Goal: Task Accomplishment & Management: Manage account settings

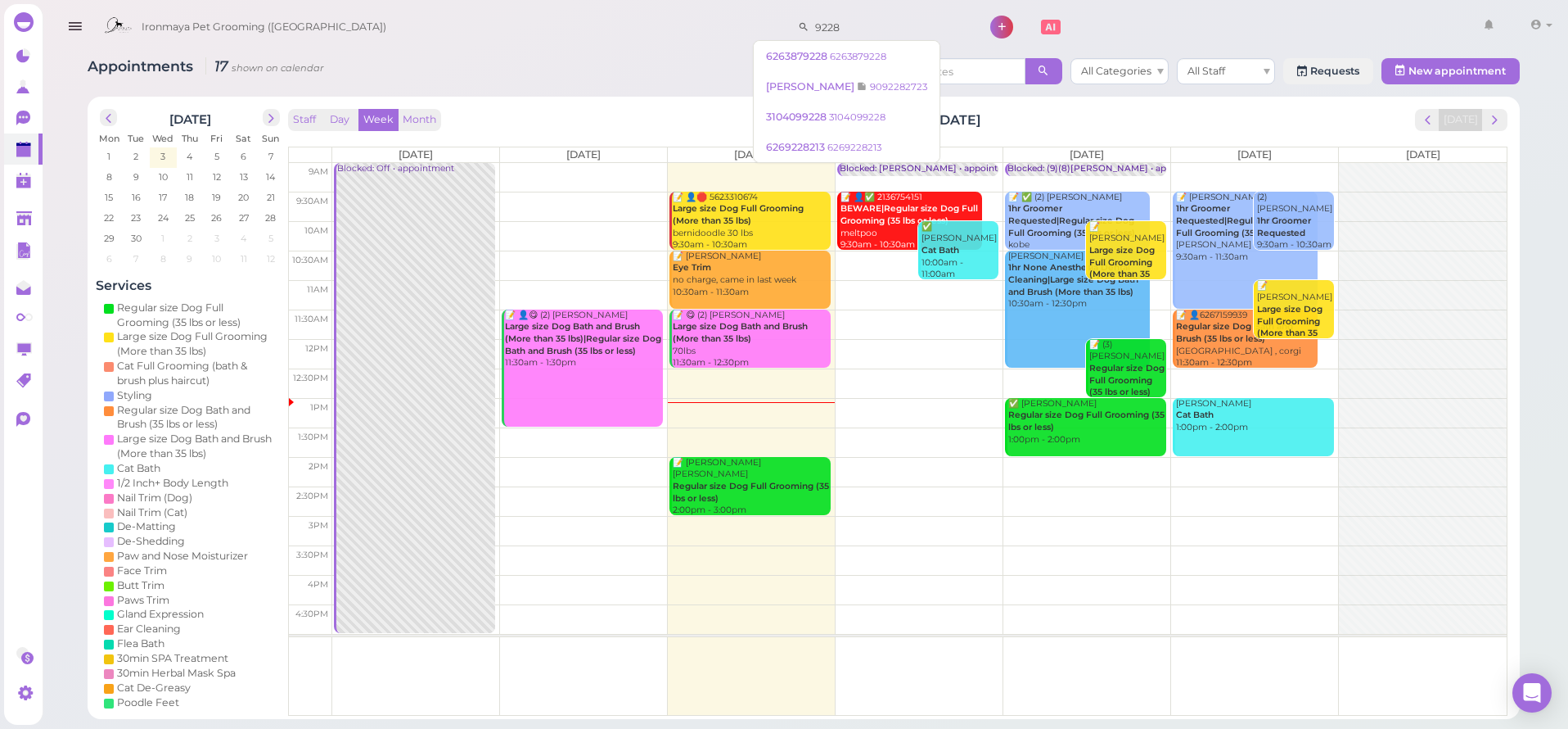
drag, startPoint x: 824, startPoint y: 26, endPoint x: 698, endPoint y: 17, distance: 126.3
click at [698, 17] on div "Ironmaya Pet Grooming ([GEOGRAPHIC_DATA]) 9228 1 Account" at bounding box center [827, 27] width 1463 height 47
type input "6263839188"
click at [836, 61] on span "[PERSON_NAME]" at bounding box center [818, 56] width 91 height 12
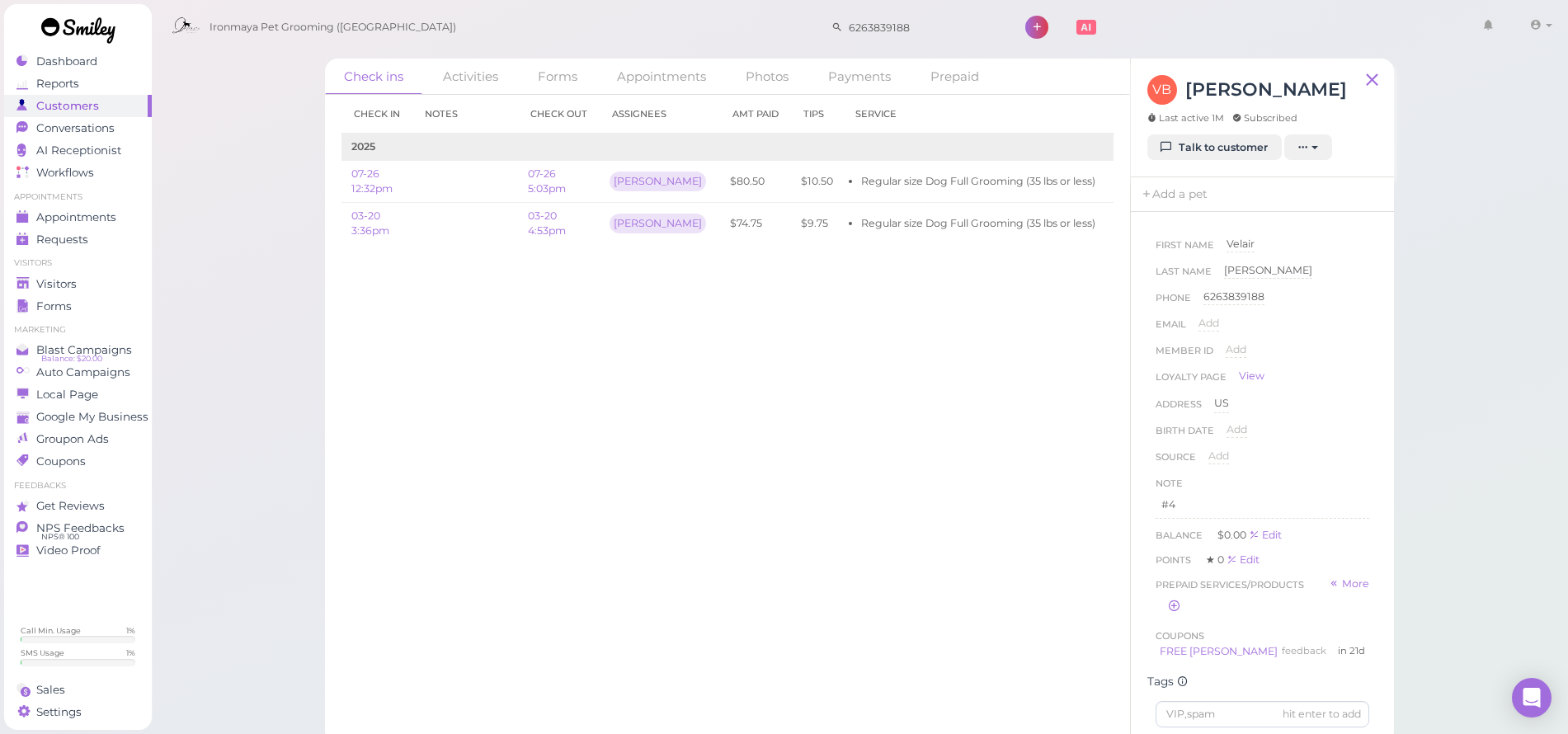
scroll to position [9, 0]
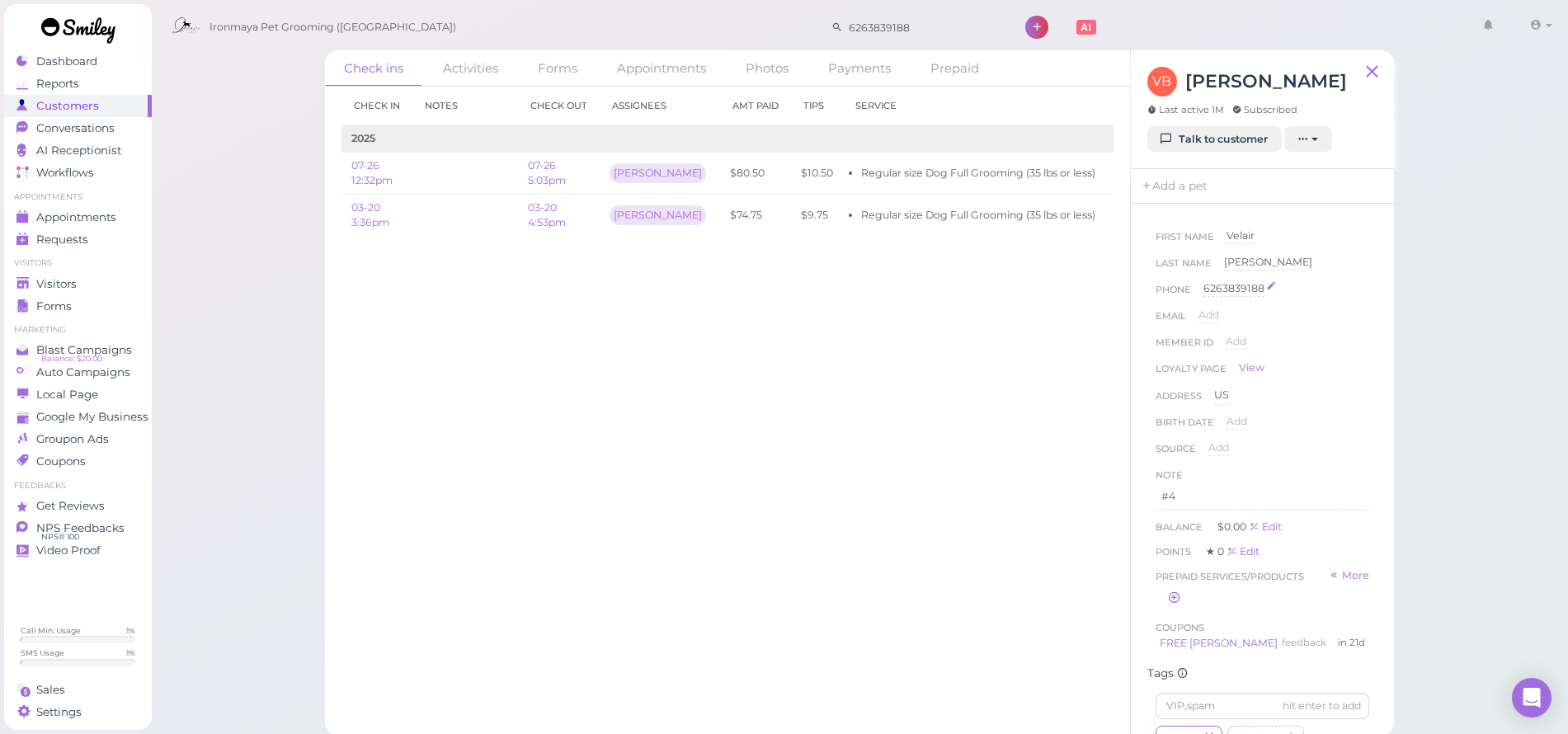
click at [1205, 288] on div "6263839188" at bounding box center [1234, 289] width 61 height 15
drag, startPoint x: 1268, startPoint y: 292, endPoint x: 1205, endPoint y: 290, distance: 63.0
click at [1205, 292] on input "6263839188" at bounding box center [1286, 293] width 166 height 25
click at [1227, 318] on button "Done" at bounding box center [1224, 318] width 36 height 17
click at [890, 355] on div "Check in Notes Check out Assignees Amt Paid Tips Service 2025 07-26 12:32pm 07-…" at bounding box center [727, 406] width 805 height 638
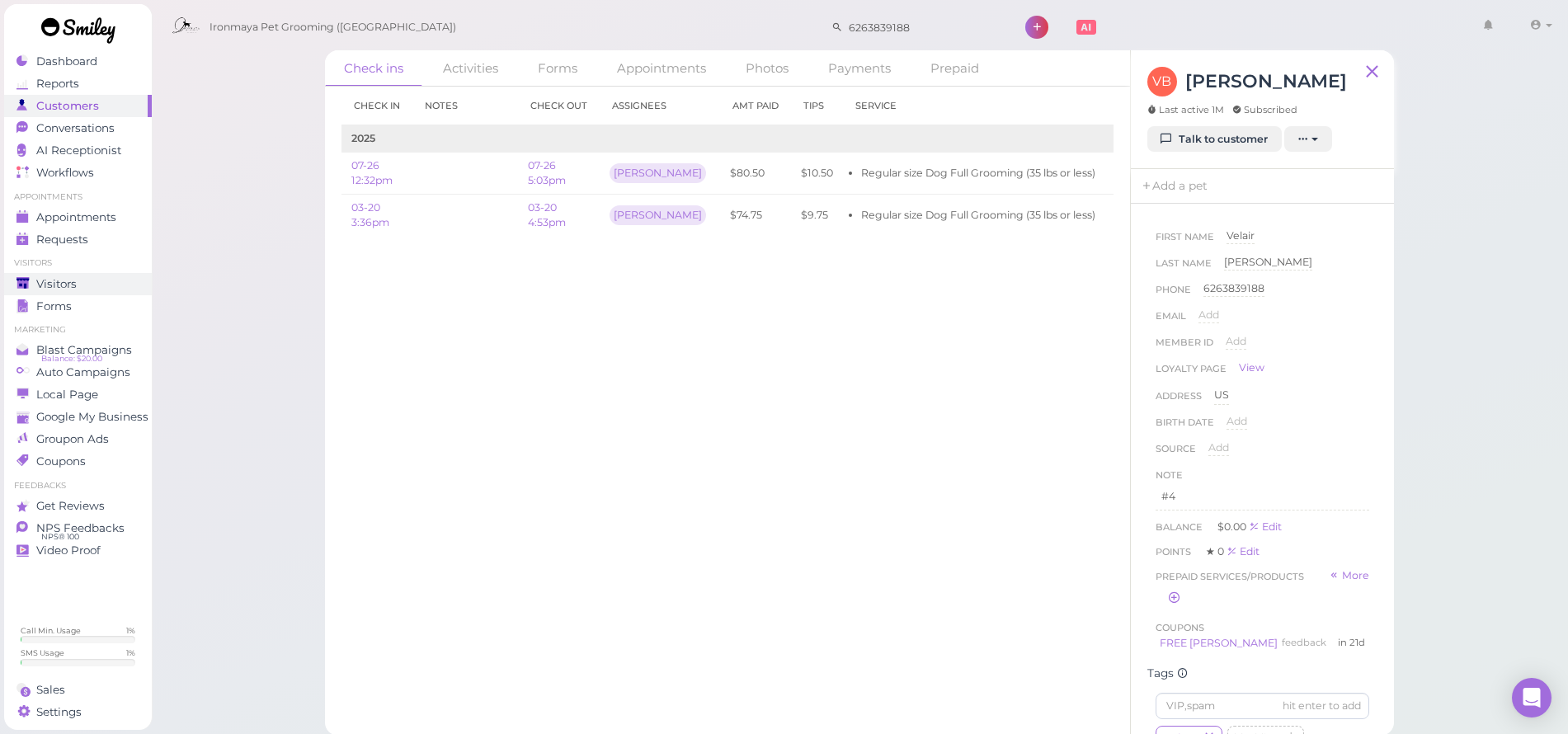
click at [64, 283] on span "Visitors" at bounding box center [56, 284] width 40 height 14
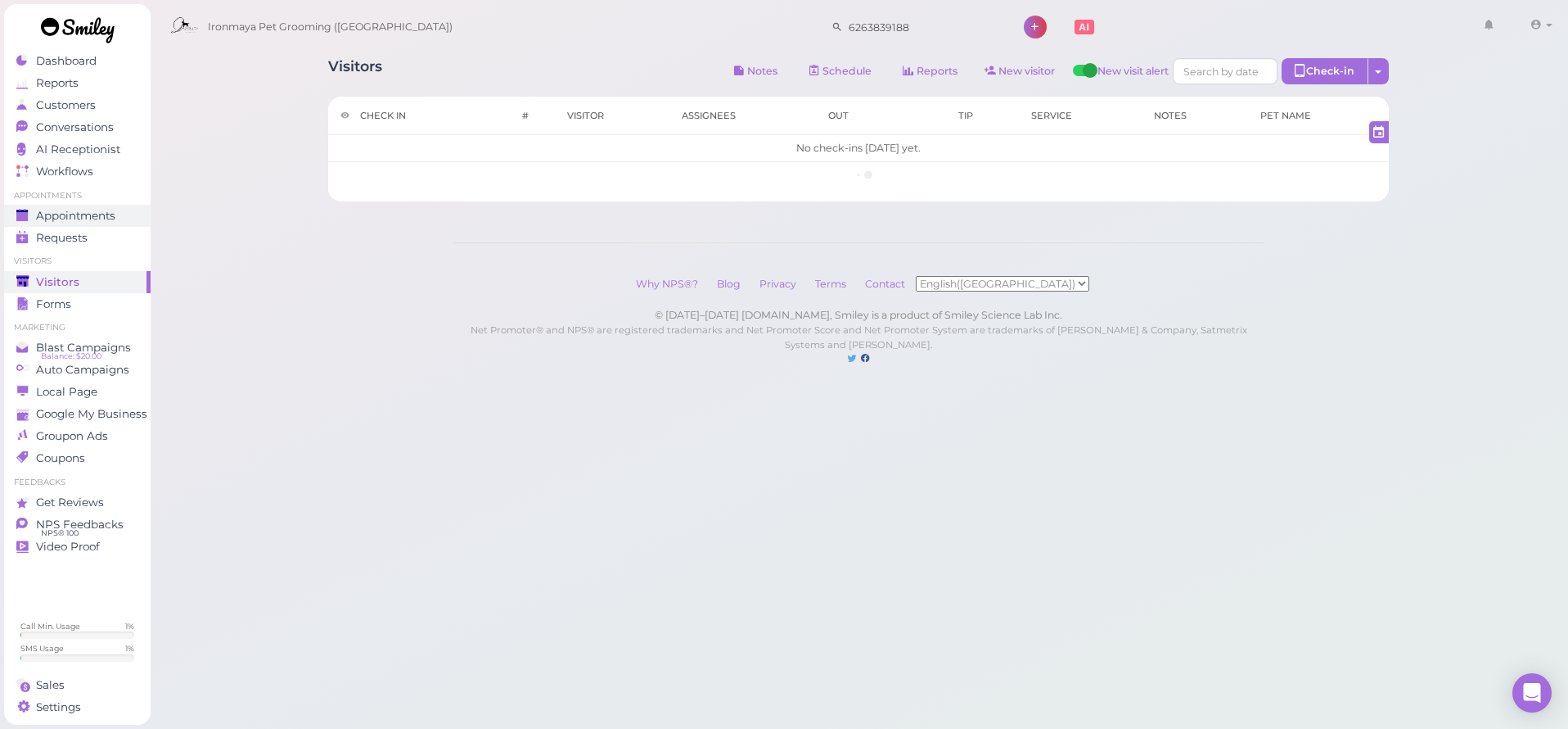
click at [101, 223] on link "Appointments" at bounding box center [77, 215] width 146 height 22
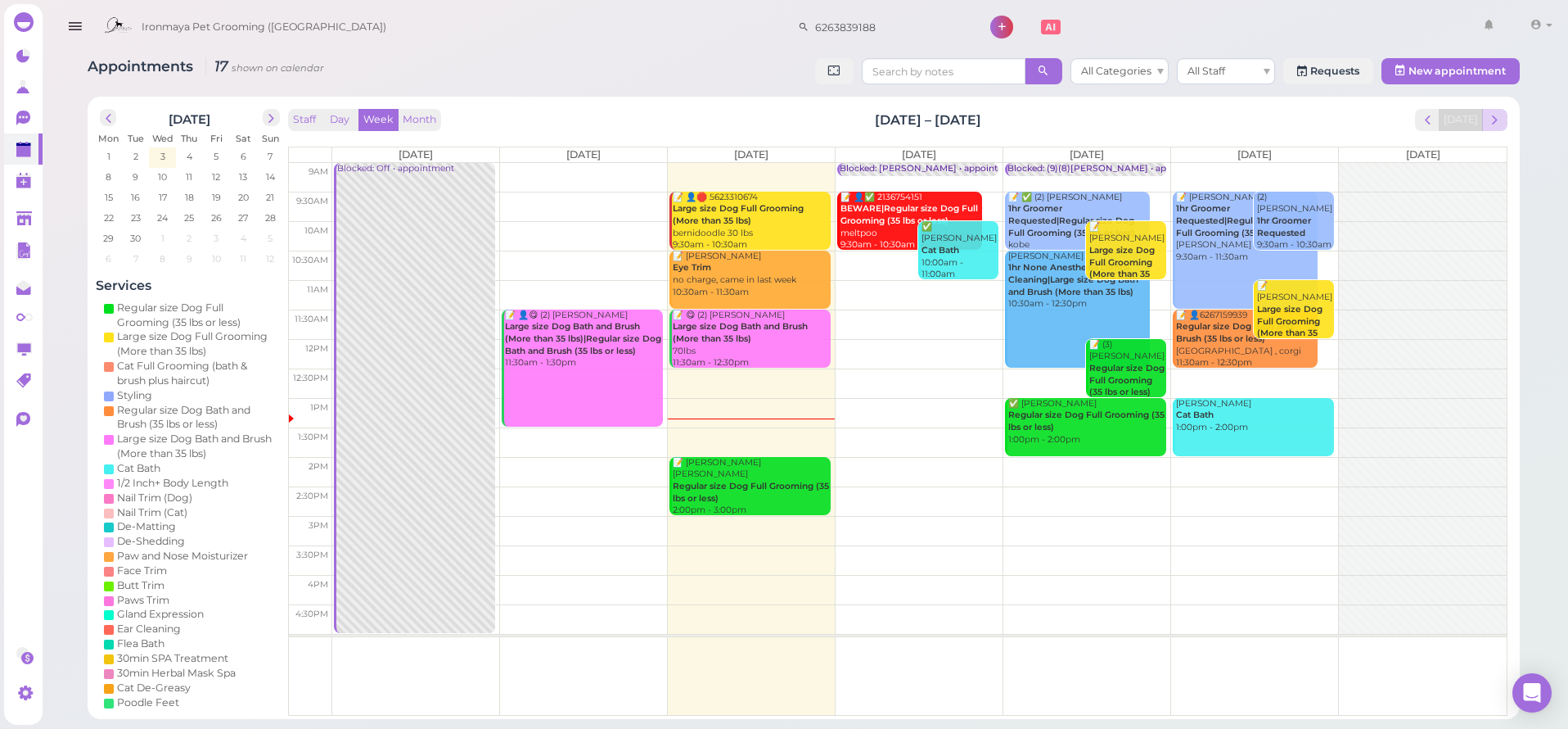
click at [1506, 121] on button "next" at bounding box center [1495, 120] width 26 height 22
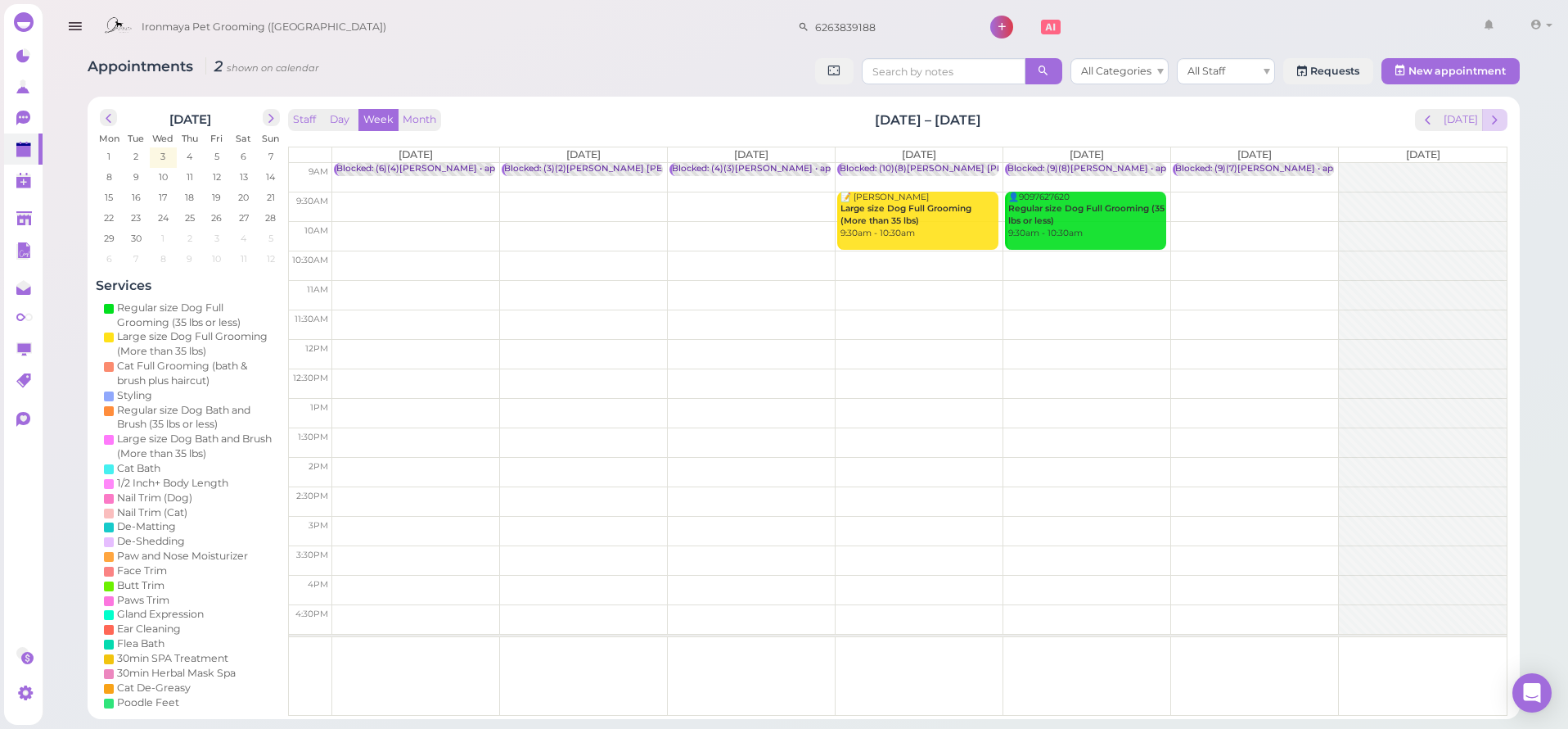
click at [1502, 123] on span "next" at bounding box center [1495, 120] width 15 height 15
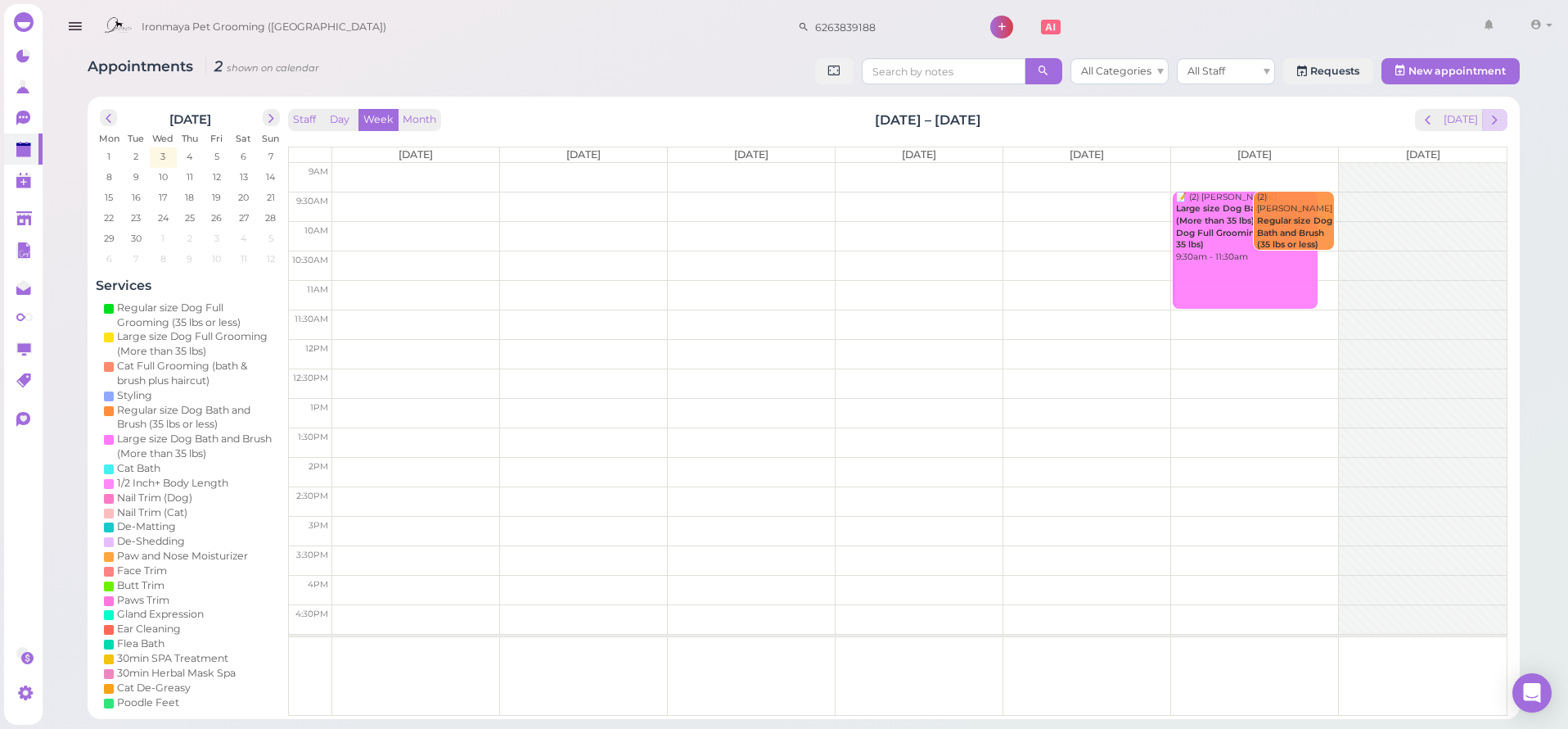
click at [1504, 117] on button "next" at bounding box center [1495, 120] width 26 height 22
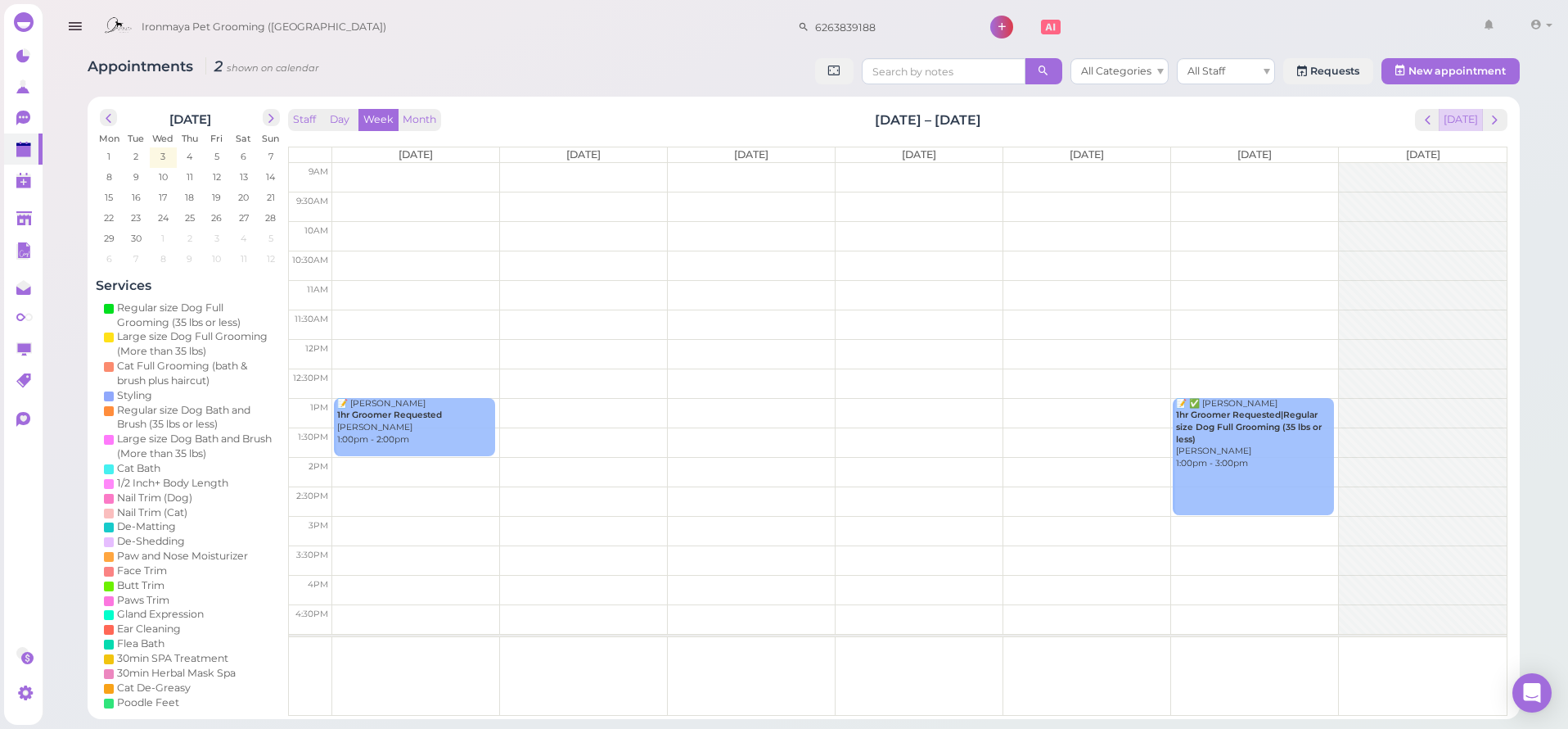
click at [1474, 125] on button "[DATE]" at bounding box center [1461, 120] width 44 height 22
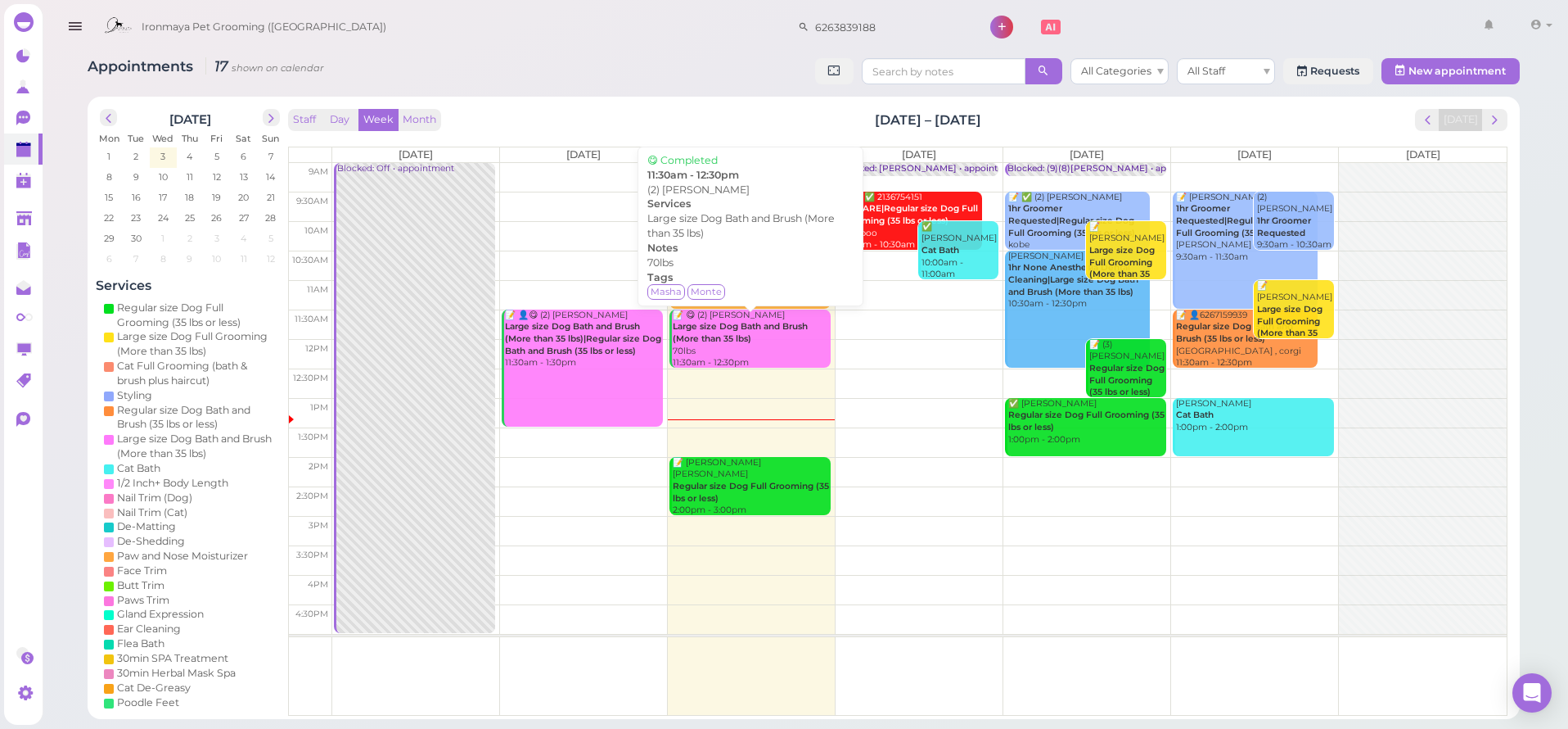
click at [771, 330] on div "📝 😋 (2) [PERSON_NAME] Large size Dog Bath and Brush (More than 35 lbs) 70lbs 11…" at bounding box center [751, 339] width 159 height 60
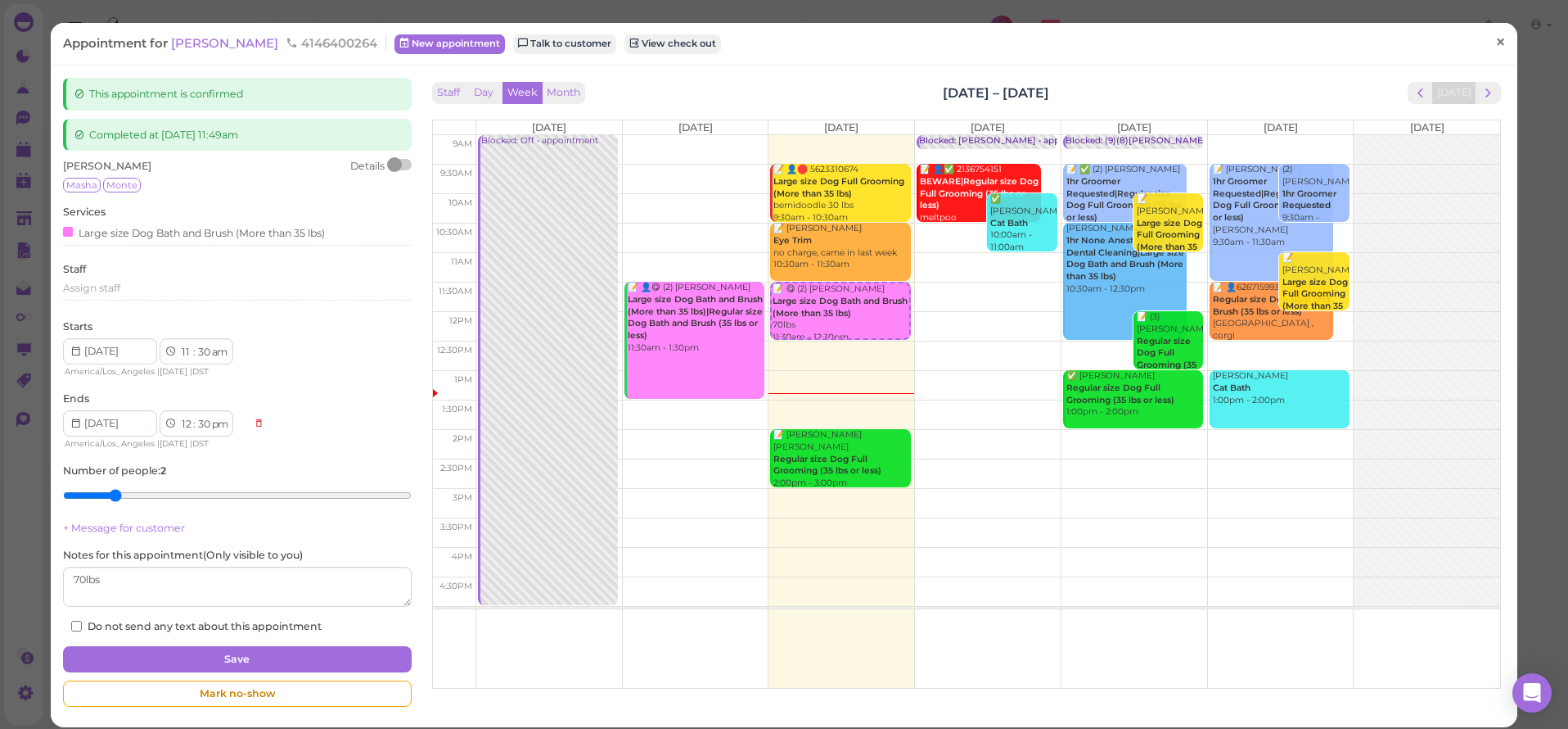
click at [1495, 36] on span "×" at bounding box center [1500, 42] width 10 height 23
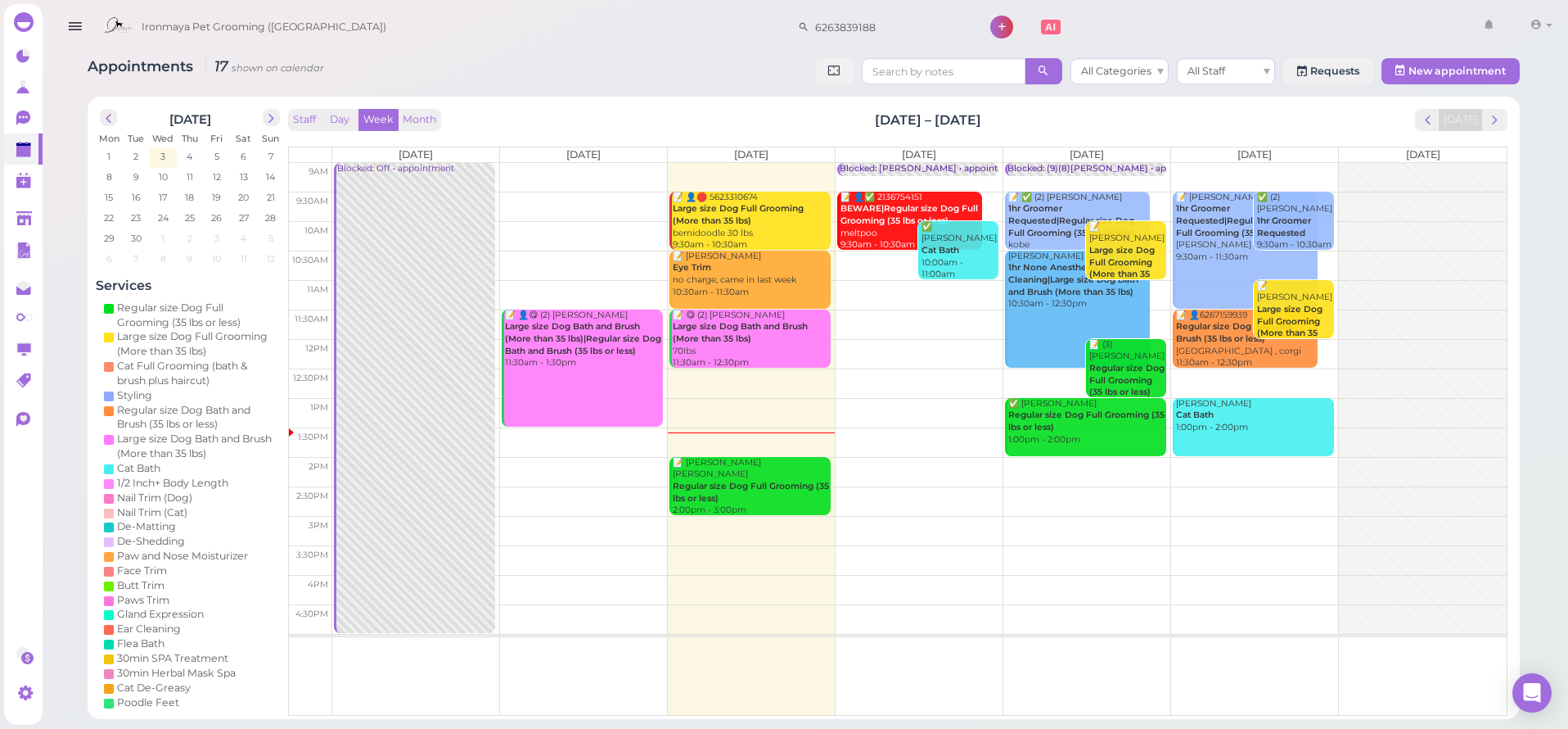
click at [73, 24] on icon "button" at bounding box center [75, 26] width 17 height 21
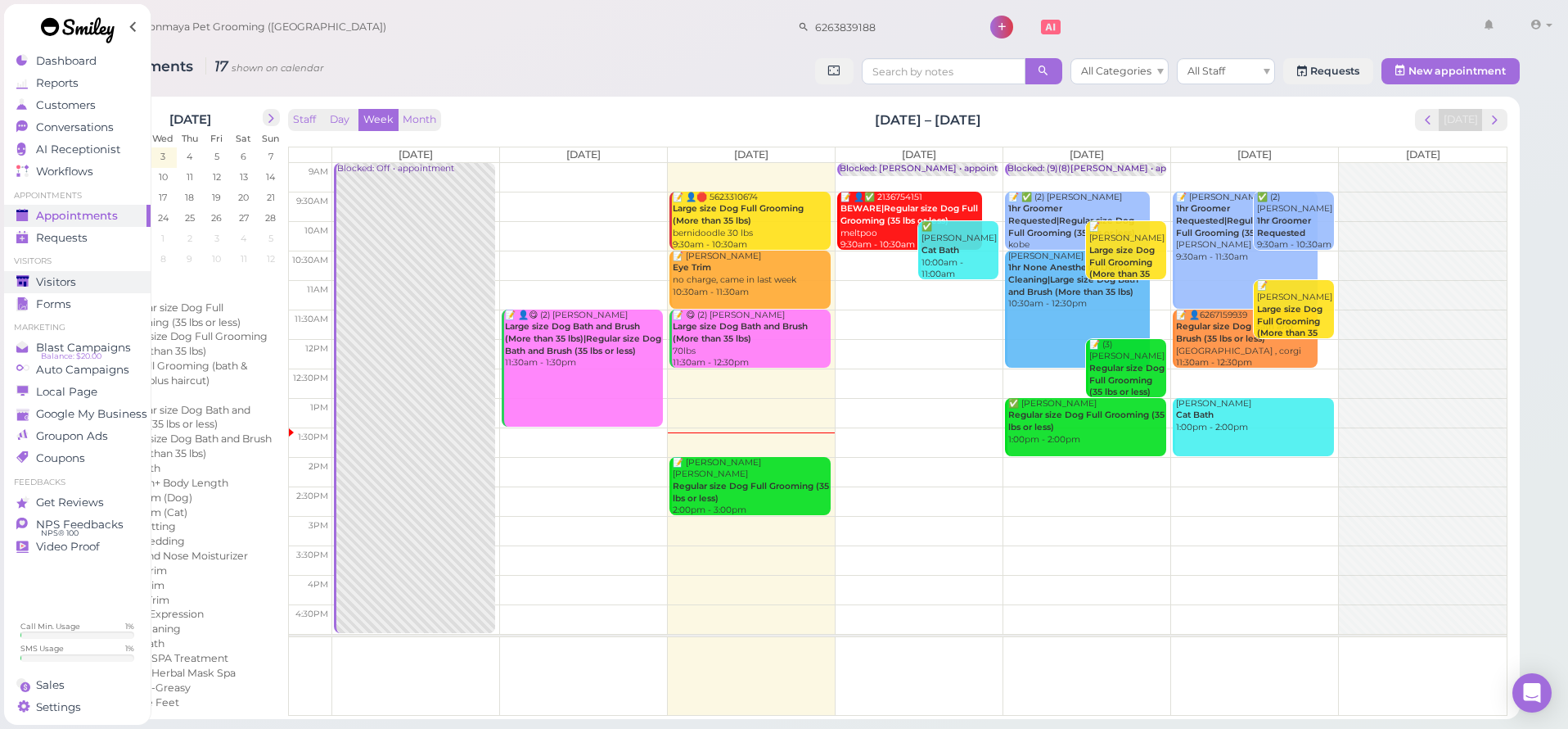
click at [63, 284] on span "Visitors" at bounding box center [56, 282] width 40 height 14
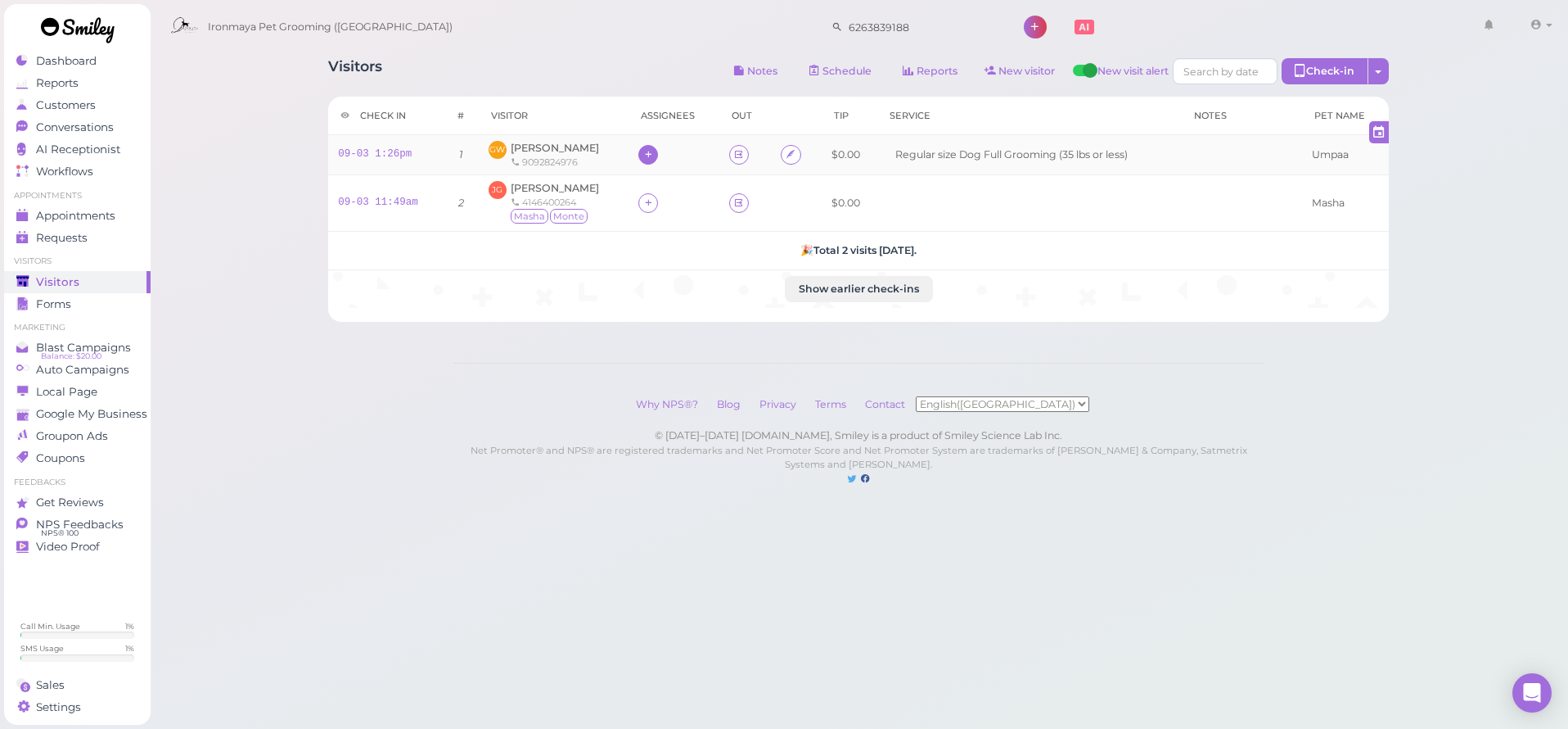
click at [643, 152] on icon at bounding box center [649, 154] width 10 height 12
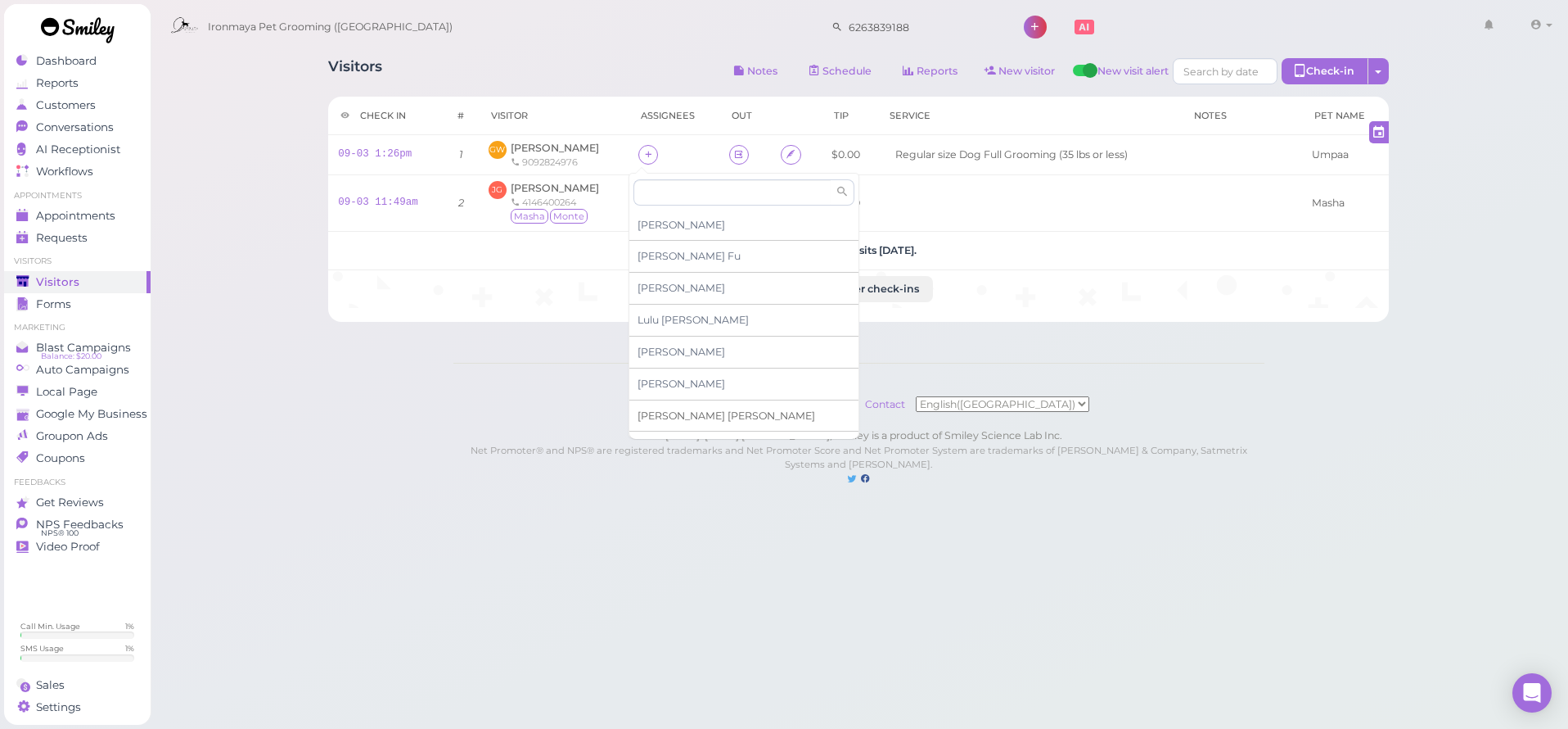
click at [668, 414] on span "[PERSON_NAME]" at bounding box center [726, 415] width 178 height 12
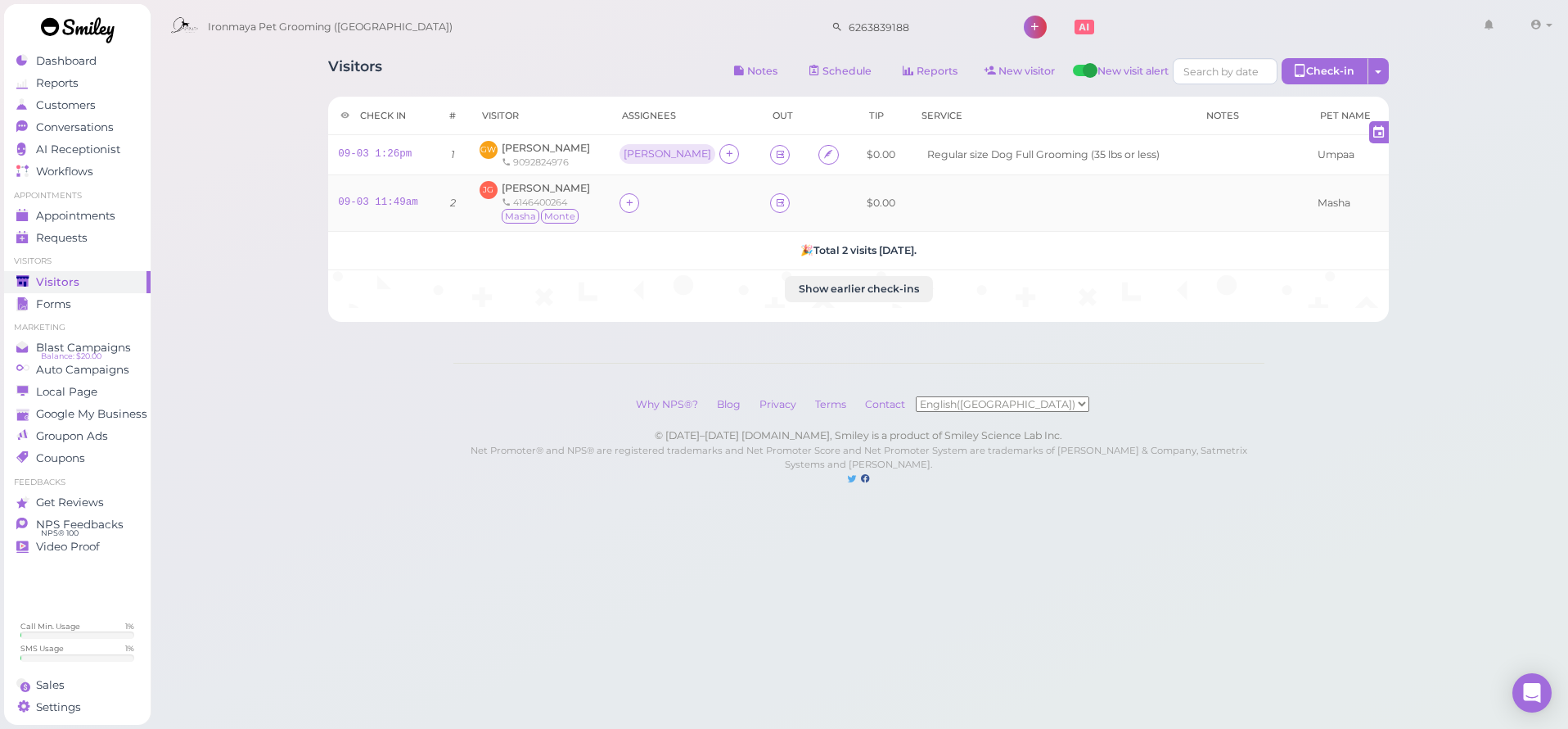
click at [646, 214] on td at bounding box center [685, 203] width 150 height 56
click at [635, 207] on icon at bounding box center [630, 203] width 10 height 12
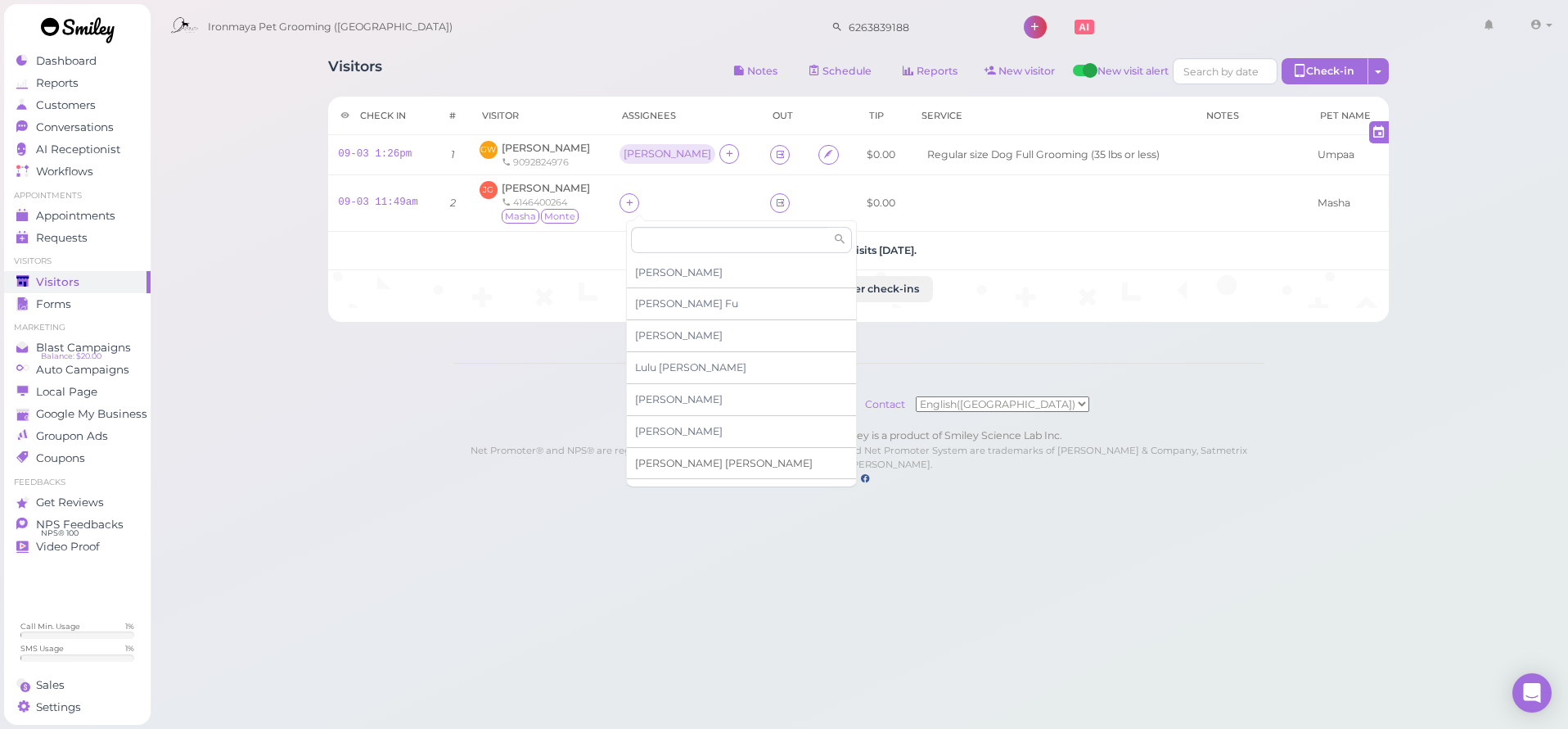
click at [661, 457] on span "[PERSON_NAME]" at bounding box center [724, 463] width 178 height 12
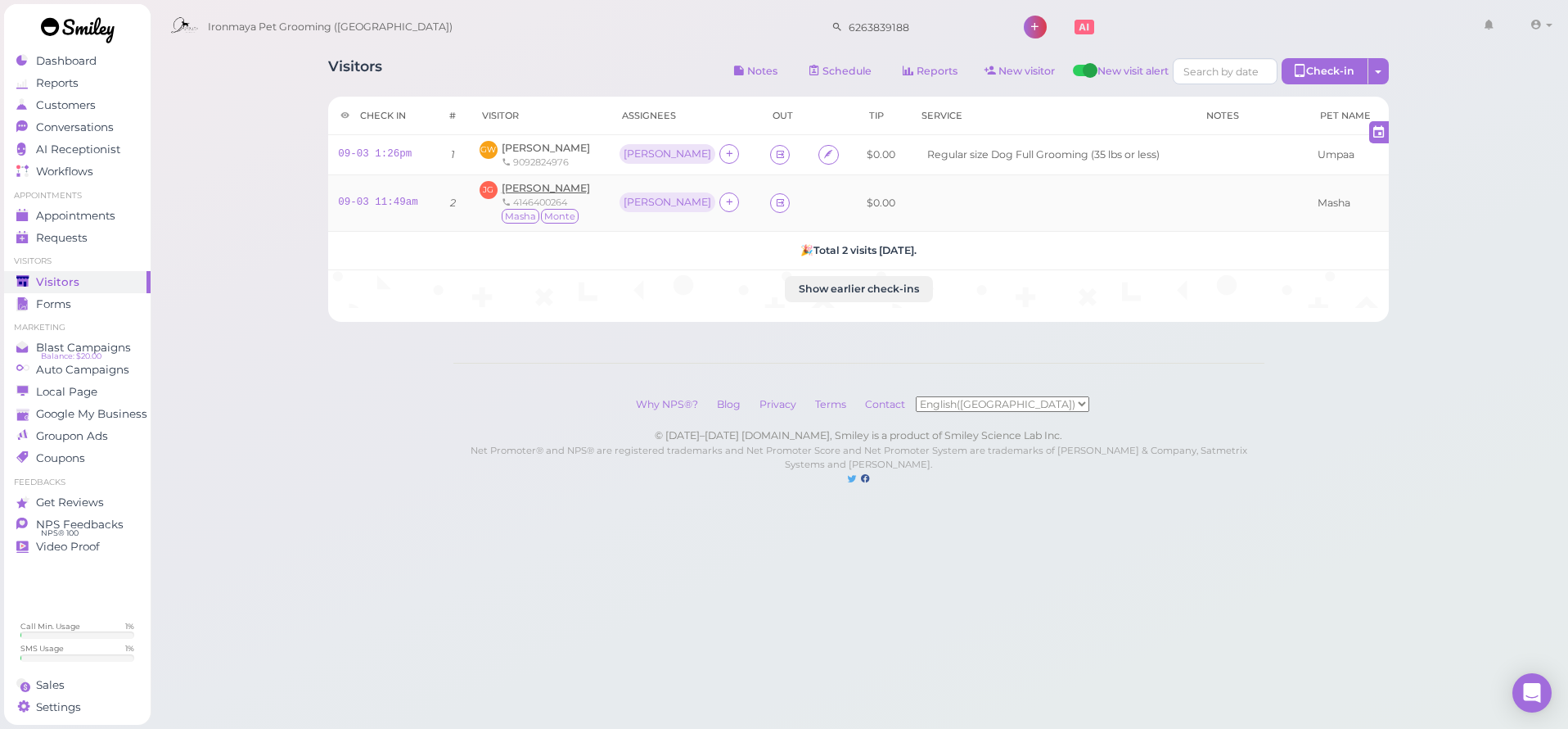
click at [537, 187] on span "[PERSON_NAME]" at bounding box center [545, 188] width 88 height 12
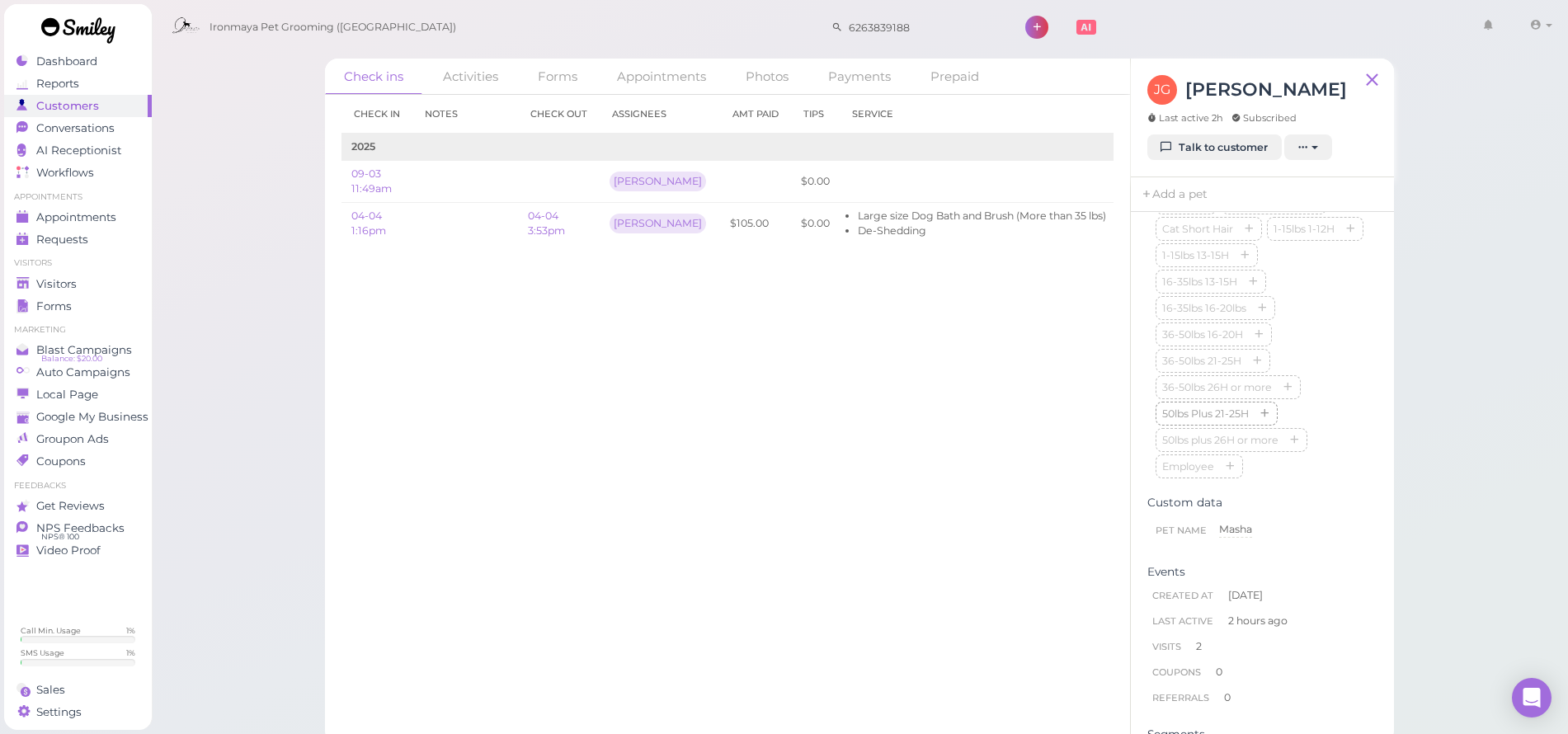
scroll to position [603, 0]
click at [1126, 225] on link "Edit" at bounding box center [1137, 223] width 22 height 12
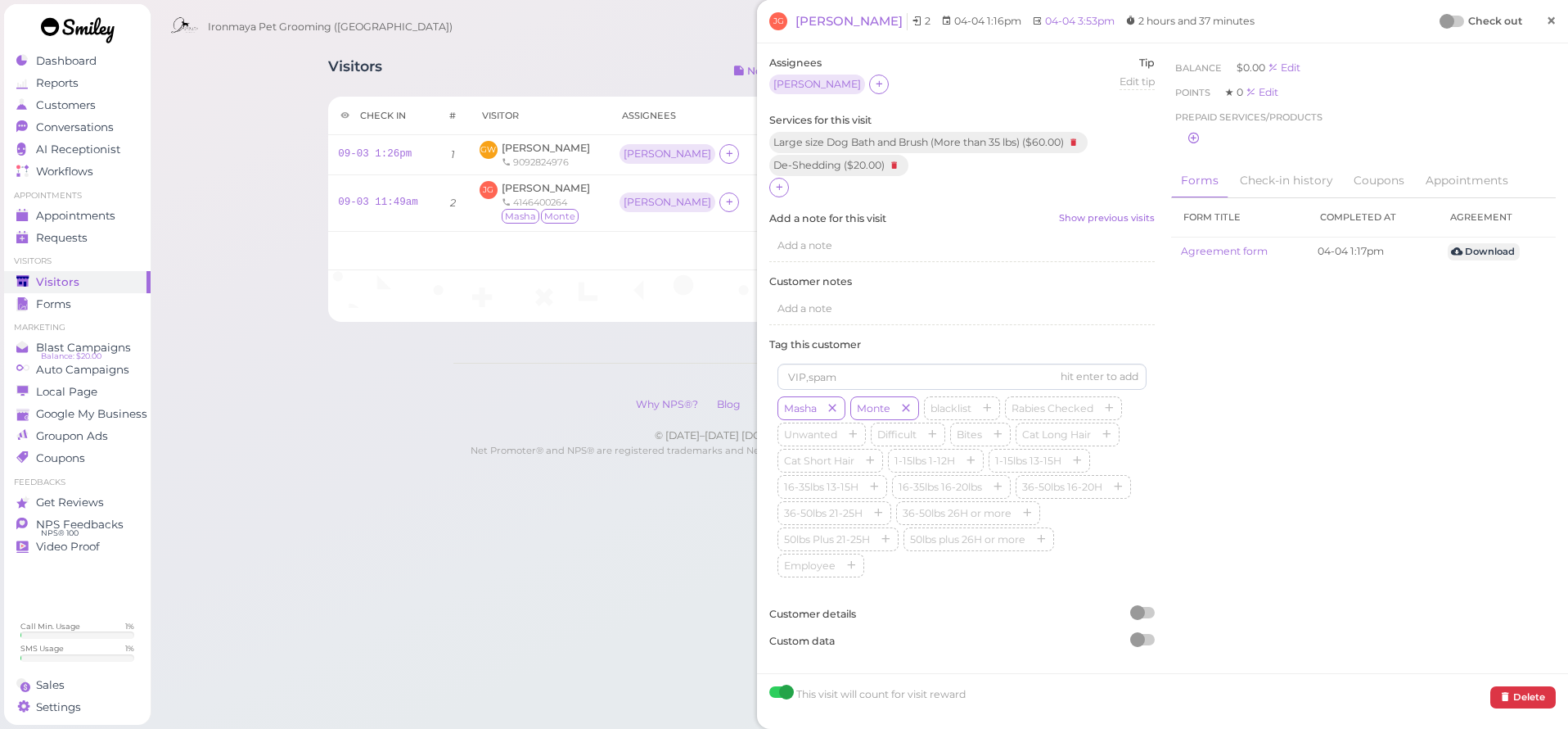
click at [1546, 12] on span "×" at bounding box center [1551, 21] width 10 height 23
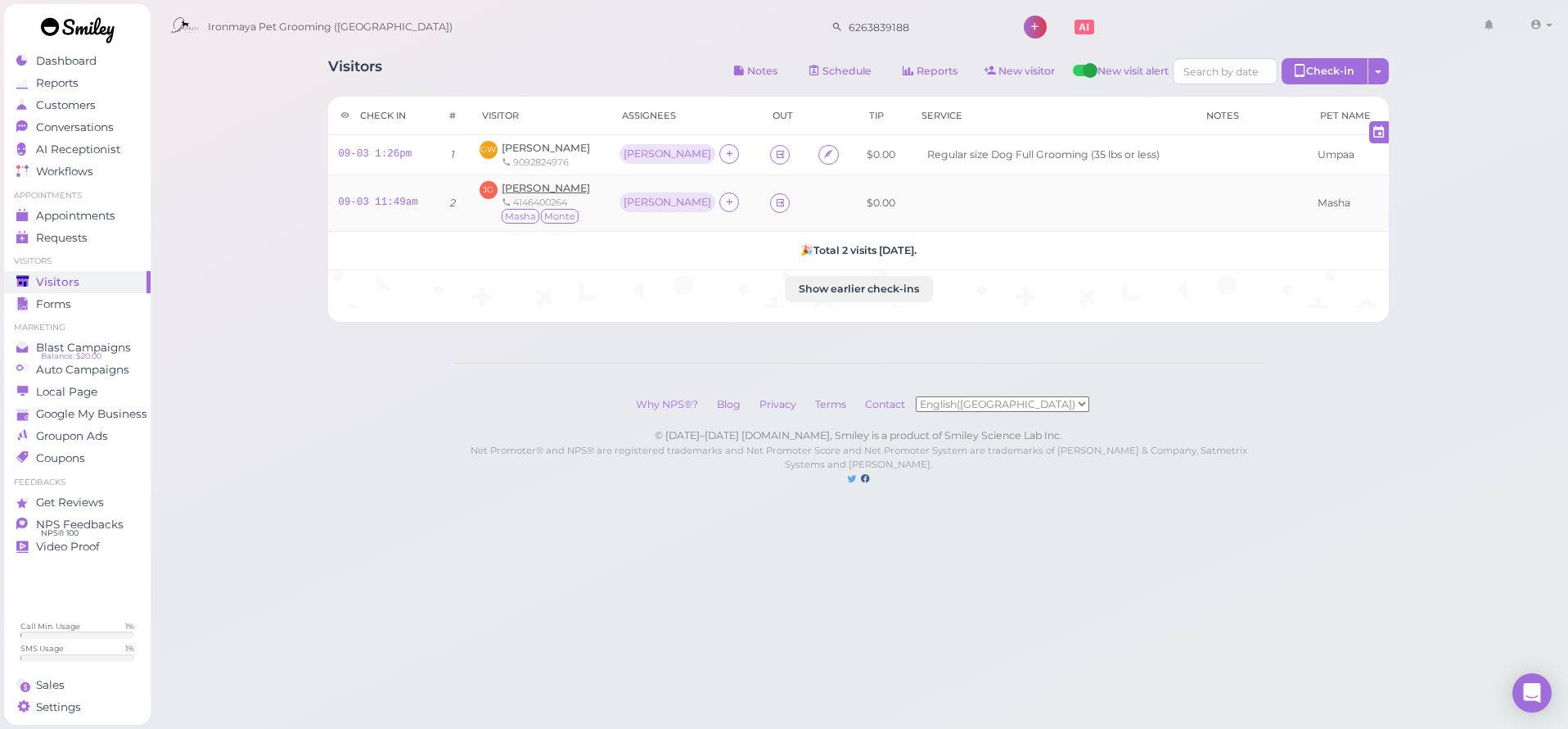
click at [535, 185] on span "[PERSON_NAME]" at bounding box center [545, 188] width 88 height 12
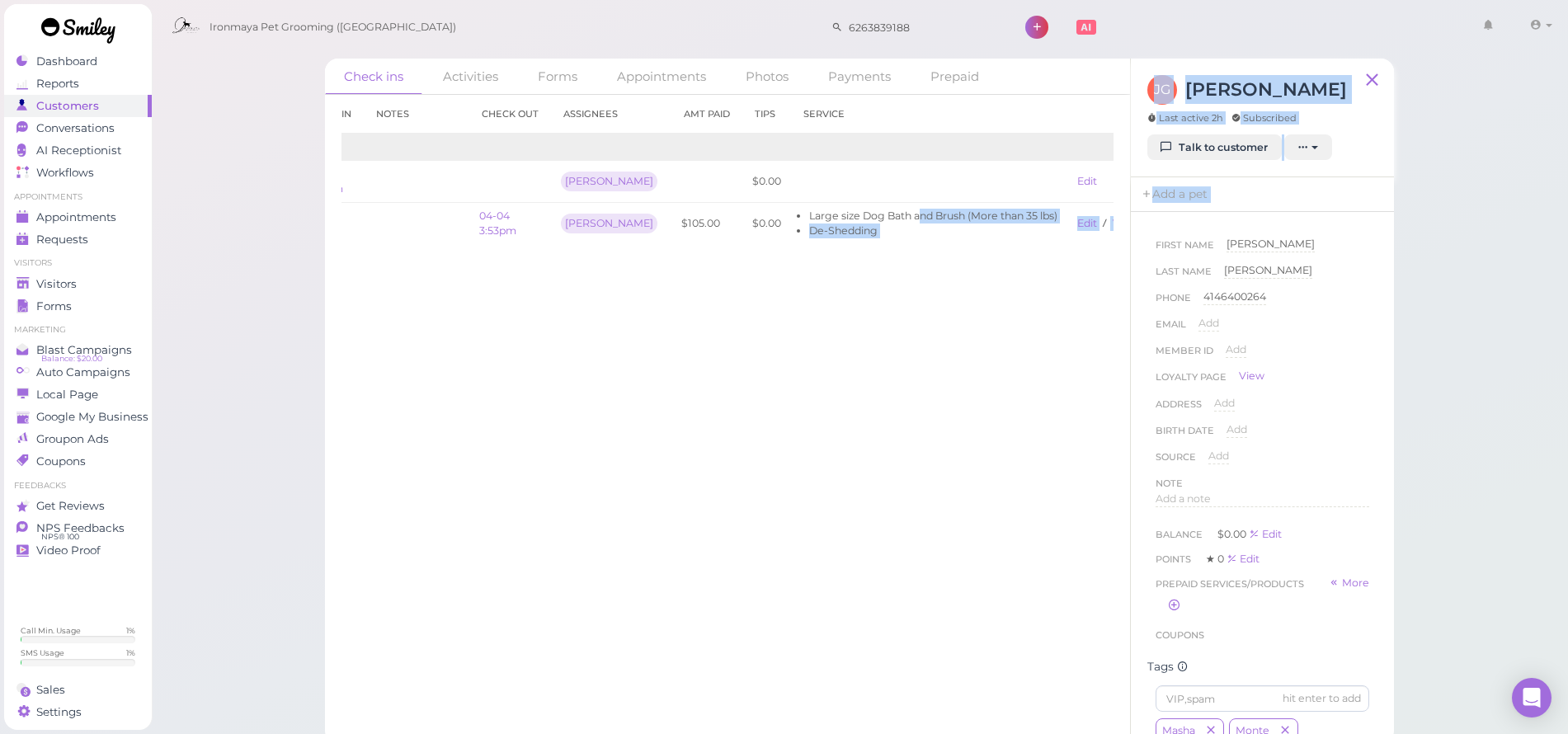
scroll to position [0, 92]
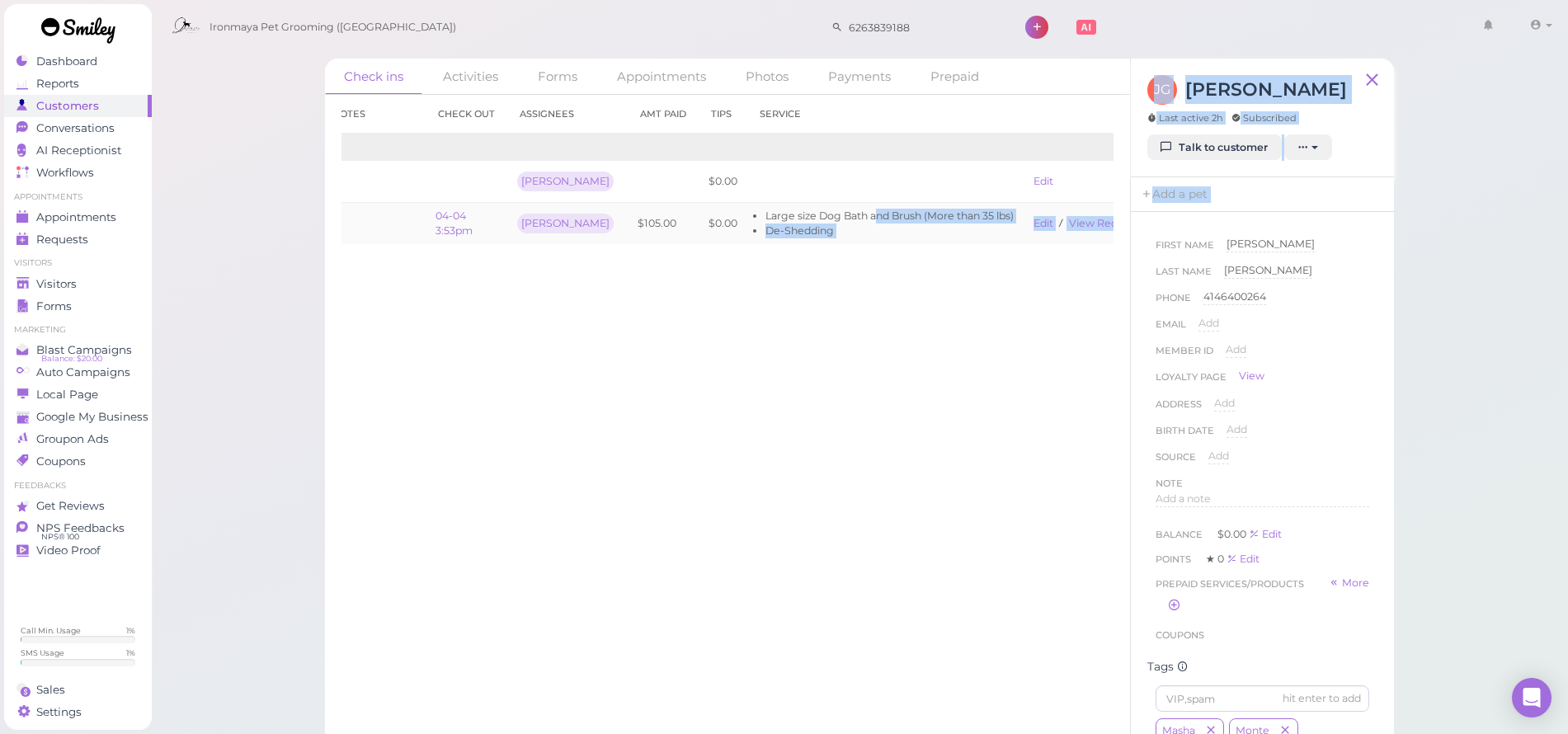
drag, startPoint x: 928, startPoint y: 212, endPoint x: 1088, endPoint y: 234, distance: 161.5
click at [1199, 228] on div "Check ins Activities Forms Appointments Photos Payments Prepaid Check in Notes …" at bounding box center [858, 401] width 1069 height 685
click at [1093, 221] on link "View receipt" at bounding box center [1102, 223] width 68 height 12
click at [902, 370] on div "Check in Notes Check out Assignees Amt Paid Tips Service 2025 09-03 11:49am [PE…" at bounding box center [727, 414] width 805 height 638
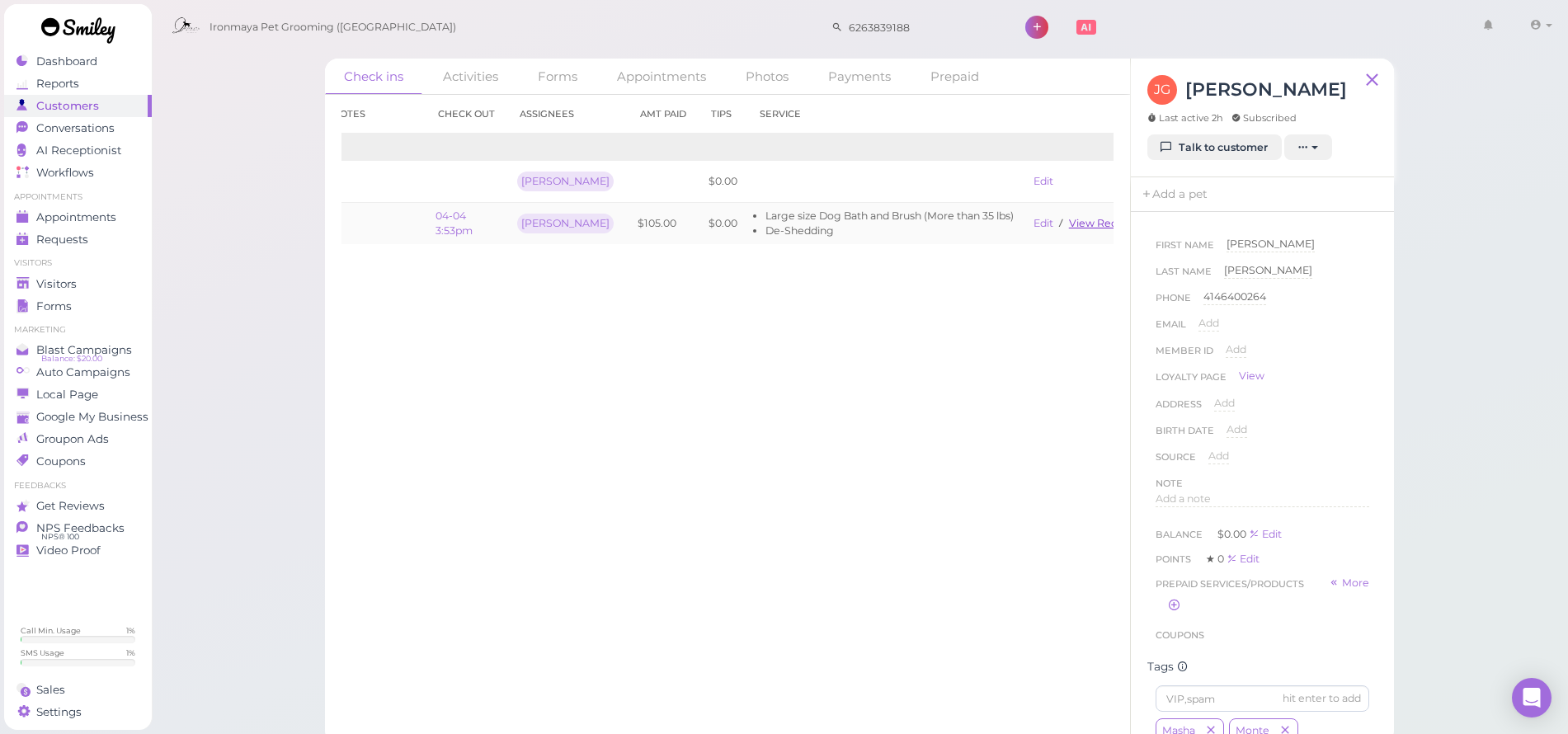
click at [1069, 224] on link "View receipt" at bounding box center [1102, 223] width 68 height 12
click at [1167, 502] on span "Add a note" at bounding box center [1183, 498] width 55 height 12
click at [1160, 656] on button "Done" at bounding box center [1174, 657] width 36 height 17
click at [1312, 503] on p "Monte:78lbs, short hair" at bounding box center [1262, 504] width 202 height 15
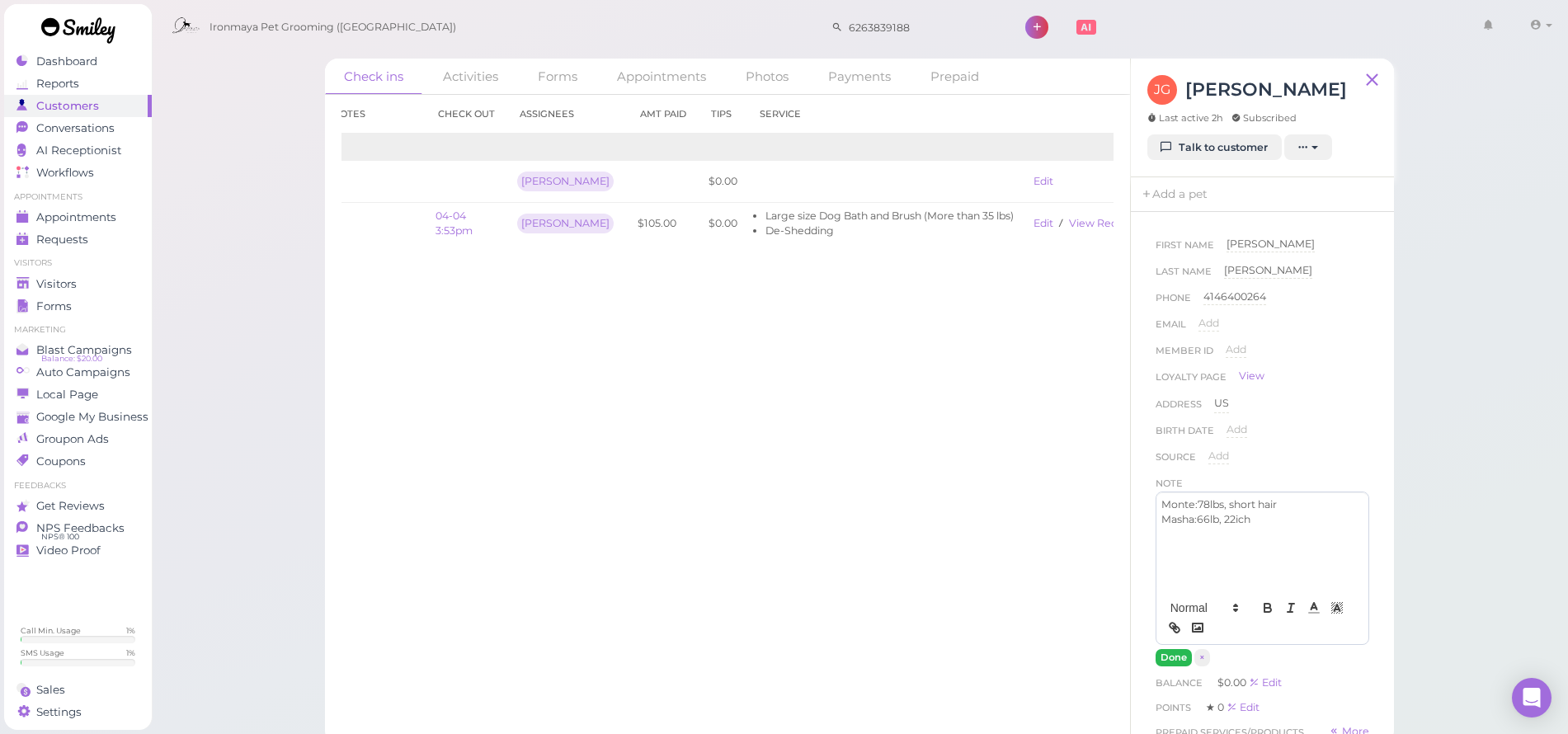
click at [1171, 653] on button "Done" at bounding box center [1174, 657] width 36 height 17
click at [1200, 151] on link "Talk to customer" at bounding box center [1214, 147] width 134 height 27
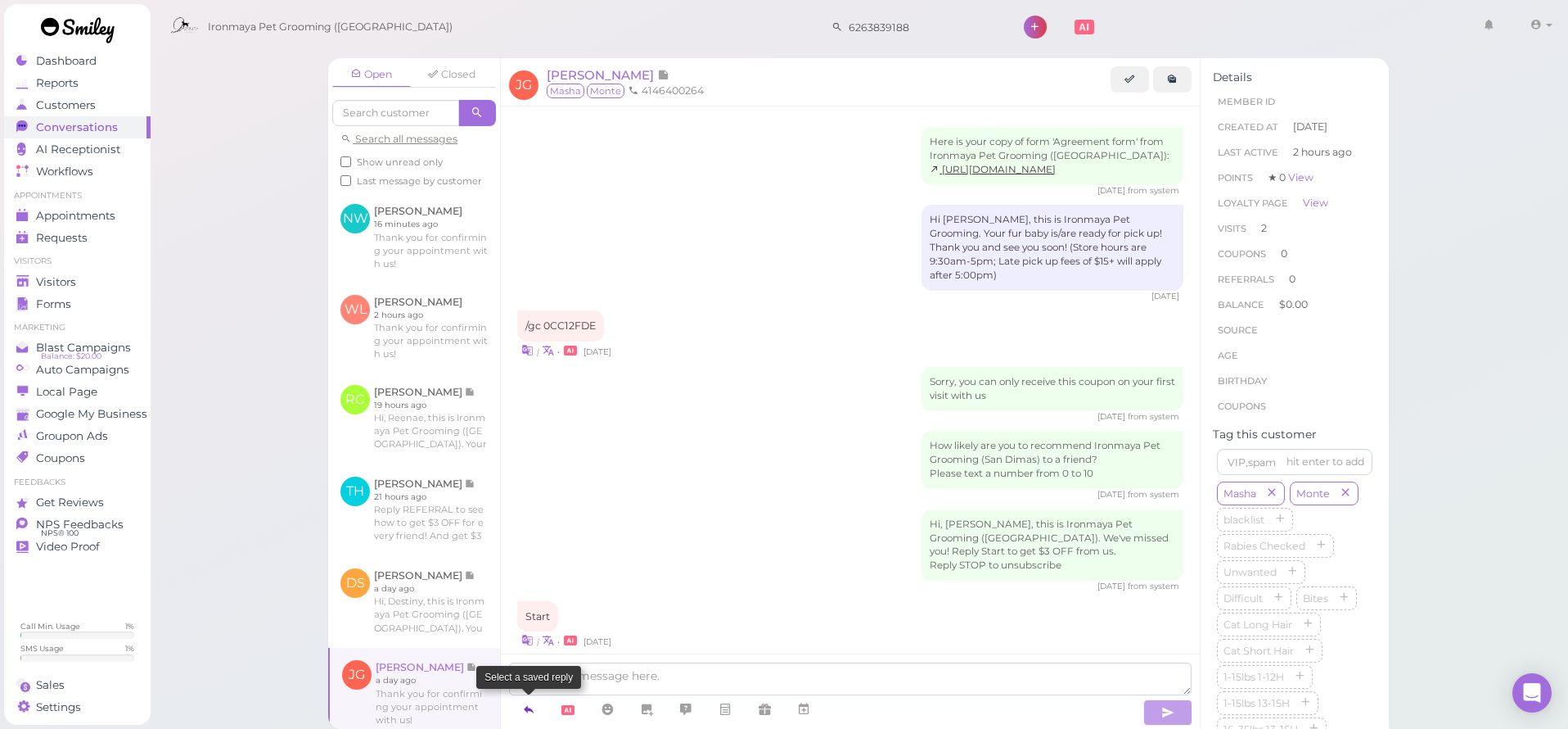
scroll to position [529, 0]
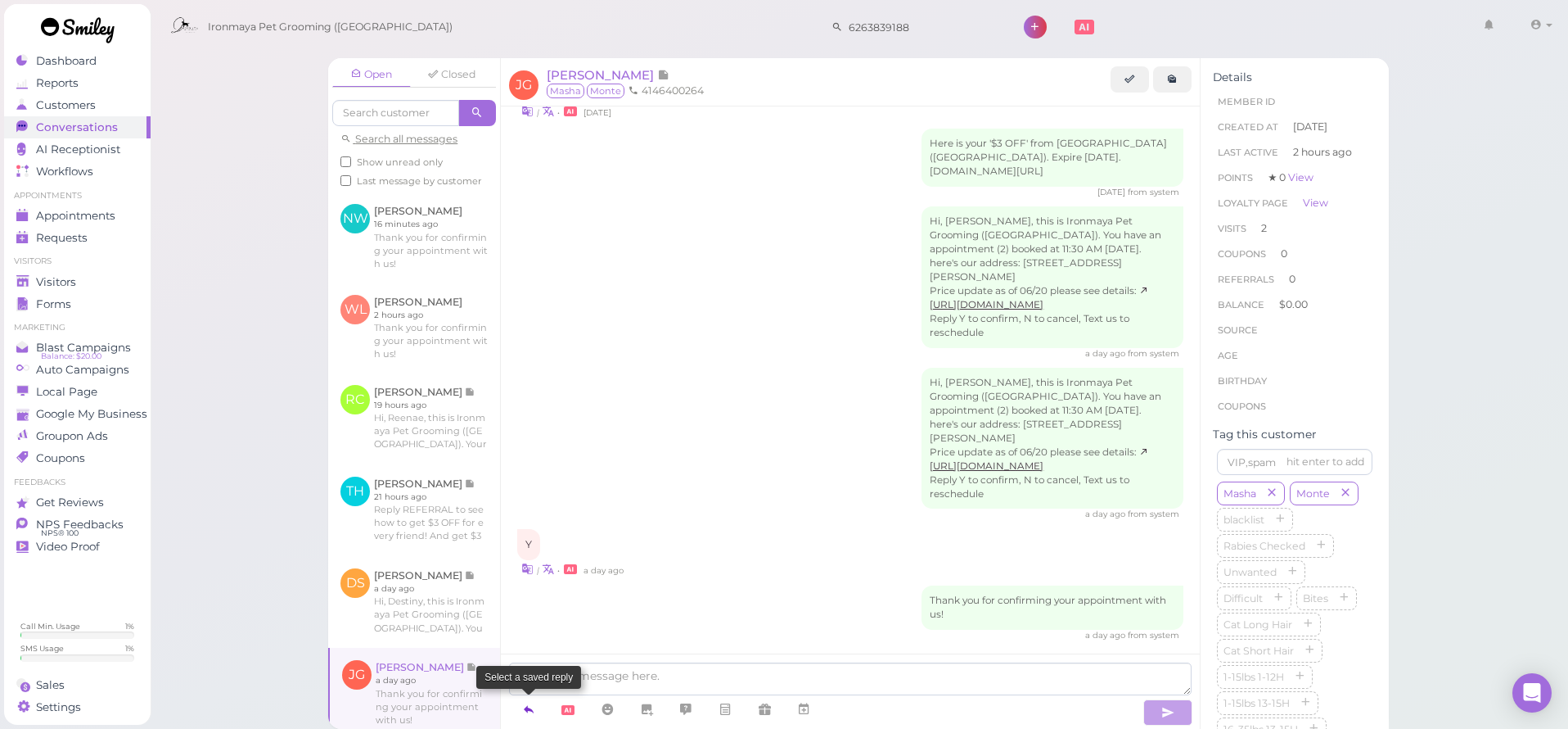
drag, startPoint x: 528, startPoint y: 711, endPoint x: 534, endPoint y: 704, distance: 9.2
click at [529, 711] on icon at bounding box center [528, 708] width 13 height 16
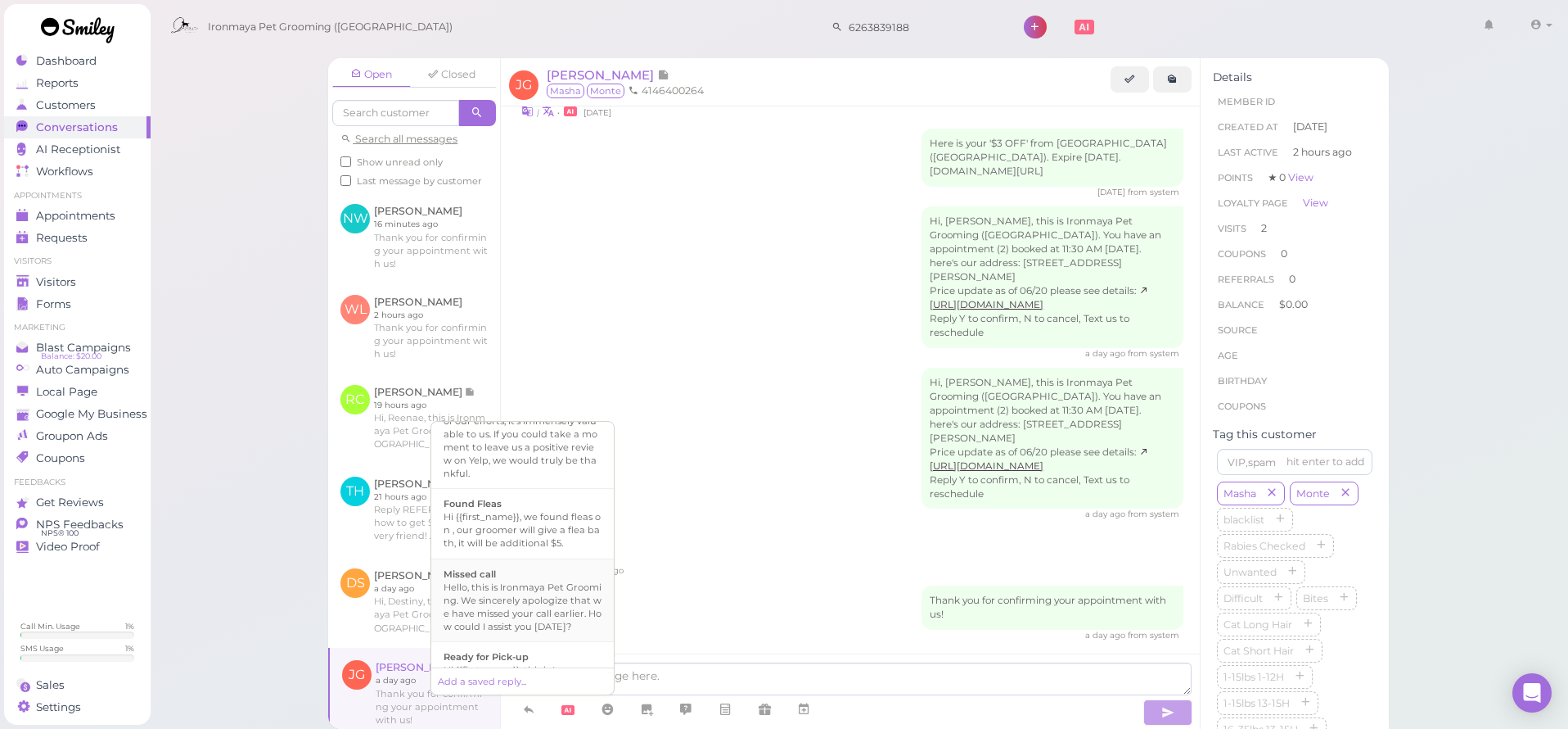
scroll to position [420, 0]
click at [560, 599] on div "Hi {{first_name}}, this is Ironmaya Pet Grooming. Your fur baby is/are ready fo…" at bounding box center [522, 560] width 158 height 79
type textarea "Hi {{first_name}}, this is Ironmaya Pet Grooming. Your fur baby is/are ready fo…"
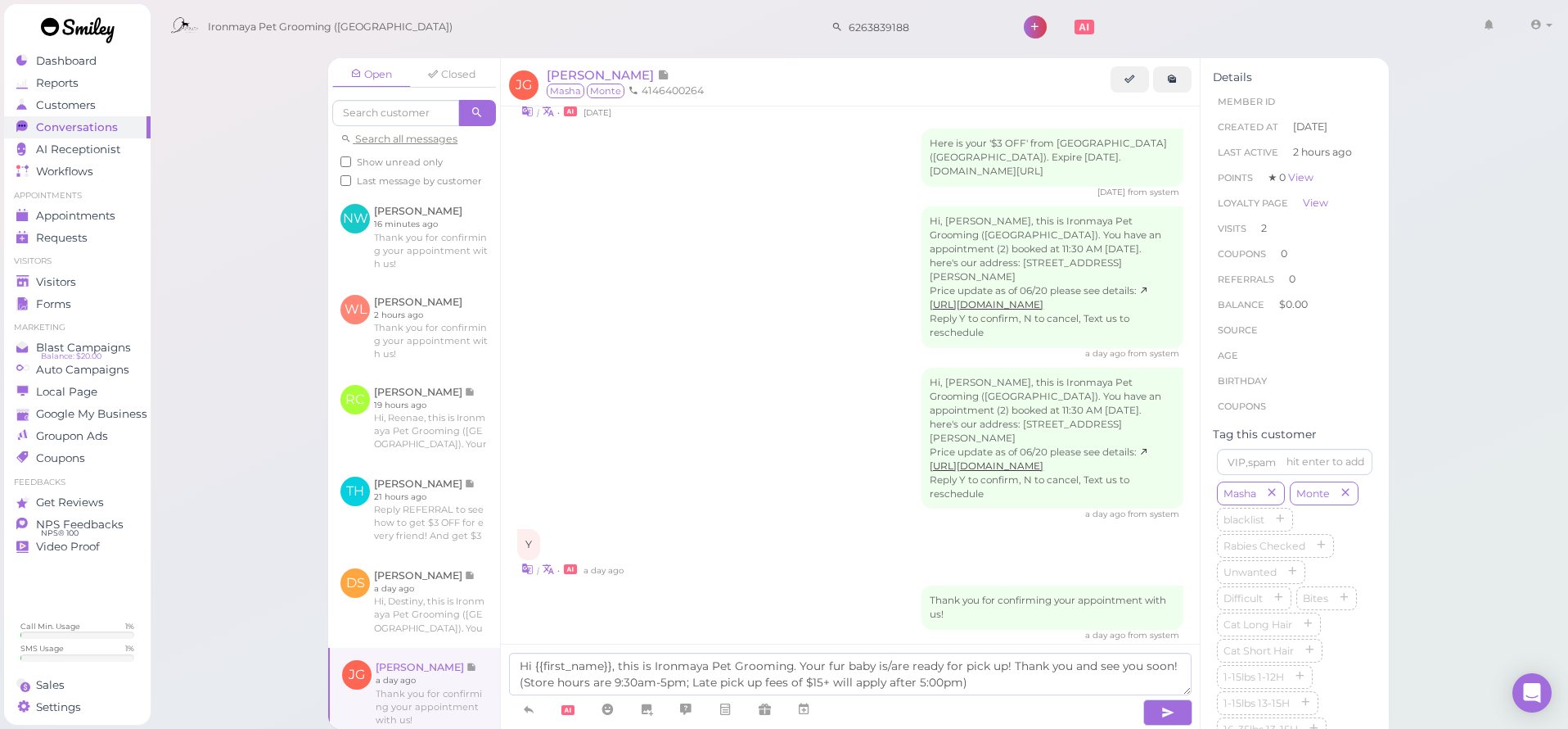
click at [1142, 706] on span at bounding box center [1166, 709] width 51 height 30
click at [1175, 720] on button "button" at bounding box center [1167, 712] width 49 height 26
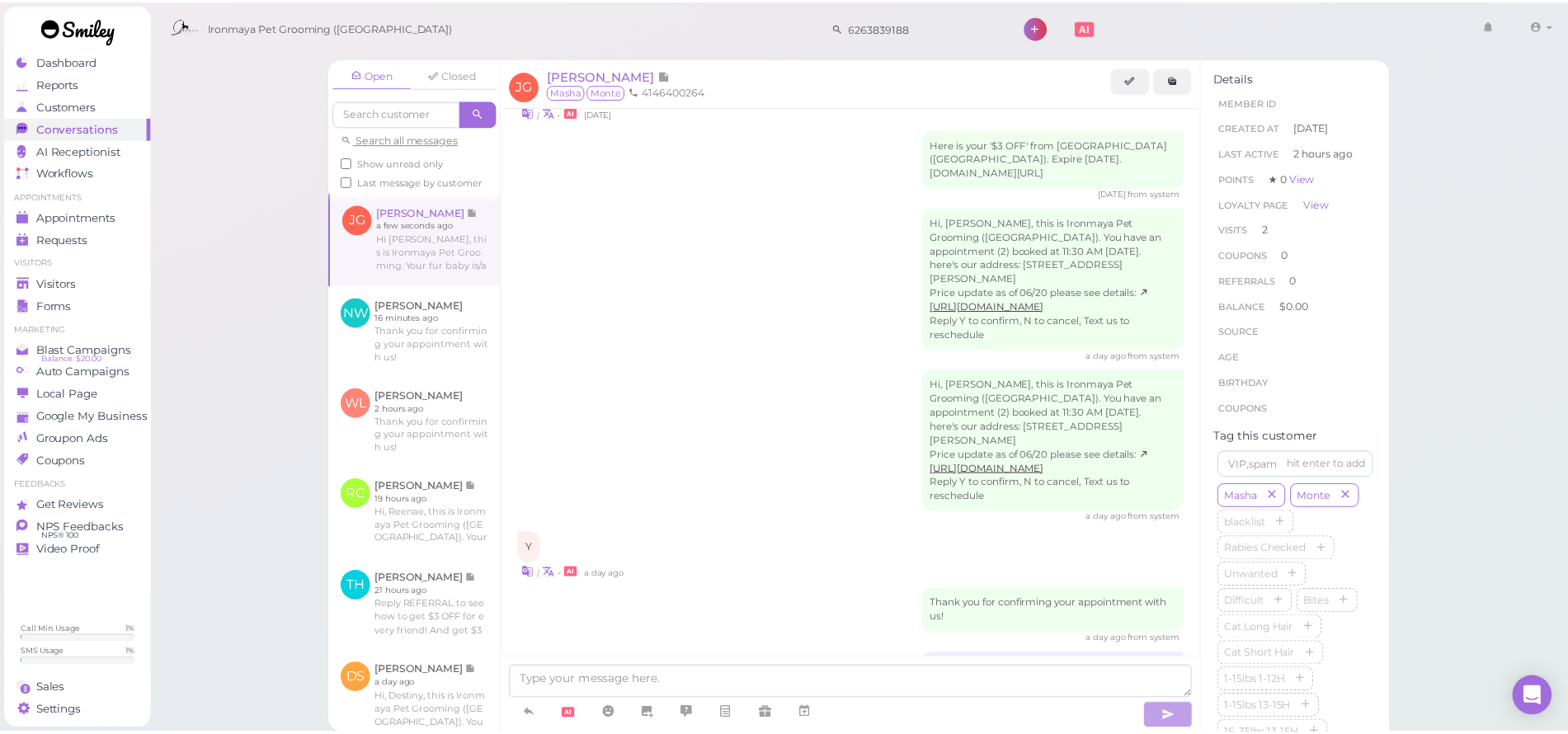
scroll to position [610, 0]
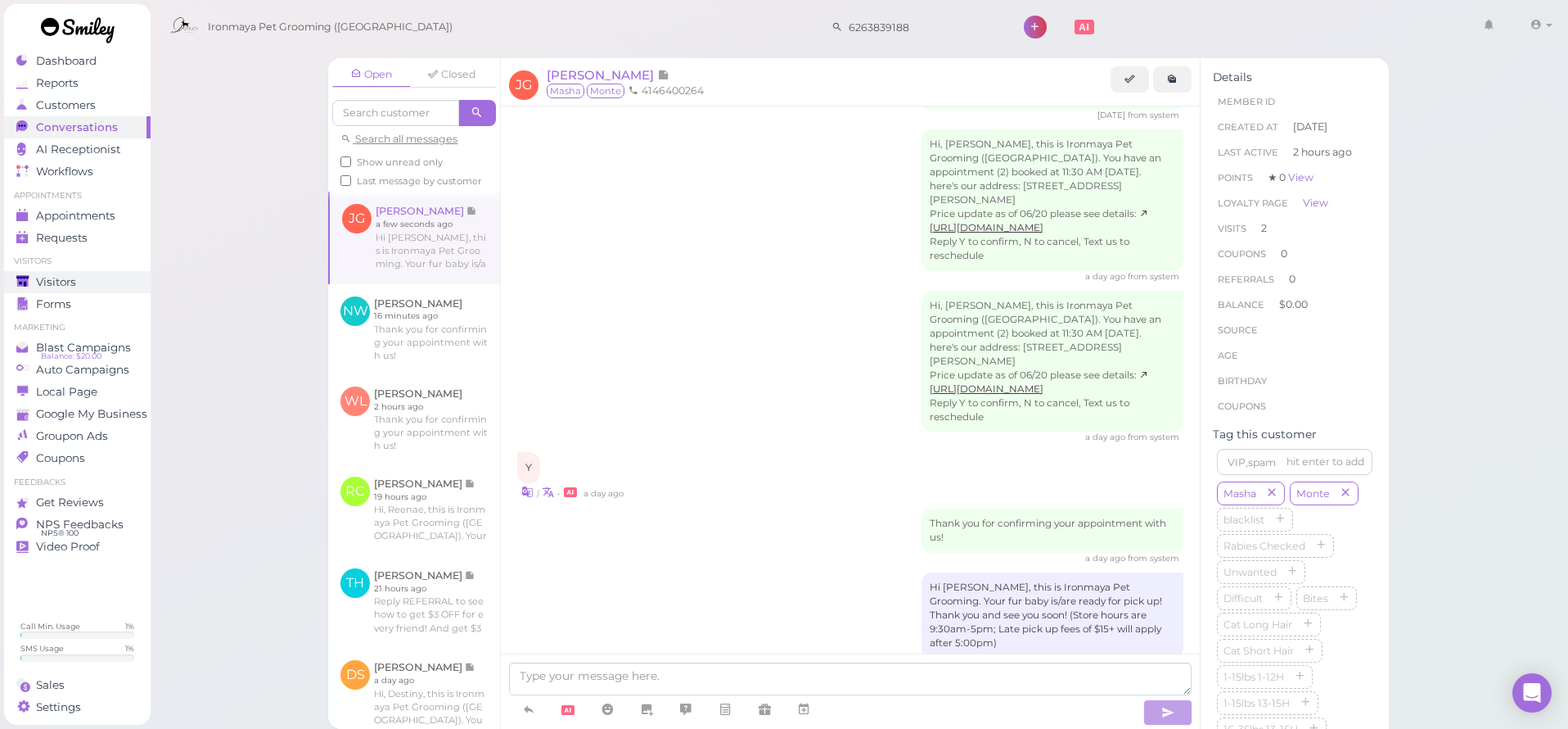
click at [88, 281] on div "Visitors" at bounding box center [75, 282] width 118 height 14
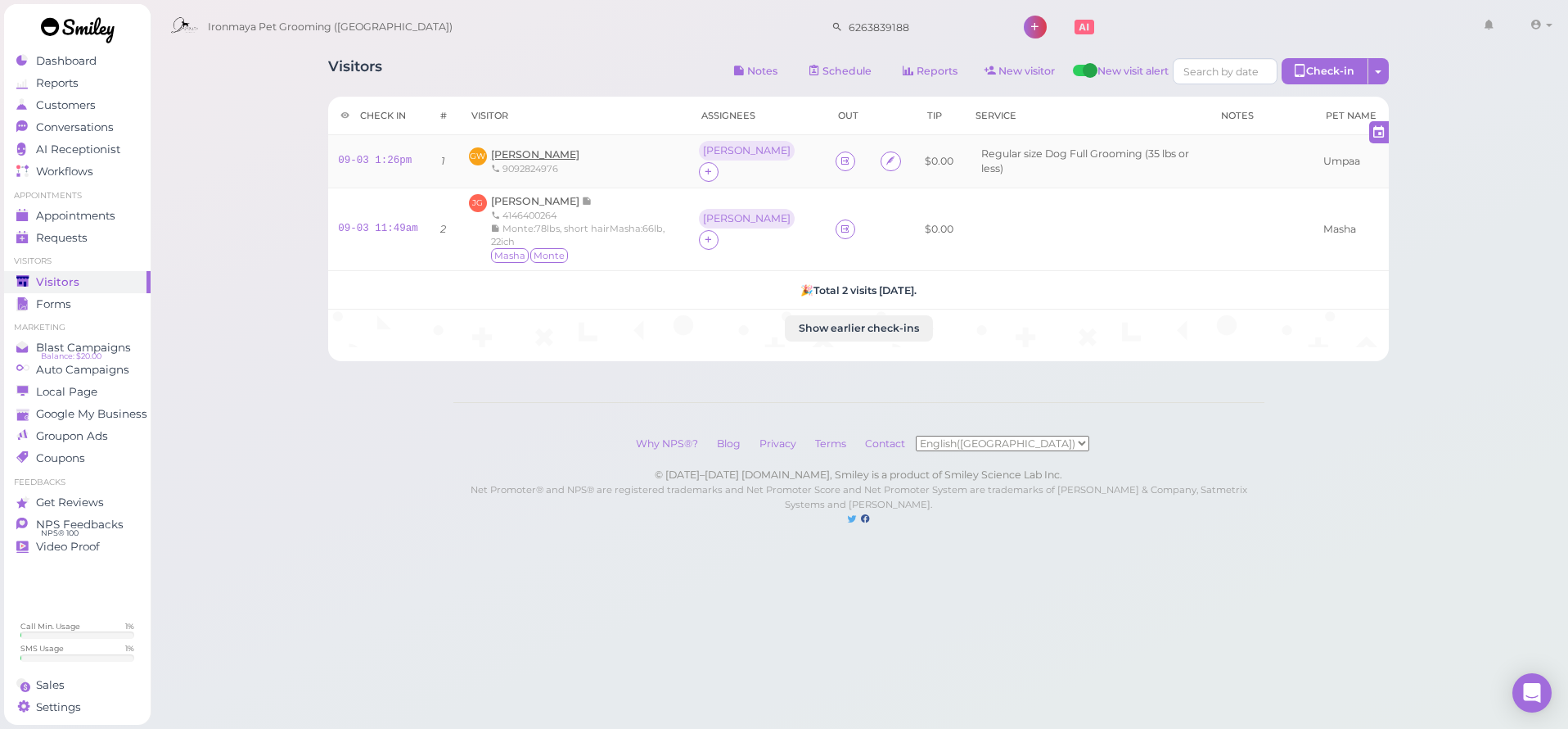
click at [559, 148] on span "[PERSON_NAME]" at bounding box center [535, 154] width 88 height 12
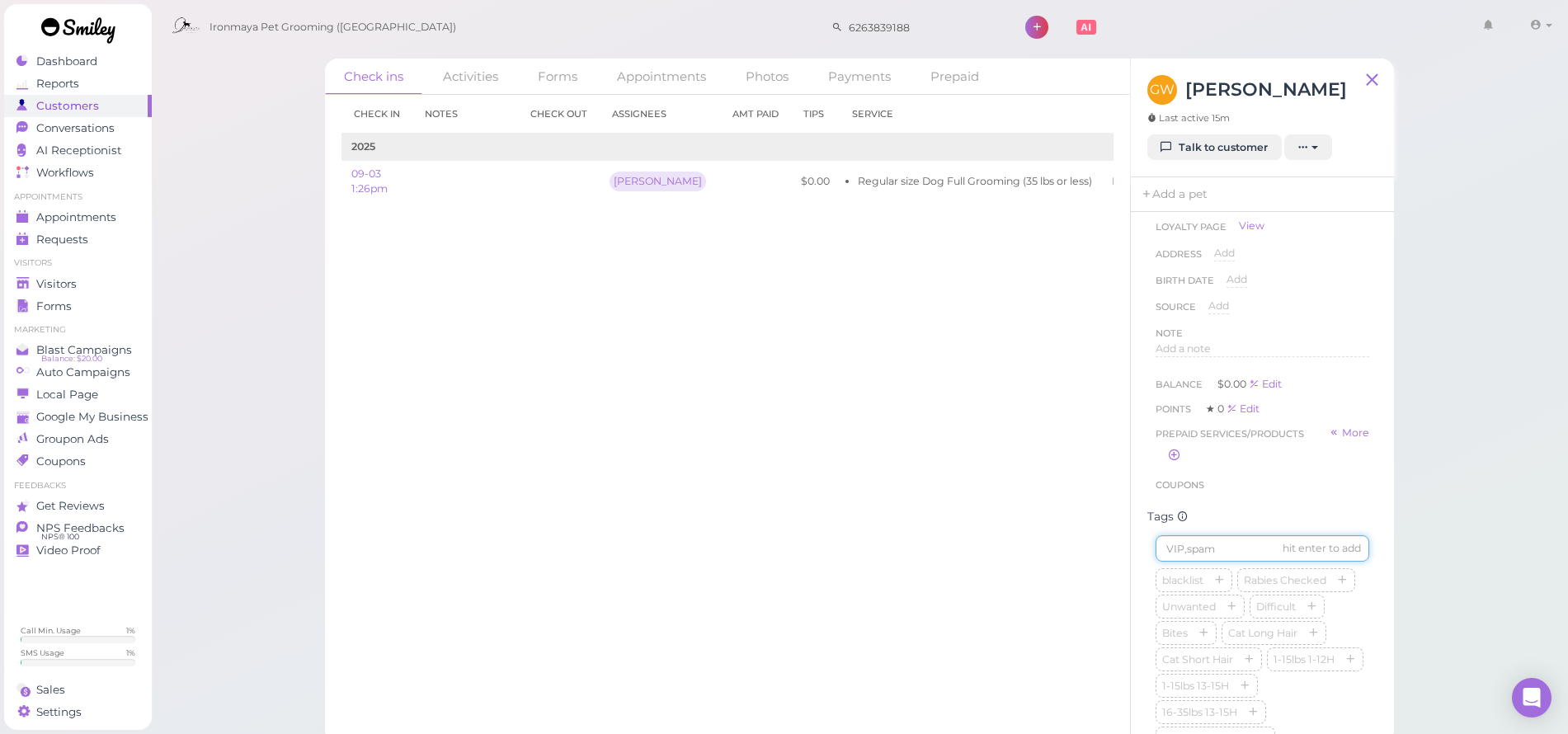
click at [1205, 557] on input at bounding box center [1262, 548] width 214 height 27
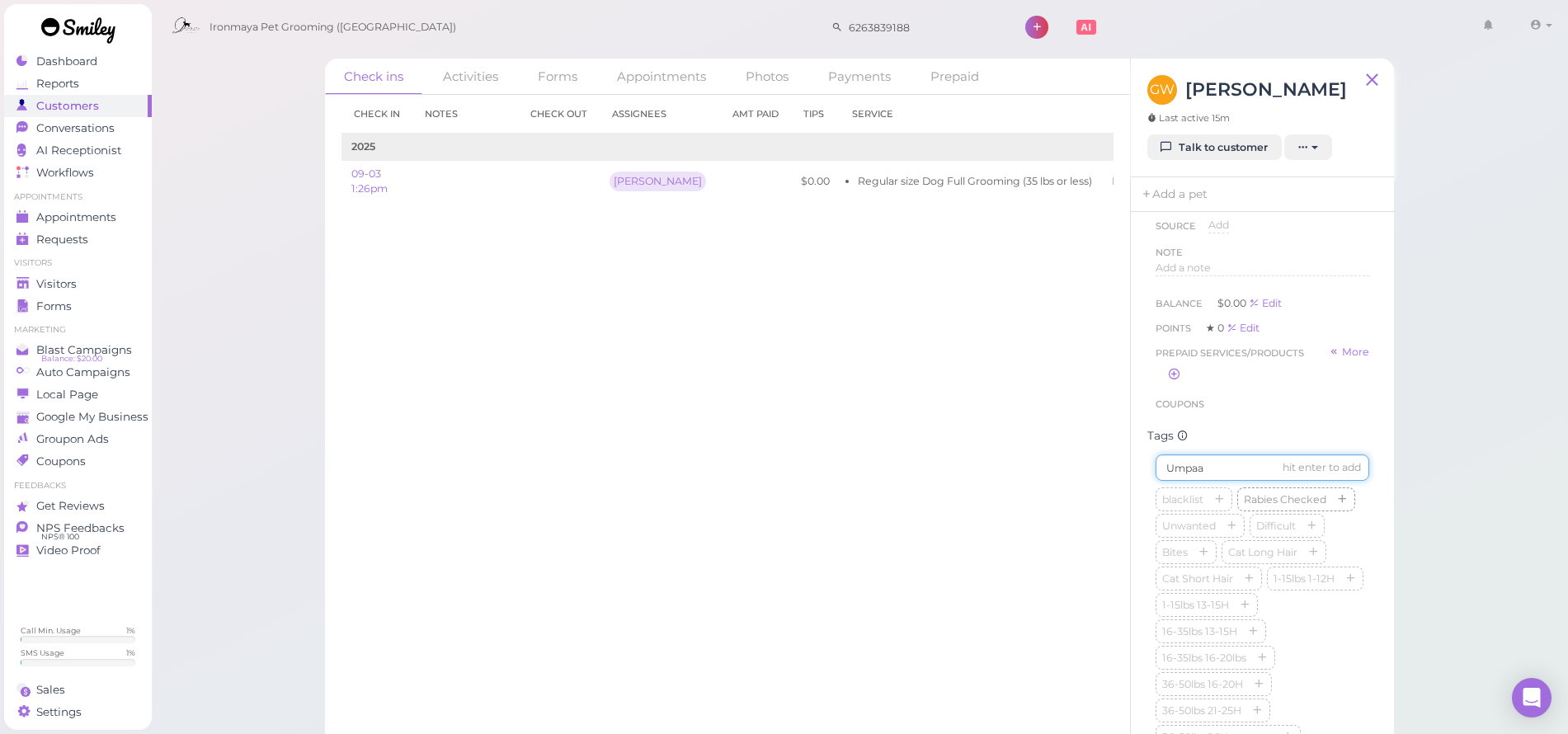
type input "Umpaa"
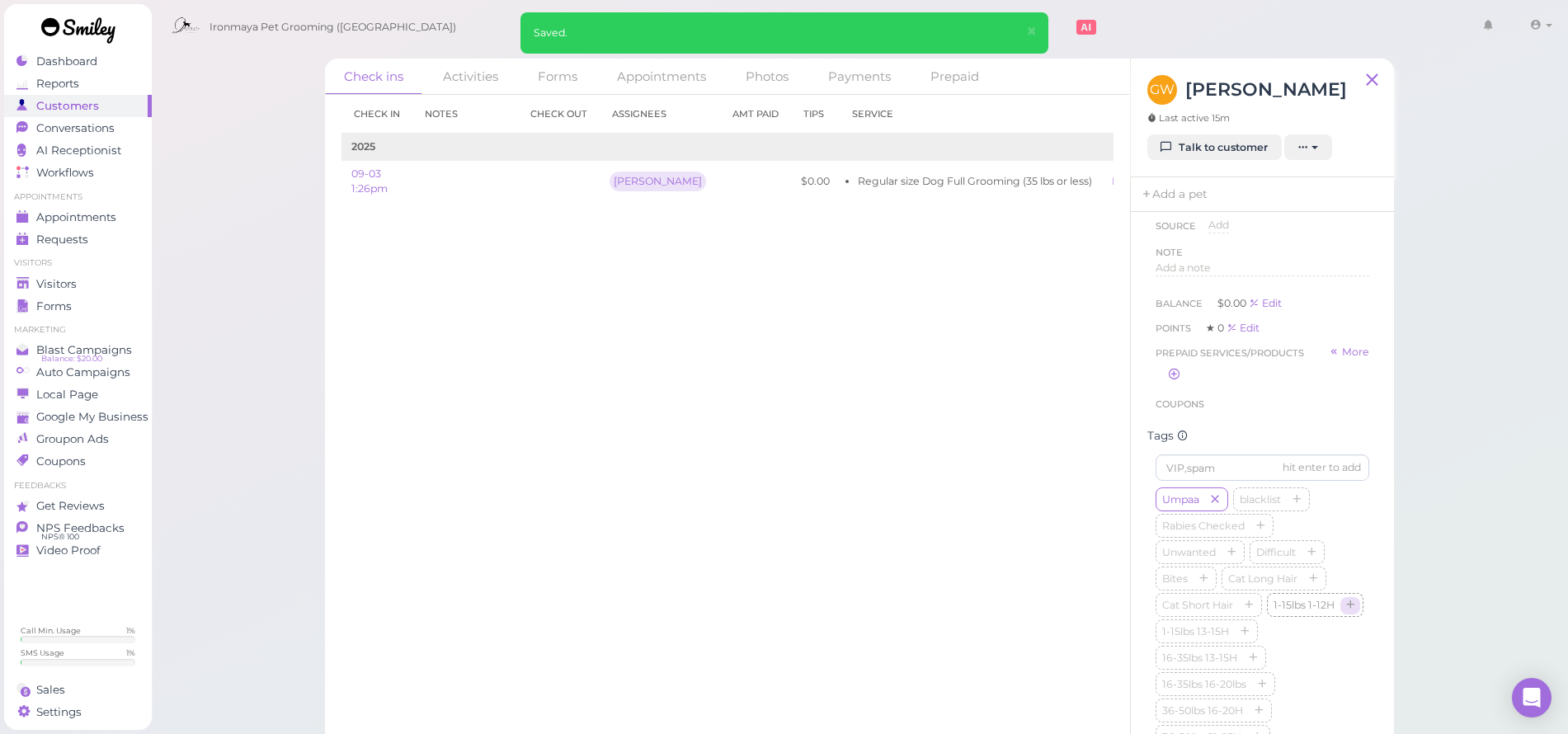
click at [1345, 612] on icon "button" at bounding box center [1349, 605] width 9 height 11
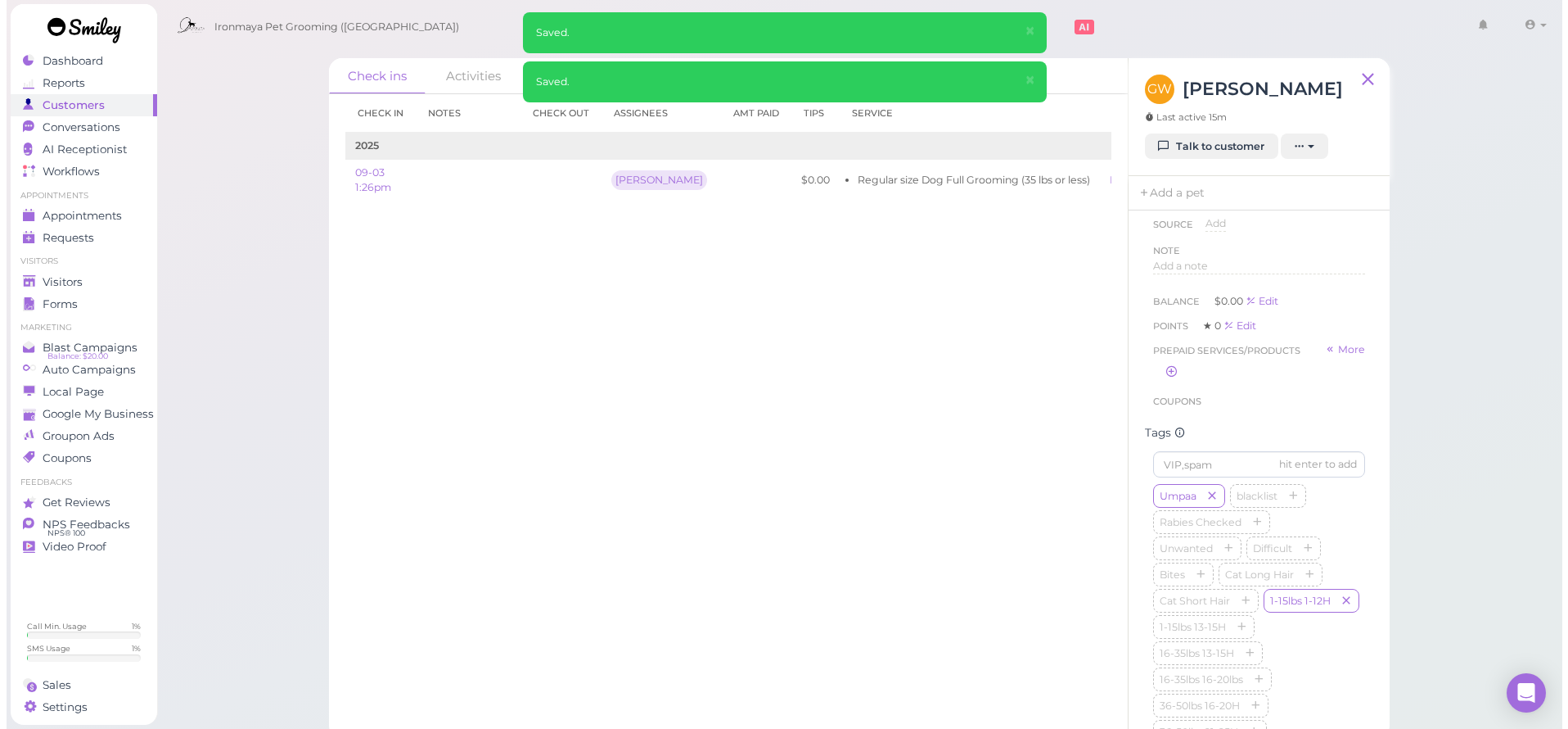
scroll to position [100, 0]
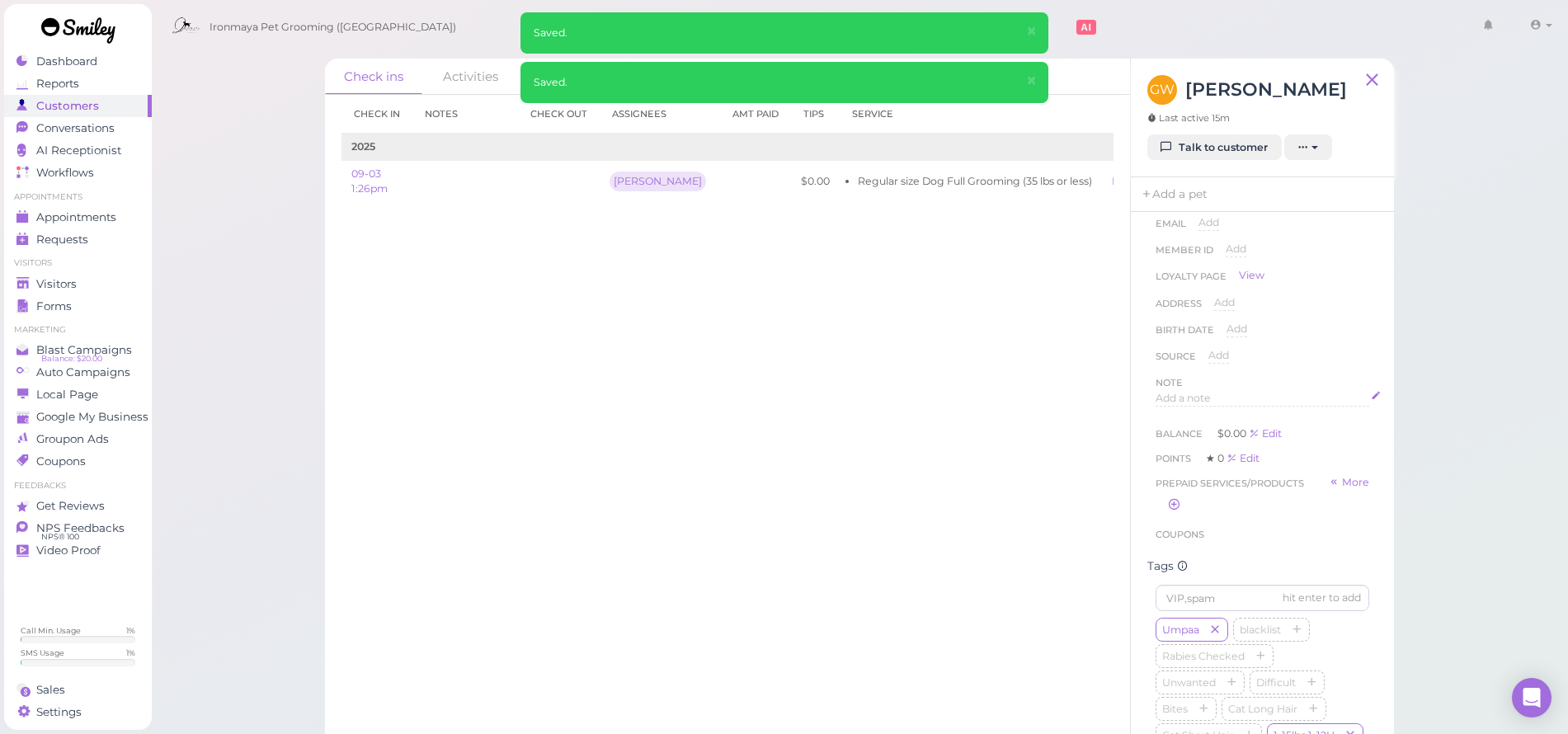
click at [1211, 395] on span "Add a note" at bounding box center [1183, 398] width 55 height 12
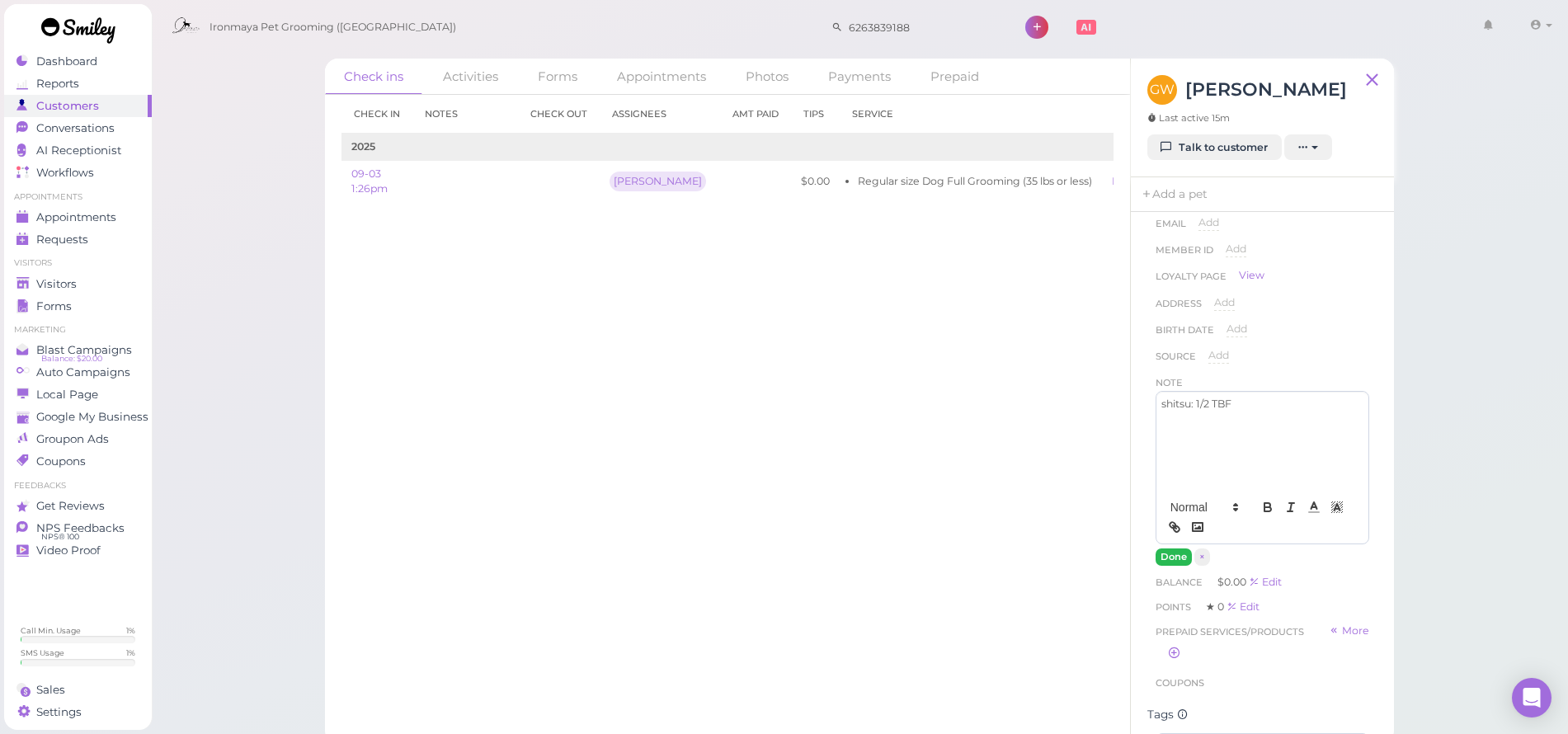
click at [1176, 559] on button "Done" at bounding box center [1174, 557] width 36 height 17
click at [62, 65] on span "Dashboard" at bounding box center [66, 61] width 61 height 14
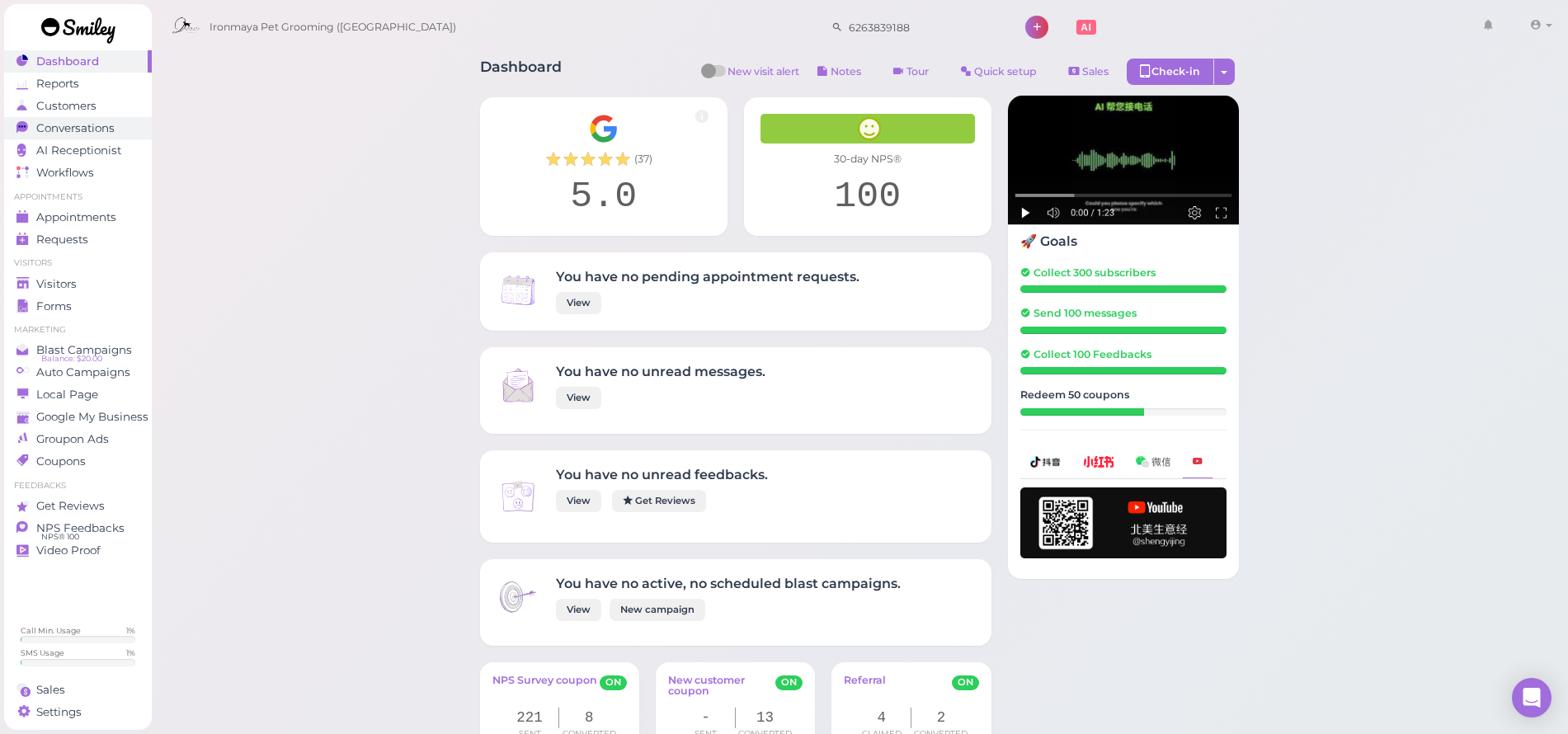
click at [85, 129] on span "Conversations" at bounding box center [75, 128] width 78 height 14
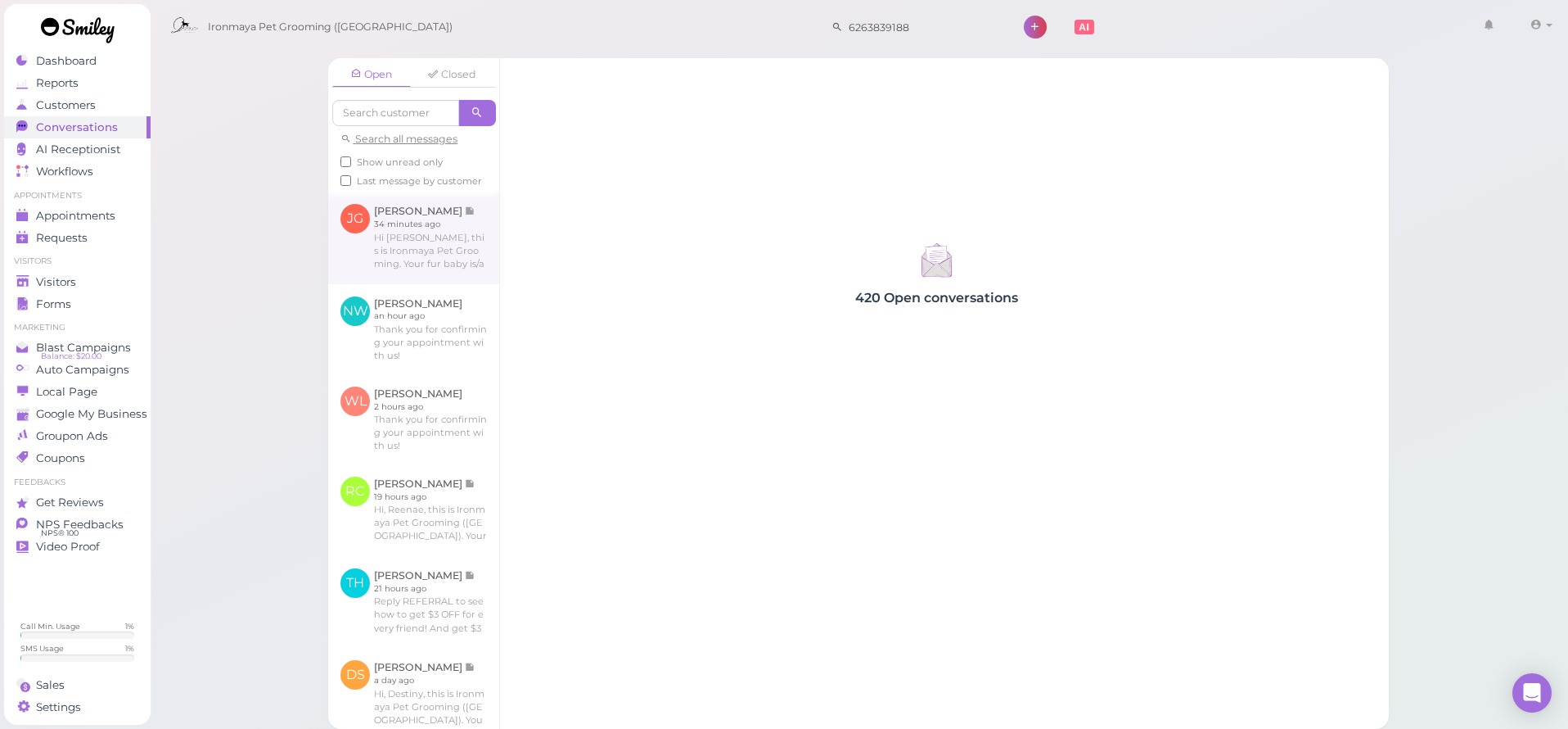
click at [393, 274] on link at bounding box center [414, 237] width 171 height 91
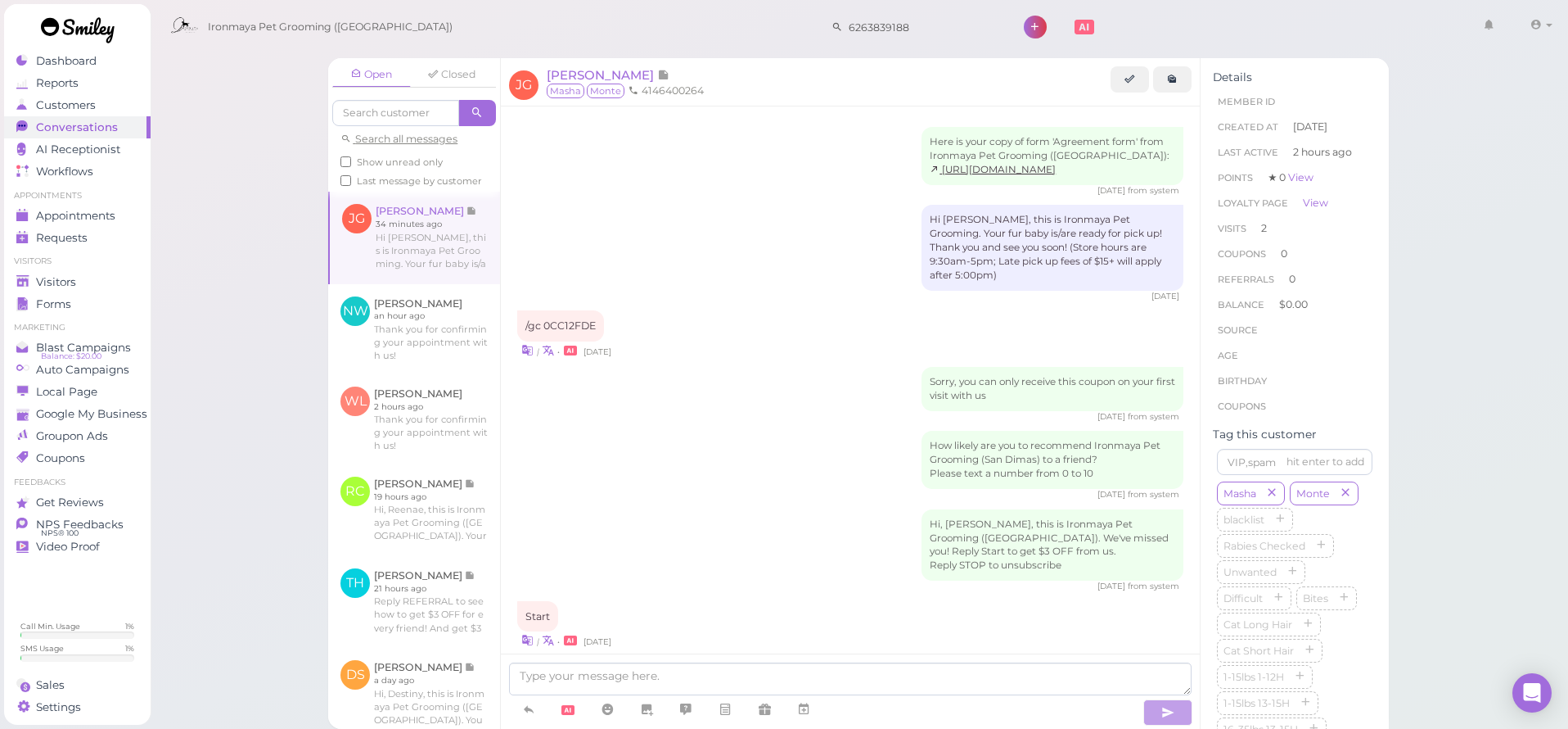
scroll to position [617, 0]
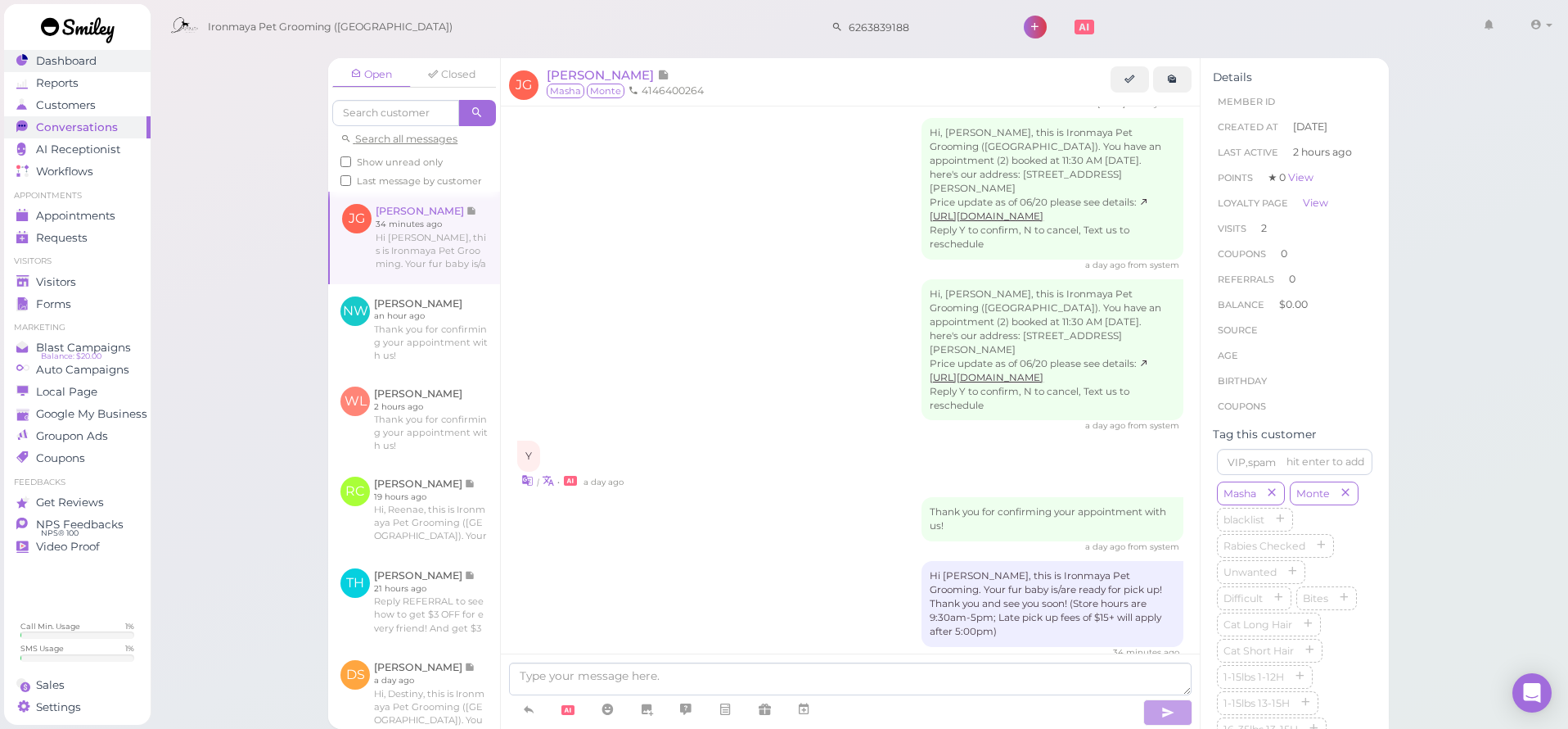
click at [94, 64] on span "Dashboard" at bounding box center [66, 61] width 61 height 14
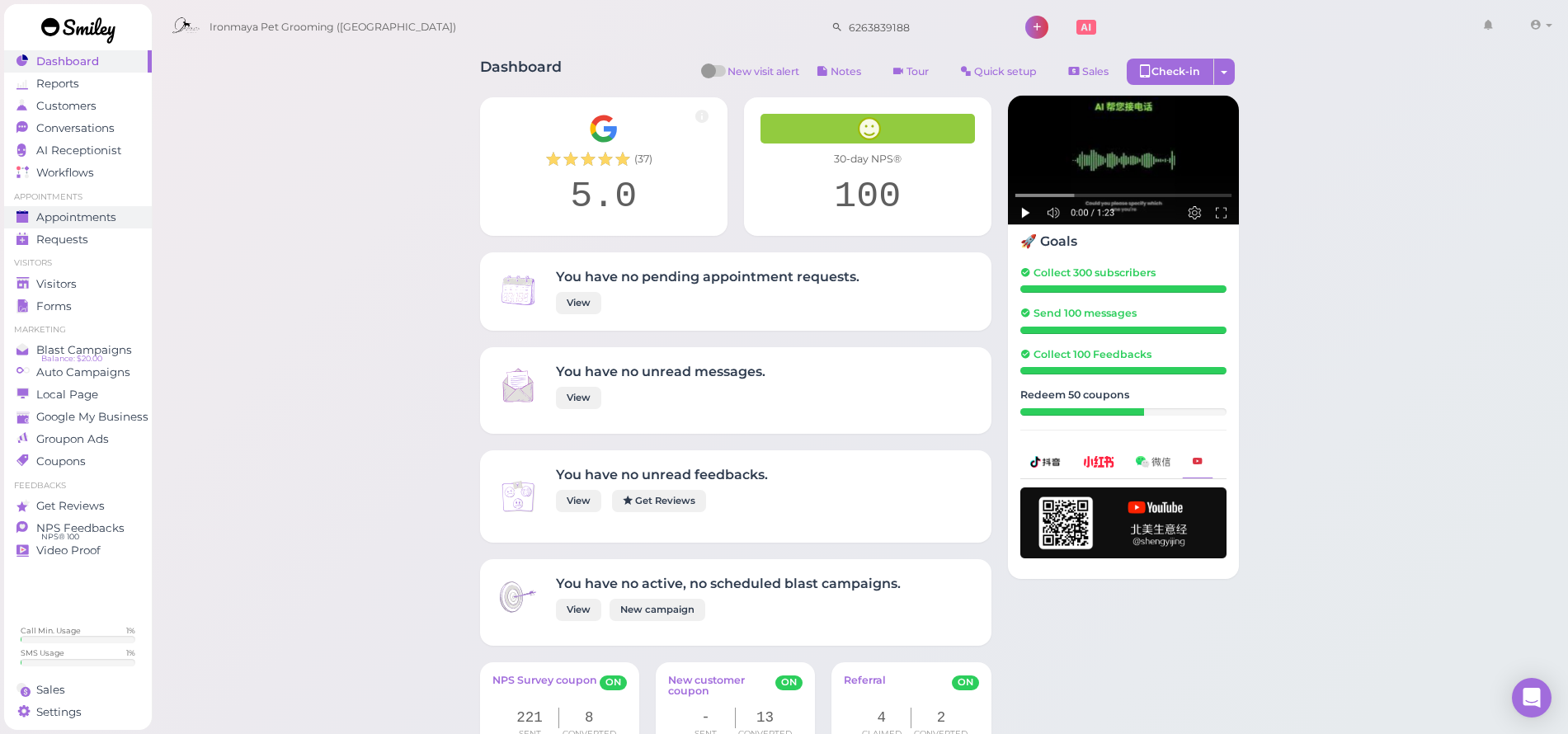
click at [106, 225] on link "Appointments" at bounding box center [77, 217] width 147 height 22
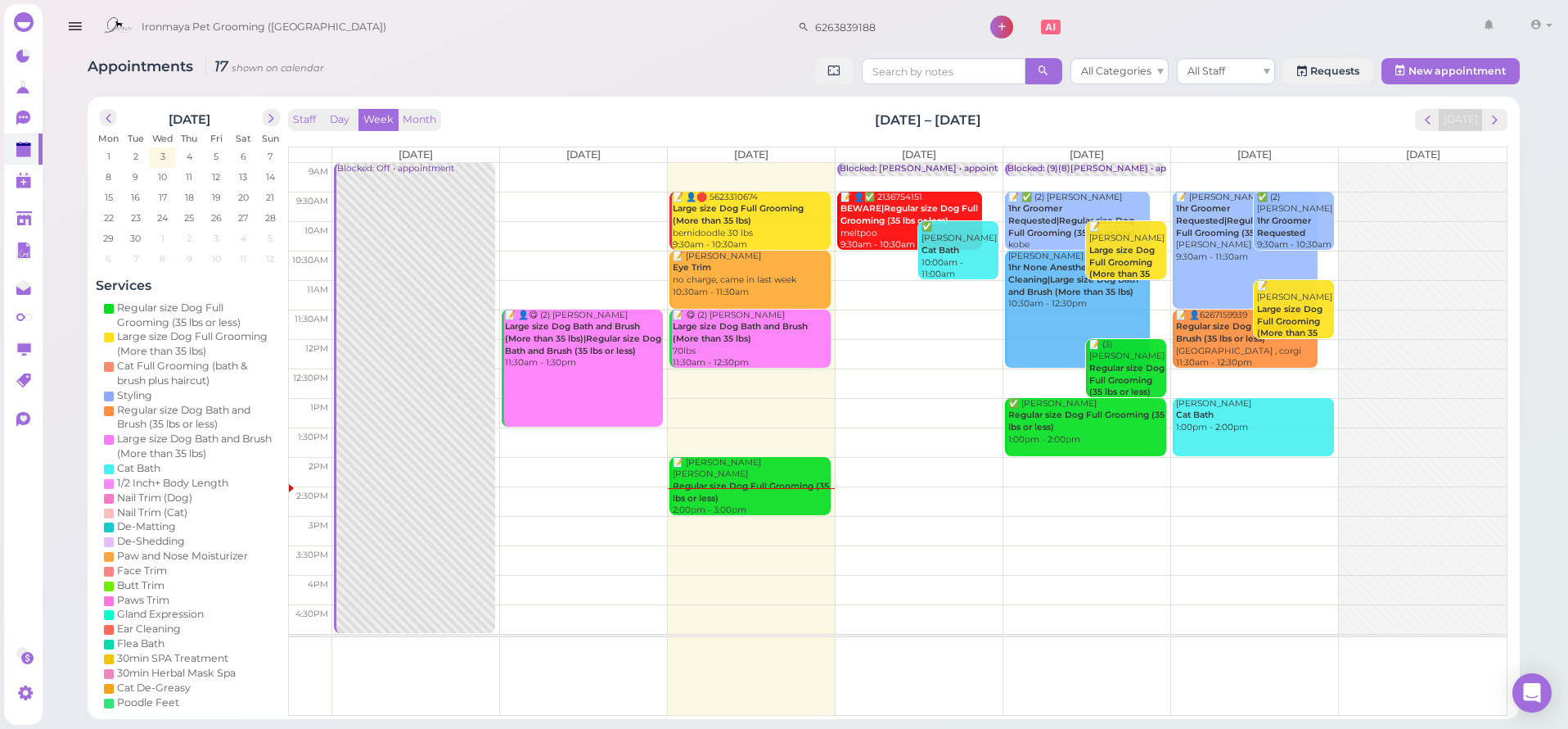
drag, startPoint x: 85, startPoint y: 12, endPoint x: 78, endPoint y: 29, distance: 18.4
click at [85, 15] on button "button" at bounding box center [74, 27] width 42 height 46
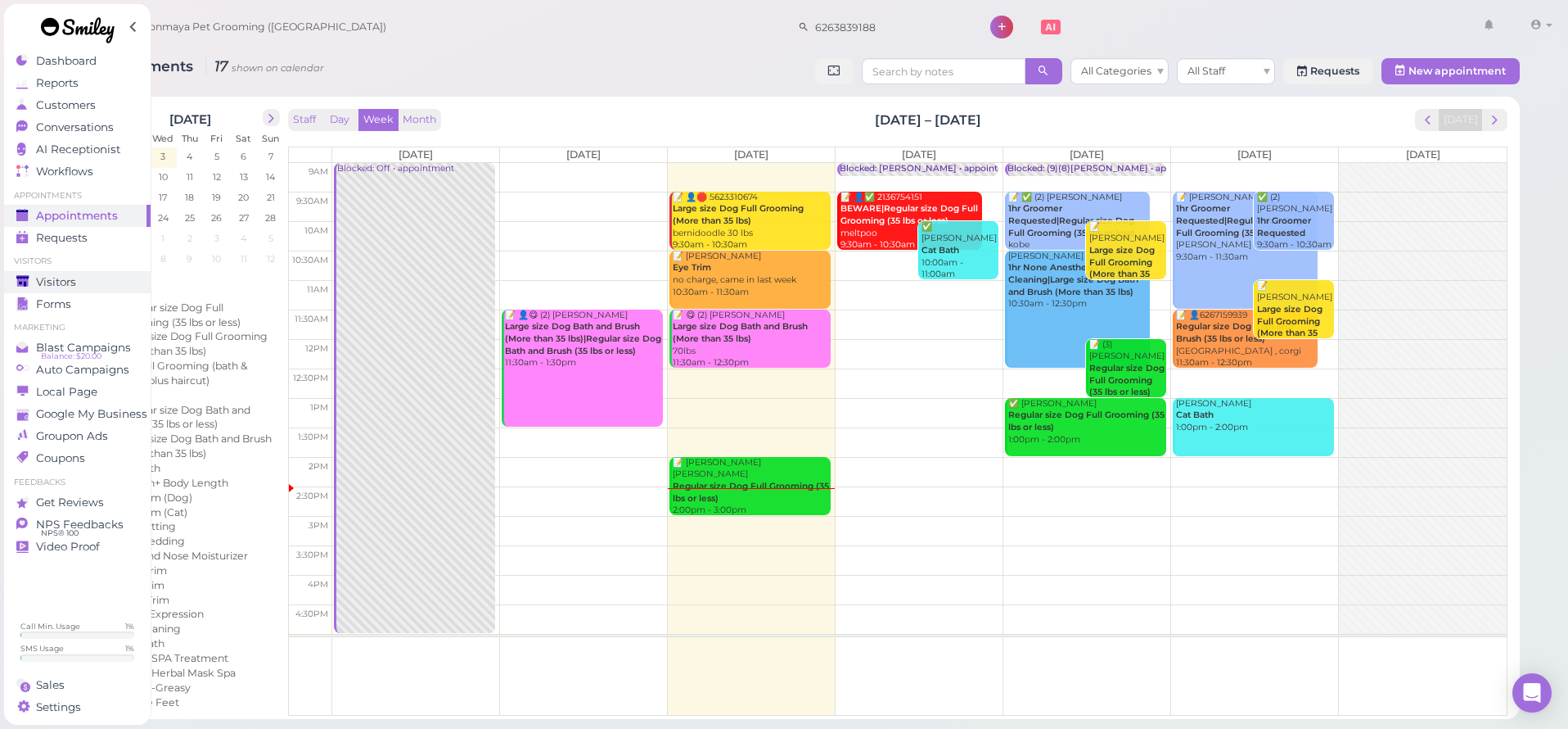
click at [63, 288] on link "Visitors" at bounding box center [77, 282] width 146 height 22
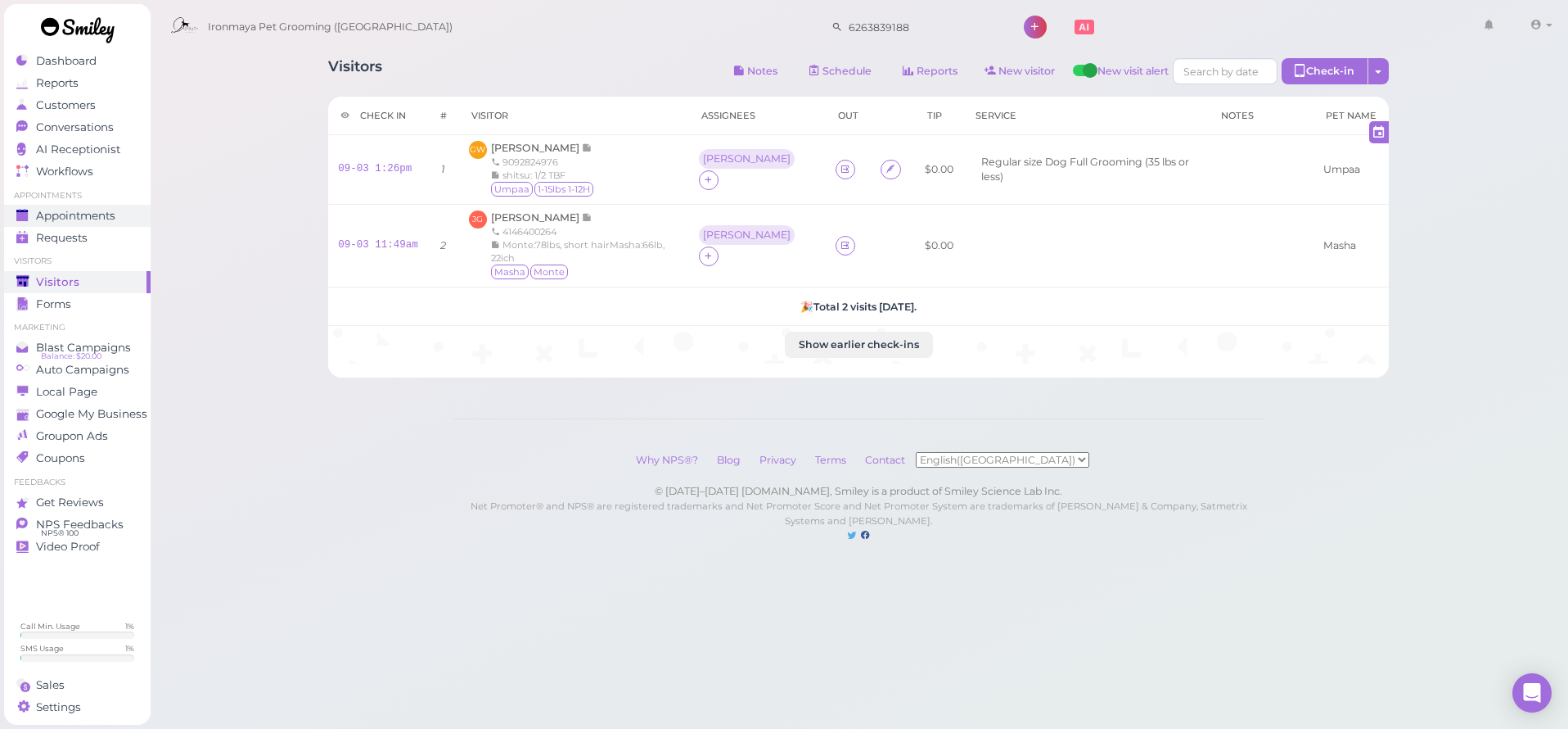
click at [75, 220] on span "Appointments" at bounding box center [75, 215] width 79 height 14
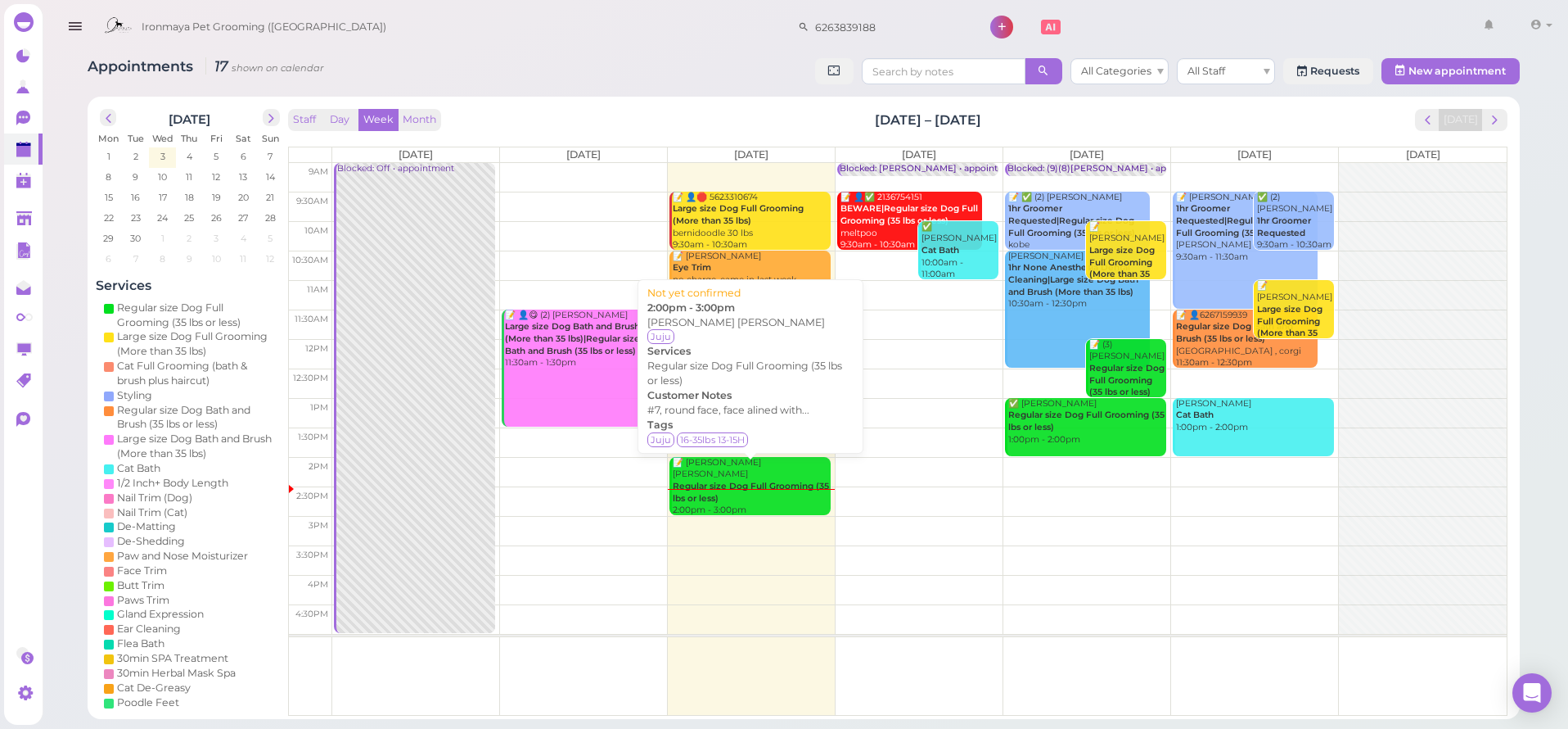
click at [747, 480] on b "Regular size Dog Full Grooming (35 lbs or less)" at bounding box center [750, 491] width 156 height 23
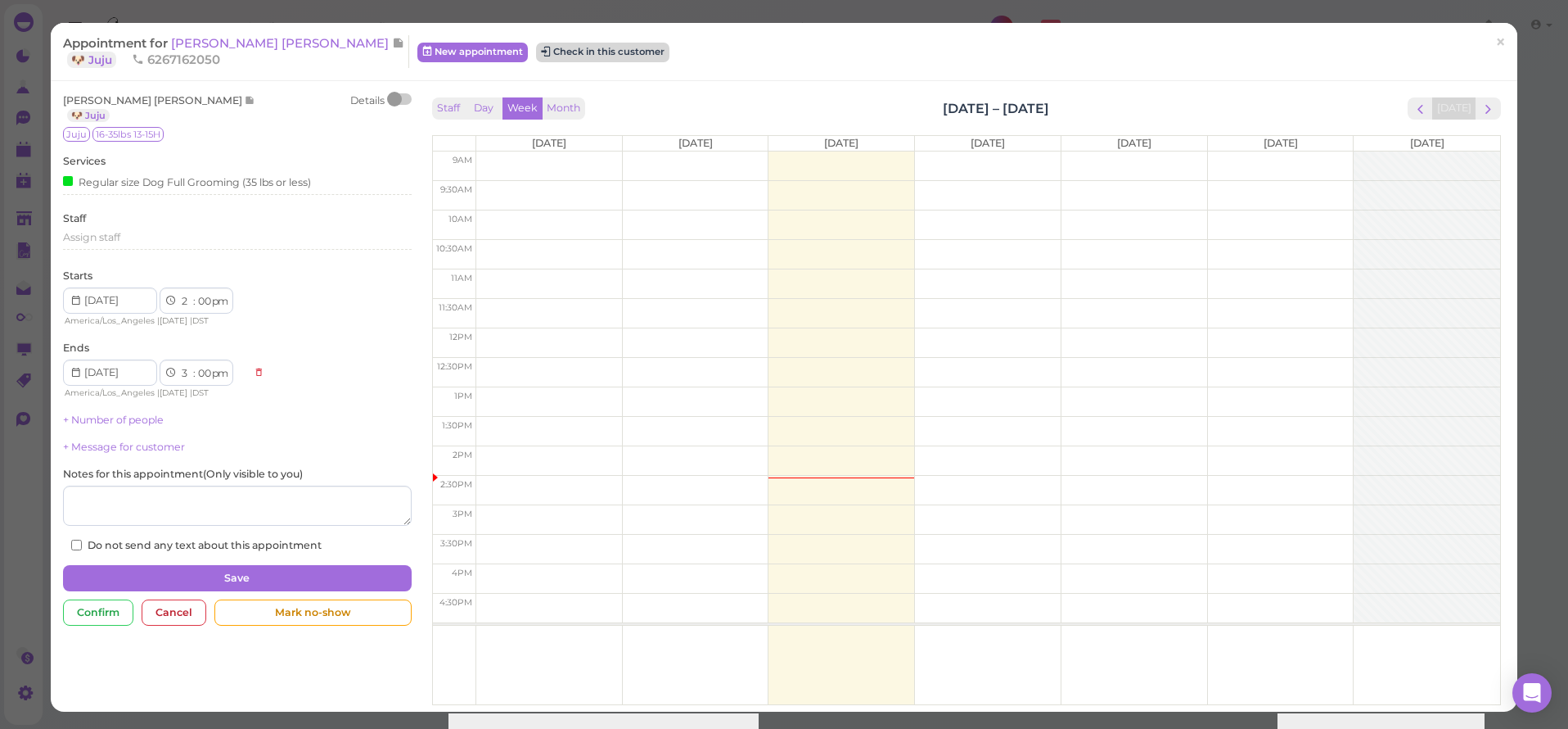
click at [536, 55] on button "Check in this customer" at bounding box center [602, 52] width 133 height 20
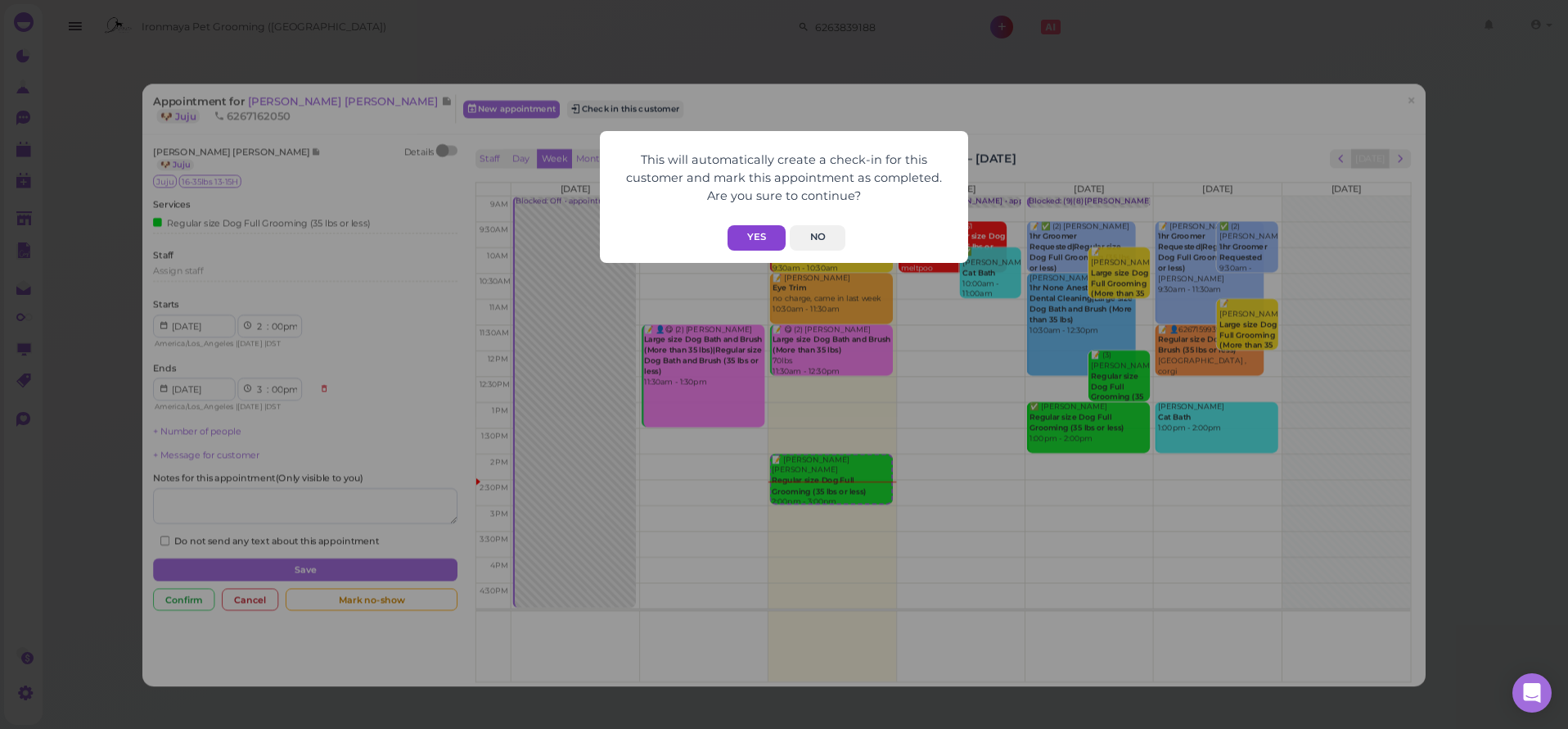
click at [726, 229] on div "Yes No" at bounding box center [784, 238] width 336 height 26
click at [757, 241] on button "Yes" at bounding box center [757, 238] width 58 height 26
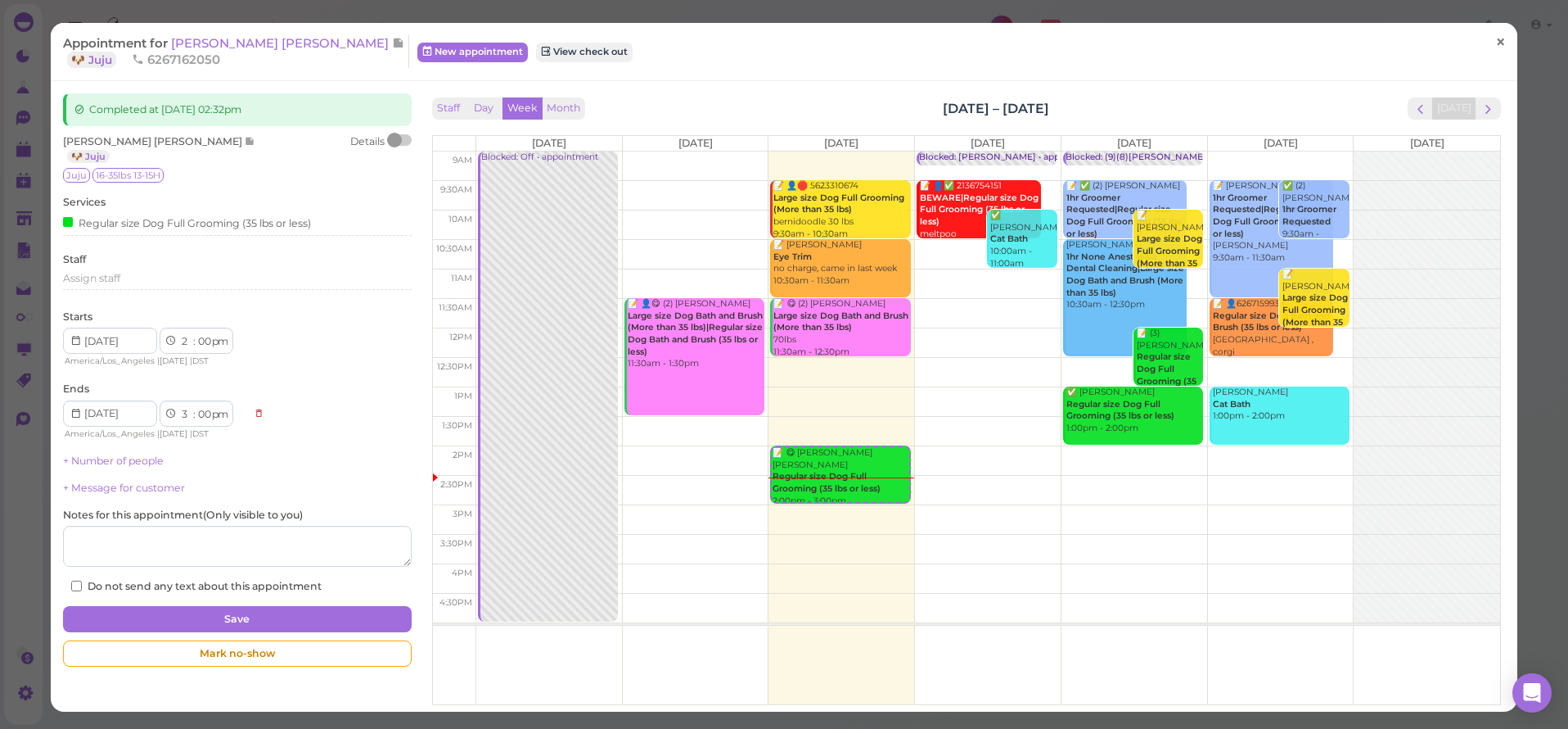
click at [1495, 41] on span "×" at bounding box center [1500, 42] width 10 height 23
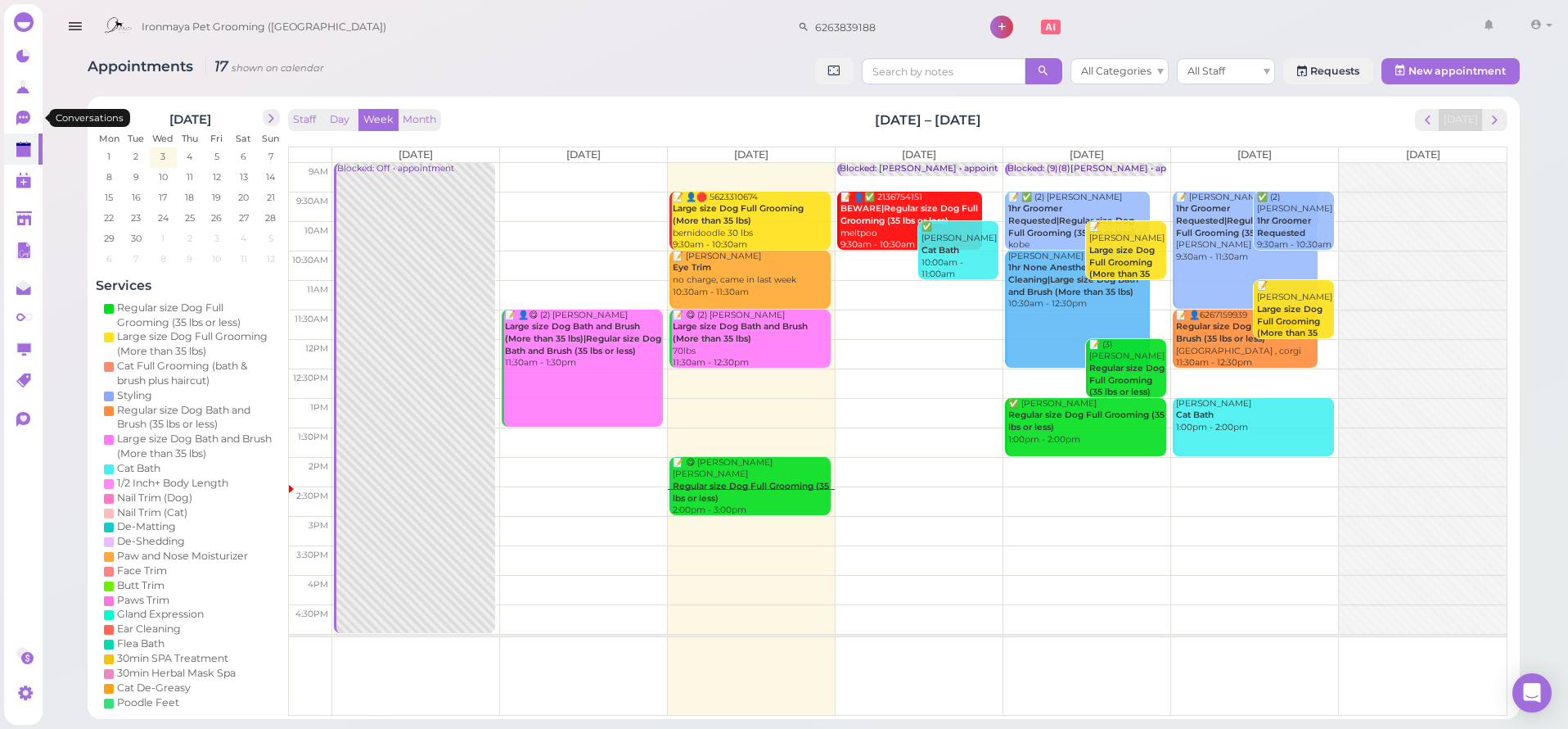
click at [36, 139] on link at bounding box center [23, 149] width 38 height 31
click at [23, 121] on icon at bounding box center [23, 117] width 14 height 15
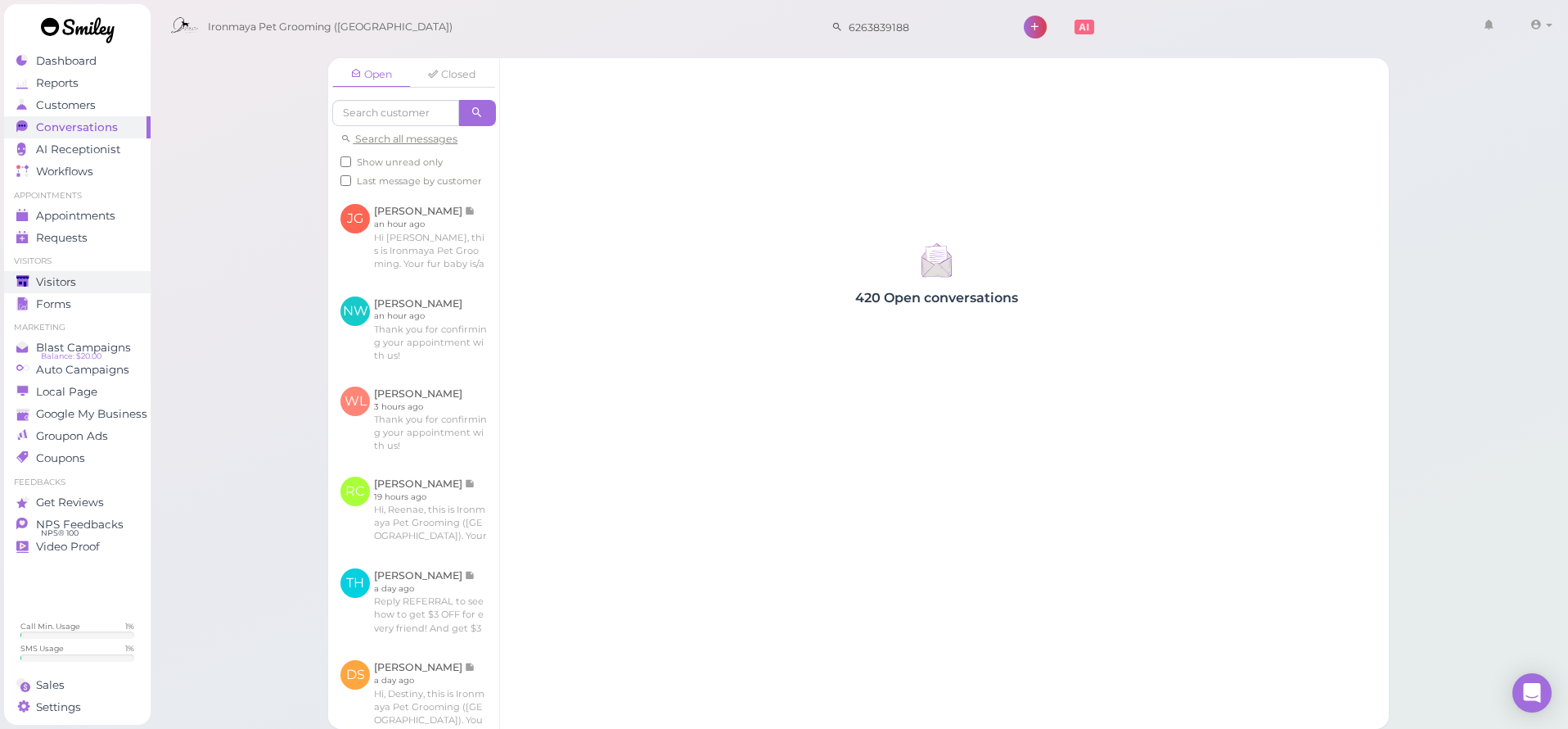
click at [52, 278] on span "Visitors" at bounding box center [56, 282] width 40 height 14
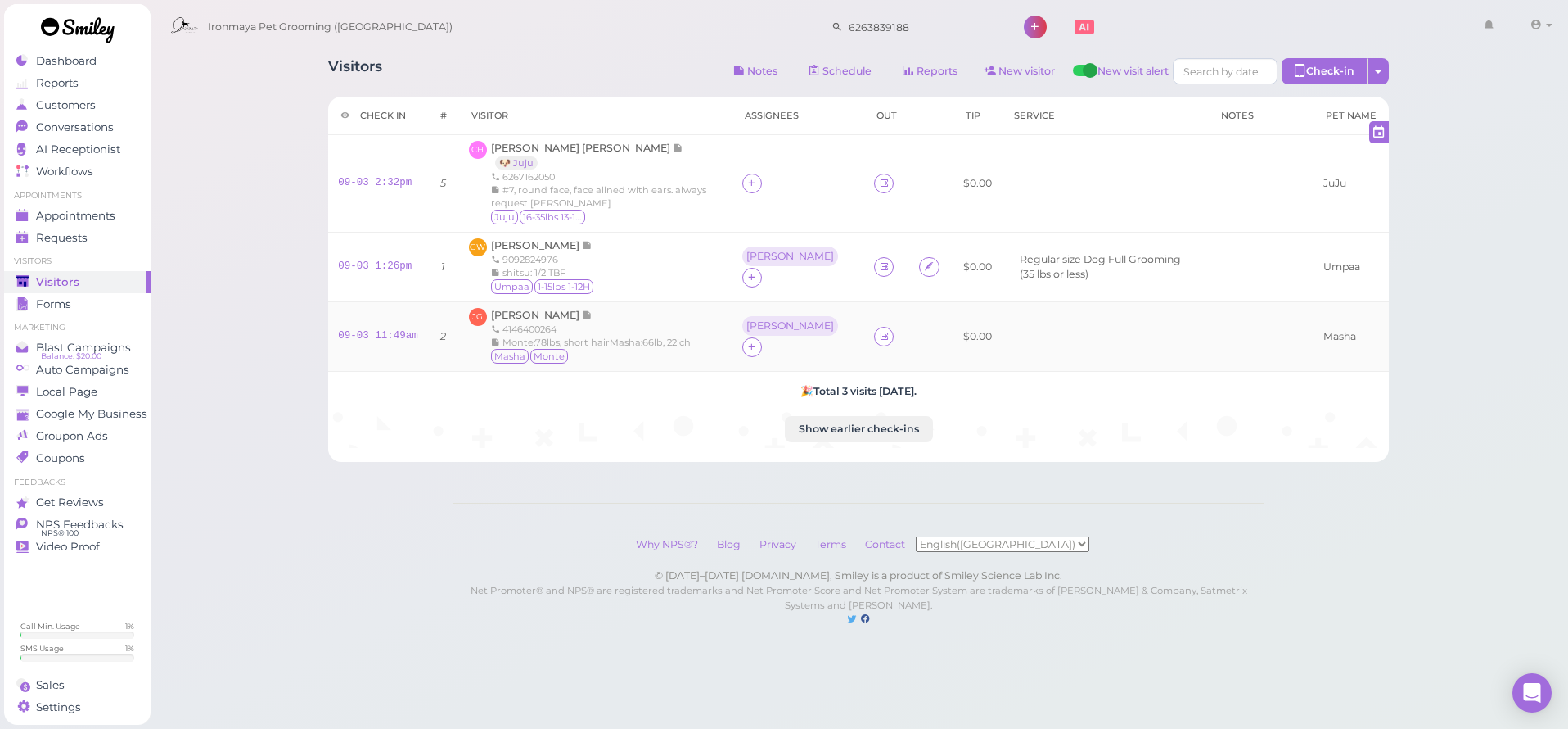
click at [865, 332] on td at bounding box center [887, 336] width 45 height 69
click at [874, 330] on link at bounding box center [884, 336] width 20 height 20
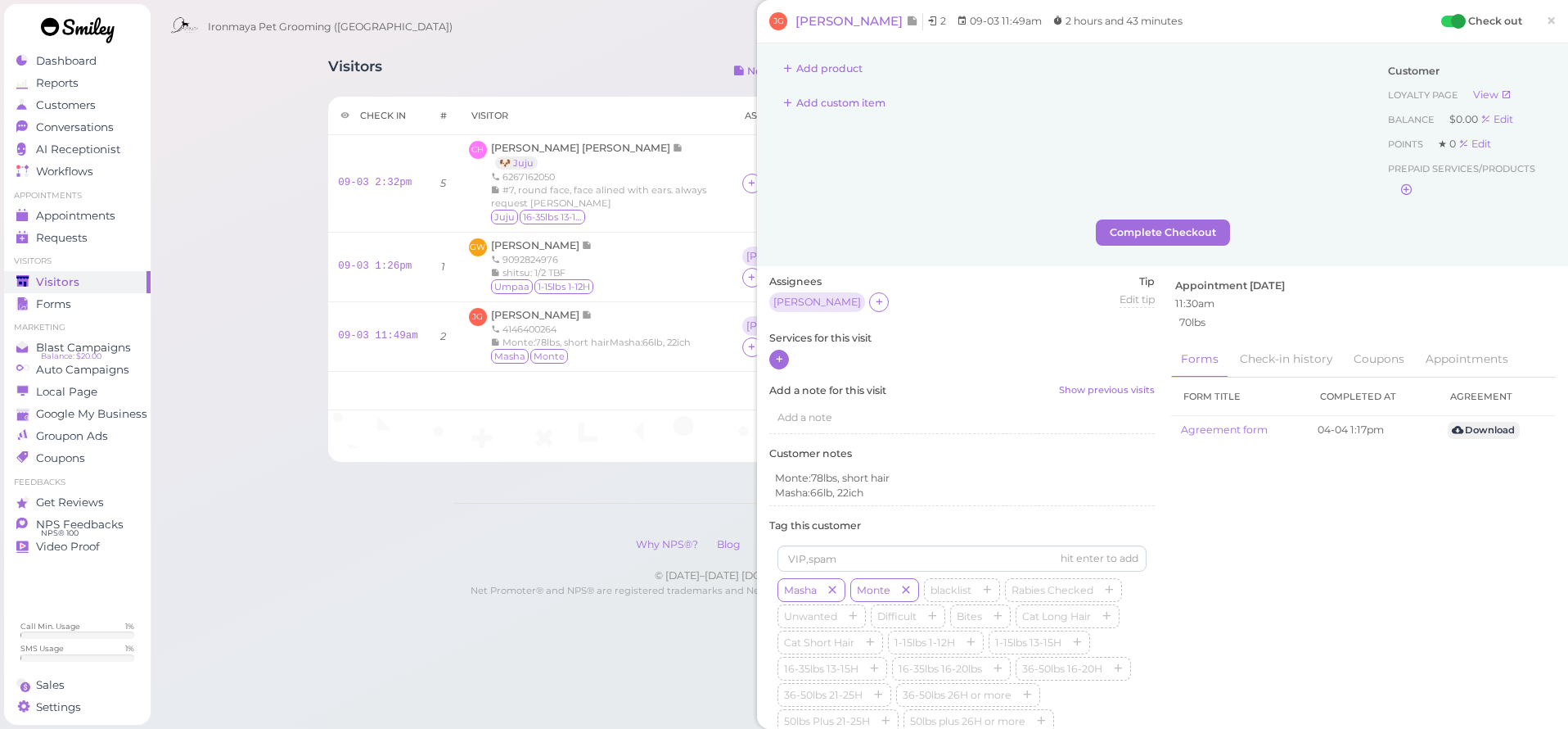
click at [783, 353] on icon at bounding box center [779, 359] width 10 height 12
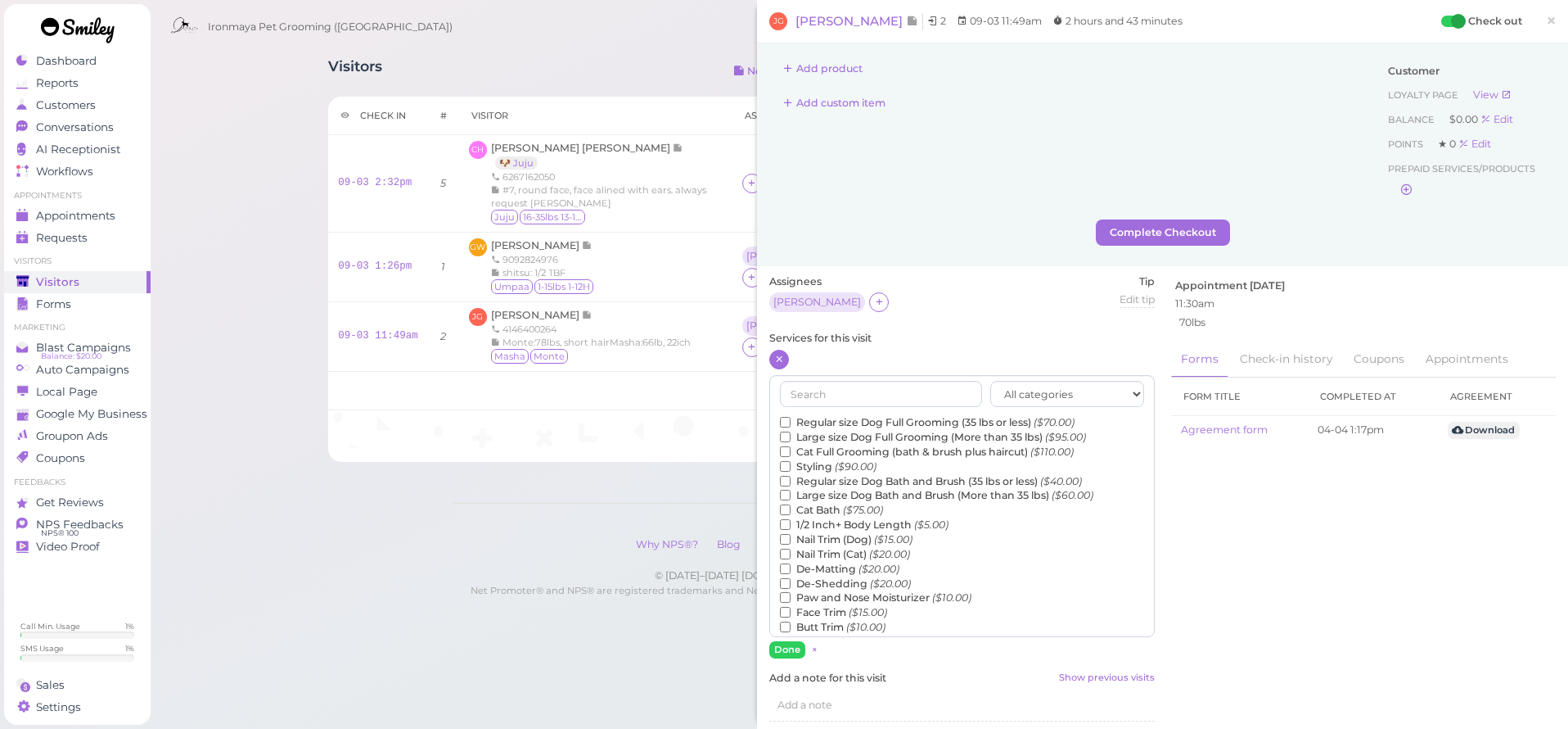
click at [850, 432] on label "Large size Dog Full Grooming (More than 35 lbs) ($95.00)" at bounding box center [933, 437] width 306 height 15
click at [790, 432] on input "Large size Dog Full Grooming (More than 35 lbs) ($95.00)" at bounding box center [785, 437] width 10 height 10
click at [850, 432] on label "Large size Dog Full Grooming (More than 35 lbs) ($95.00)" at bounding box center [933, 437] width 306 height 15
click at [790, 432] on input "Large size Dog Full Grooming (More than 35 lbs) ($95.00)" at bounding box center [785, 437] width 10 height 10
click at [826, 488] on label "Large size Dog Bath and Brush (More than 35 lbs) ($60.00)" at bounding box center [937, 495] width 314 height 15
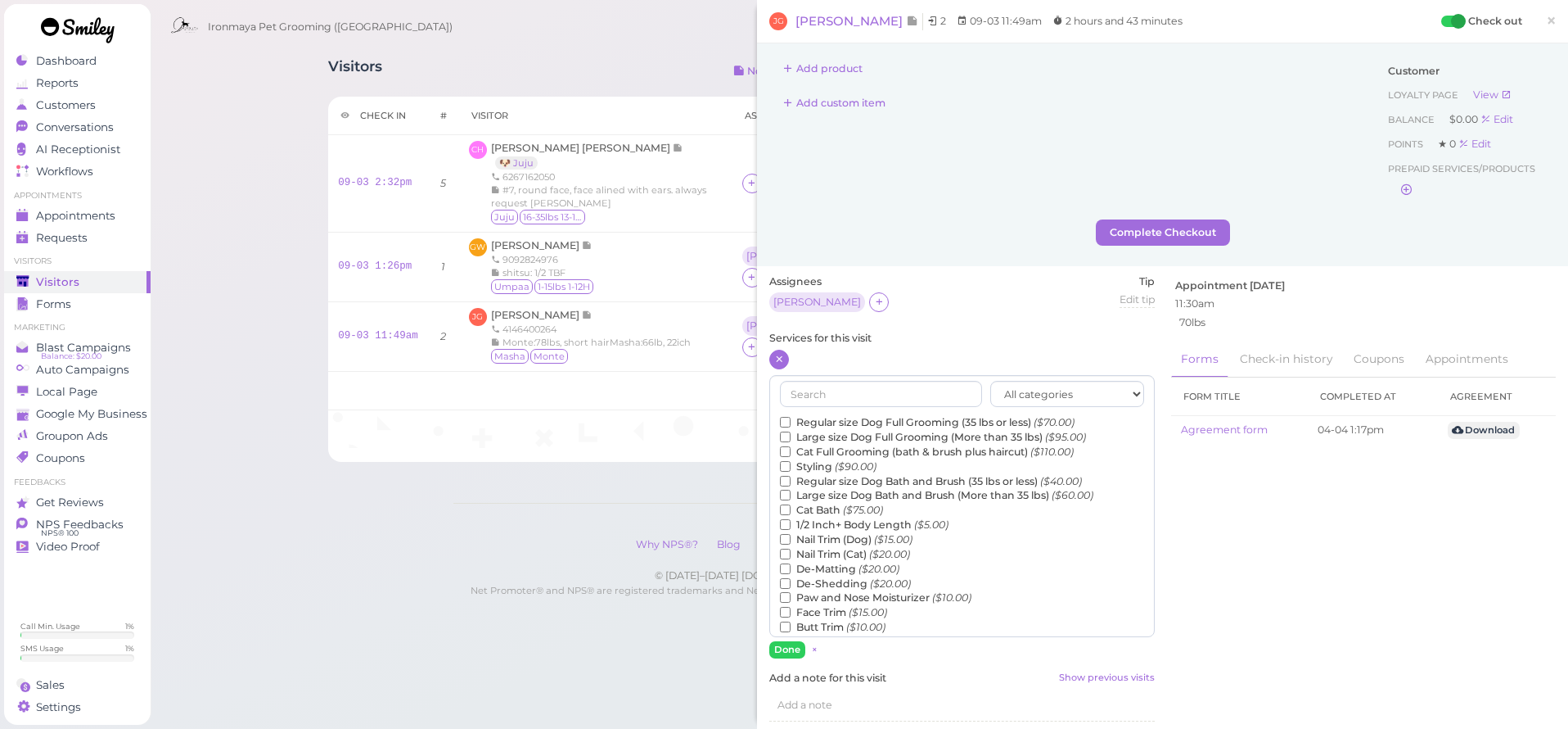
click at [790, 490] on input "Large size Dog Bath and Brush (More than 35 lbs) ($60.00)" at bounding box center [785, 495] width 10 height 10
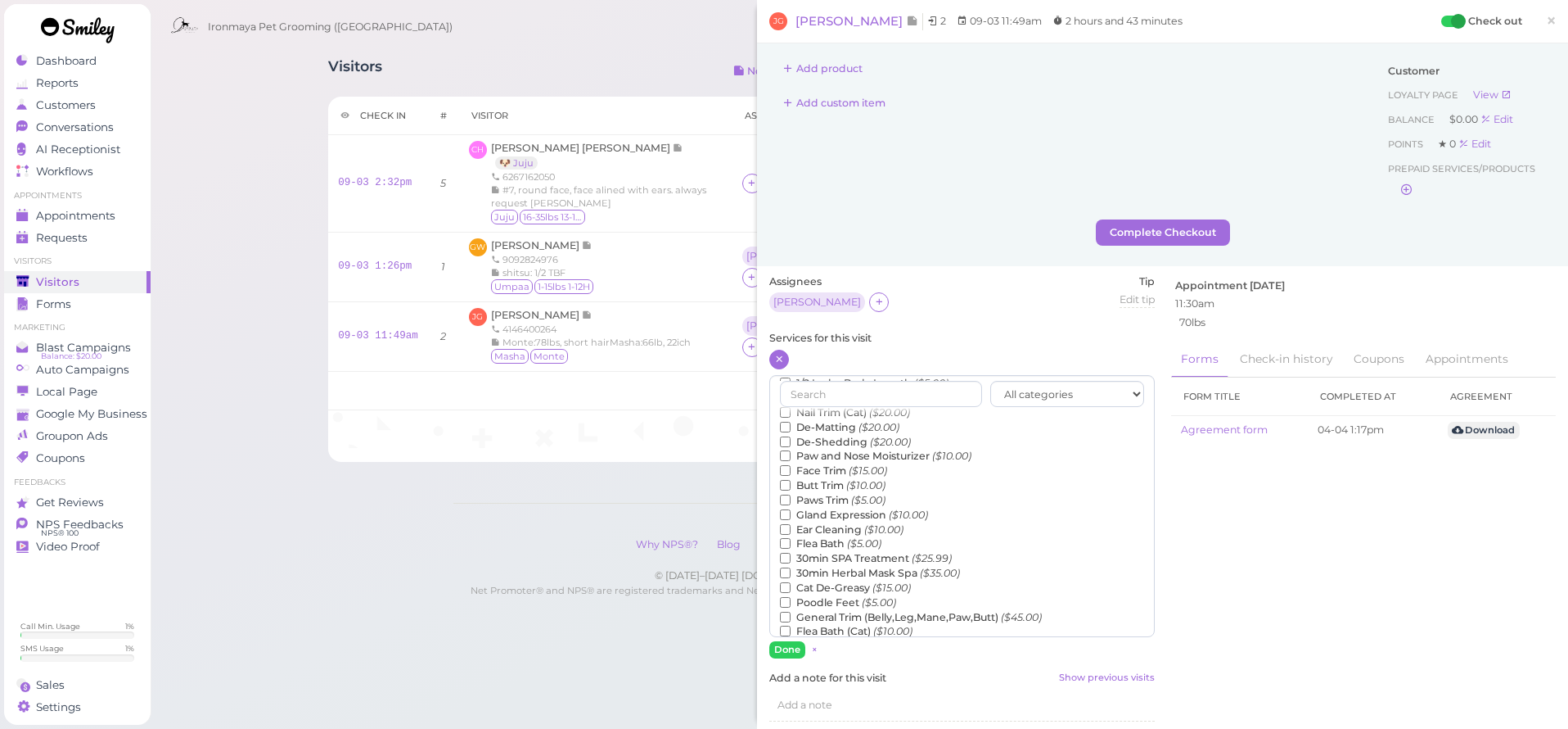
scroll to position [275, 0]
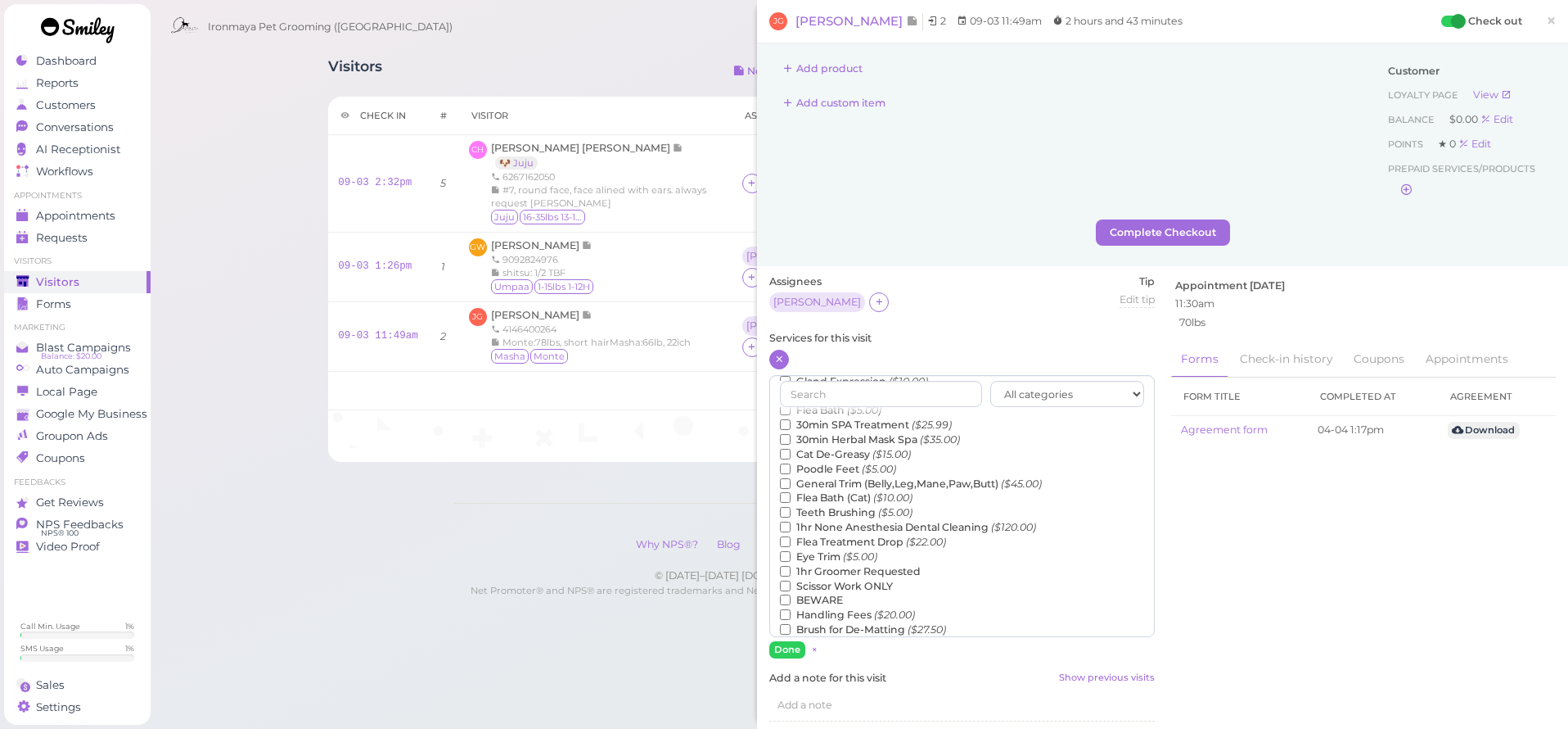
click at [818, 505] on label "Teeth Brushing ($5.00)" at bounding box center [846, 512] width 132 height 15
click at [790, 507] on input "Teeth Brushing ($5.00)" at bounding box center [785, 512] width 10 height 10
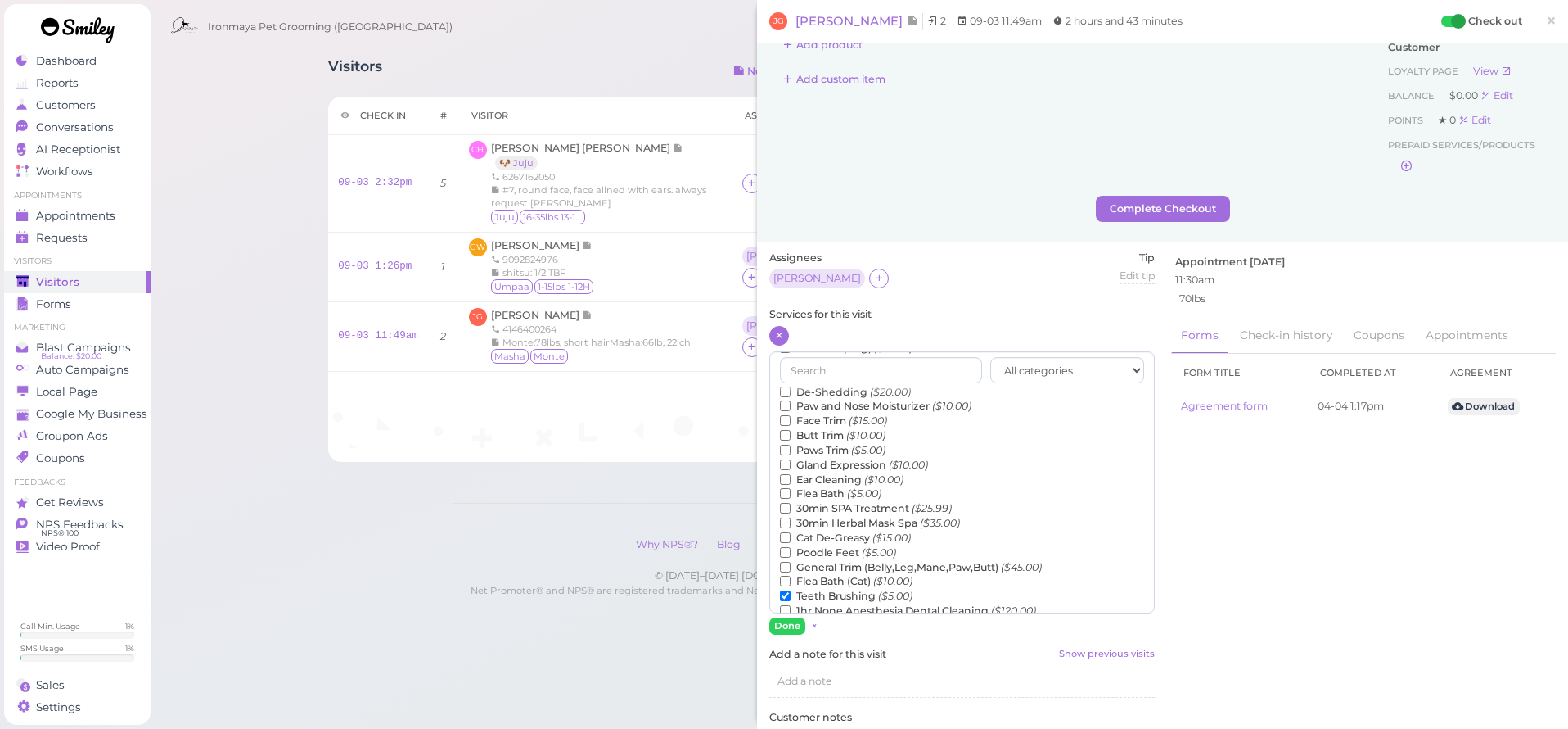
scroll to position [138, 0]
click at [820, 415] on label "De-Shedding ($20.00)" at bounding box center [845, 422] width 131 height 15
click at [790, 417] on input "De-Shedding ($20.00)" at bounding box center [785, 422] width 10 height 10
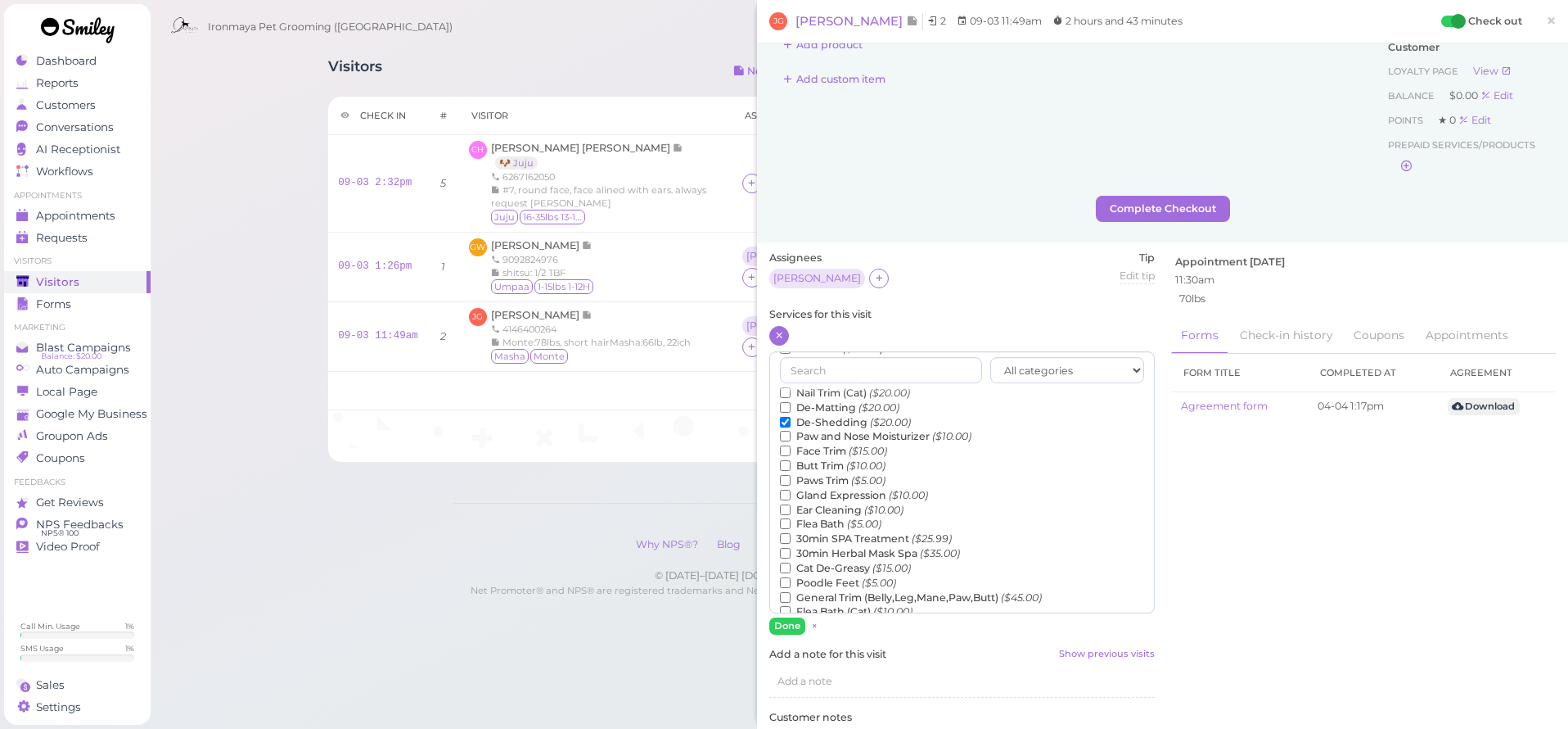
click at [787, 620] on button "Done" at bounding box center [787, 626] width 36 height 17
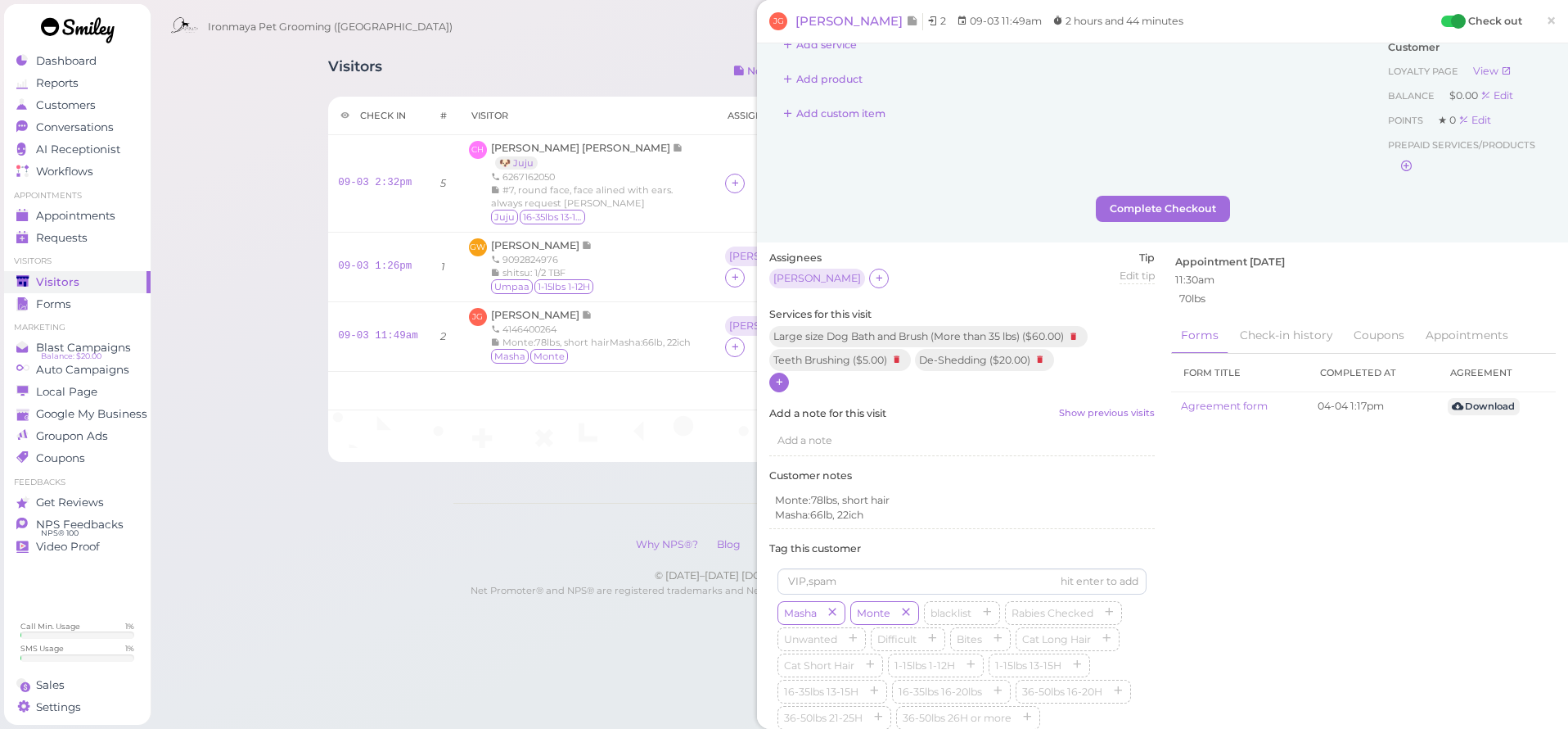
scroll to position [0, 0]
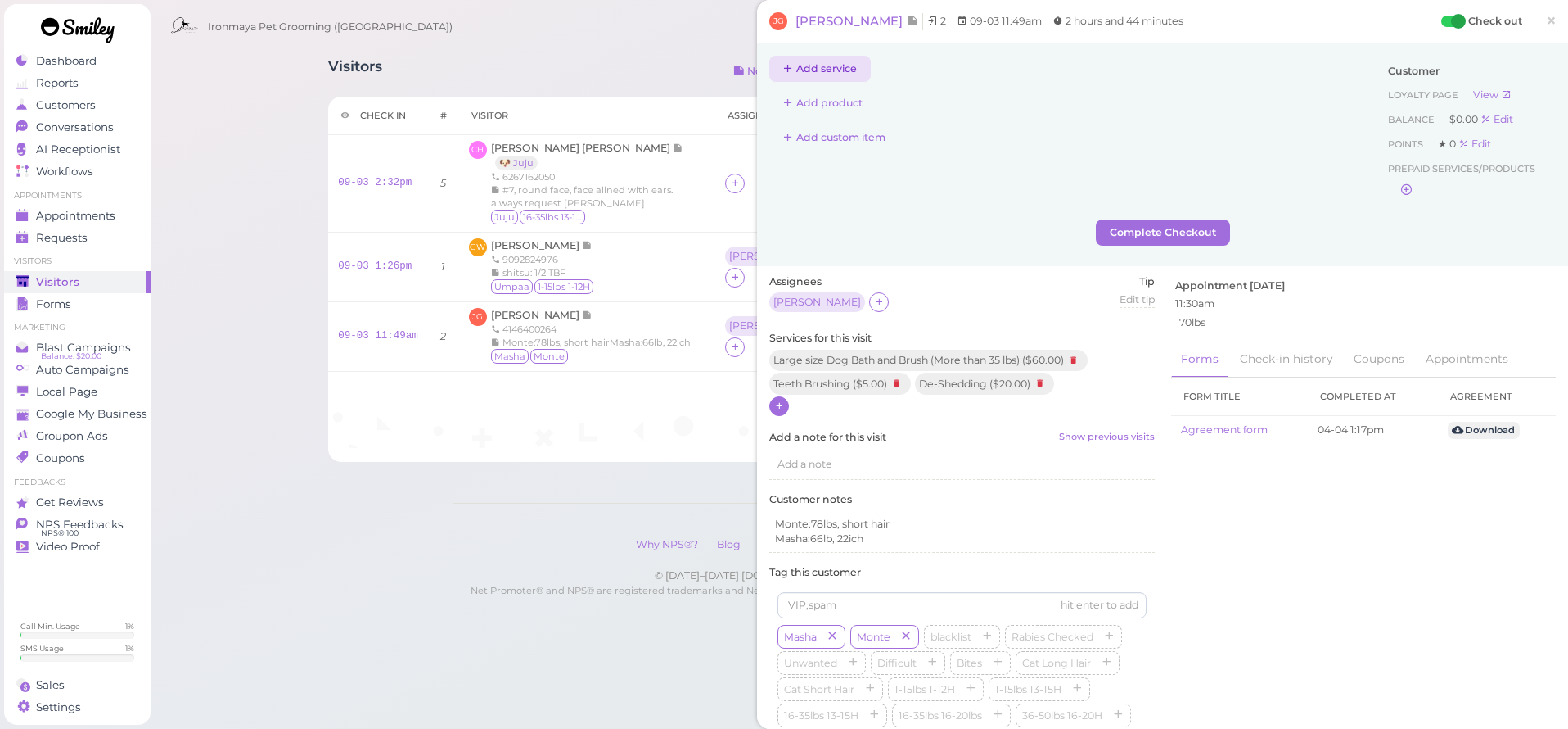
click at [851, 73] on button "Add service" at bounding box center [819, 68] width 102 height 26
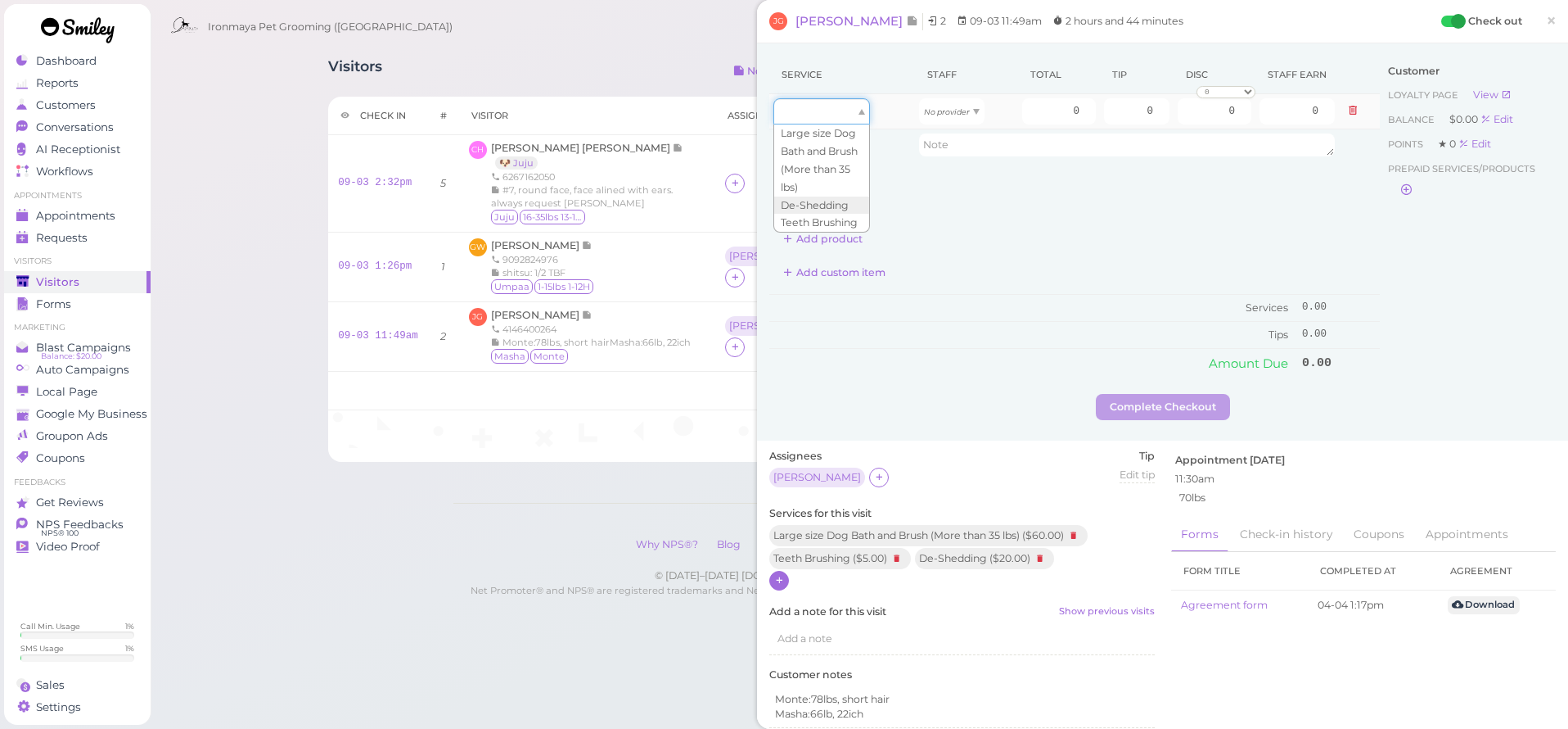
click at [848, 107] on div at bounding box center [821, 111] width 97 height 26
type input "60.00"
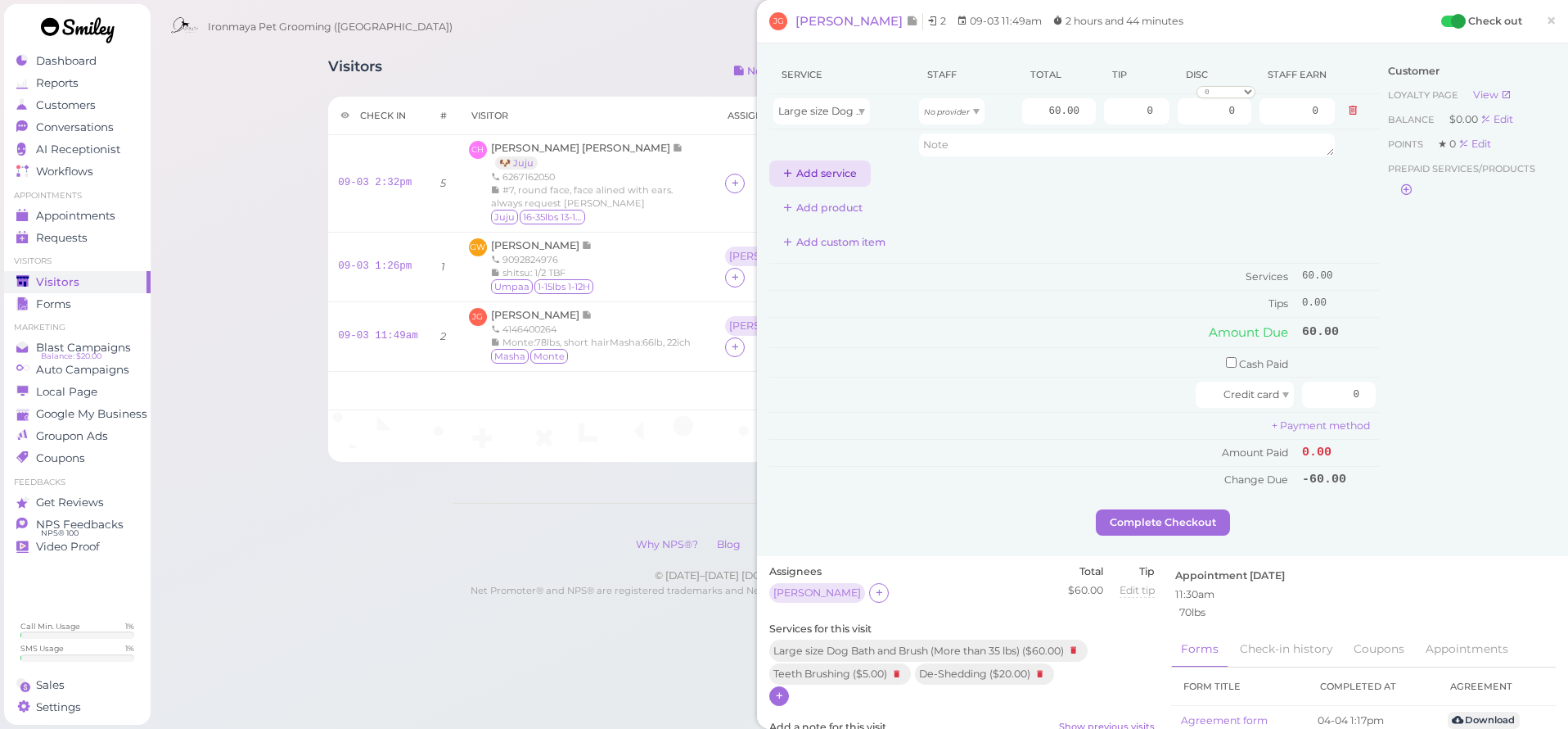
click at [823, 162] on button "Add service" at bounding box center [819, 173] width 102 height 26
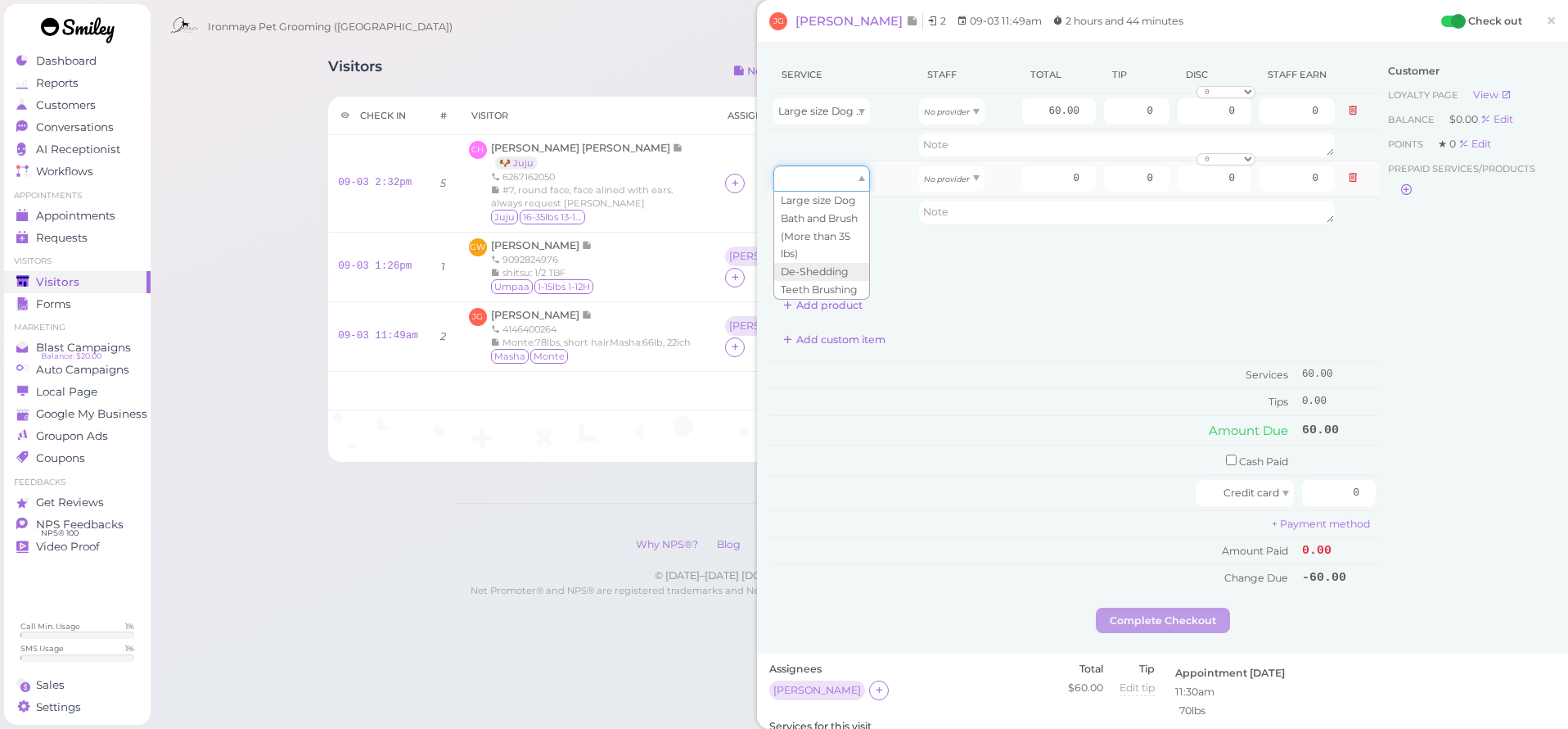
click at [815, 168] on div at bounding box center [821, 178] width 97 height 26
type input "60.00"
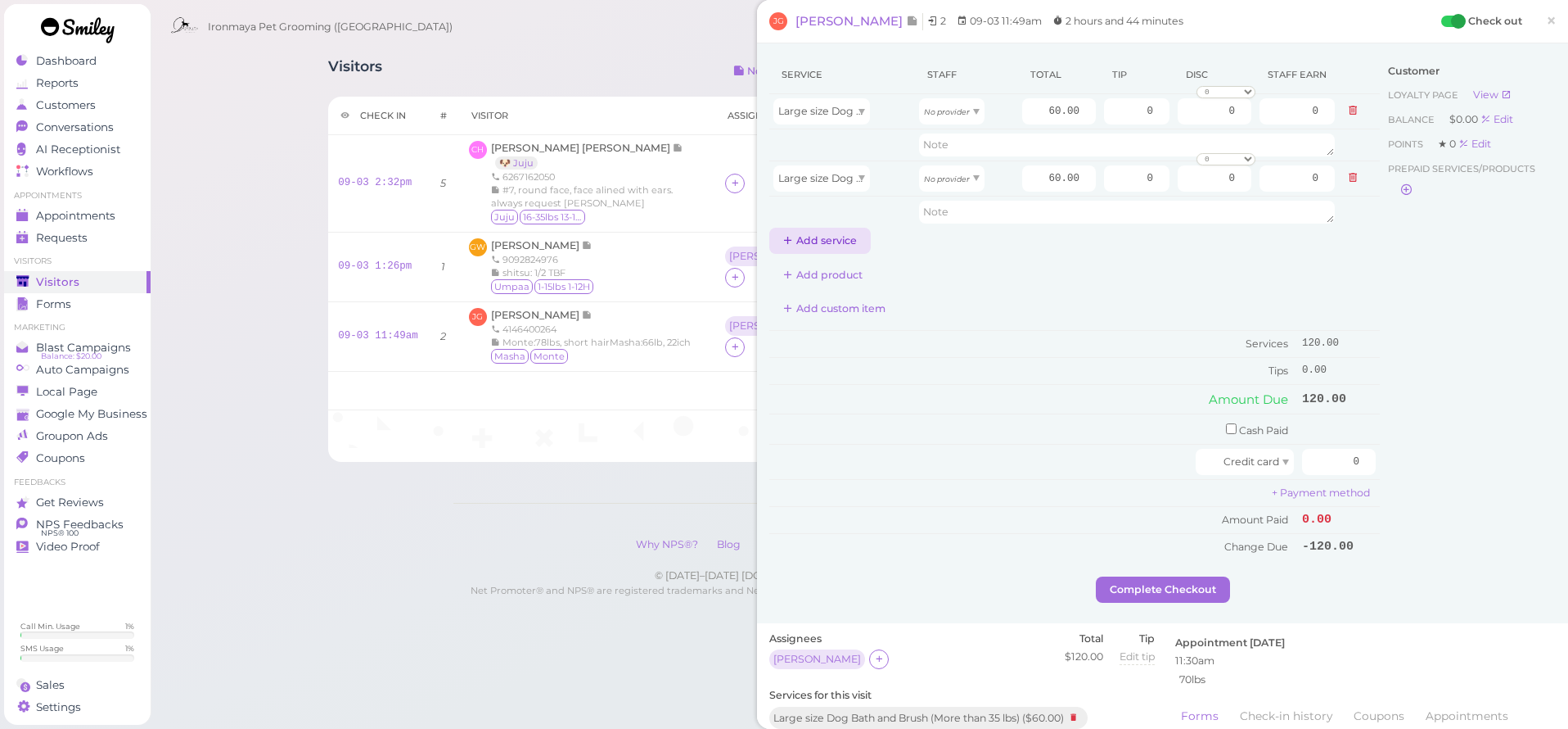
click at [819, 232] on button "Add service" at bounding box center [819, 240] width 102 height 26
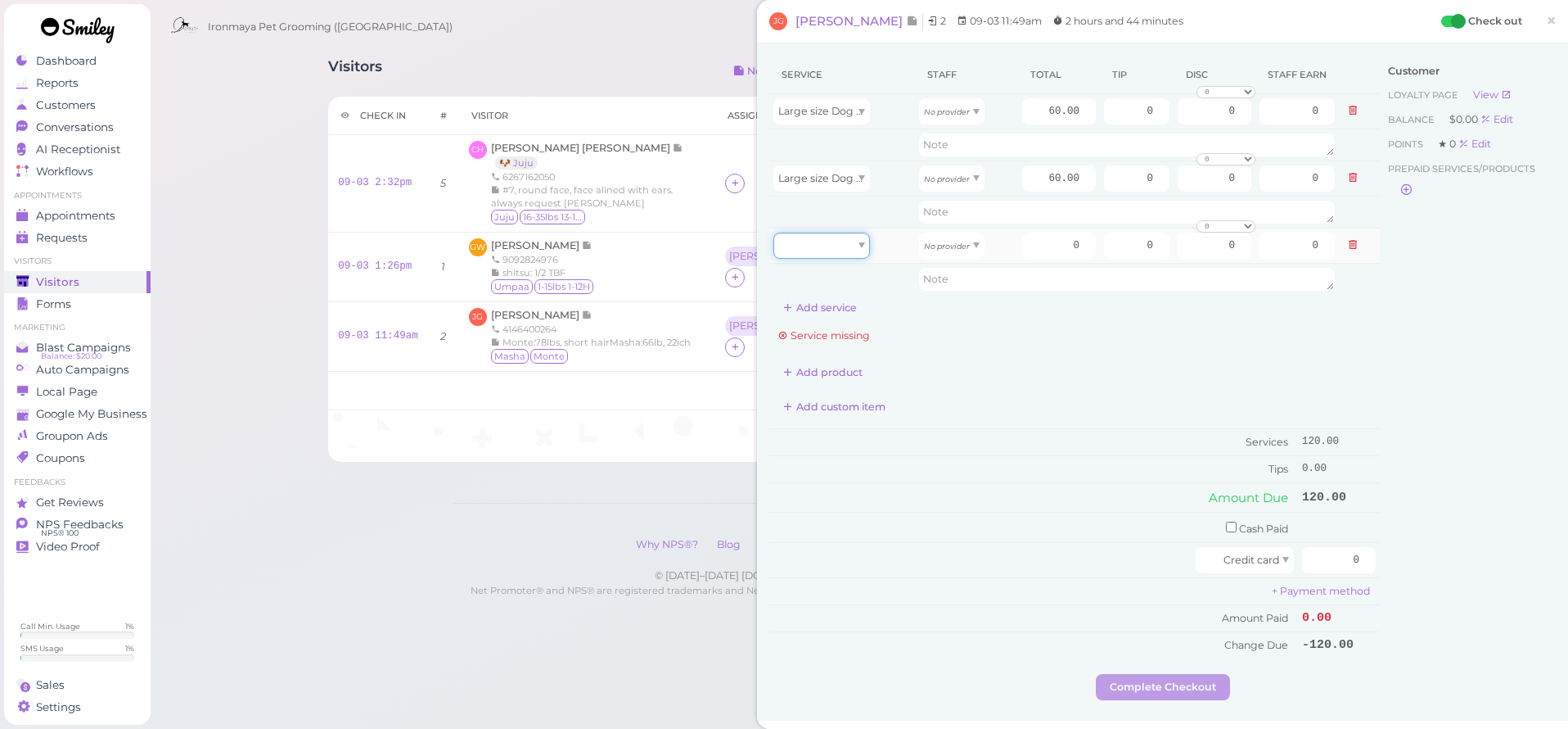
click at [820, 234] on div at bounding box center [821, 245] width 97 height 26
type input "20.00"
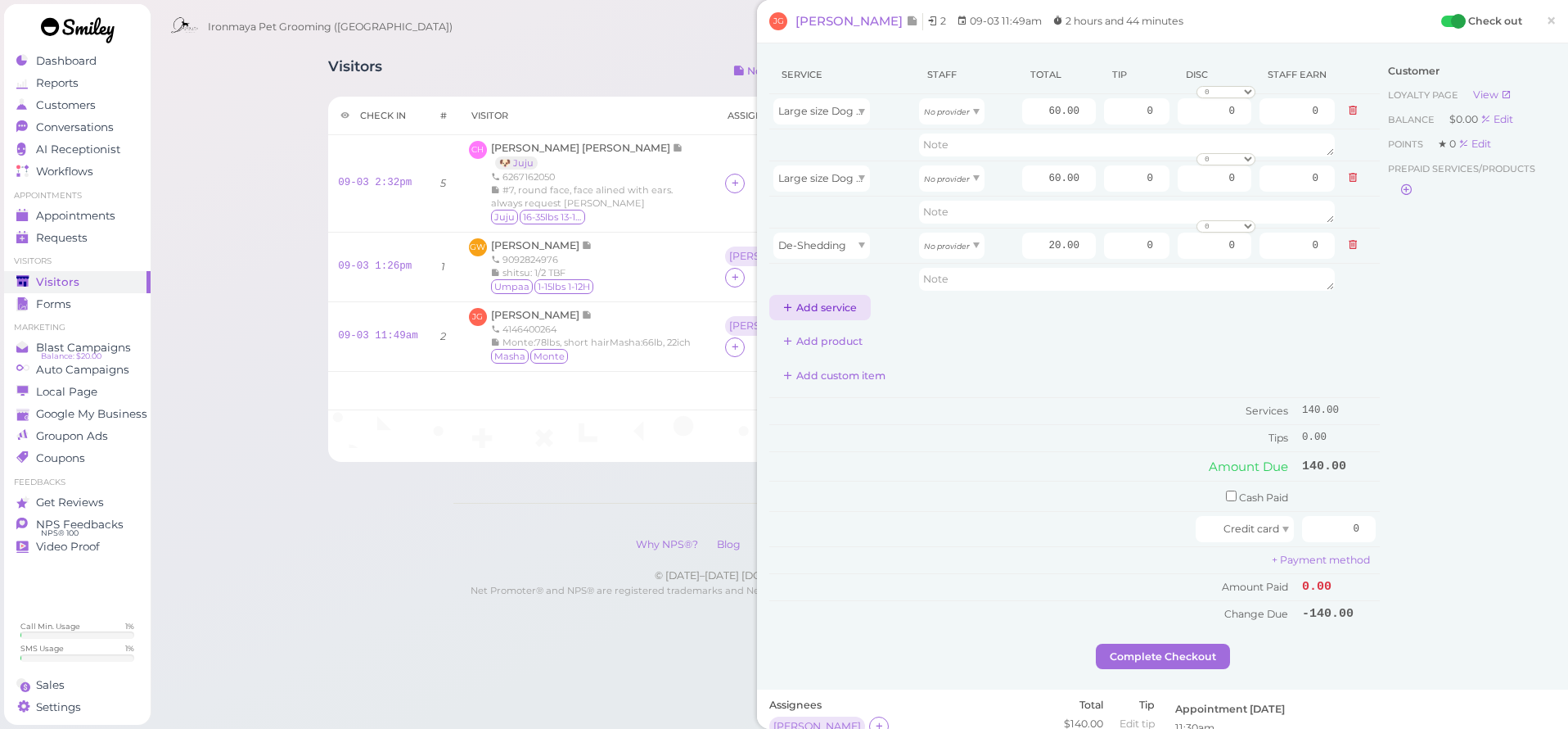
click at [821, 309] on button "Add service" at bounding box center [819, 308] width 102 height 26
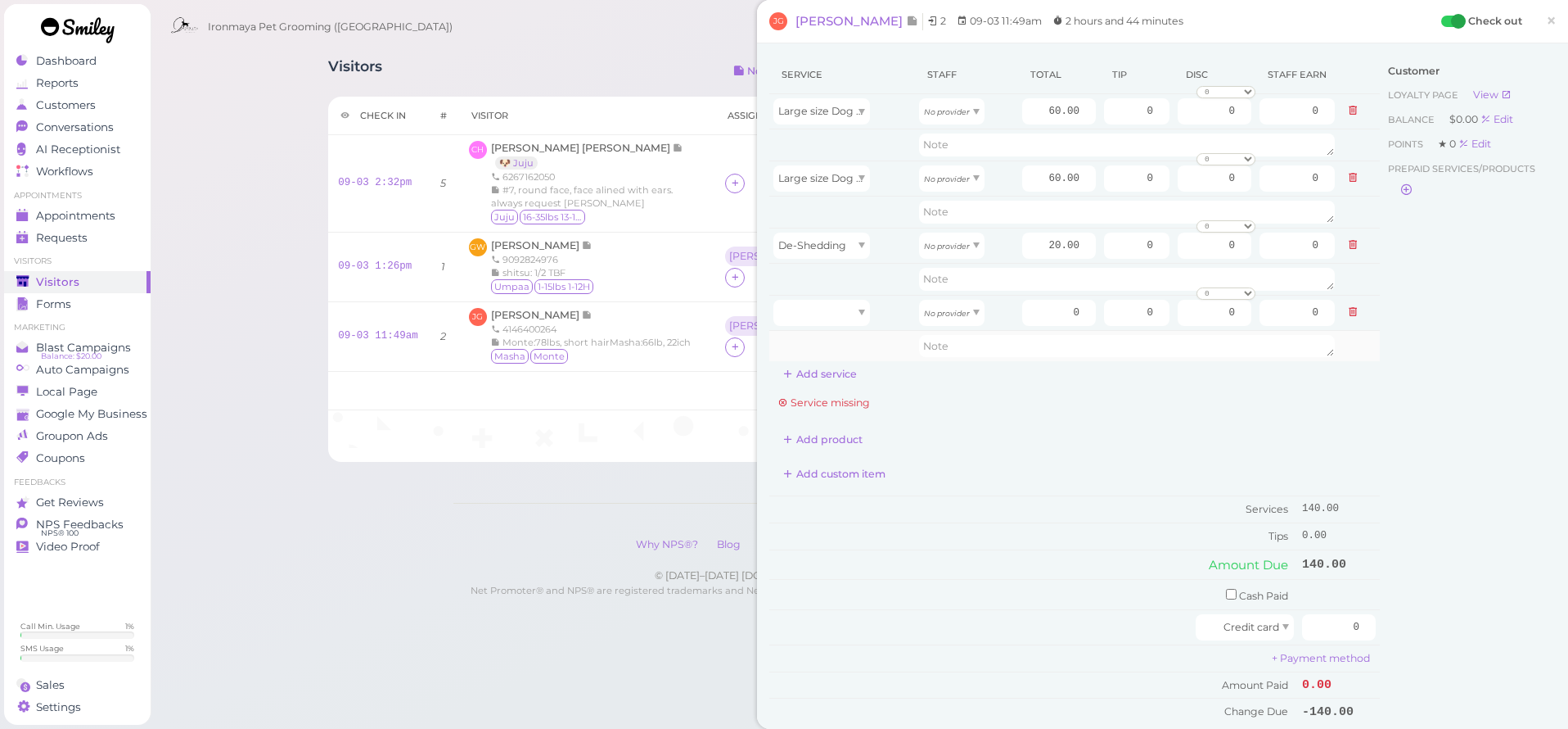
drag, startPoint x: 821, startPoint y: 370, endPoint x: 826, endPoint y: 336, distance: 34.4
click at [821, 371] on button "Add service" at bounding box center [819, 373] width 102 height 26
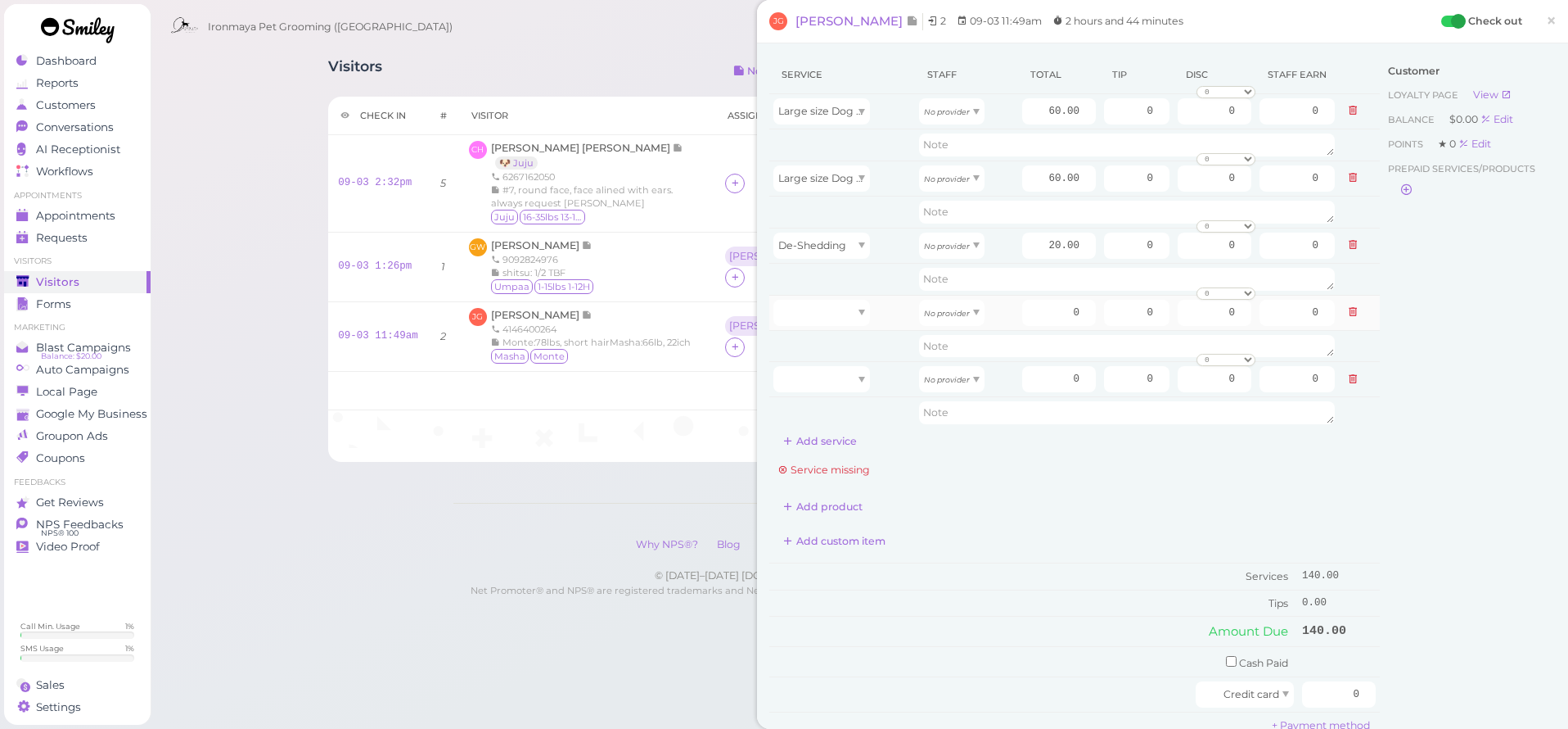
click at [830, 326] on td at bounding box center [842, 312] width 146 height 35
click at [835, 317] on div at bounding box center [821, 313] width 97 height 26
drag, startPoint x: 826, startPoint y: 429, endPoint x: 824, endPoint y: 409, distance: 20.1
click at [826, 429] on div "Large size Dog Bath and Brush (More than 35 lbs) De-Shedding Teeth Brushing 4 r…" at bounding box center [821, 379] width 97 height 108
type input "5.00"
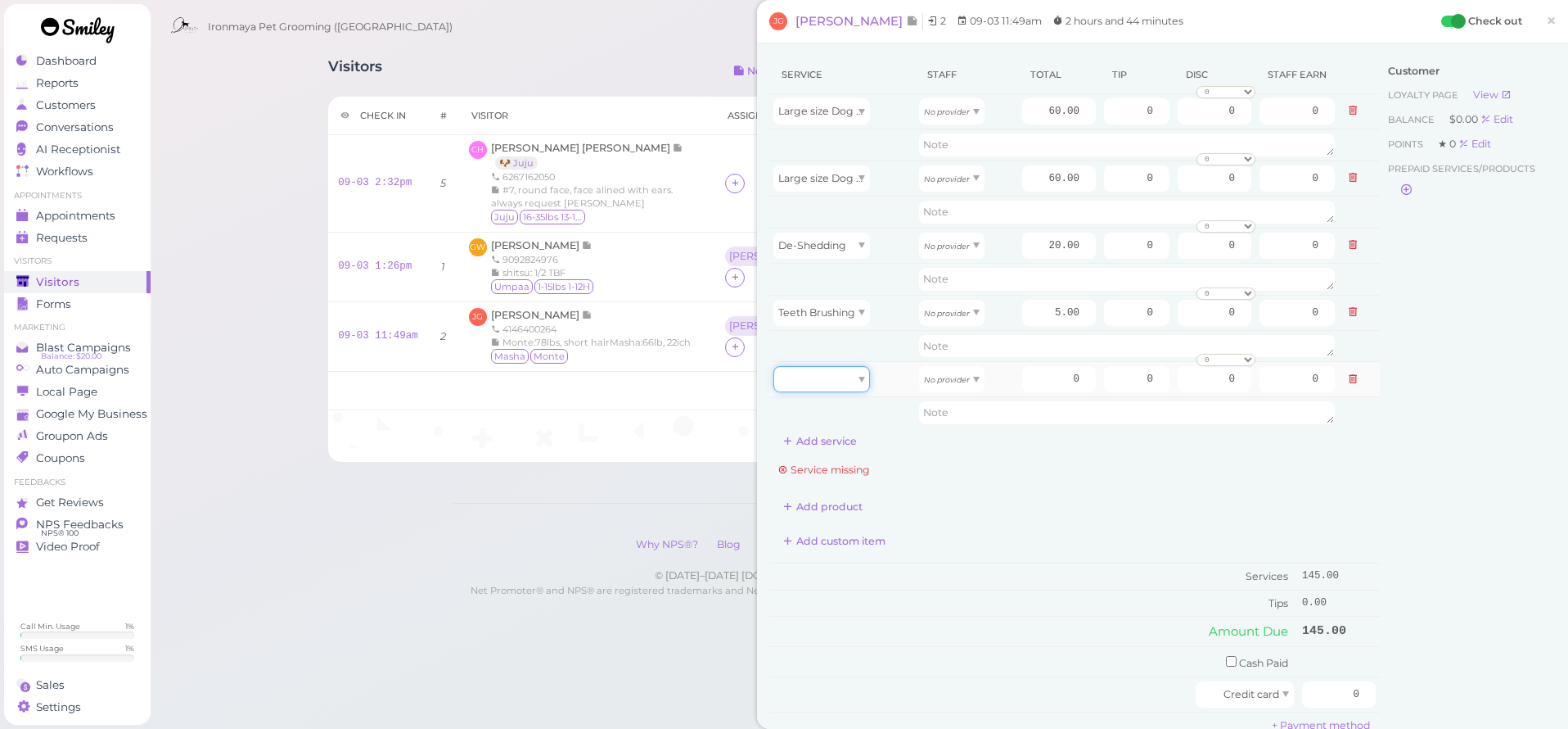
click at [840, 389] on div at bounding box center [821, 379] width 97 height 26
type input "5.00"
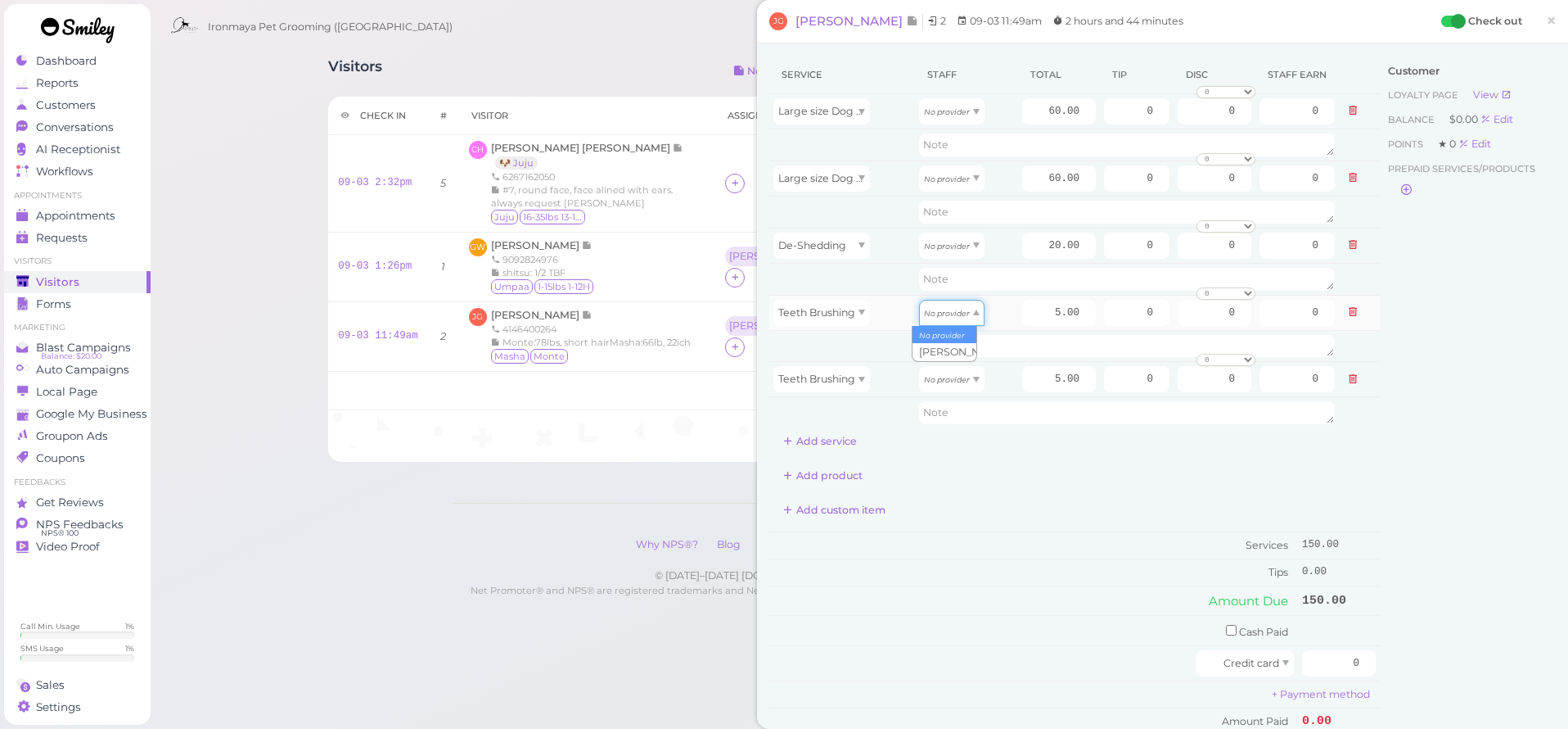
click at [943, 320] on div "No provider" at bounding box center [952, 313] width 66 height 26
drag, startPoint x: 942, startPoint y: 348, endPoint x: 943, endPoint y: 363, distance: 15.0
type input "2.15"
click at [944, 389] on div "No provider" at bounding box center [952, 379] width 66 height 26
type input "2.15"
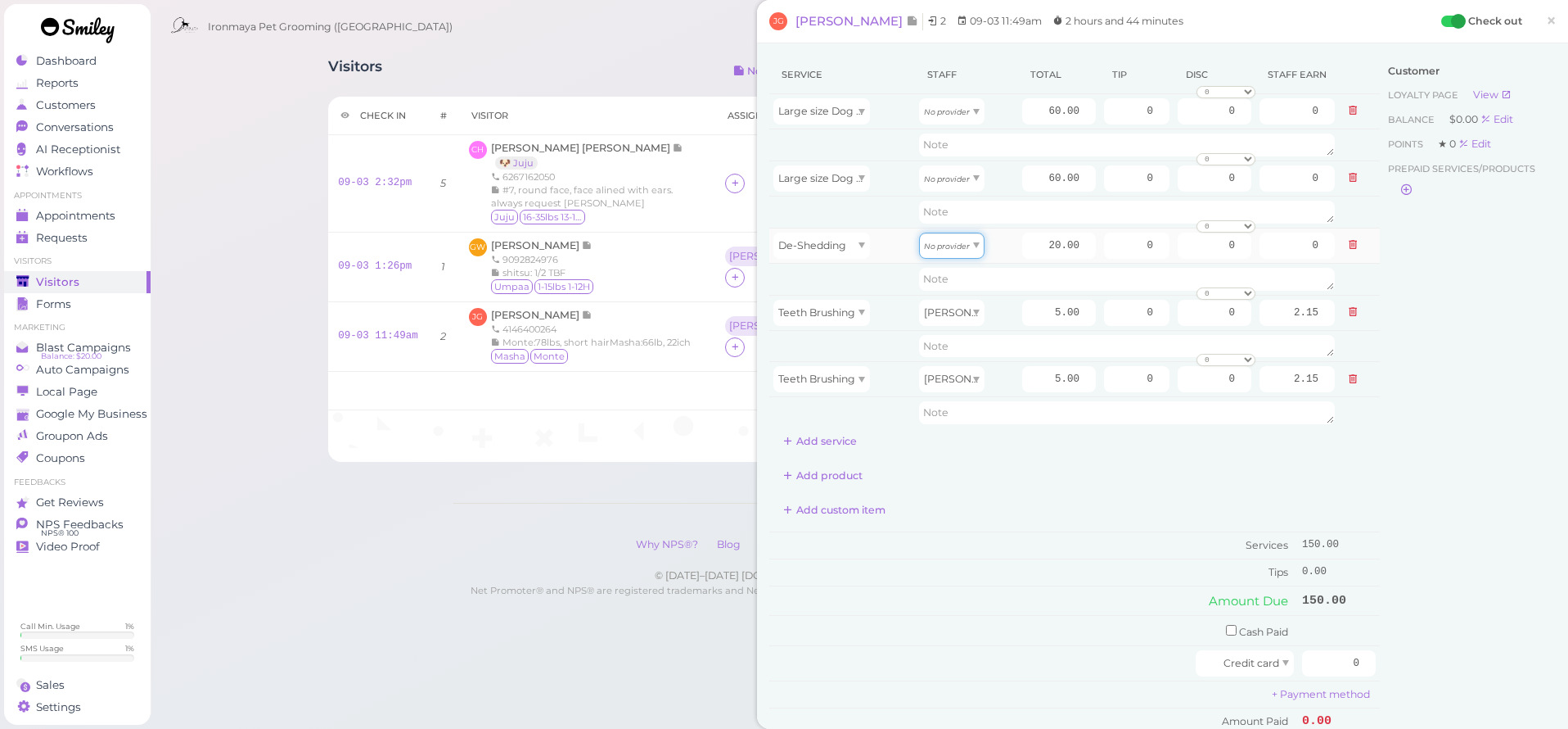
click at [952, 248] on icon "No provider" at bounding box center [947, 246] width 46 height 9
type input "8.60"
drag, startPoint x: 942, startPoint y: 174, endPoint x: 937, endPoint y: 189, distance: 15.8
click at [942, 176] on icon "No provider" at bounding box center [947, 179] width 46 height 9
type input "25.80"
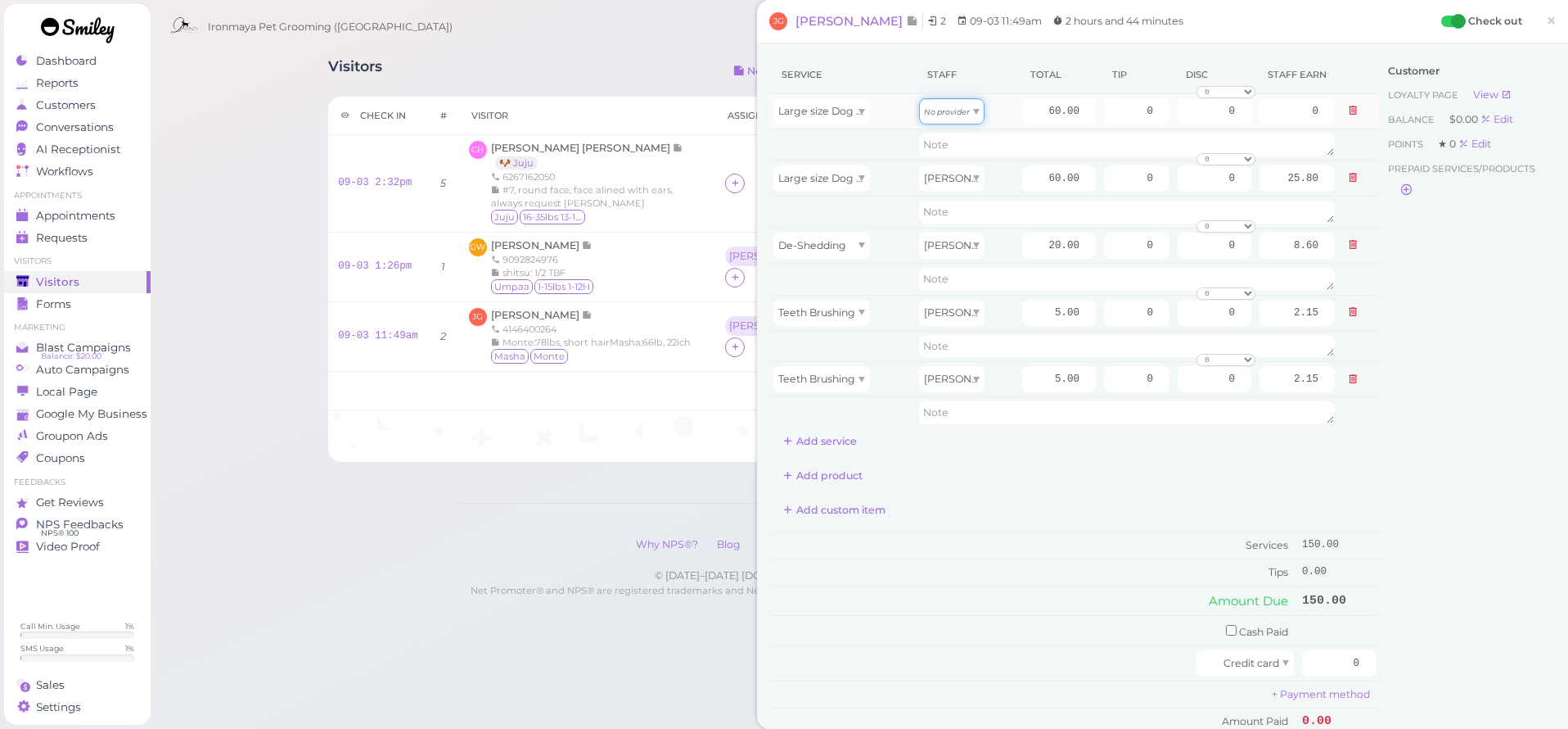
click at [946, 104] on div "No provider" at bounding box center [952, 111] width 66 height 26
type input "25.80"
drag, startPoint x: 1026, startPoint y: 100, endPoint x: 1100, endPoint y: 114, distance: 75.3
click at [1100, 114] on tr "Large size Dog Bath and Brush (More than 35 lbs) [PERSON_NAME] 60.00 0 0 0 10% …" at bounding box center [1074, 111] width 611 height 35
type input "7"
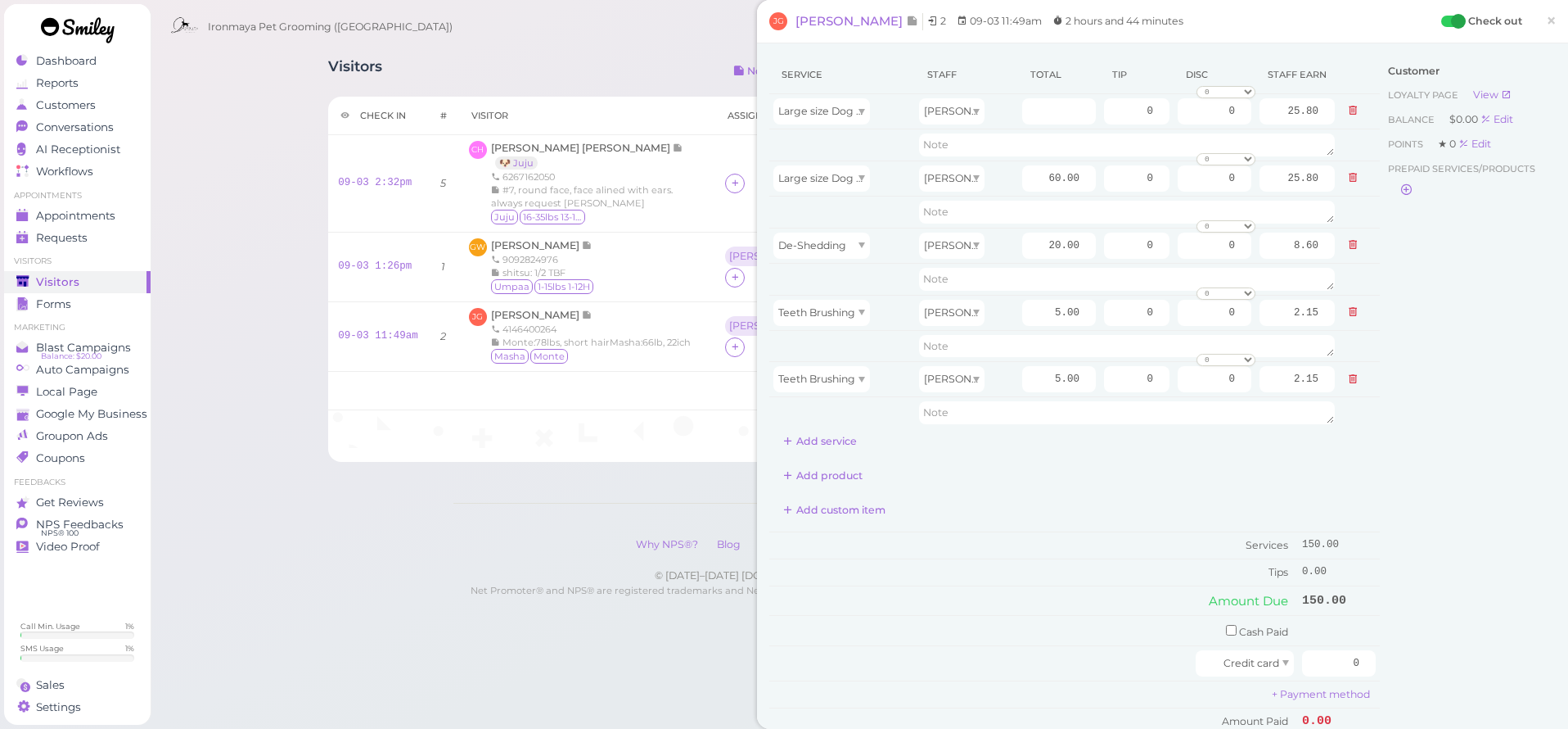
click at [707, 12] on div "Ironmaya Pet Grooming ([GEOGRAPHIC_DATA]) 6263839188 1 Account [PERSON_NAME]" at bounding box center [860, 27] width 1396 height 47
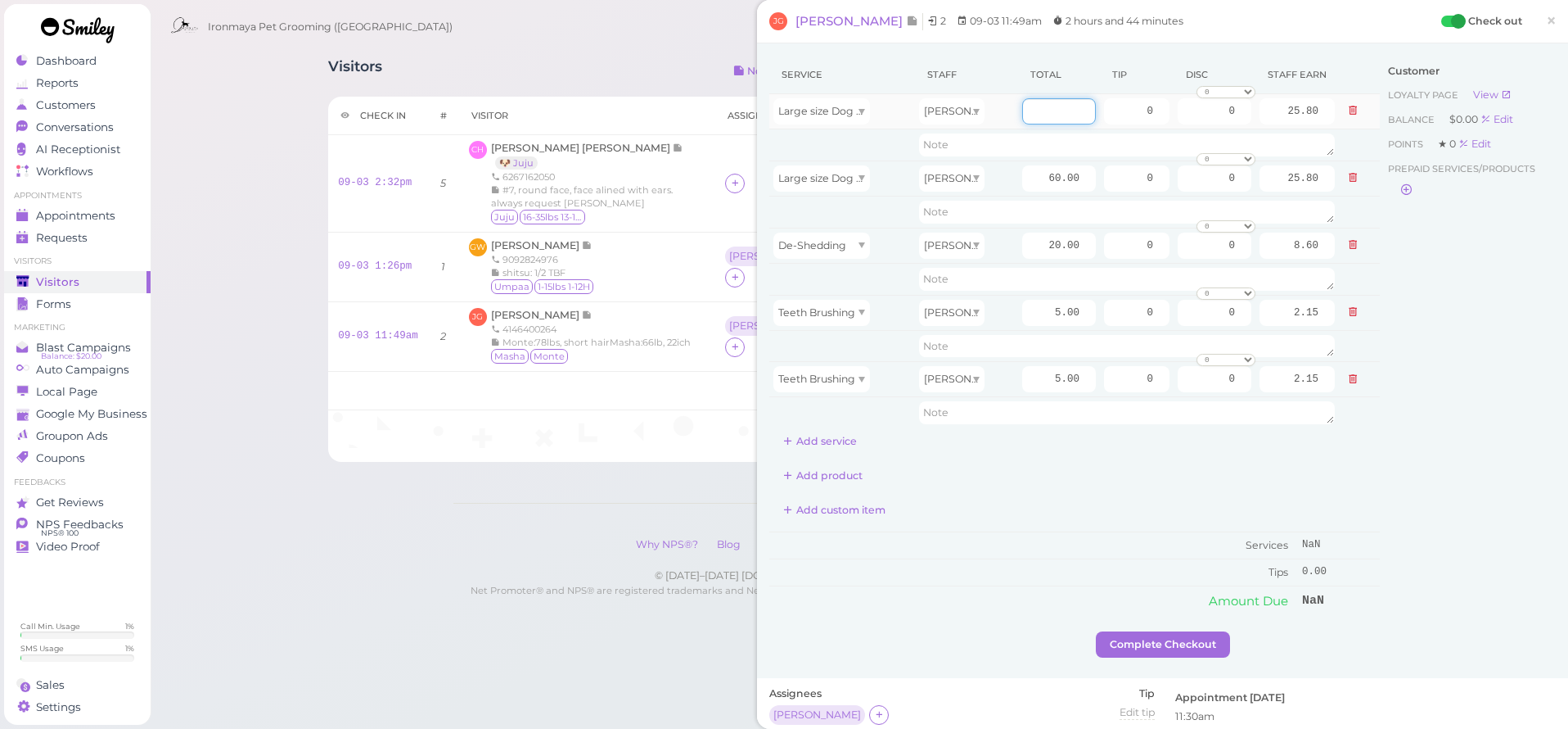
drag, startPoint x: 1048, startPoint y: 105, endPoint x: 1049, endPoint y: 113, distance: 8.1
click at [1048, 107] on input "number" at bounding box center [1059, 111] width 73 height 26
type input "85"
type input "36.55"
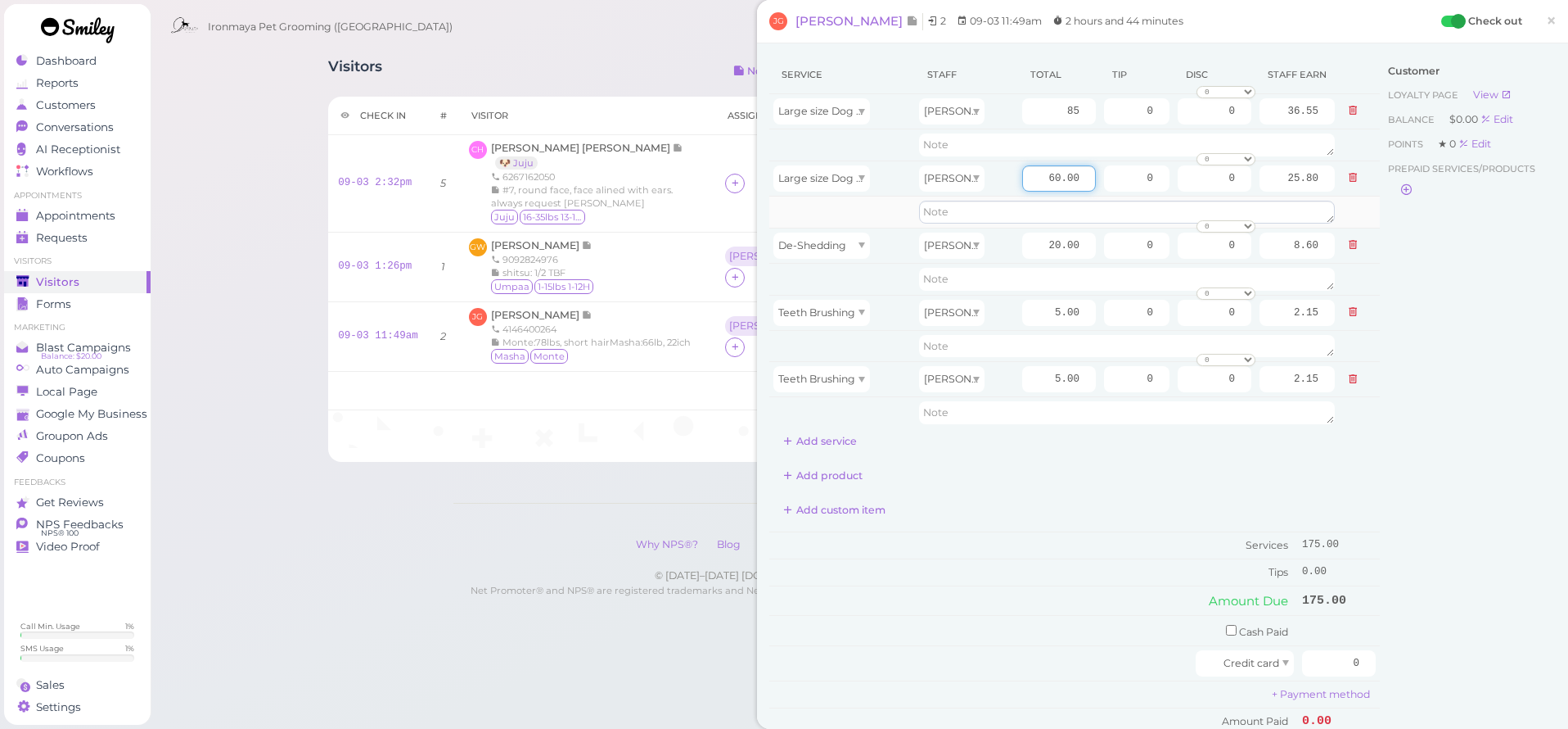
drag, startPoint x: 1026, startPoint y: 172, endPoint x: 1111, endPoint y: 202, distance: 90.1
click at [1111, 202] on tbody "Large size Dog Bath and Brush (More than 35 lbs) [PERSON_NAME] 85 0 0 0 10% off…" at bounding box center [1074, 262] width 611 height 335
type input "70"
type input "30.10"
click at [1048, 486] on div "Add product" at bounding box center [1074, 475] width 611 height 26
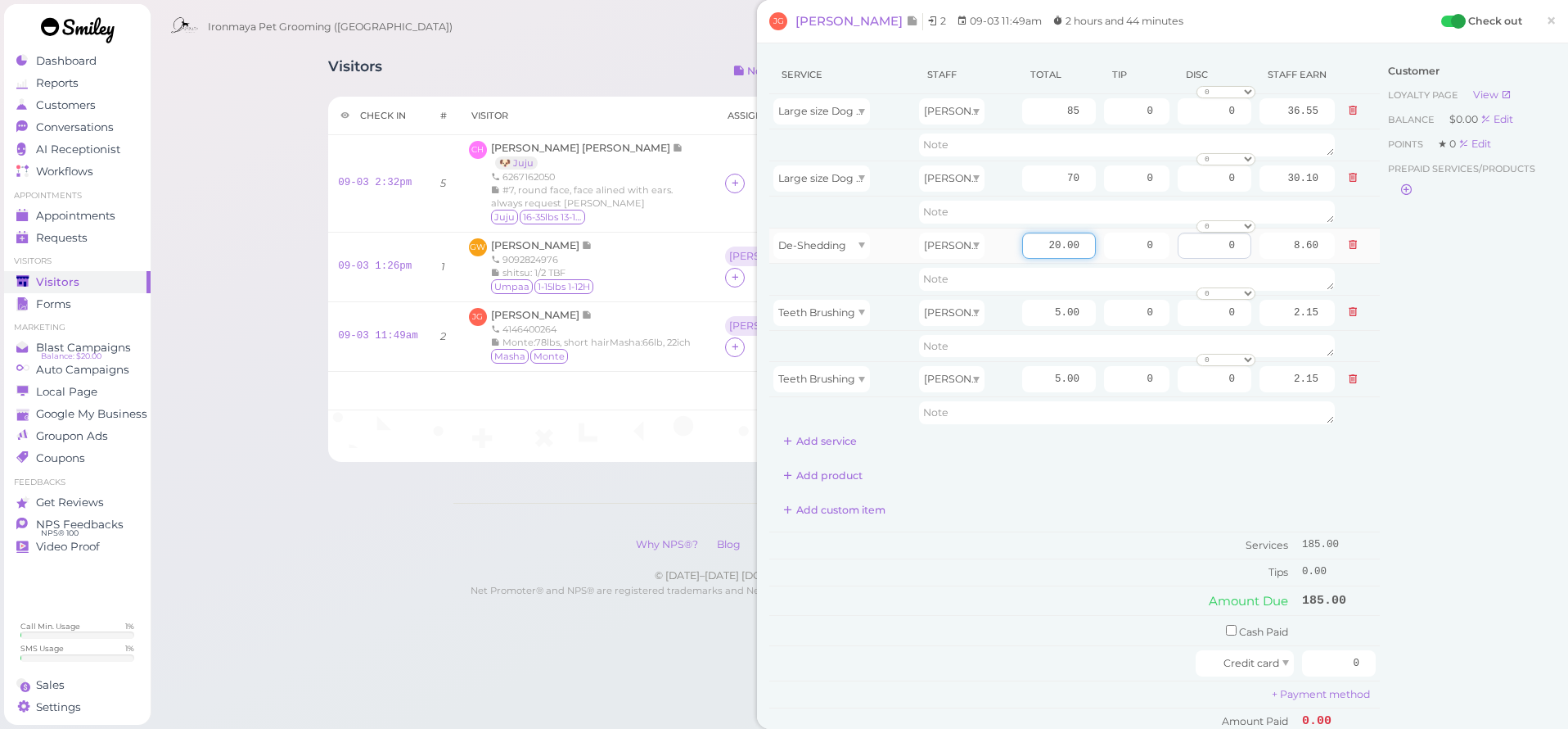
drag, startPoint x: 1023, startPoint y: 241, endPoint x: 1236, endPoint y: 240, distance: 213.0
click at [1236, 240] on tr "De-Shedding [PERSON_NAME] 20.00 0 0 0 10% off 15% off 20% off 25% off 30% off 5…" at bounding box center [1074, 244] width 611 height 35
drag, startPoint x: 1236, startPoint y: 242, endPoint x: 1020, endPoint y: 262, distance: 216.9
click at [1235, 243] on input "0" at bounding box center [1214, 245] width 73 height 26
drag, startPoint x: 1027, startPoint y: 238, endPoint x: 1125, endPoint y: 244, distance: 98.2
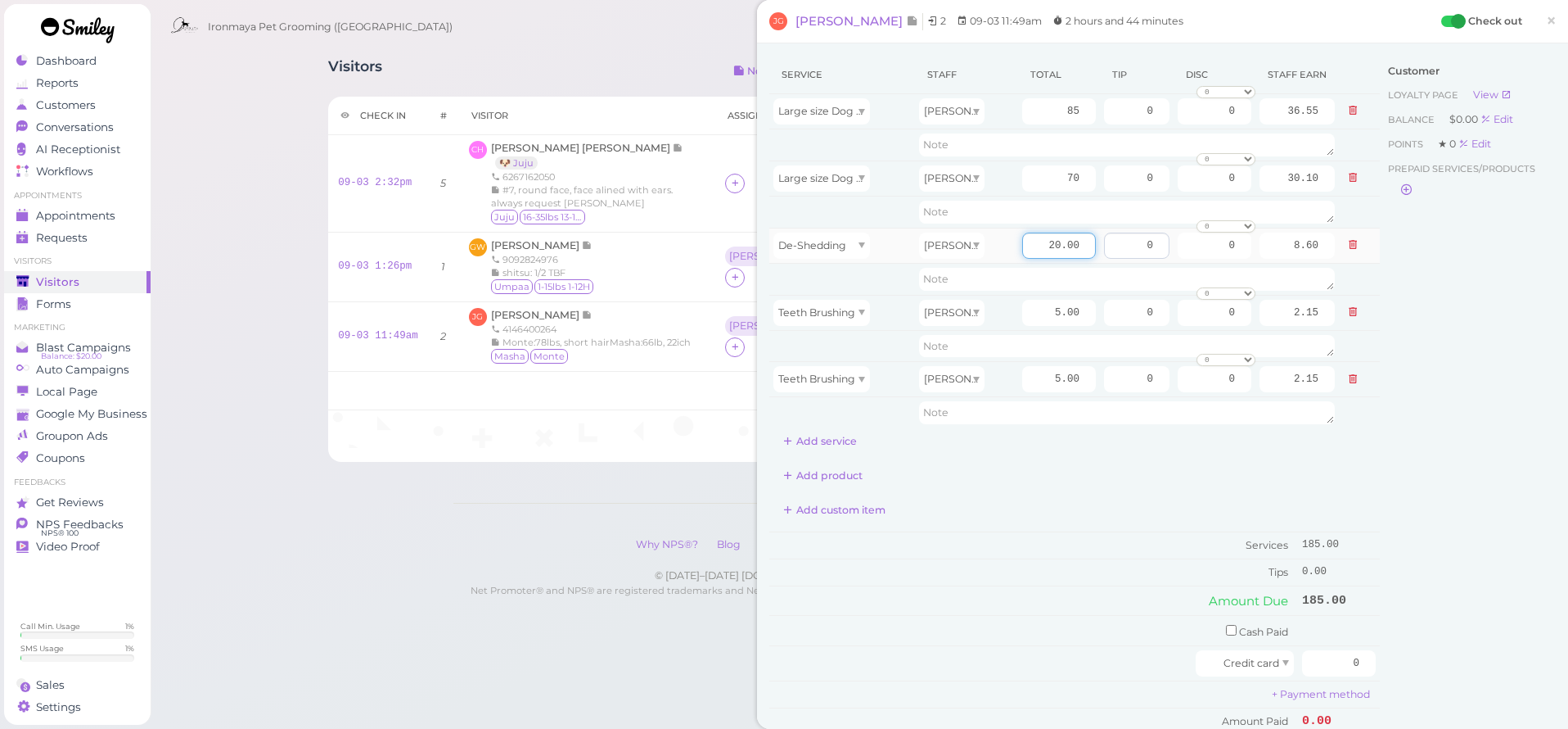
click at [1125, 244] on tr "De-Shedding [PERSON_NAME] 20.00 0 0 0 10% off 15% off 20% off 25% off 30% off 5…" at bounding box center [1074, 244] width 611 height 35
type input "10"
type input "4.30"
click at [1380, 406] on div "Customer Loyalty page View Balance $0.00 Edit Points ★ 0 Edit Prepaid services/…" at bounding box center [1468, 416] width 176 height 721
drag, startPoint x: 1132, startPoint y: 97, endPoint x: 1155, endPoint y: 121, distance: 33.2
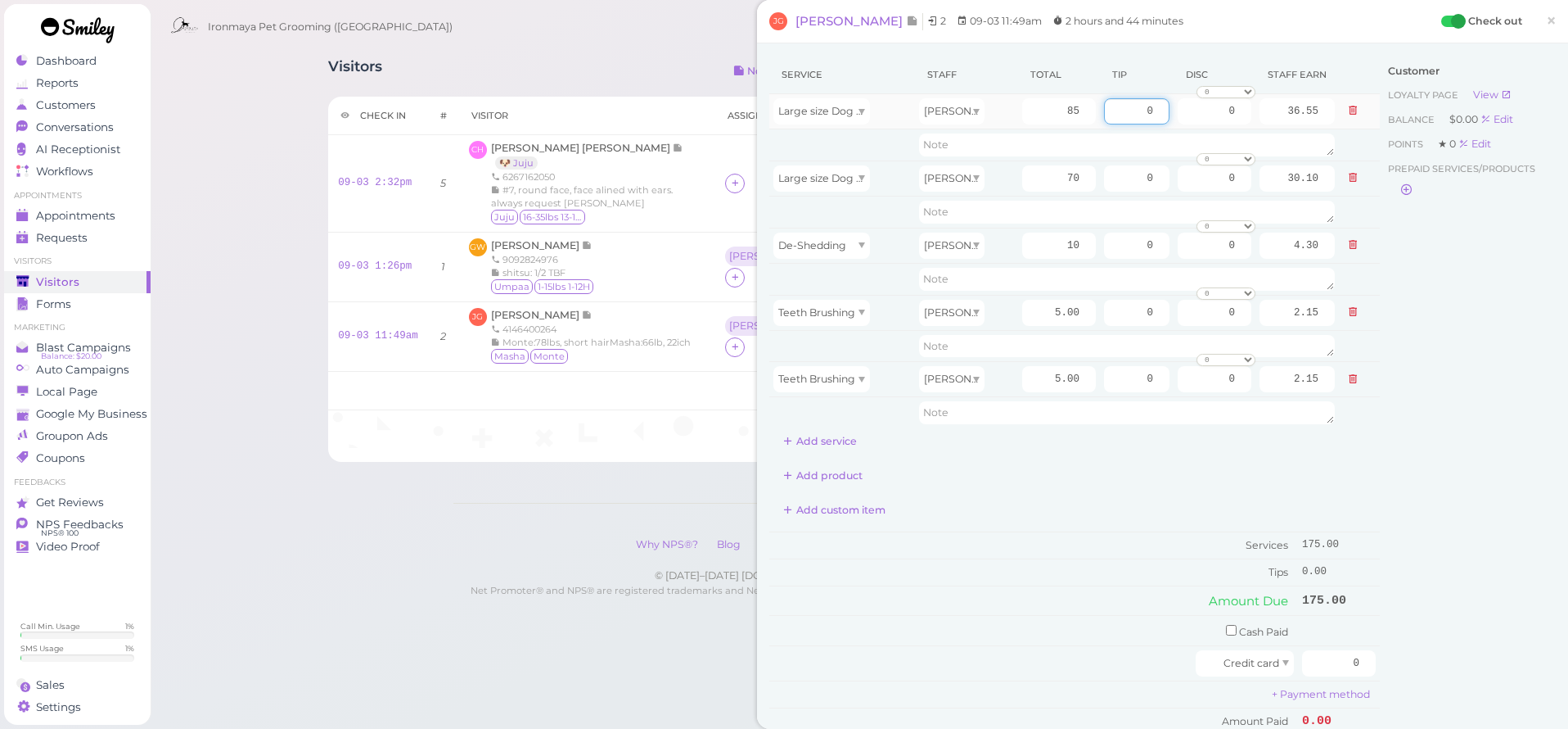
click at [1155, 121] on td "0" at bounding box center [1136, 111] width 73 height 35
type input "10"
click at [1435, 301] on div "Customer Loyalty page View Balance $0.00 Edit Points ★ 0 Edit Prepaid services/…" at bounding box center [1468, 416] width 176 height 721
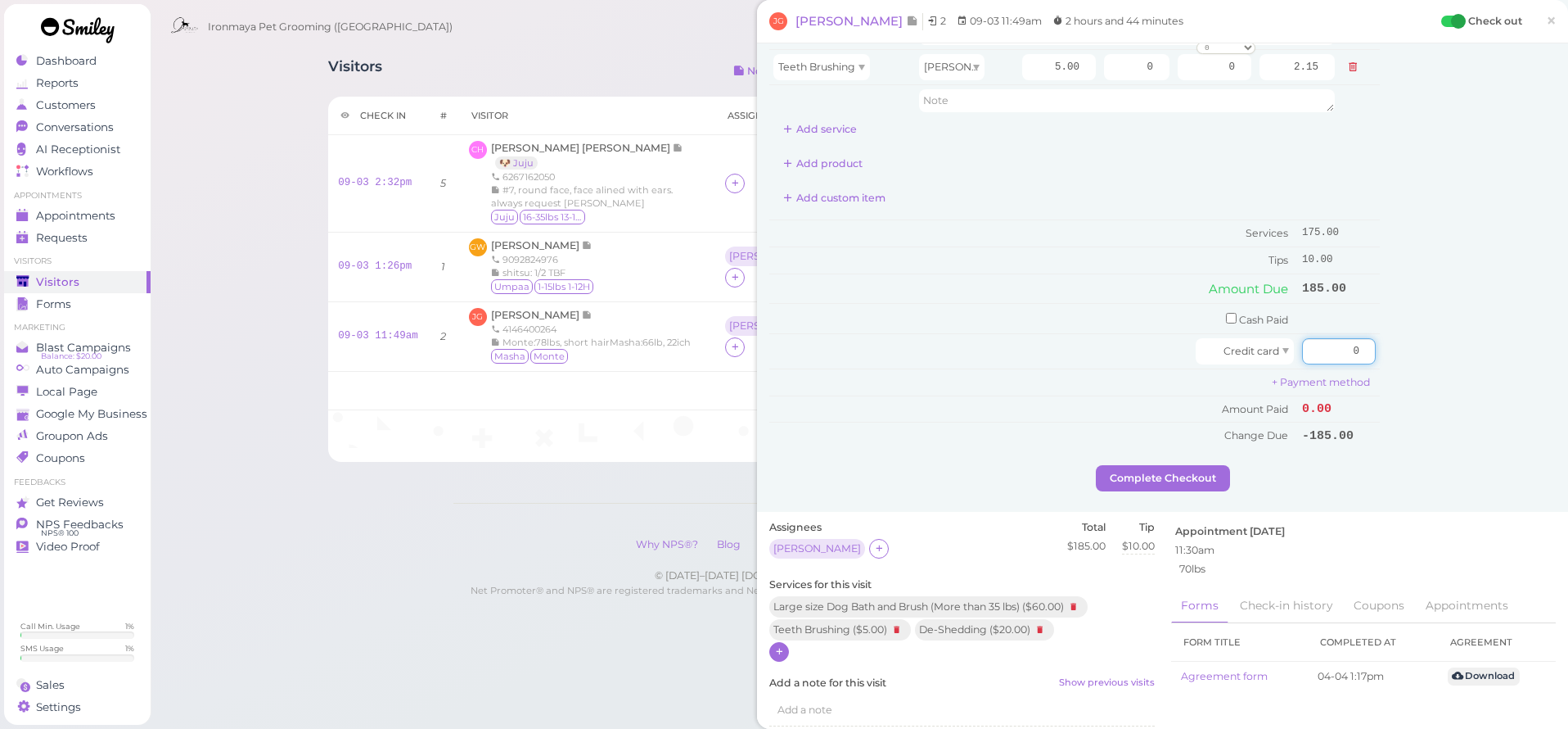
drag, startPoint x: 1320, startPoint y: 338, endPoint x: 1471, endPoint y: 362, distance: 152.9
click at [1471, 362] on div "Service Staff Total Tip Disc Staff earn Large size Dog Bath and Brush (More tha…" at bounding box center [1162, 104] width 787 height 721
type input "185"
drag, startPoint x: 1542, startPoint y: 391, endPoint x: 1489, endPoint y: 416, distance: 58.6
click at [1542, 391] on div "Customer Loyalty page View Balance $0.00 Edit Points ★ 0 Edit Prepaid services/…" at bounding box center [1468, 104] width 176 height 721
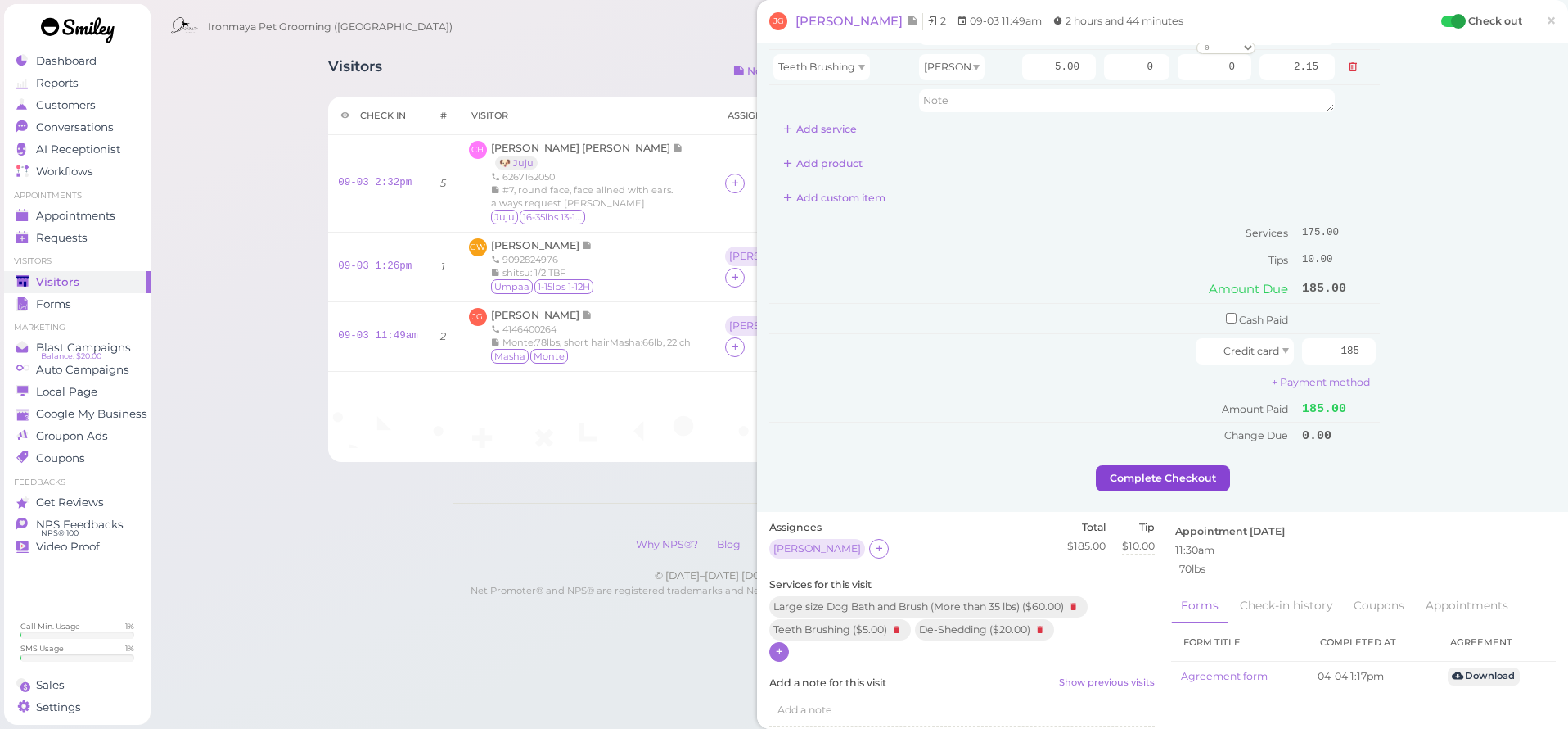
click at [1143, 465] on button "Complete Checkout" at bounding box center [1163, 478] width 134 height 26
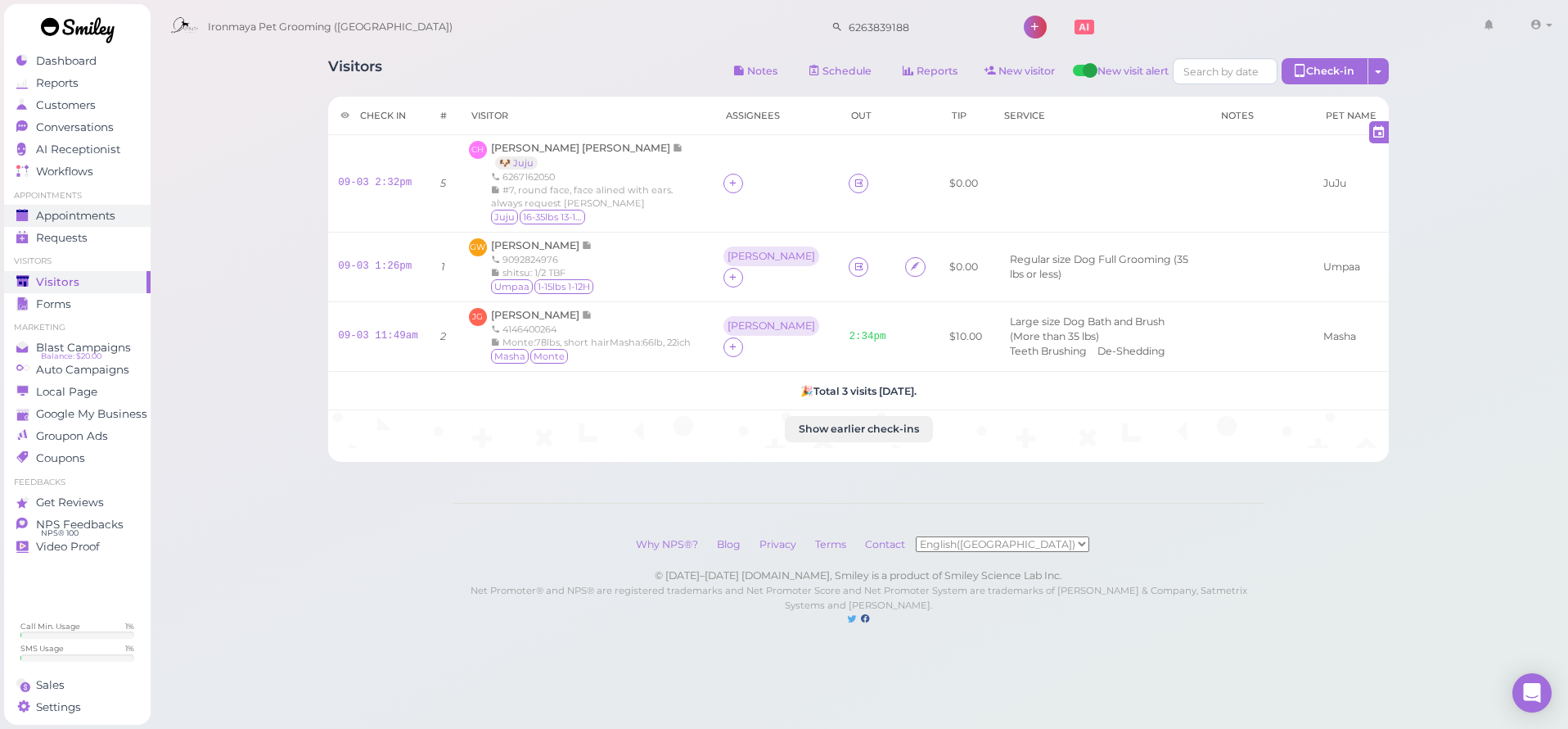
click at [103, 212] on span "Appointments" at bounding box center [75, 215] width 79 height 14
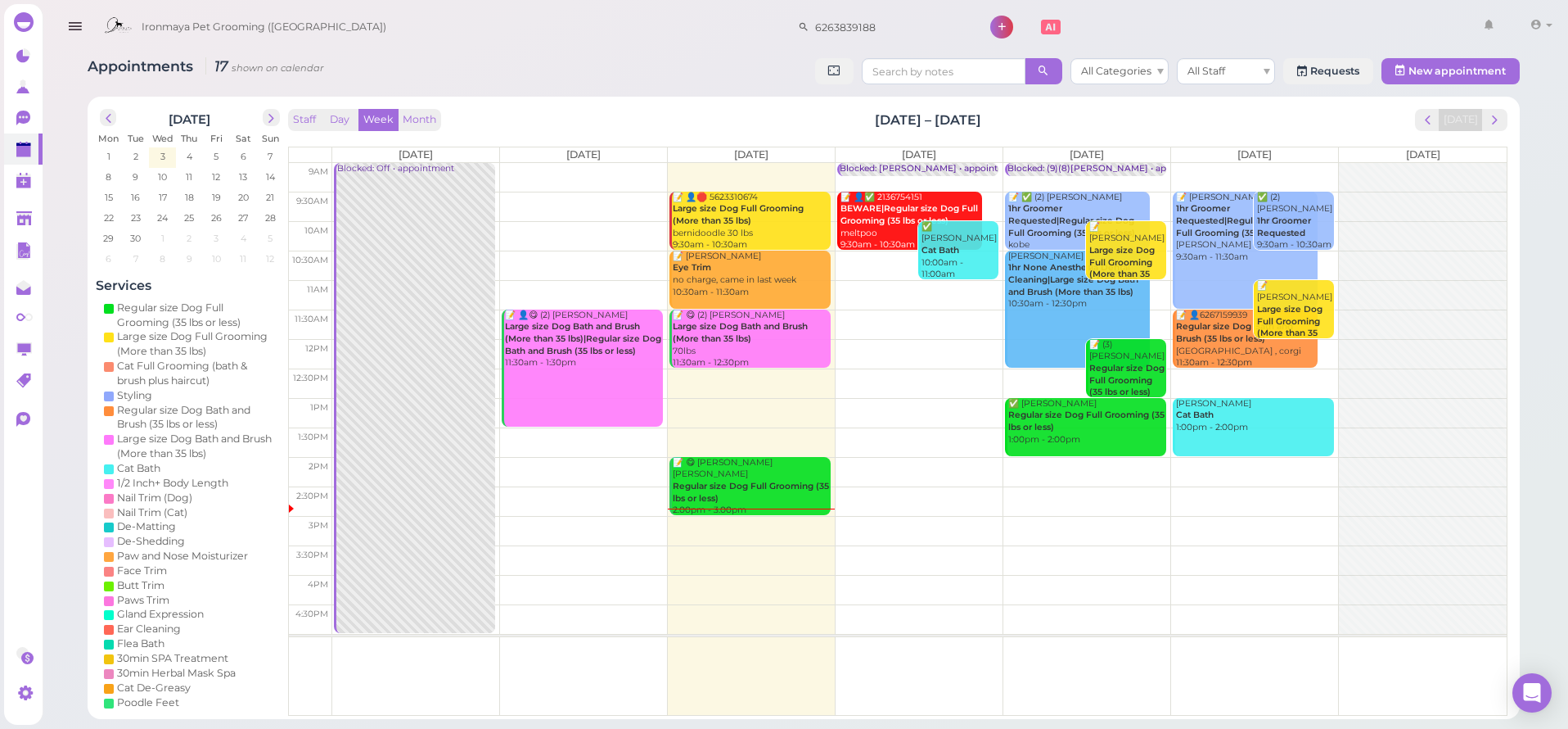
click at [888, 285] on td at bounding box center [919, 295] width 1175 height 29
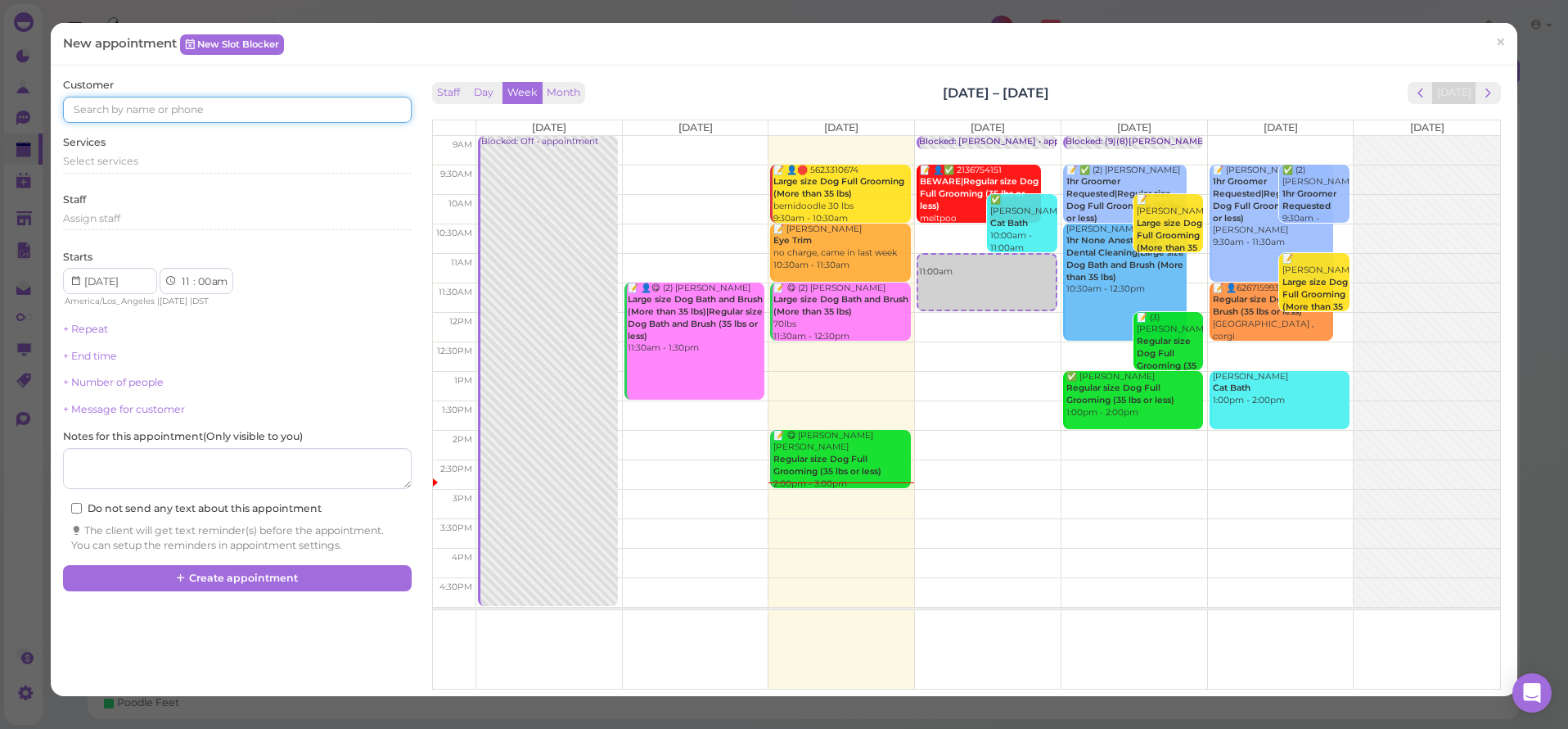
click at [124, 118] on input at bounding box center [237, 109] width 348 height 26
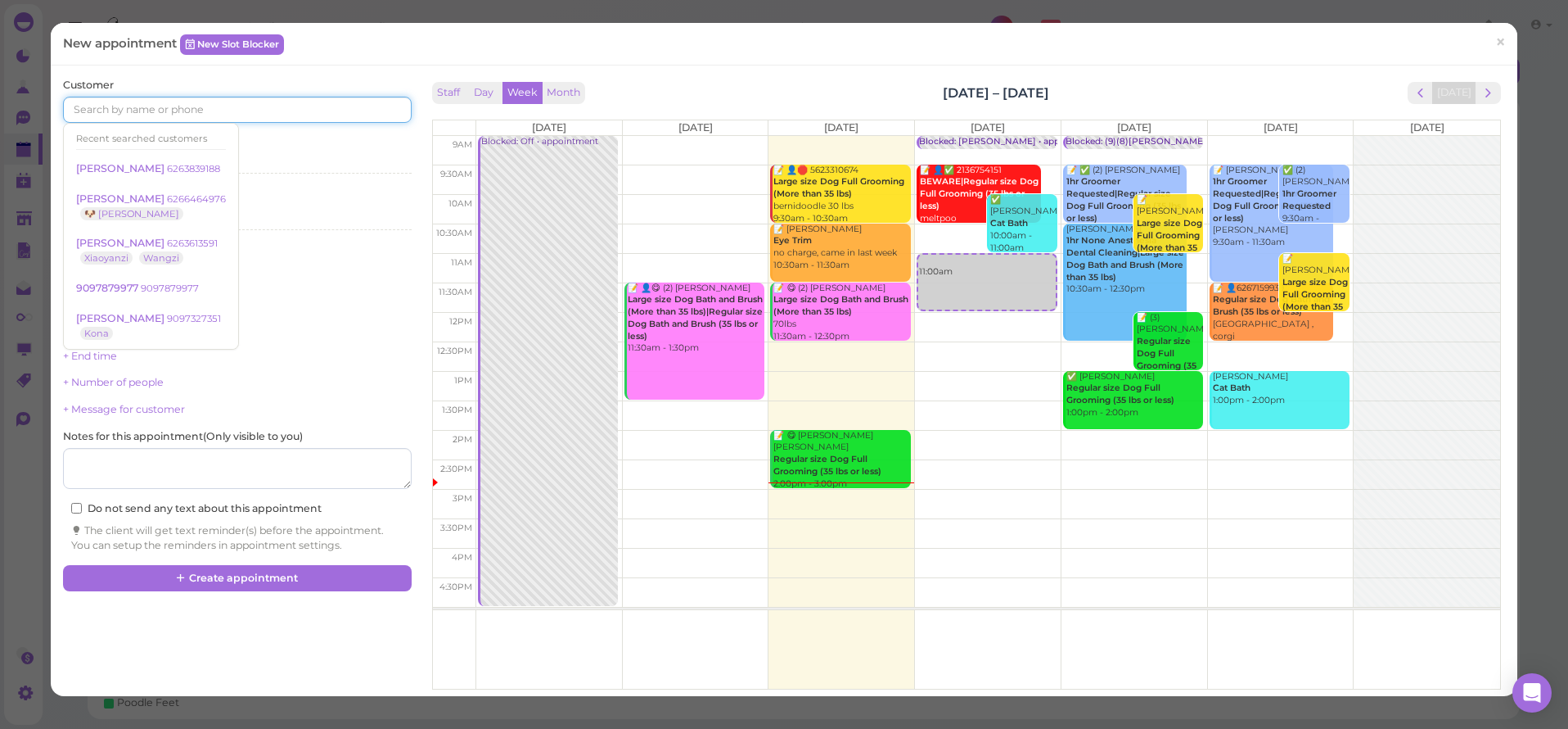
click at [143, 109] on input at bounding box center [237, 109] width 348 height 26
click at [155, 74] on div "Customer Recent searched customers [PERSON_NAME] 6263839188 [PERSON_NAME] 62664…" at bounding box center [784, 381] width 1467 height 631
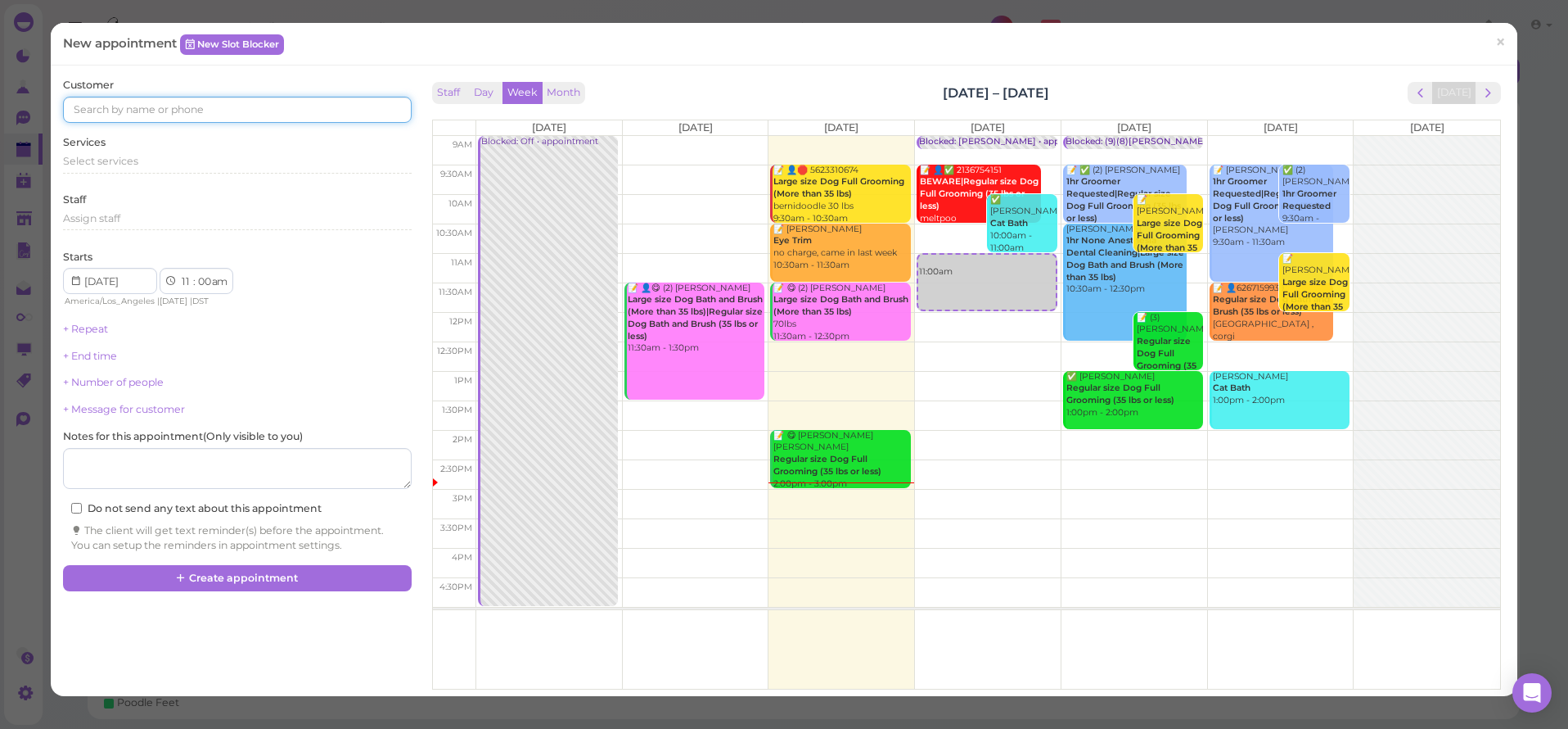
click at [136, 108] on input at bounding box center [237, 109] width 348 height 26
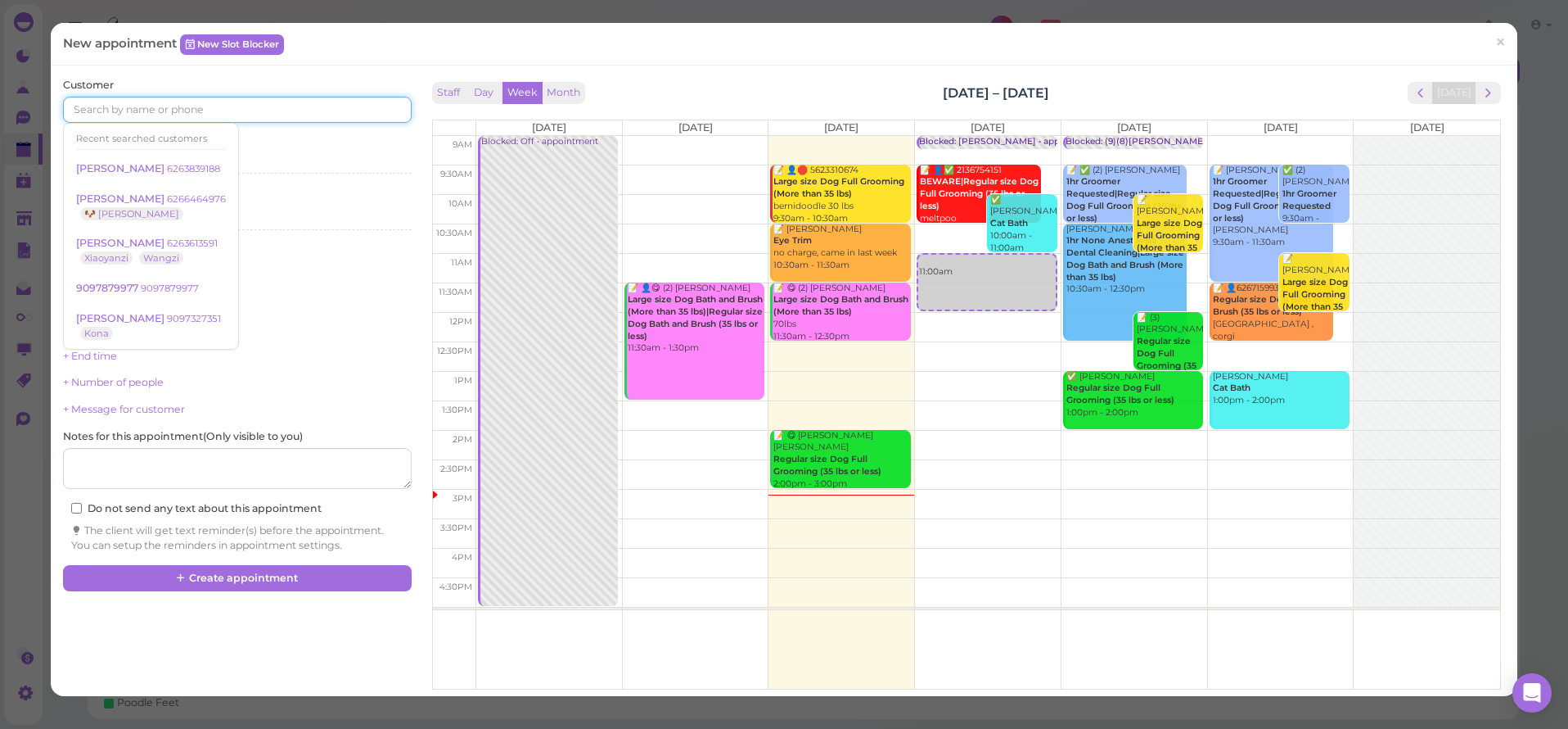
click at [91, 113] on input at bounding box center [237, 109] width 348 height 26
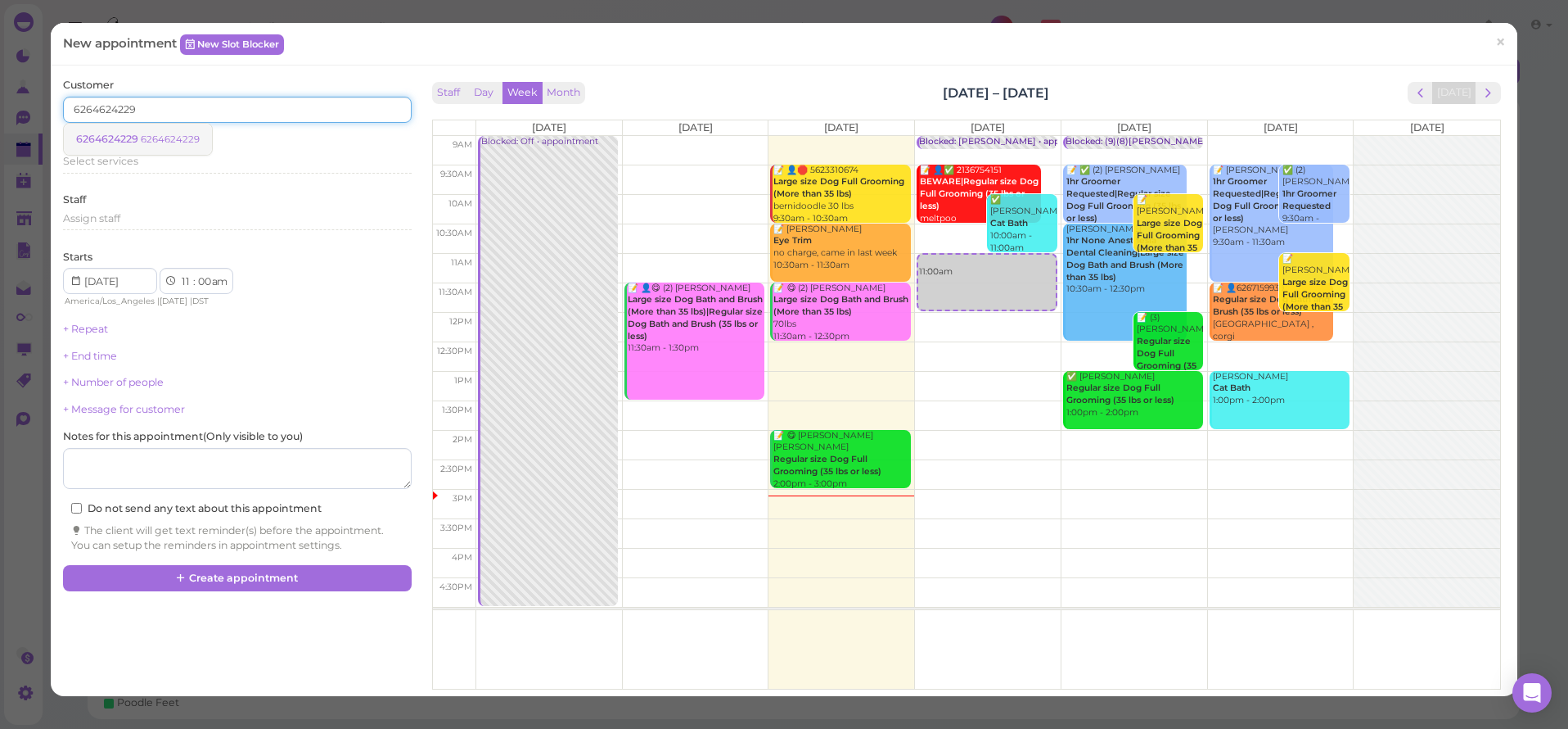
type input "6264624229"
click at [88, 138] on span "6264624229" at bounding box center [109, 138] width 65 height 12
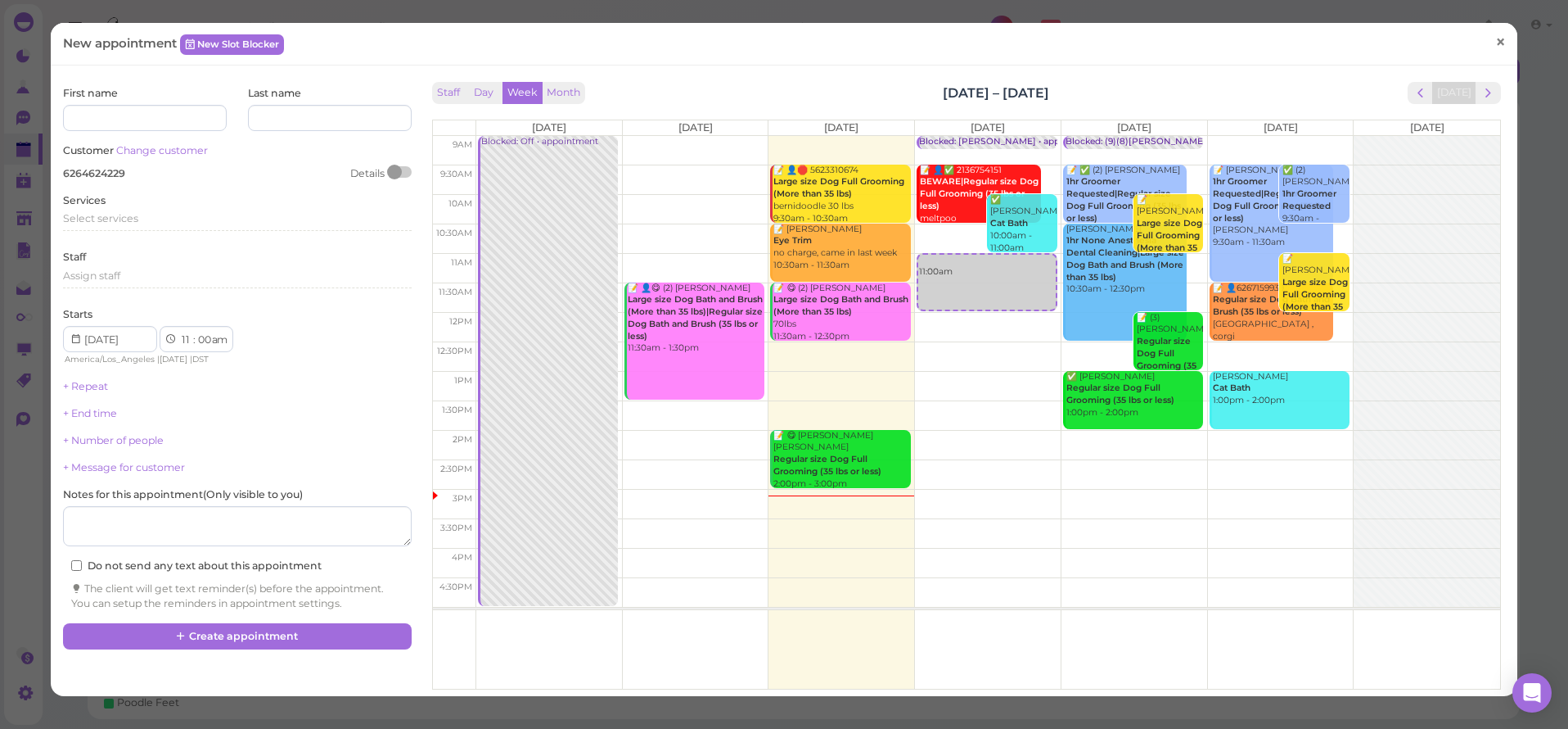
click at [1495, 40] on link "×" at bounding box center [1500, 43] width 30 height 38
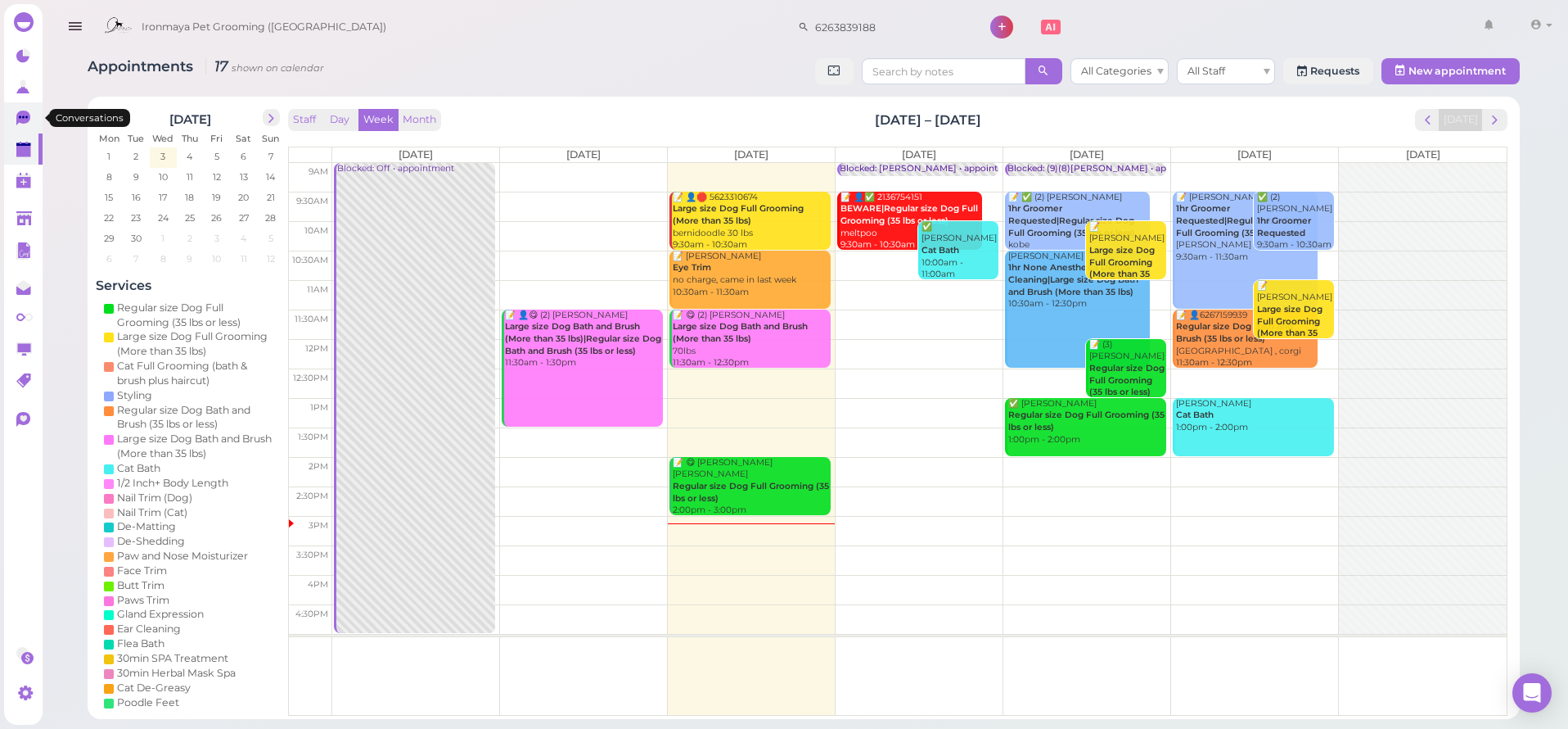
click at [15, 110] on link "0" at bounding box center [23, 118] width 38 height 31
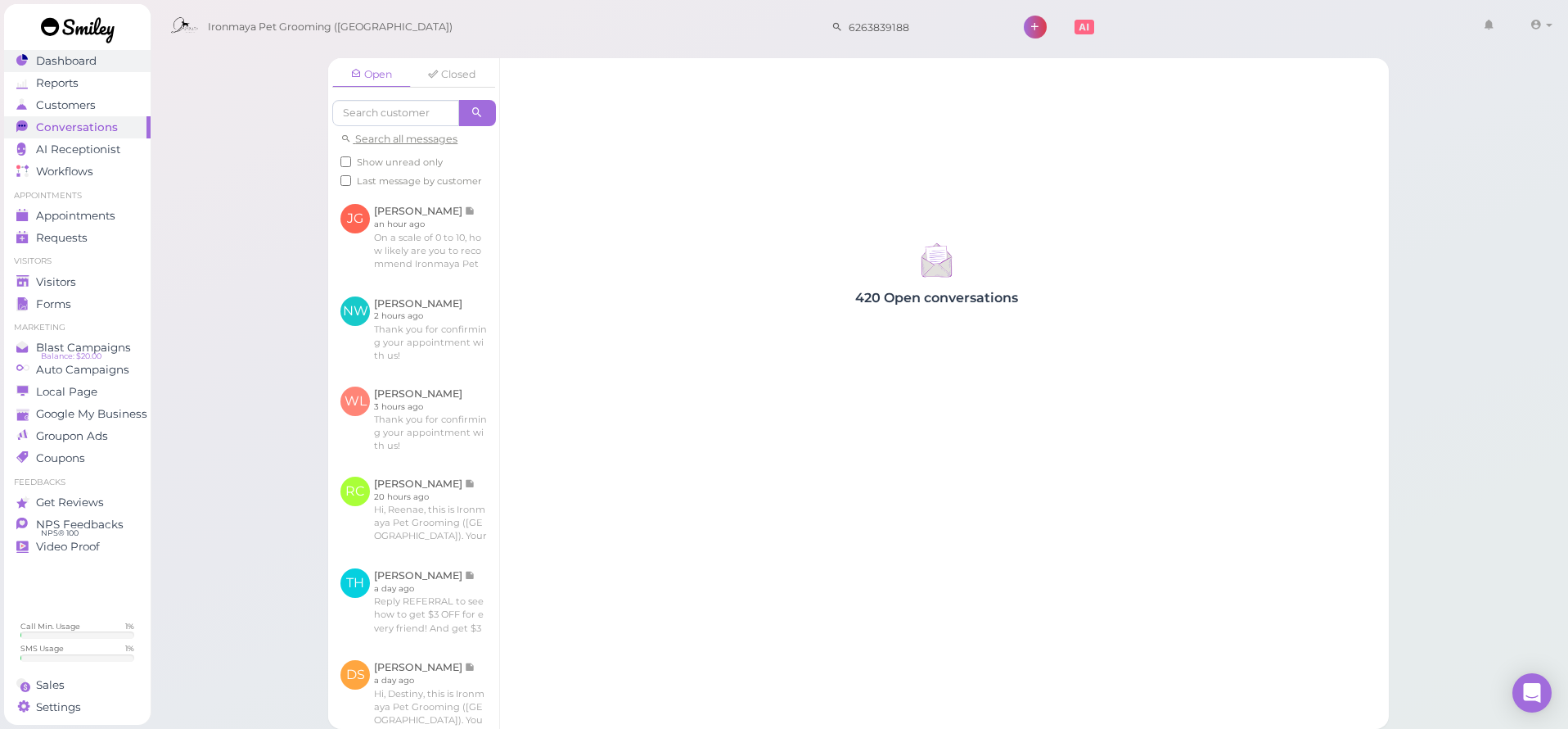
click at [50, 64] on span "Dashboard" at bounding box center [66, 61] width 61 height 14
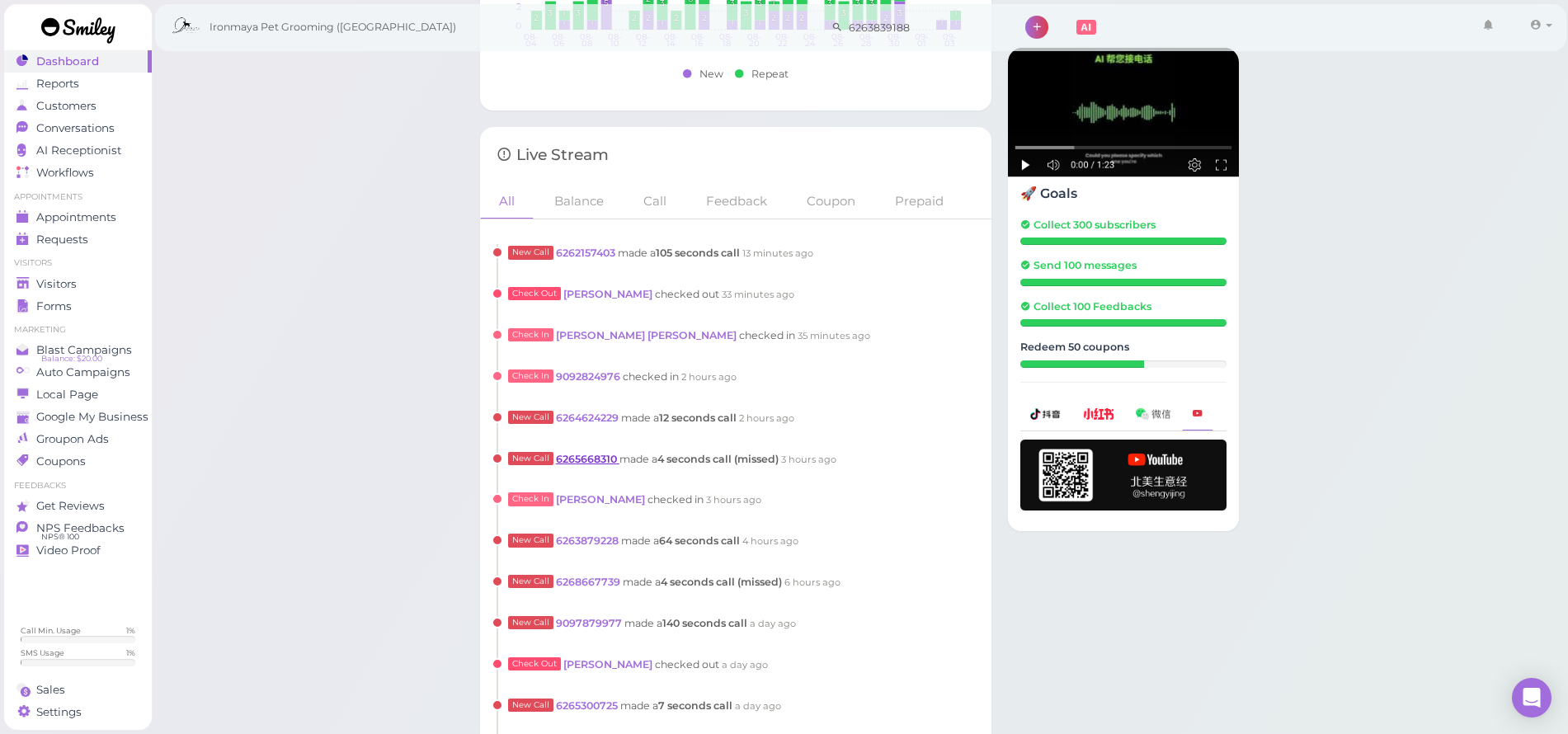
scroll to position [1379, 0]
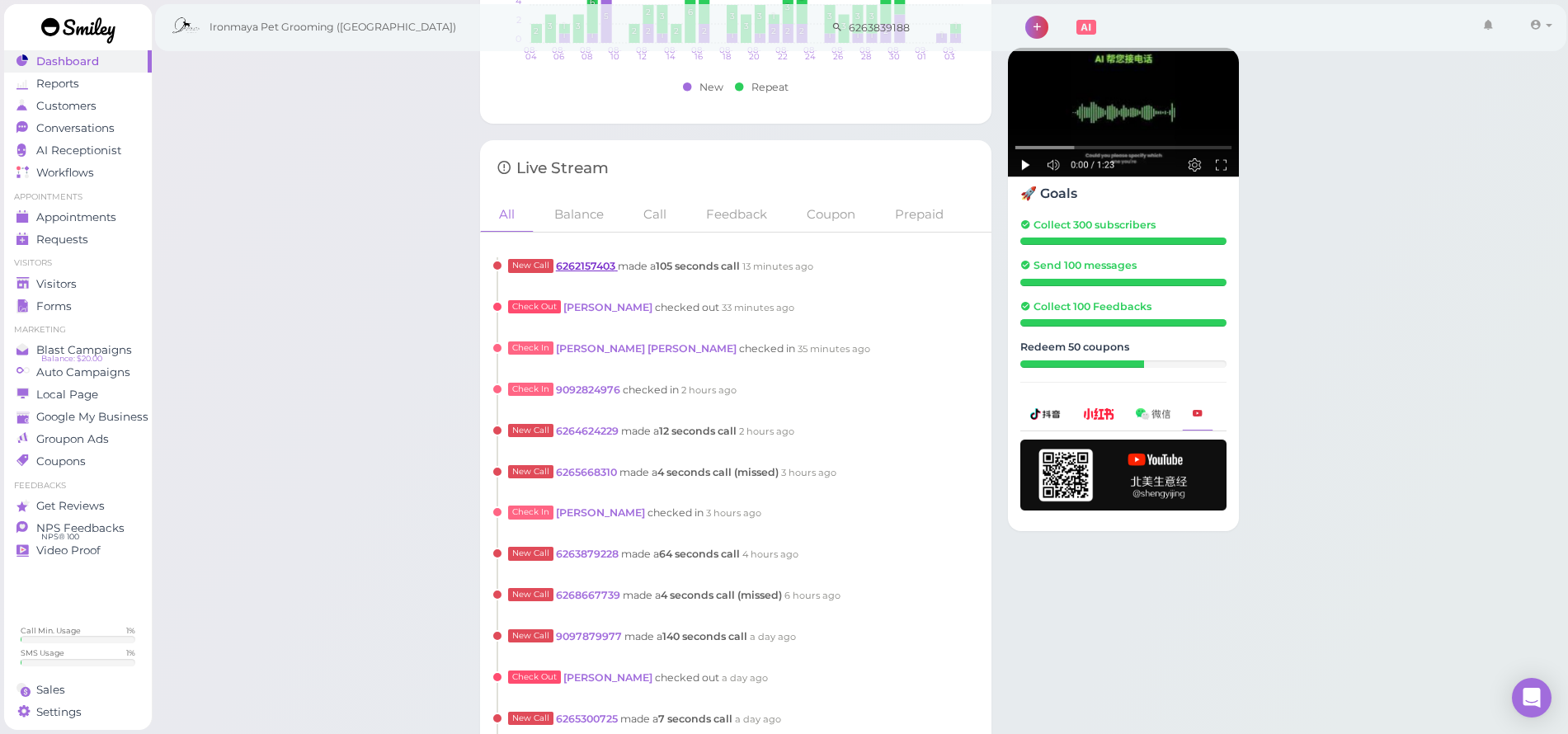
click at [579, 261] on link "6262157403" at bounding box center [587, 266] width 62 height 12
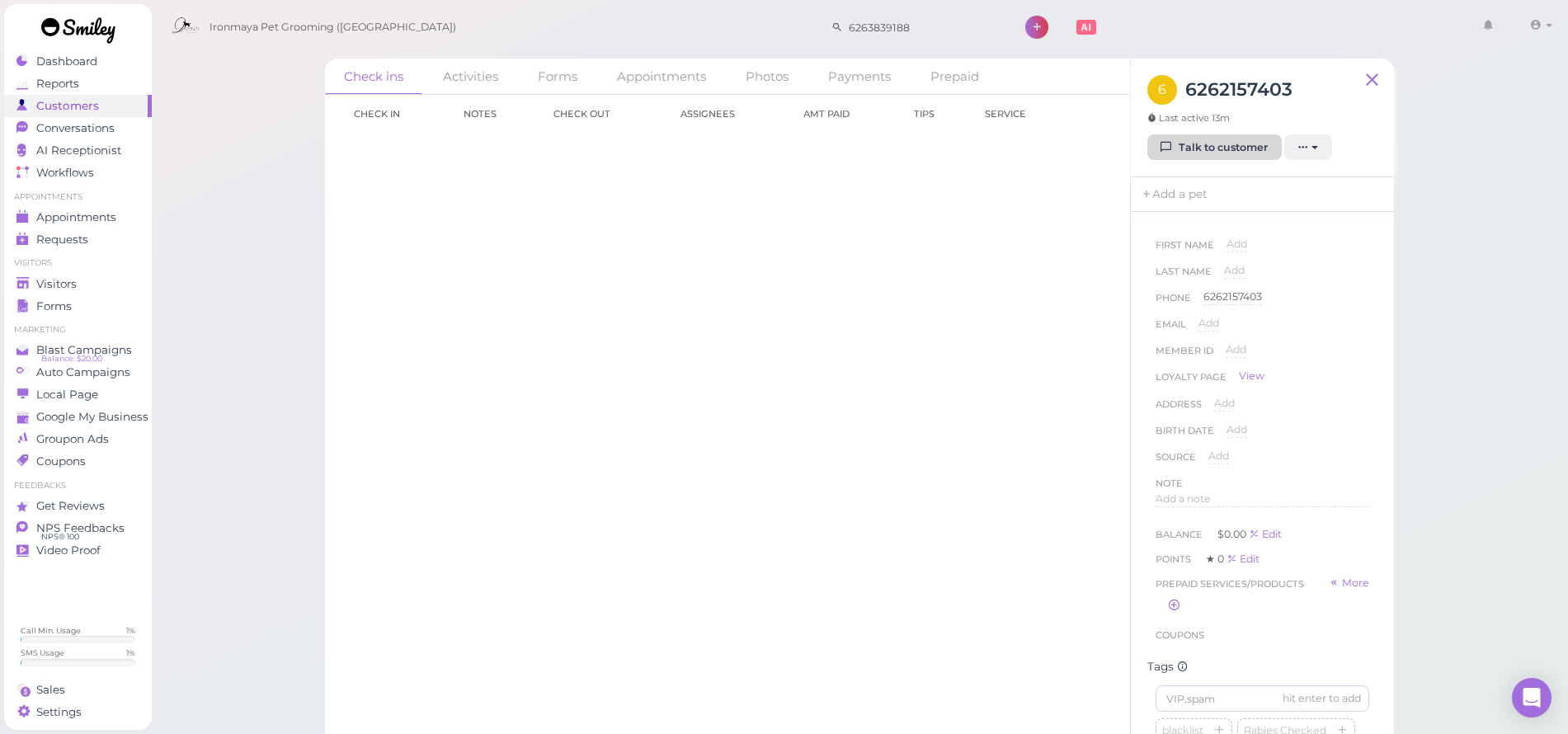
click at [1197, 153] on link "Talk to customer" at bounding box center [1214, 147] width 134 height 27
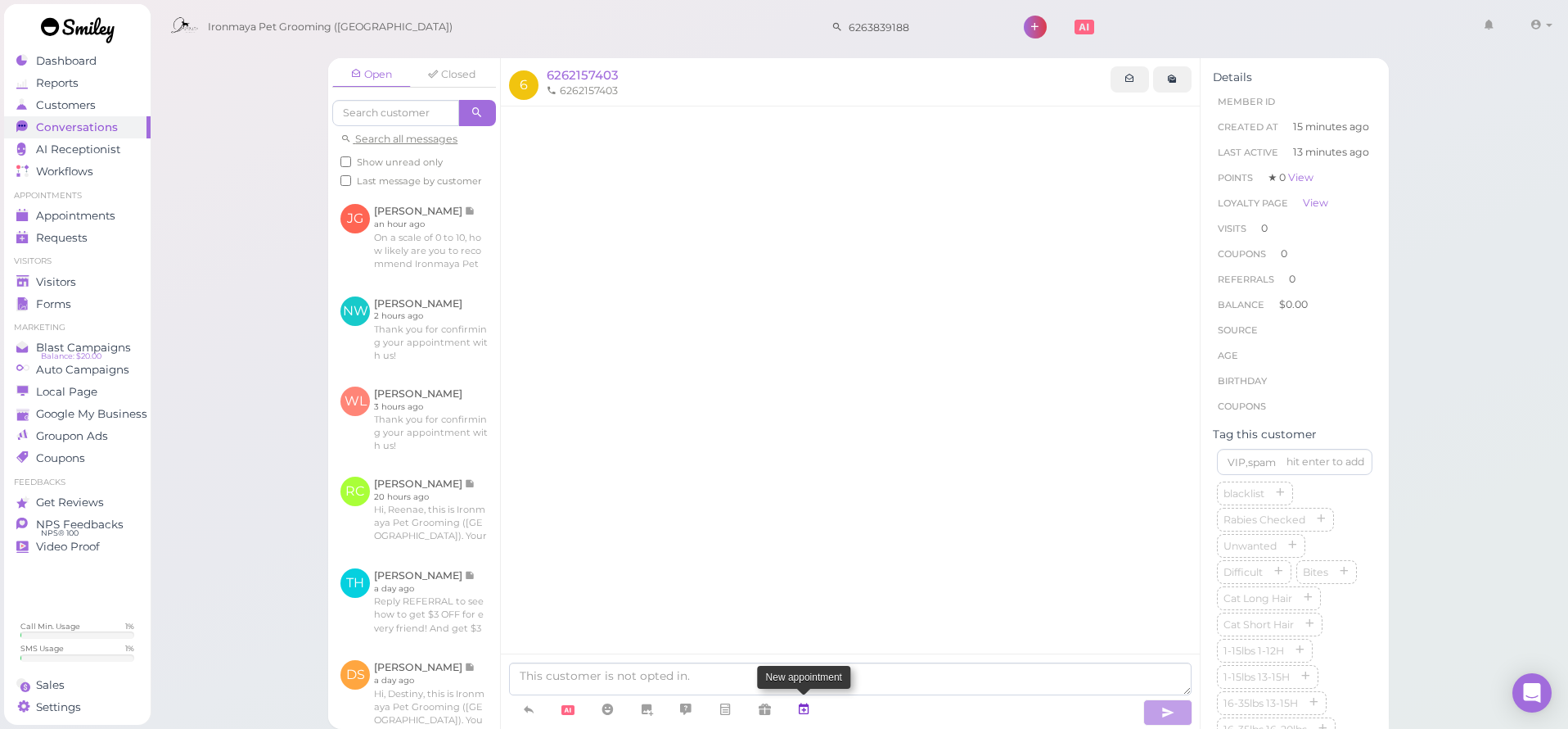
click at [804, 708] on icon at bounding box center [803, 708] width 13 height 16
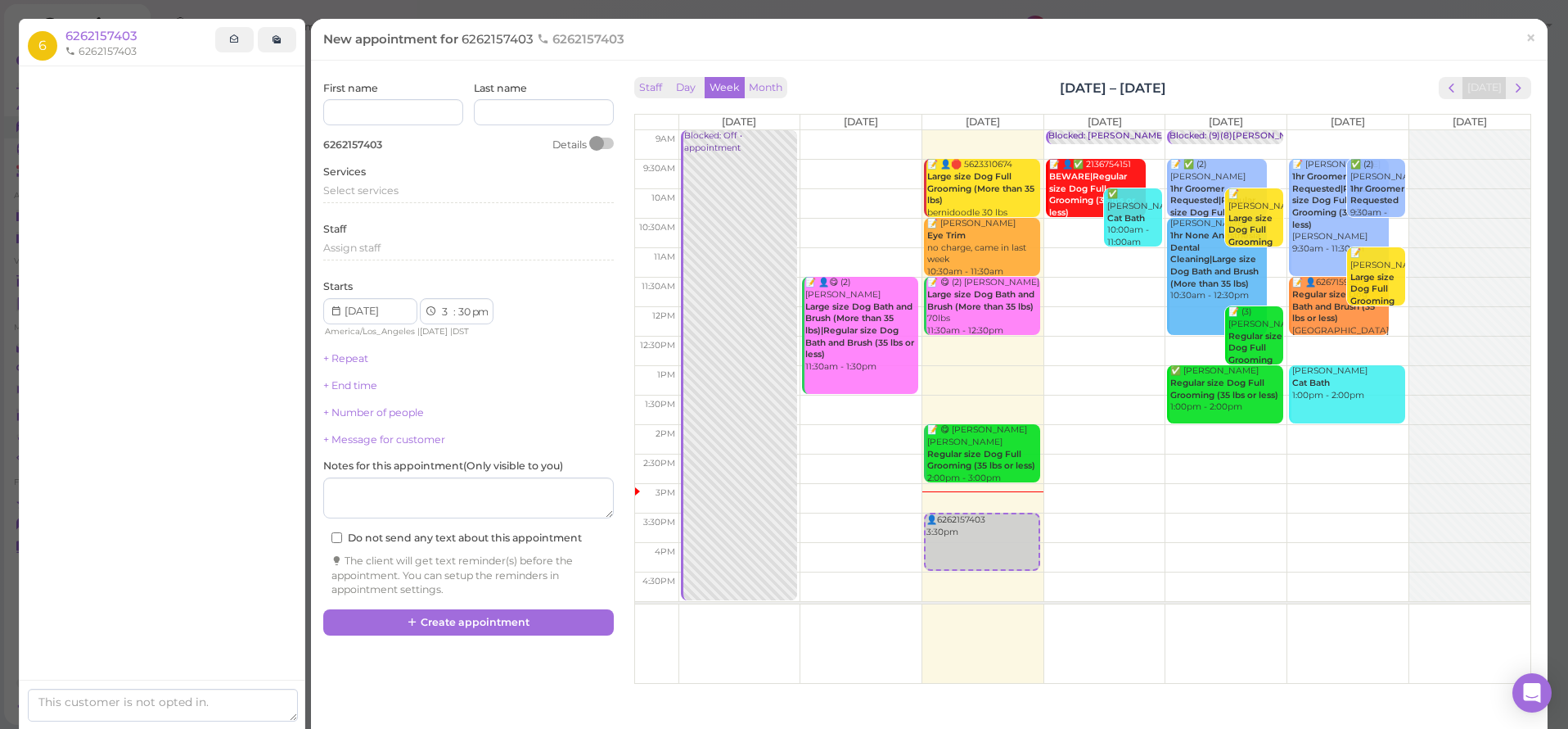
click at [1103, 251] on td at bounding box center [1104, 262] width 852 height 29
type input "[DATE]"
select select "11"
select select "00"
select select "am"
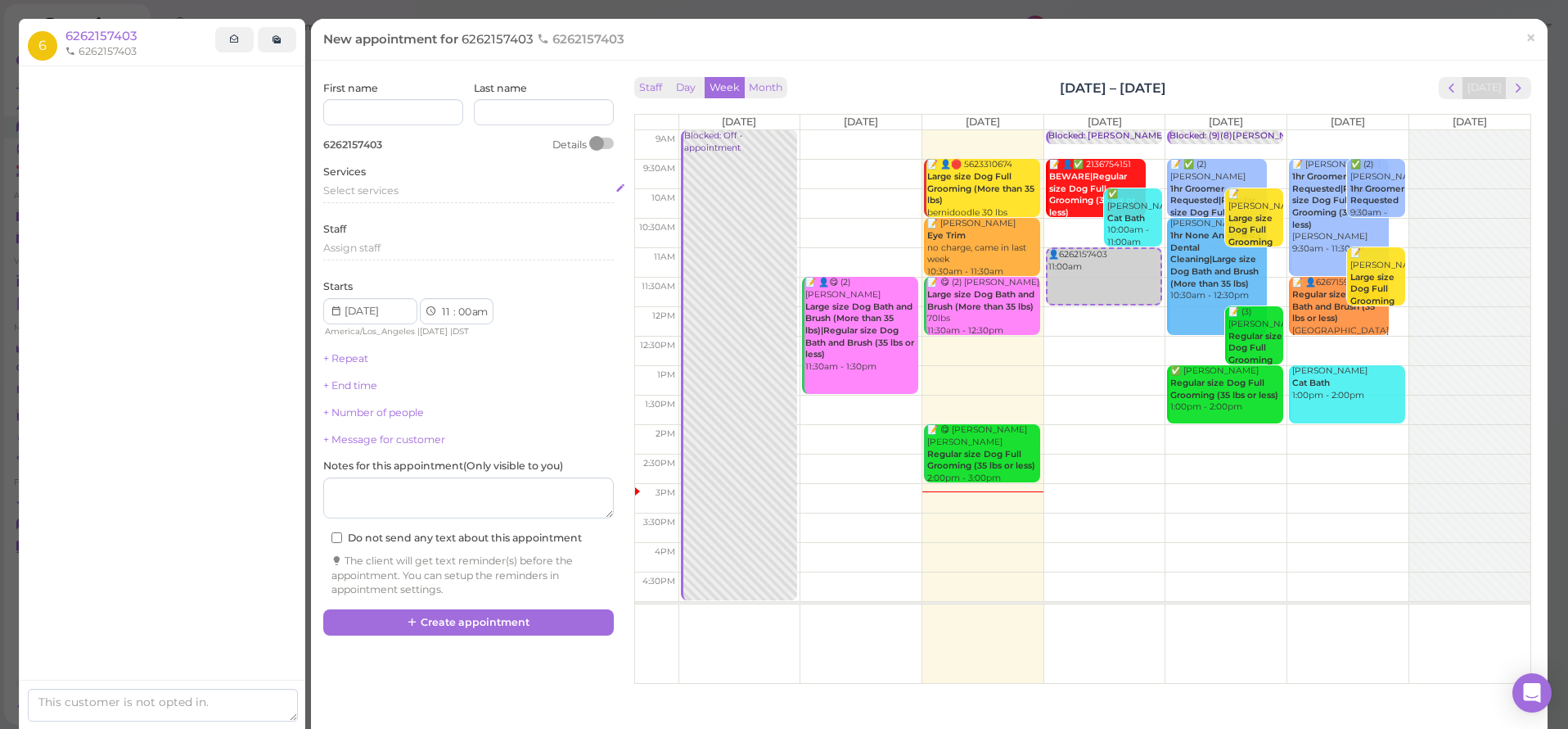
click at [367, 196] on div "Select services" at bounding box center [468, 193] width 291 height 20
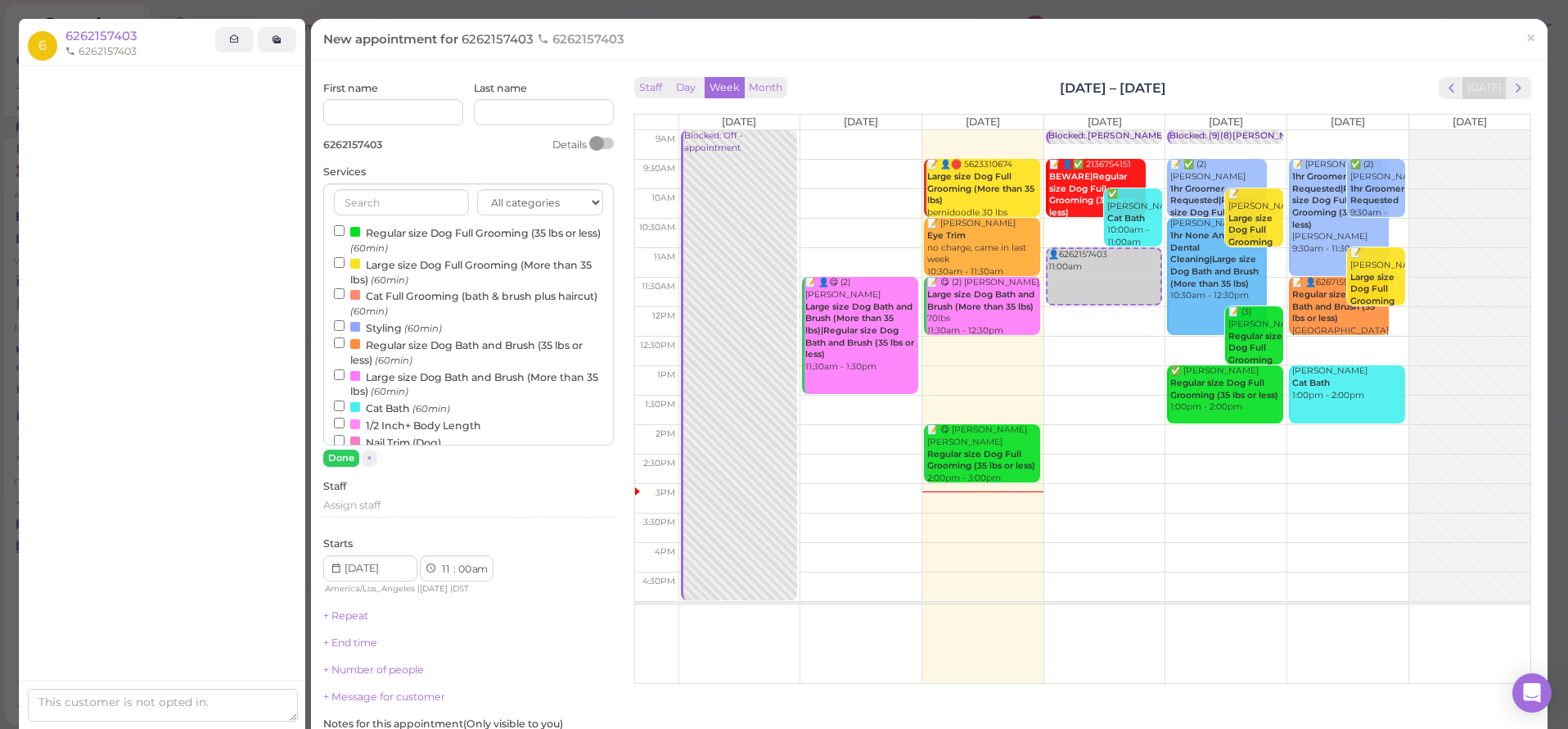
click at [365, 228] on label "Regular size Dog Full Grooming (35 lbs or less) (60min)" at bounding box center [468, 239] width 269 height 32
click at [344, 228] on input "Regular size Dog Full Grooming (35 lbs or less) (60min)" at bounding box center [339, 230] width 10 height 10
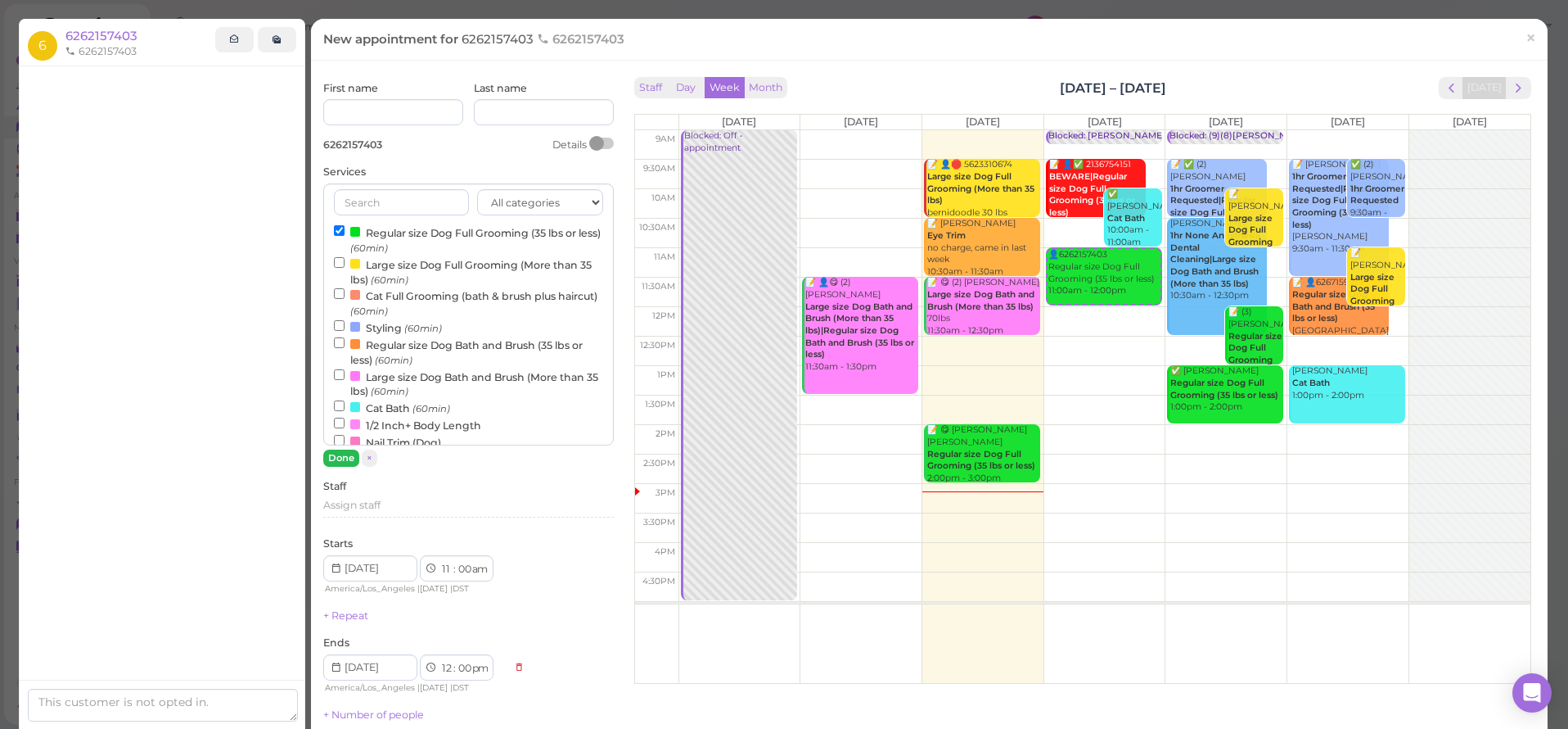
click at [348, 461] on button "Done" at bounding box center [341, 458] width 36 height 17
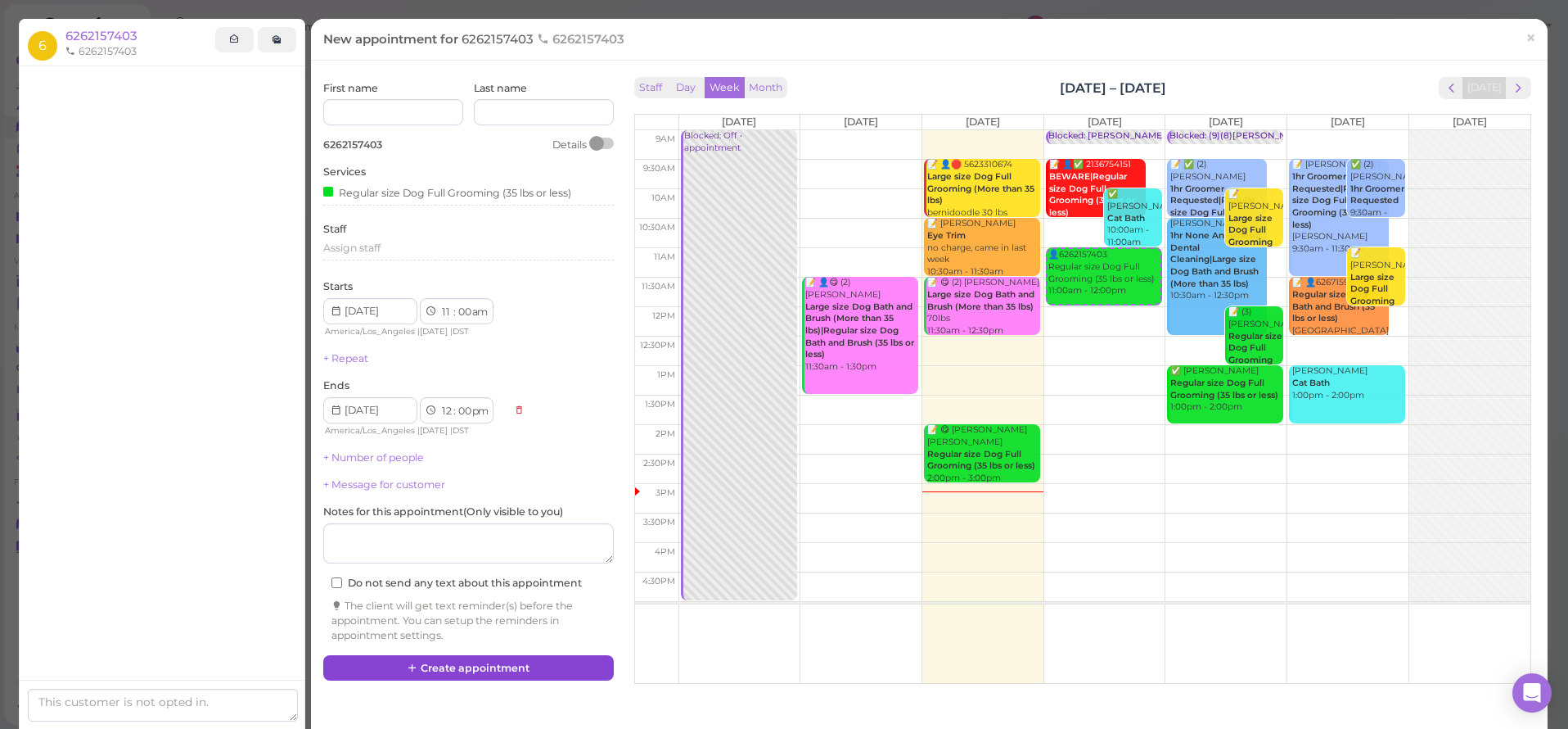
click at [453, 655] on button "Create appointment" at bounding box center [468, 667] width 291 height 26
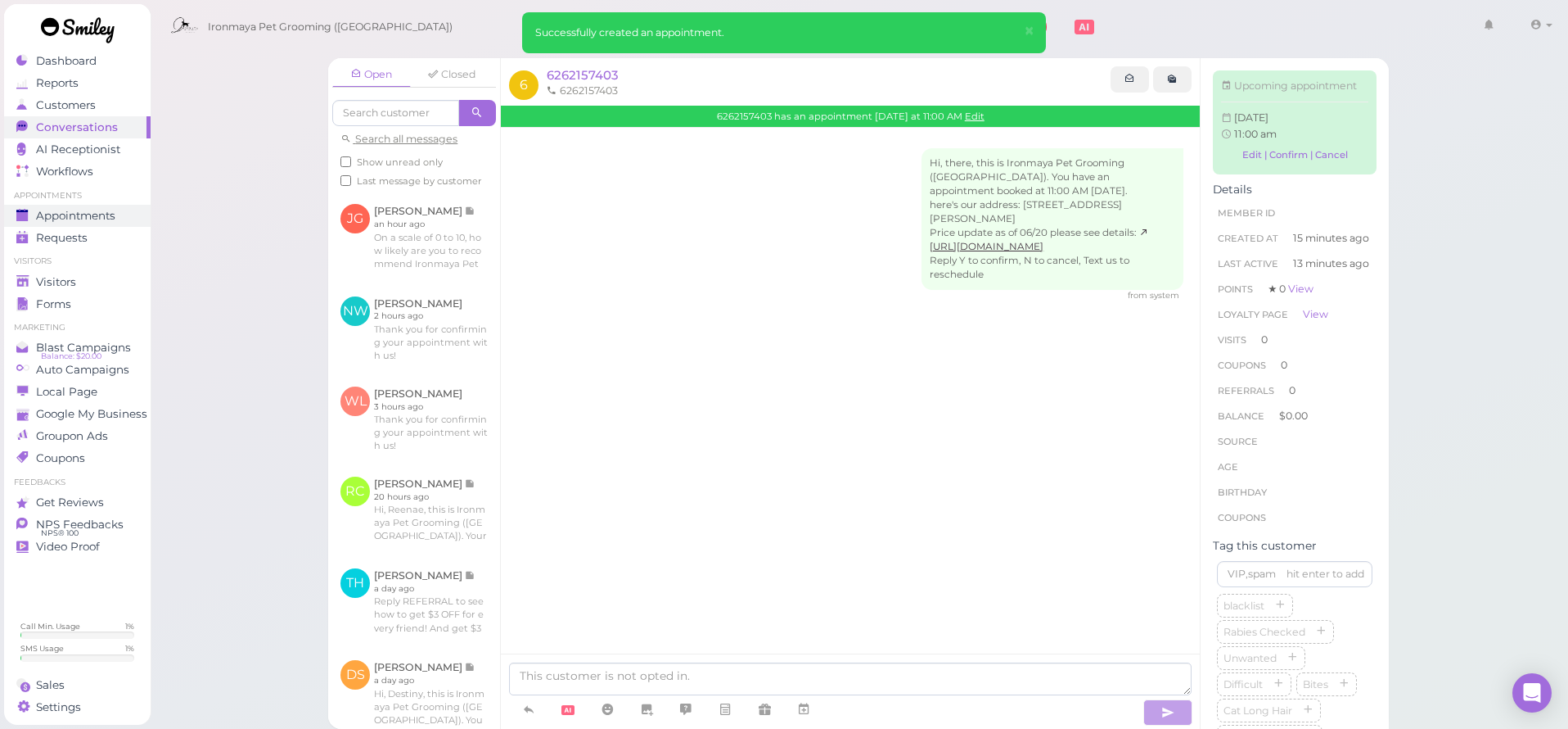
click at [99, 220] on span "Appointments" at bounding box center [75, 215] width 79 height 14
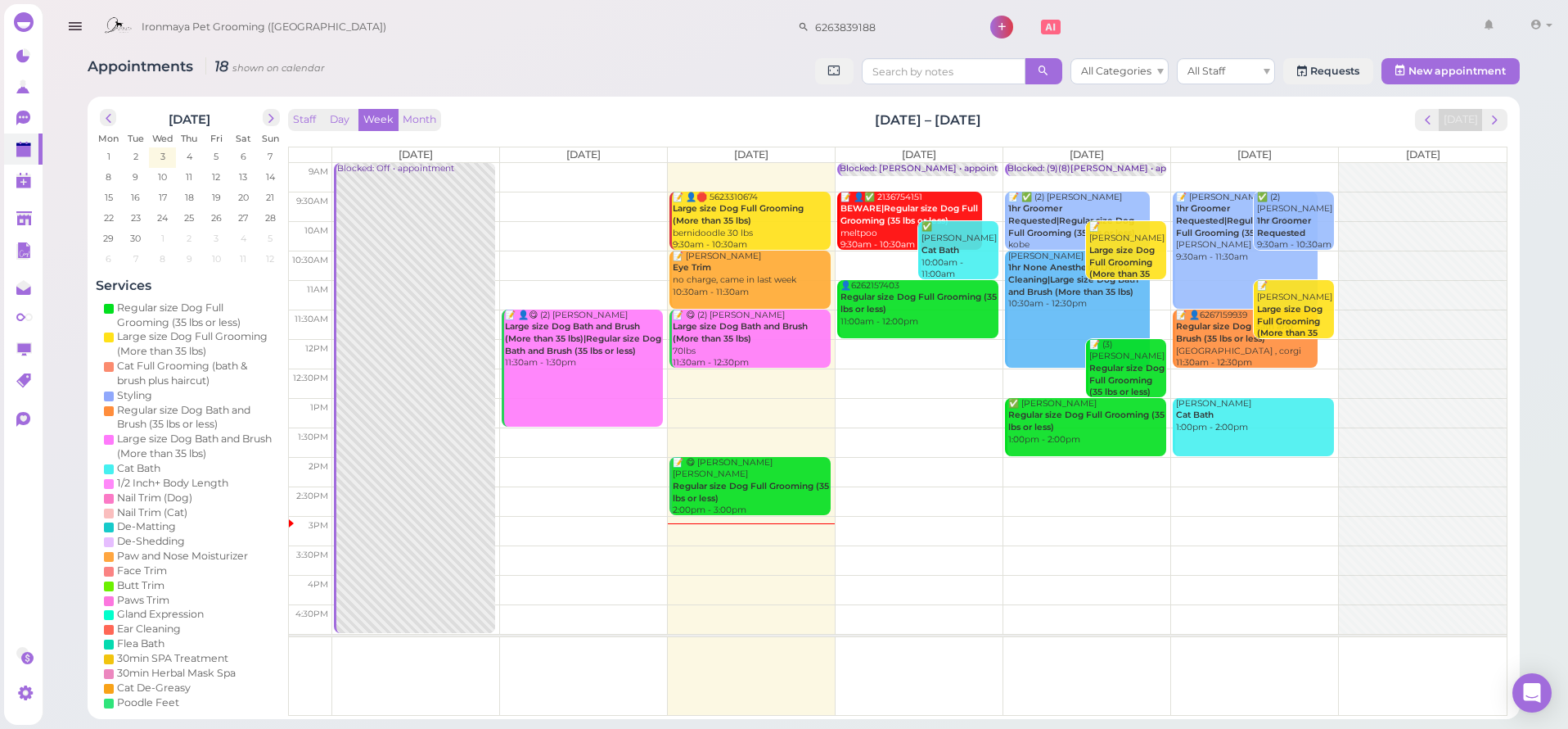
click at [82, 29] on icon "button" at bounding box center [75, 26] width 17 height 21
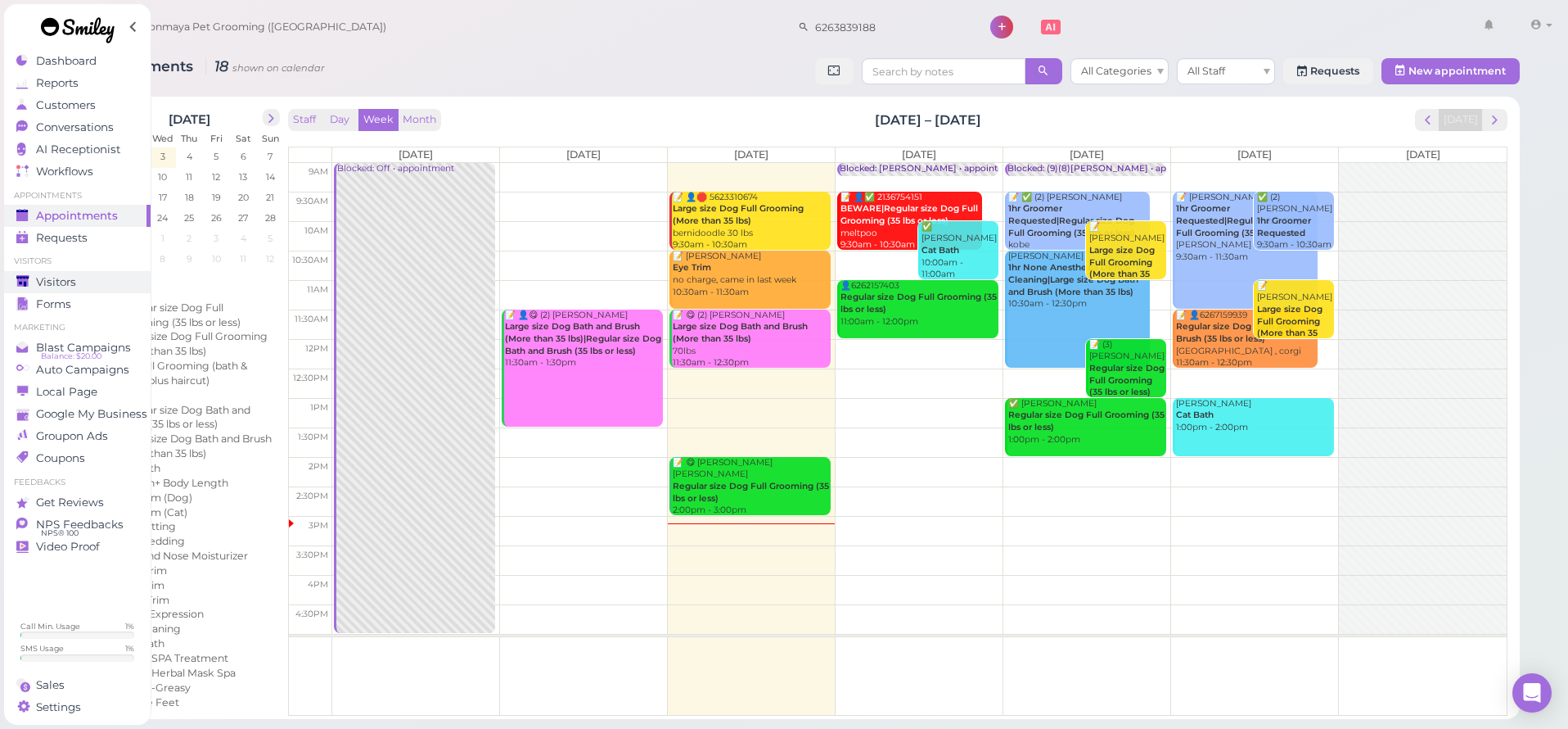
click at [62, 282] on span "Visitors" at bounding box center [56, 282] width 40 height 14
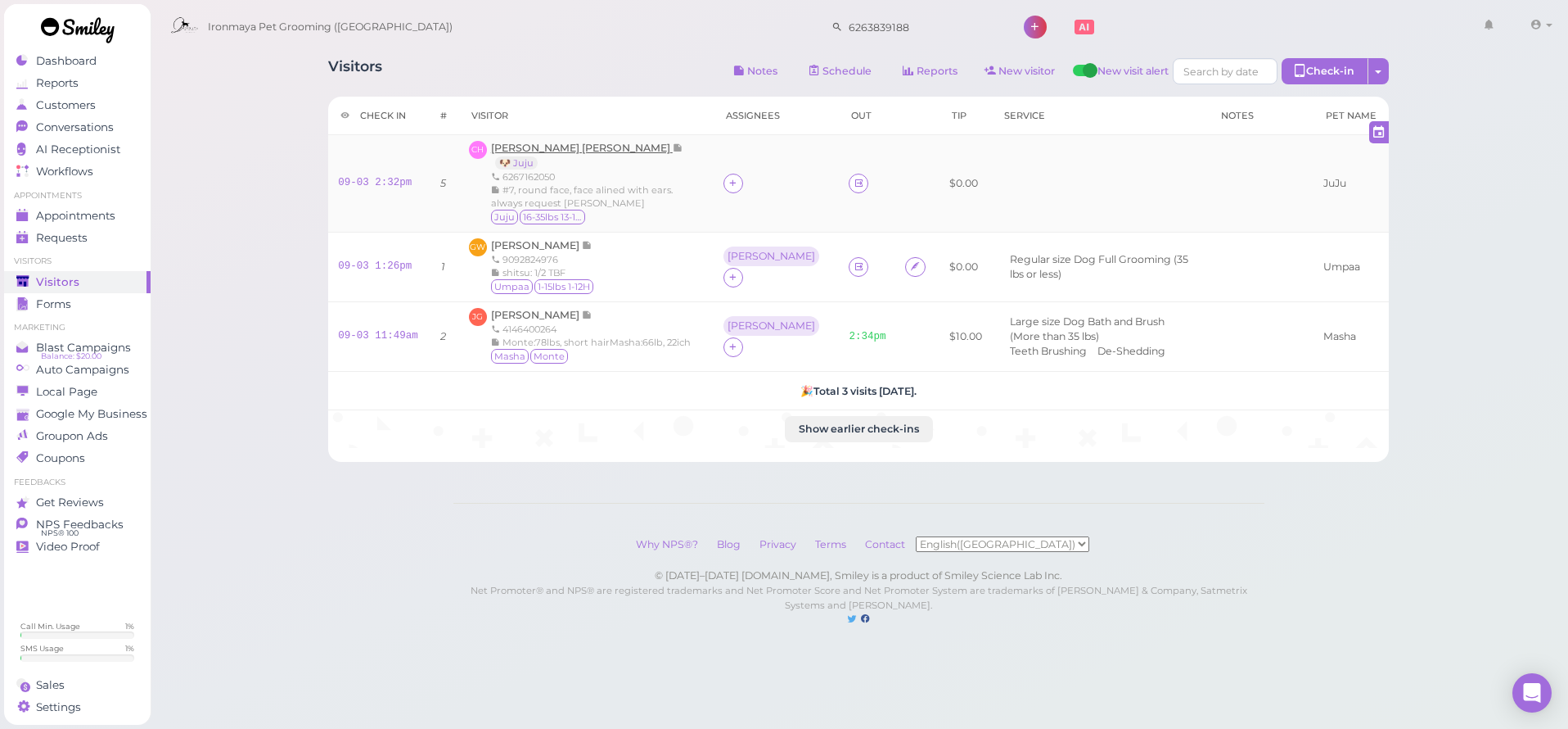
click at [543, 150] on span "[PERSON_NAME] [PERSON_NAME]" at bounding box center [582, 148] width 182 height 12
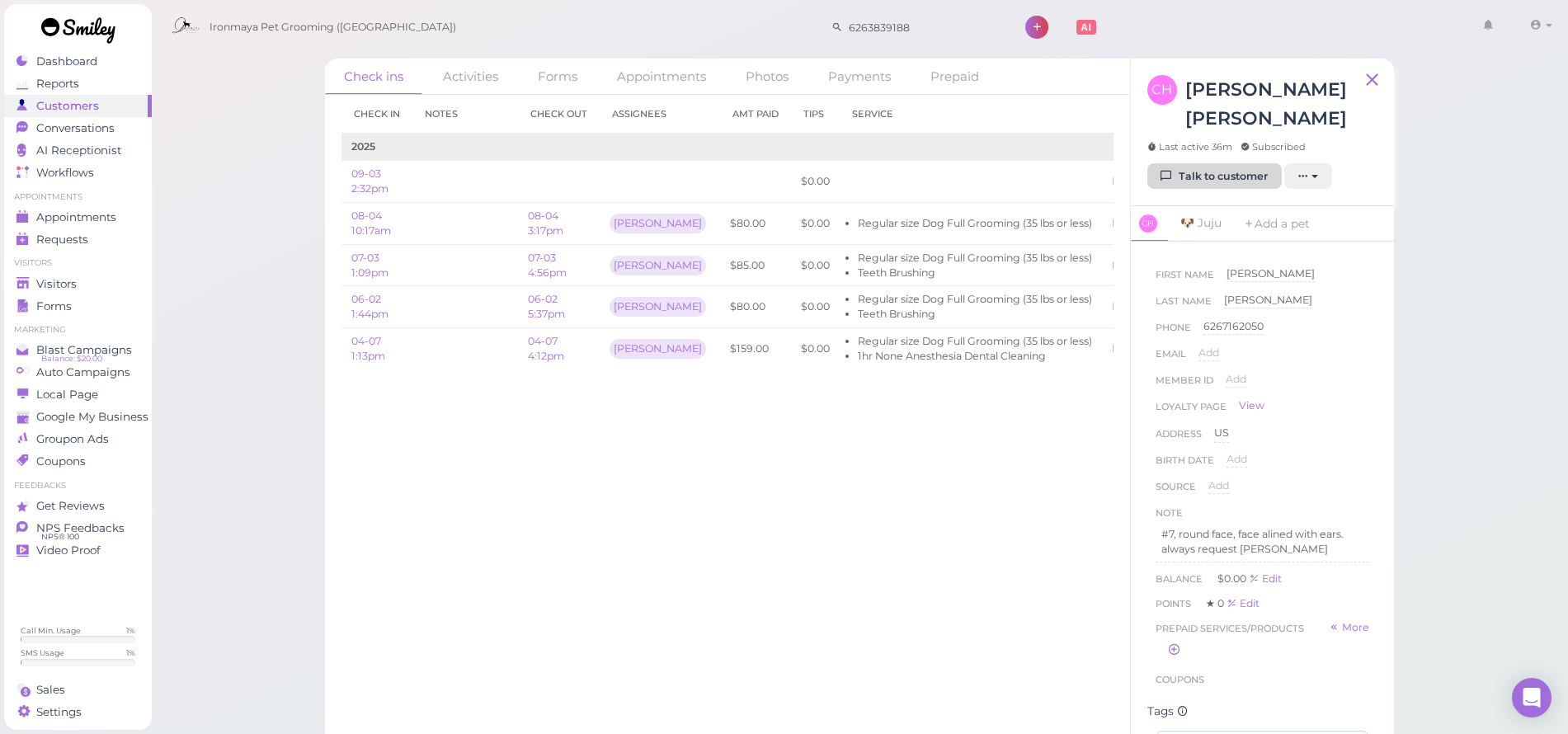
click at [1246, 163] on link "Talk to customer" at bounding box center [1214, 176] width 134 height 27
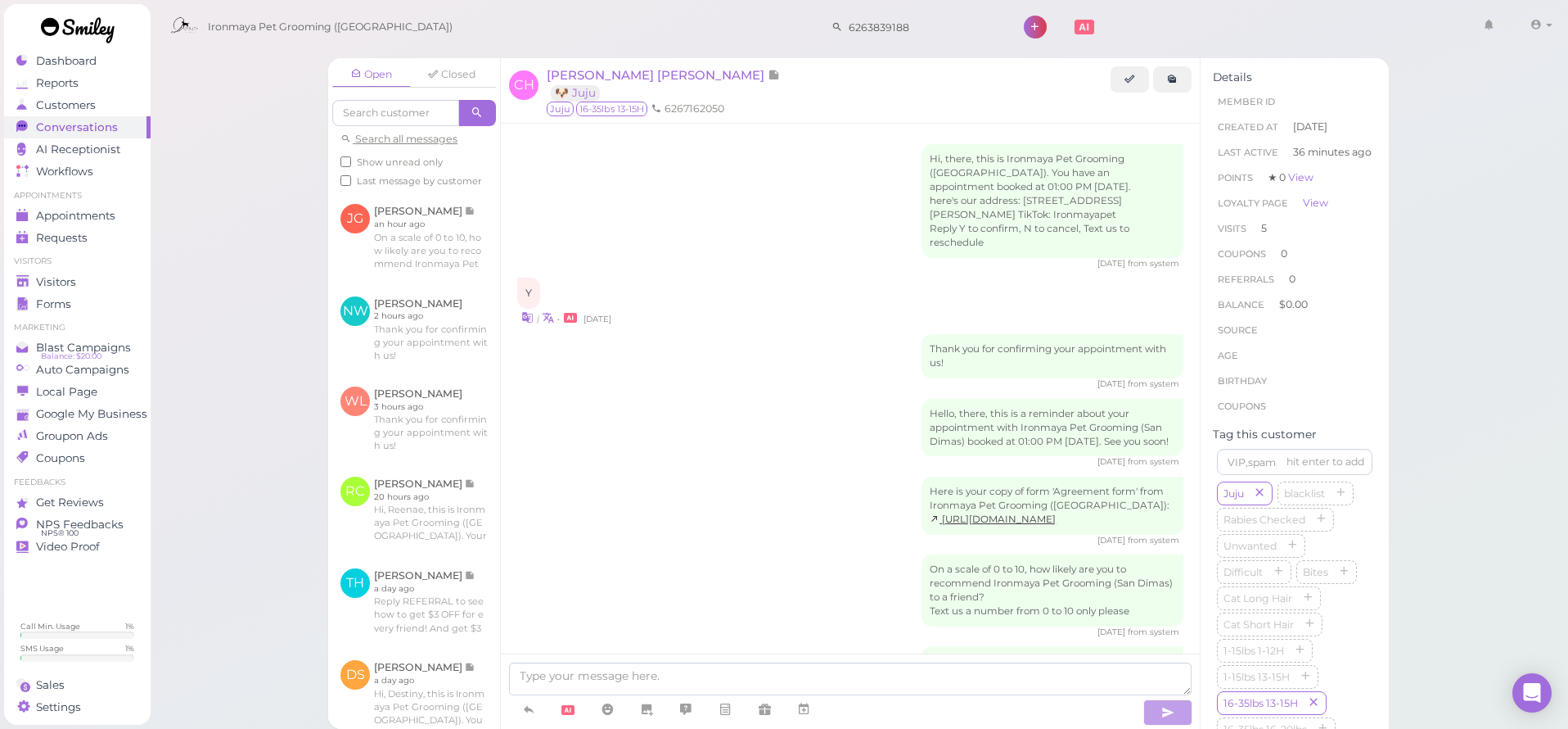
scroll to position [2287, 0]
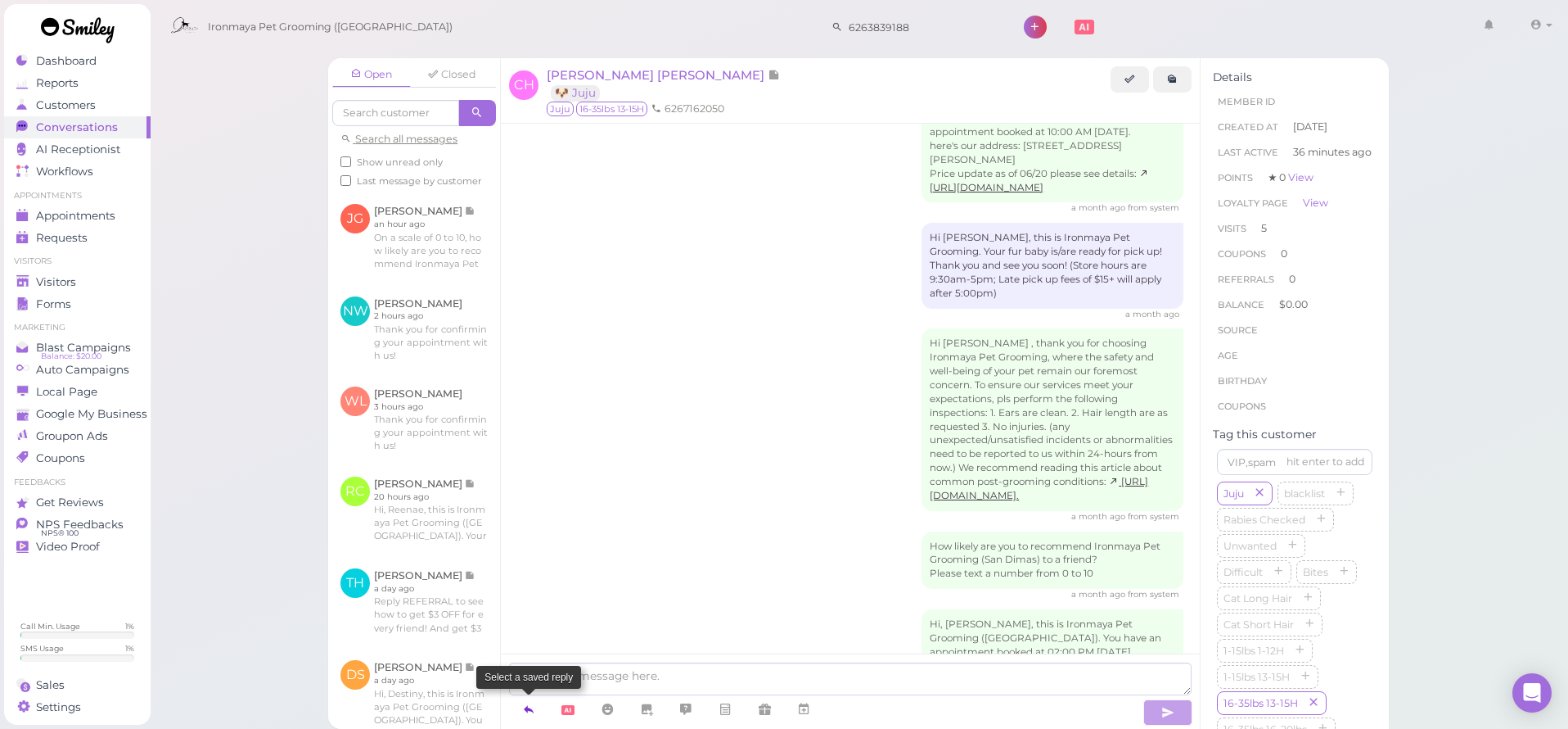
click at [520, 710] on link at bounding box center [529, 709] width 39 height 29
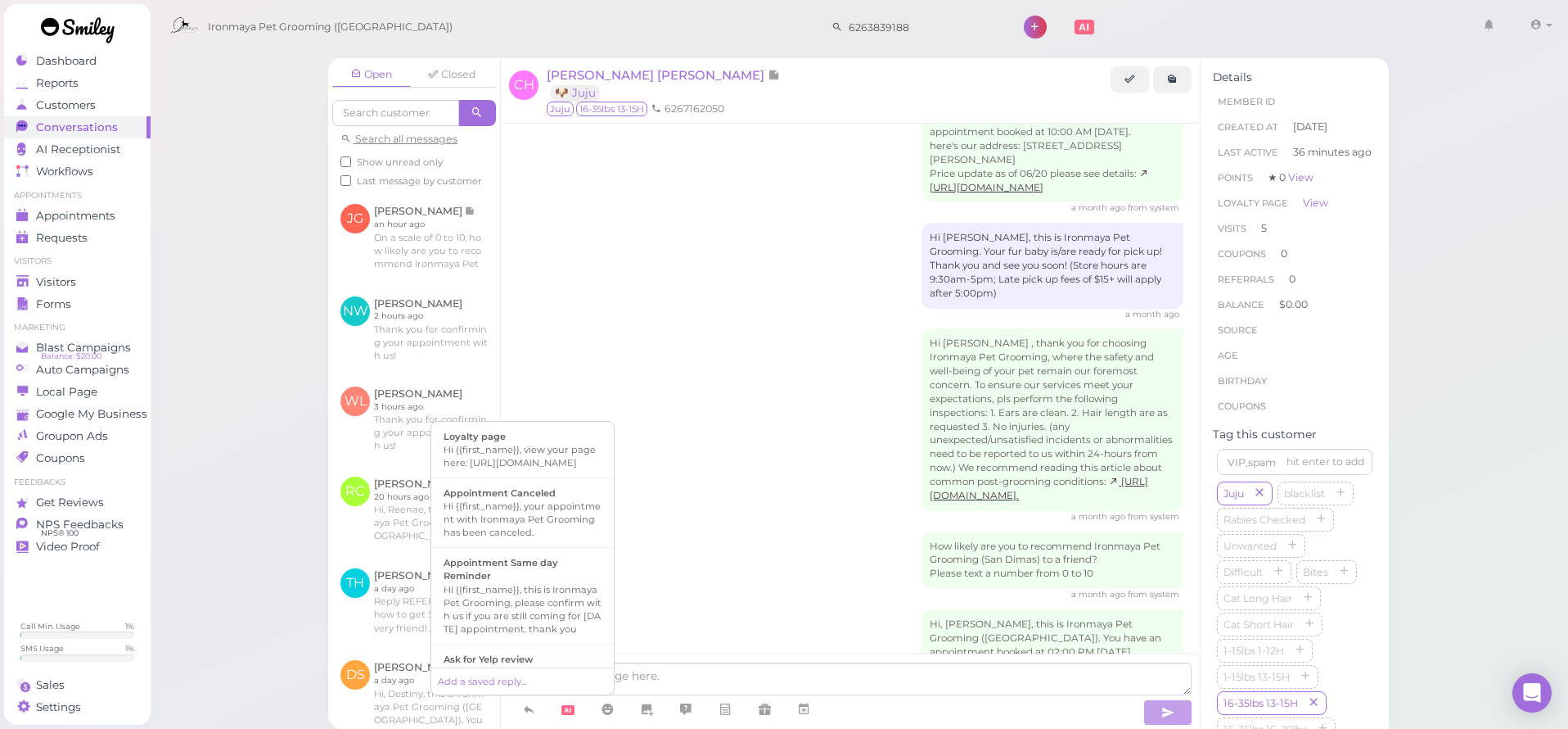
scroll to position [324, 0]
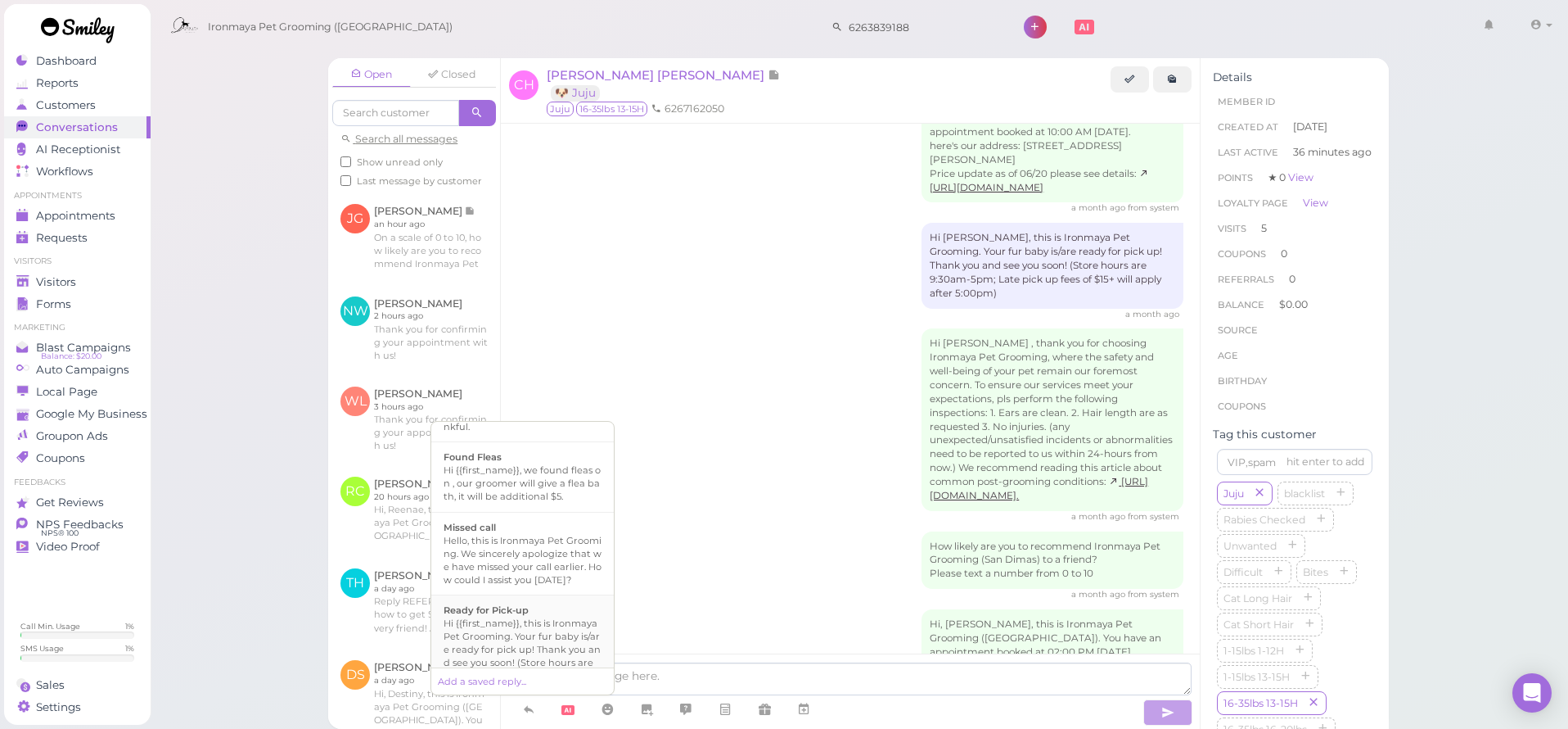
click at [528, 657] on div "Hi {{first_name}}, this is Ironmaya Pet Grooming. Your fur baby is/are ready fo…" at bounding box center [522, 656] width 158 height 79
type textarea "Hi {{first_name}}, this is Ironmaya Pet Grooming. Your fur baby is/are ready fo…"
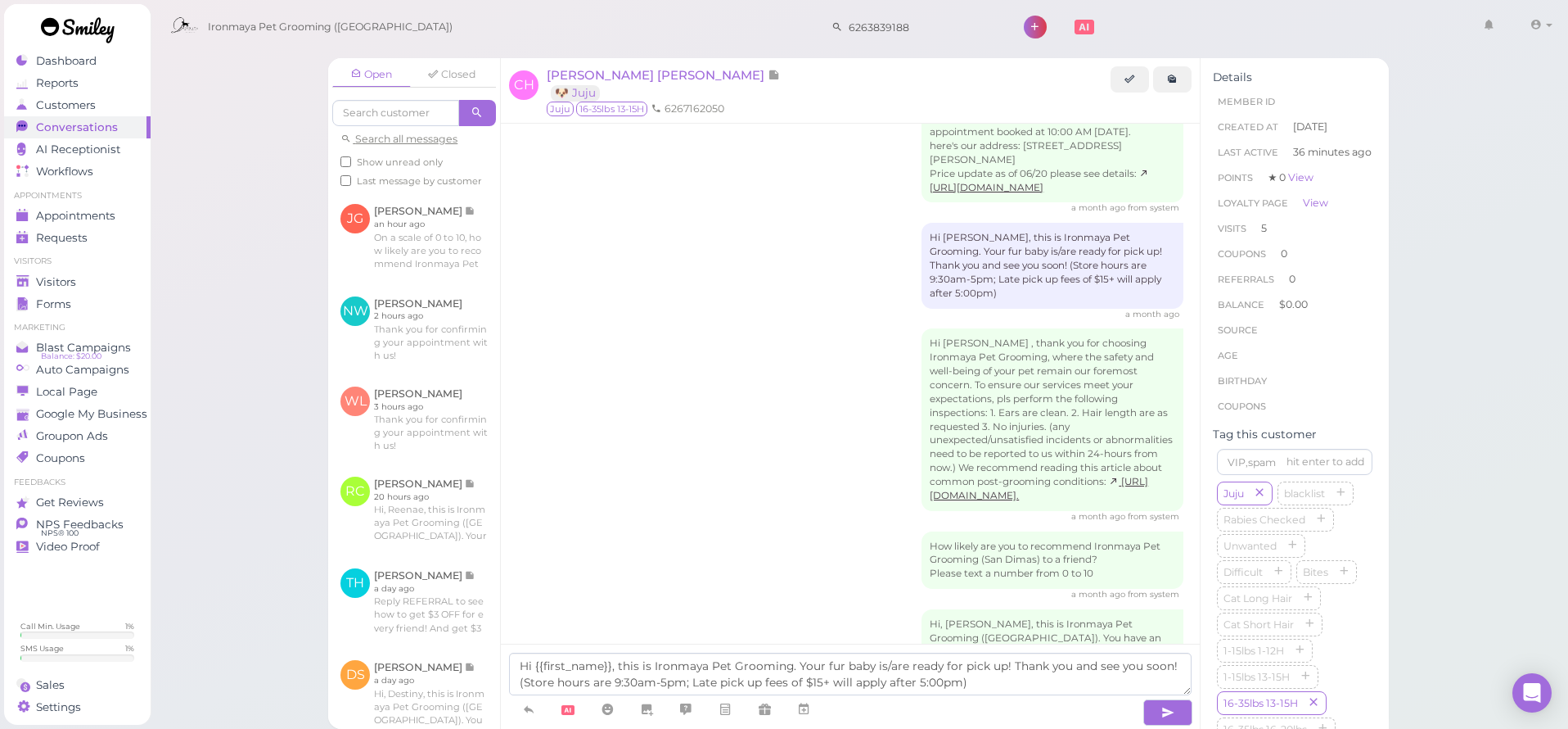
click at [1129, 714] on div at bounding box center [825, 709] width 631 height 30
click at [1156, 713] on button "button" at bounding box center [1167, 712] width 49 height 26
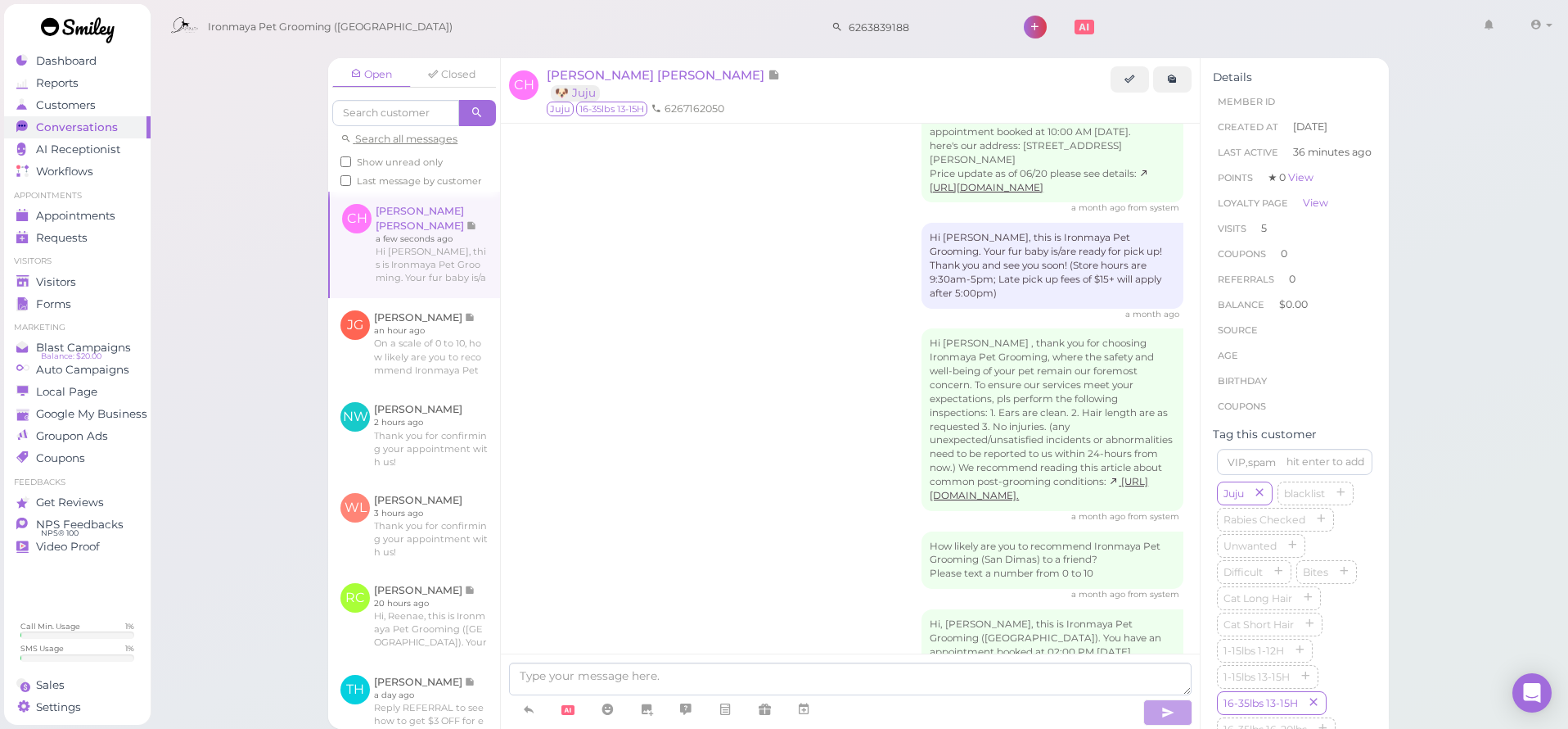
scroll to position [2364, 0]
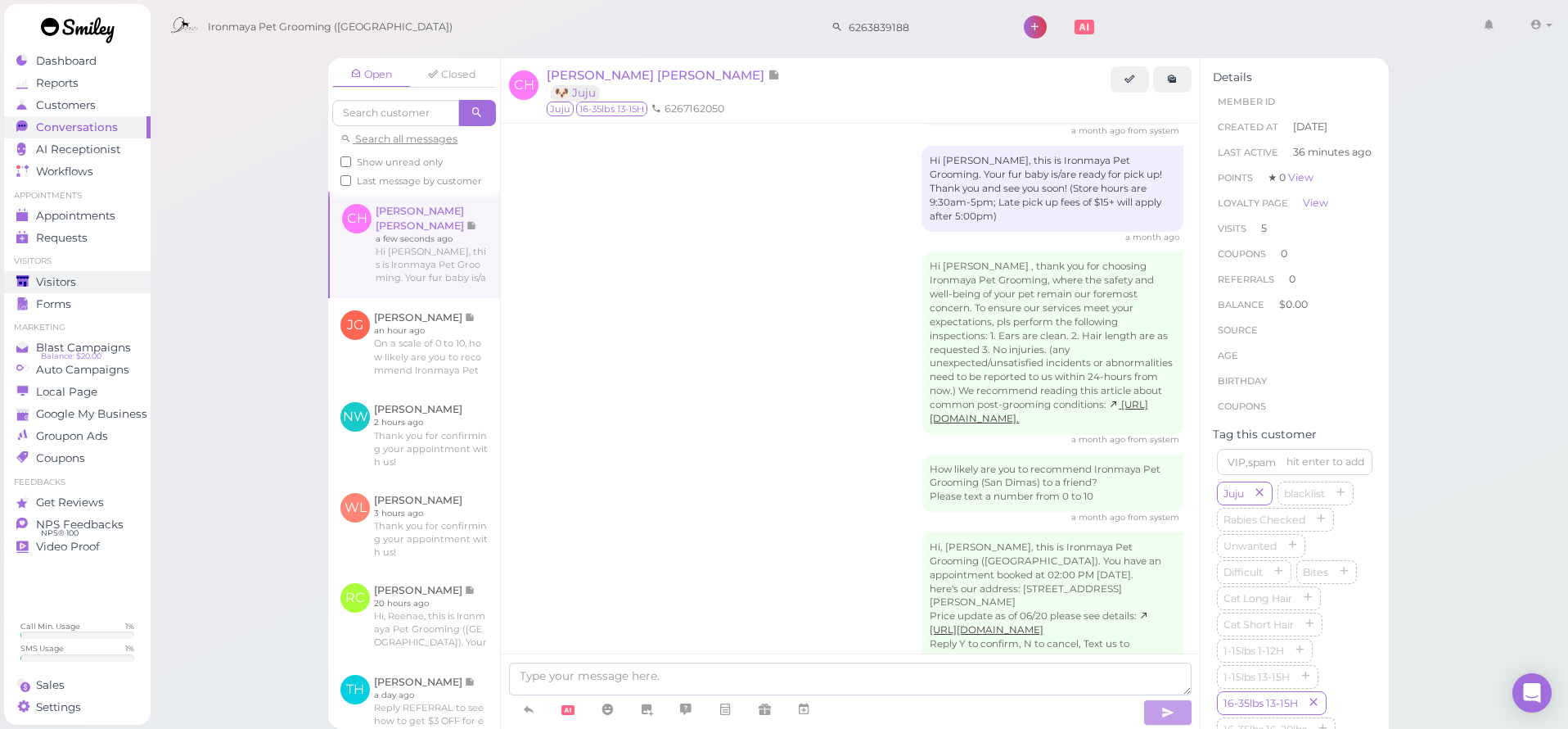
click at [68, 284] on span "Visitors" at bounding box center [56, 282] width 40 height 14
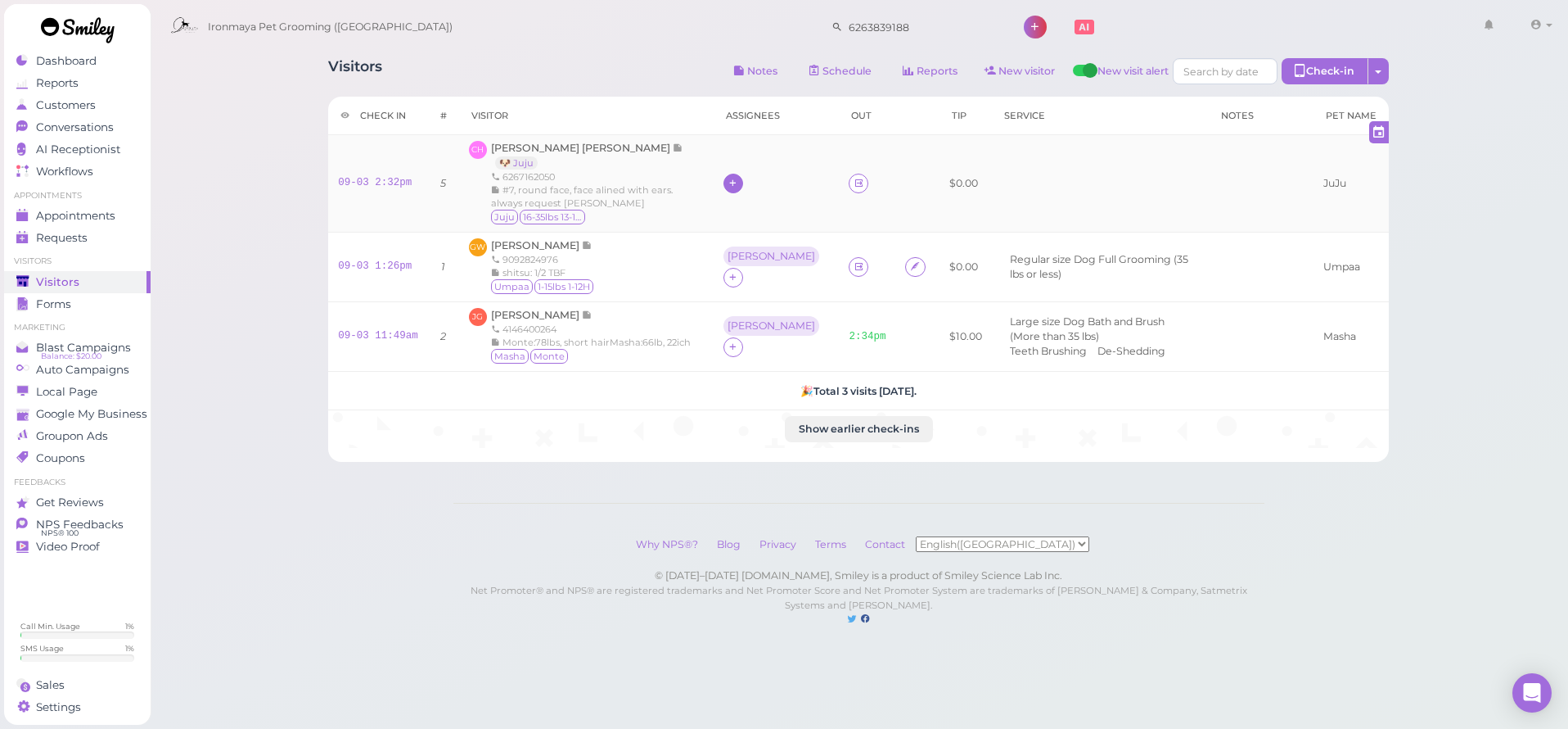
click at [728, 189] on icon at bounding box center [733, 183] width 10 height 12
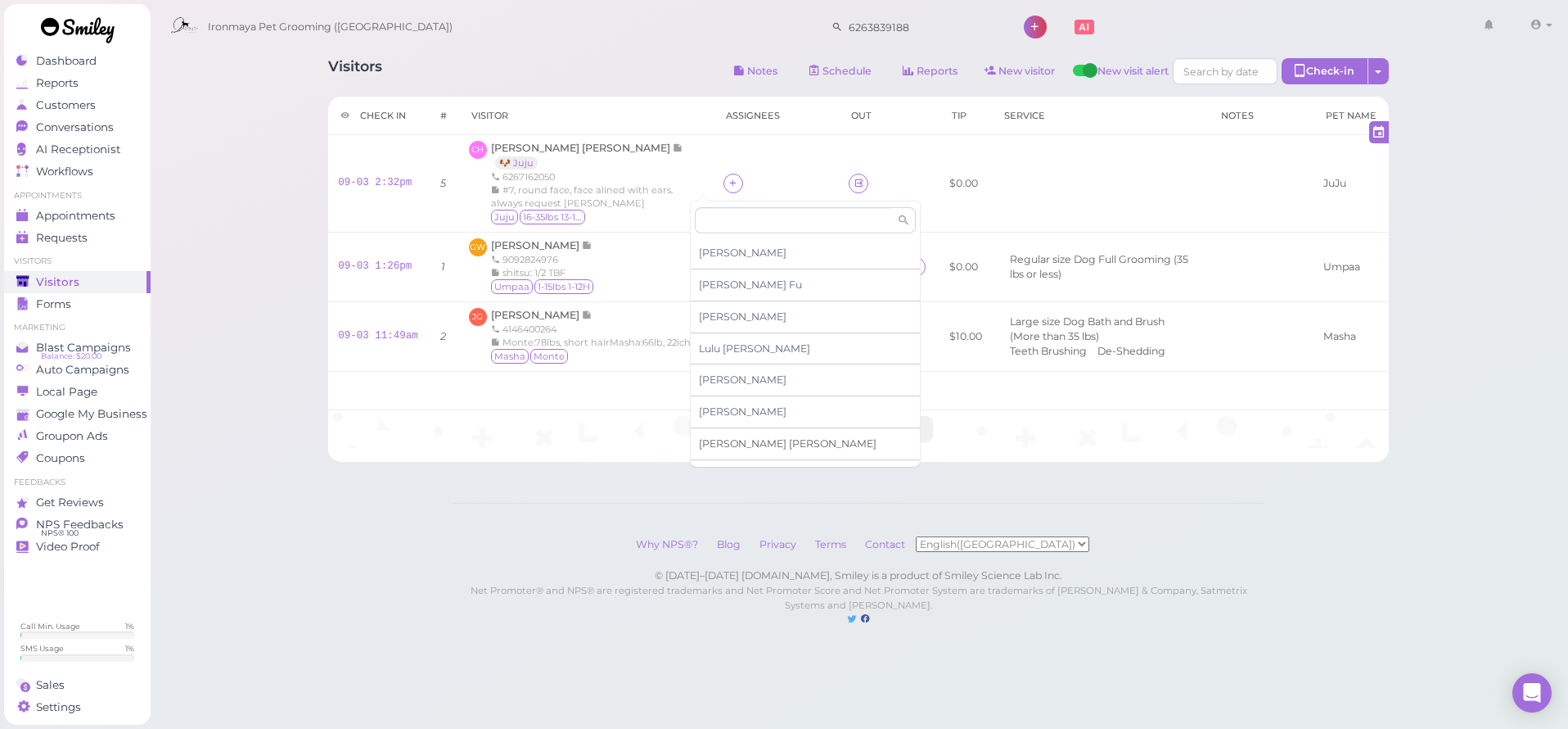
click at [728, 441] on span "[PERSON_NAME]" at bounding box center [788, 444] width 178 height 12
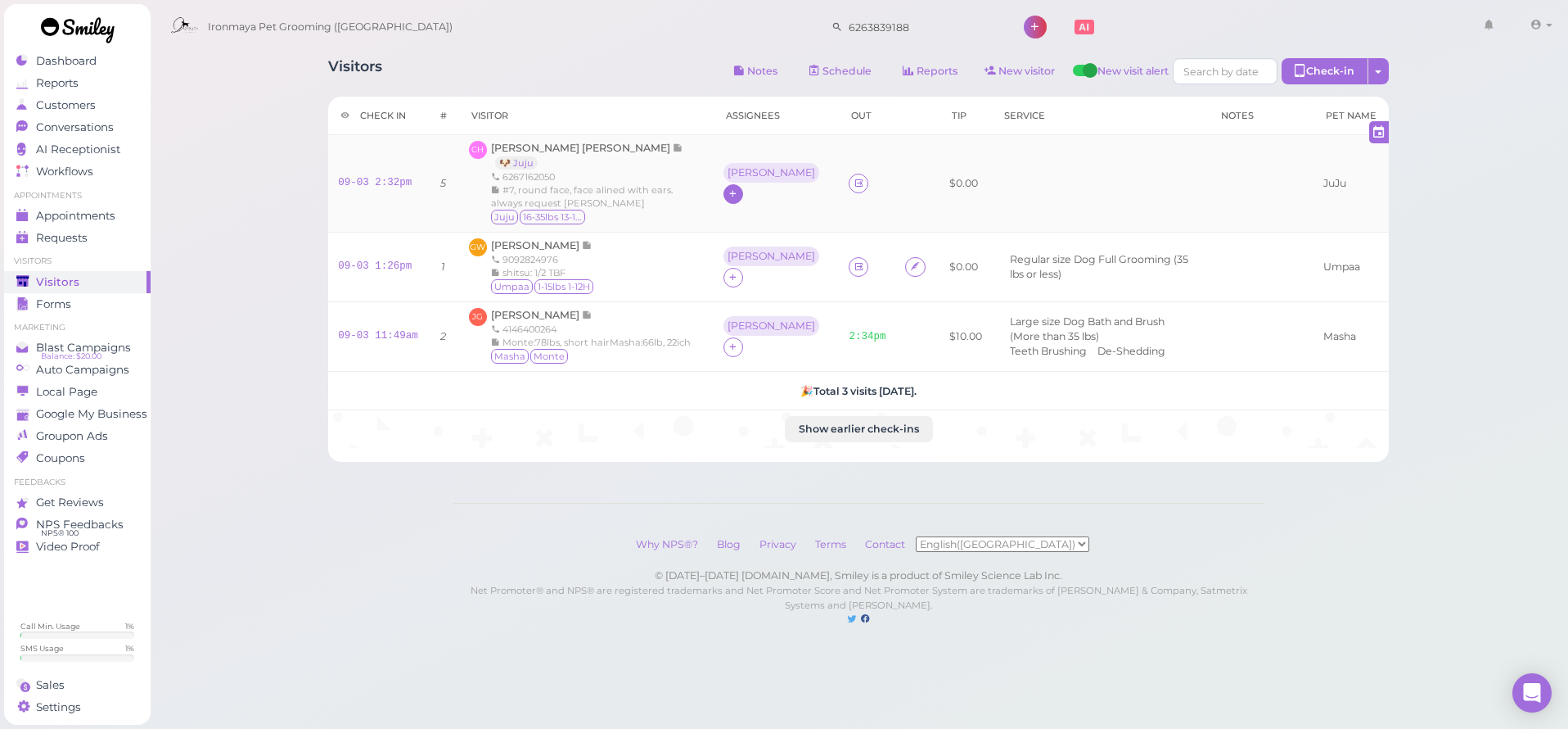
click at [724, 191] on div at bounding box center [733, 194] width 20 height 20
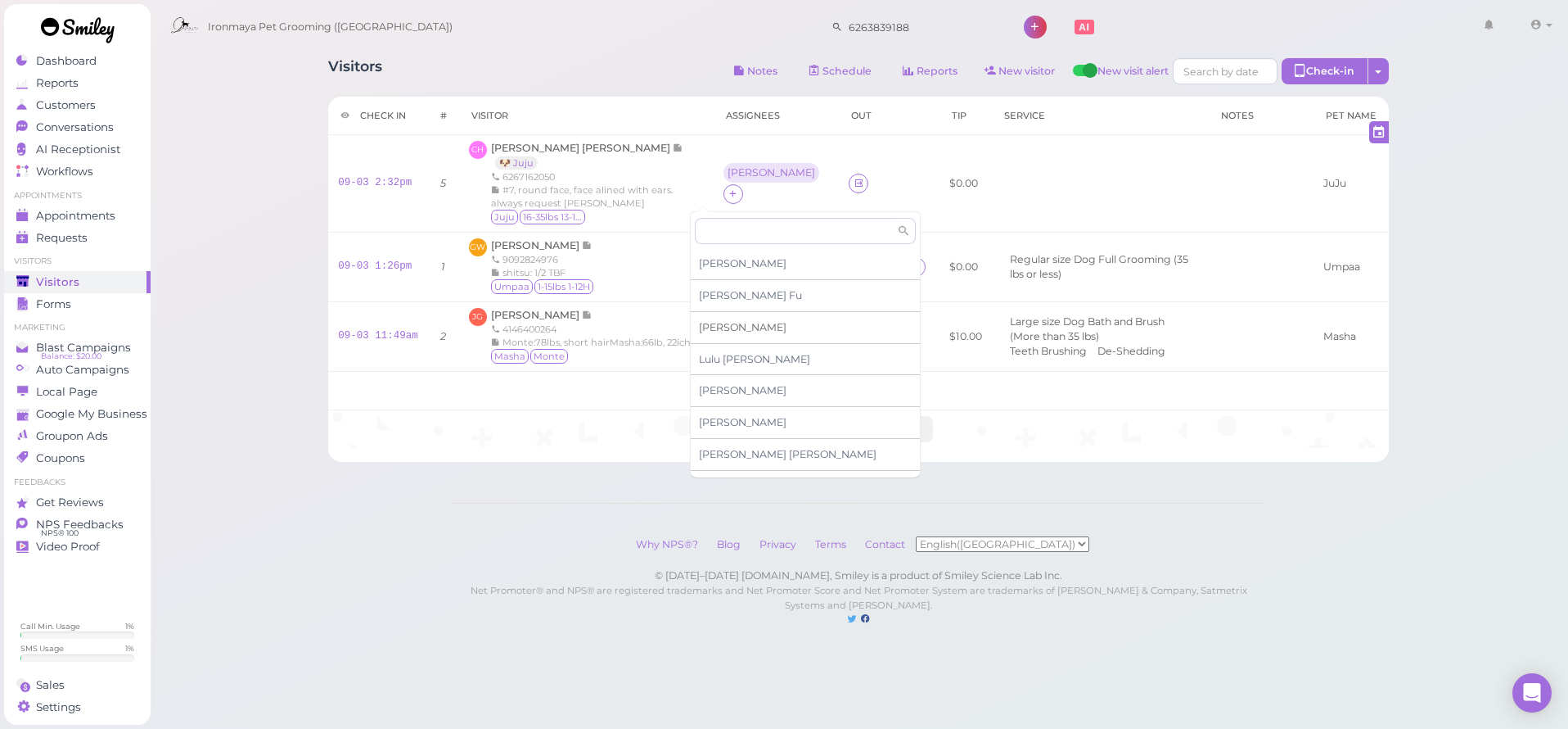
click at [731, 330] on div "[PERSON_NAME]" at bounding box center [805, 327] width 229 height 32
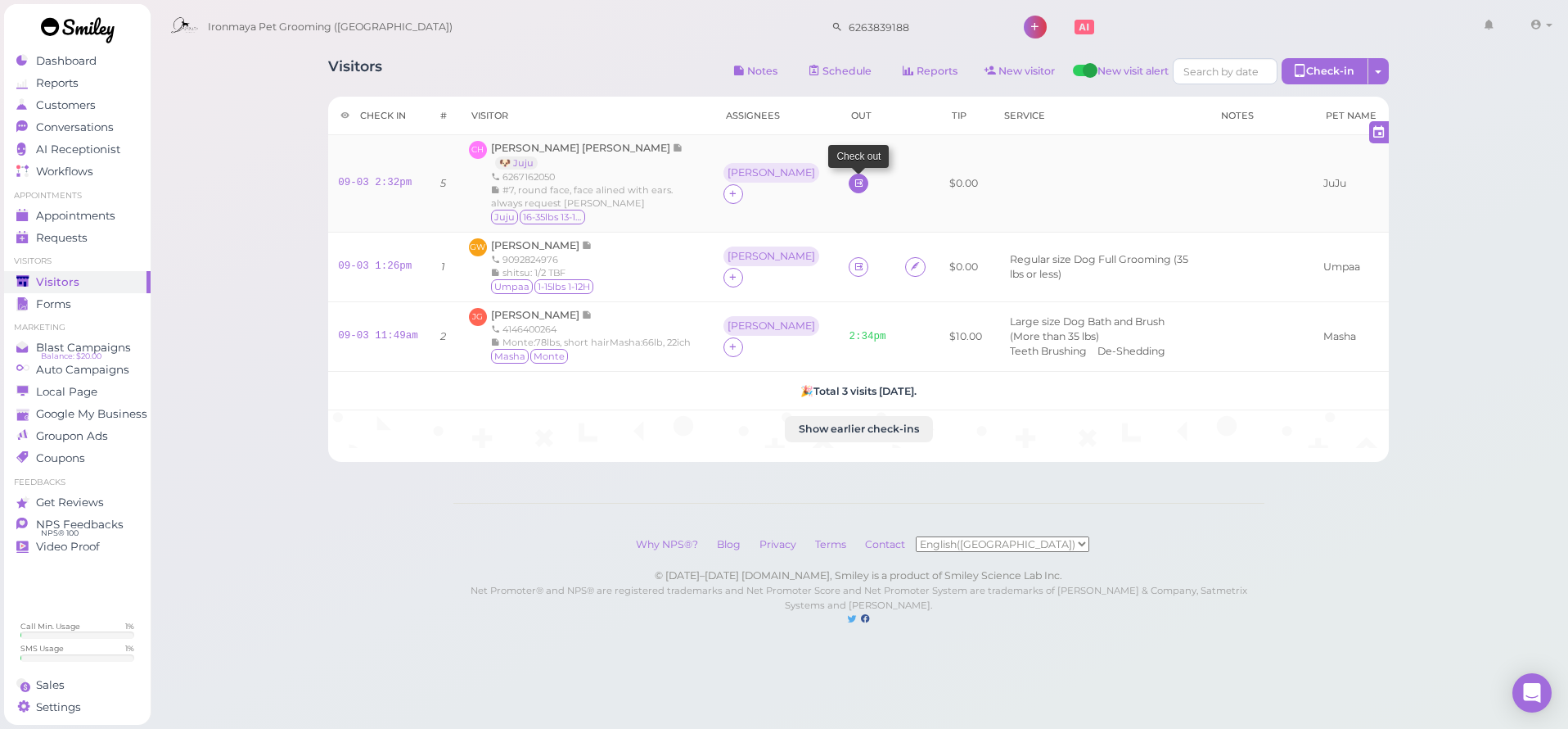
click at [854, 185] on icon at bounding box center [859, 183] width 10 height 12
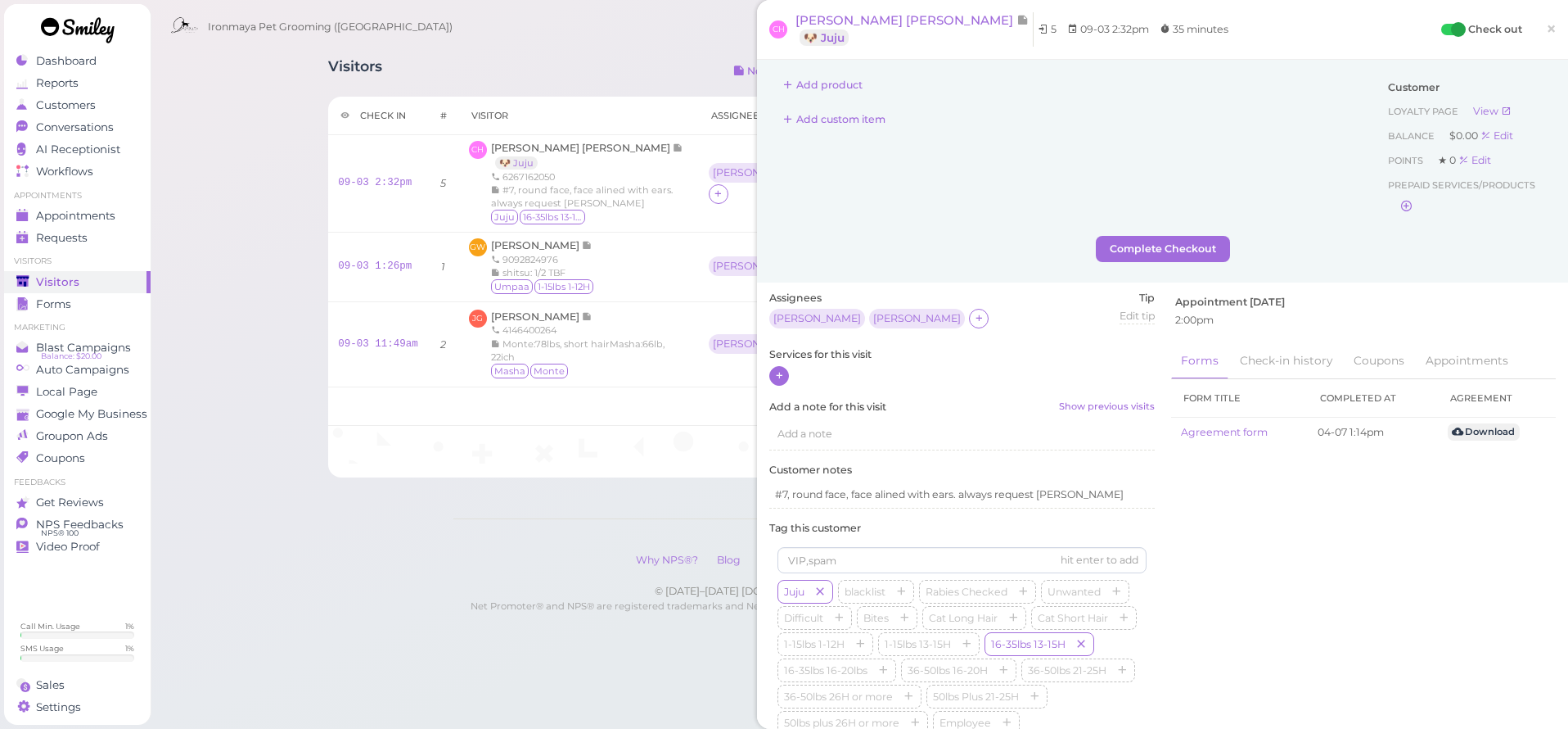
click at [775, 369] on icon at bounding box center [779, 375] width 10 height 12
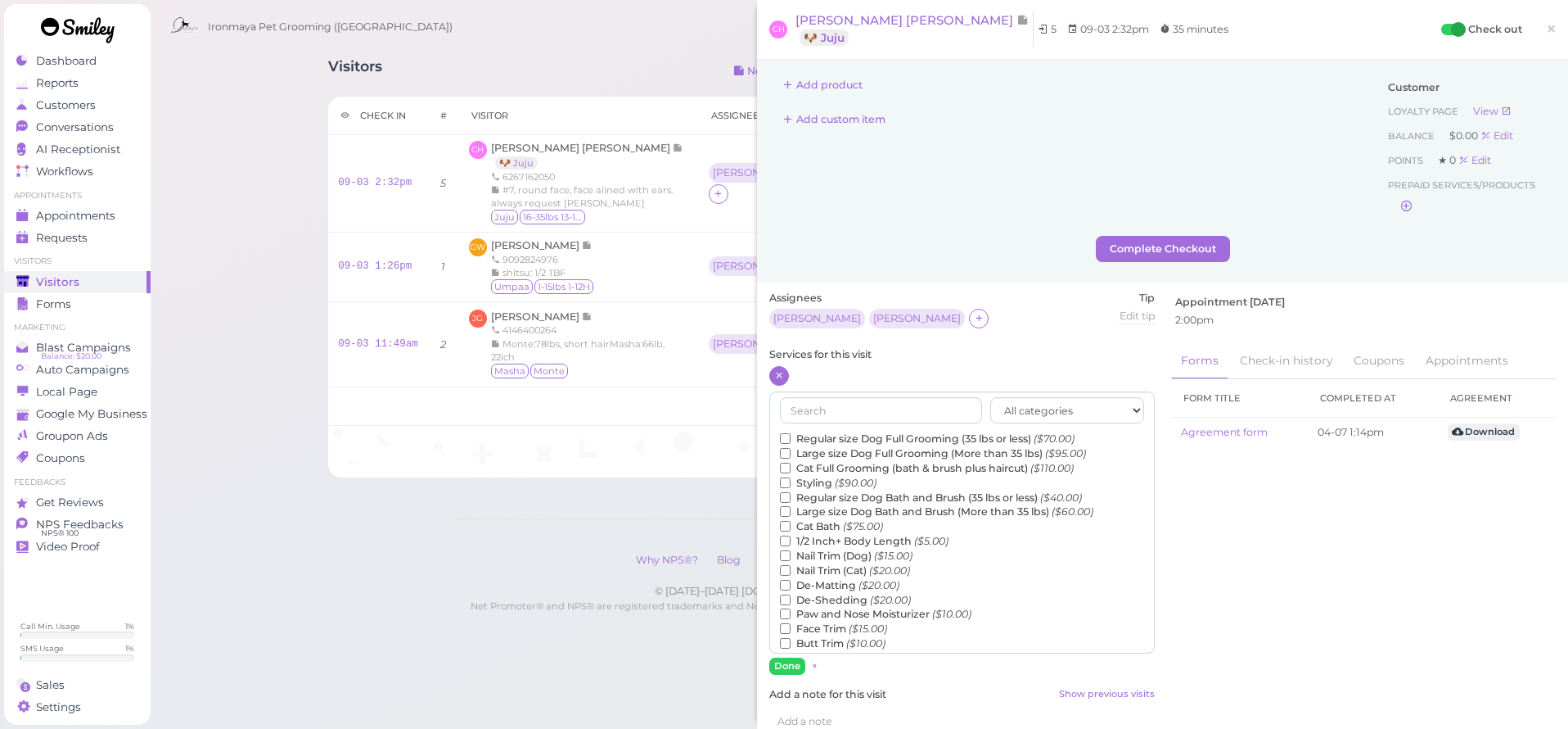
click at [804, 432] on label "Regular size Dog Full Grooming (35 lbs or less) ($70.00)" at bounding box center [927, 438] width 295 height 15
click at [790, 433] on input "Regular size Dog Full Grooming (35 lbs or less) ($70.00)" at bounding box center [785, 438] width 10 height 10
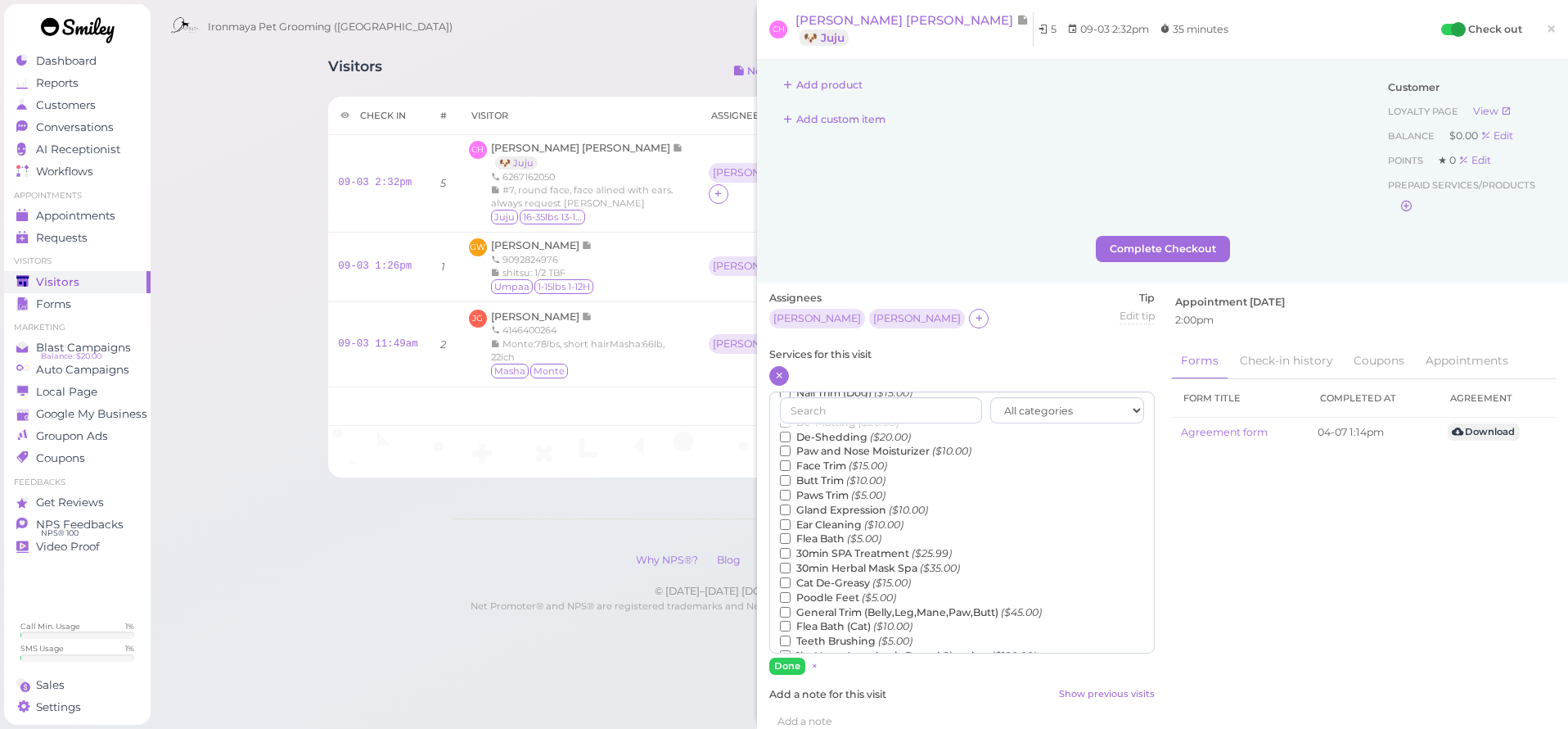
scroll to position [191, 0]
click at [813, 606] on label "Teeth Brushing ($5.00)" at bounding box center [846, 613] width 132 height 15
click at [790, 608] on input "Teeth Brushing ($5.00)" at bounding box center [785, 613] width 10 height 10
click at [783, 668] on button "Done" at bounding box center [787, 666] width 36 height 17
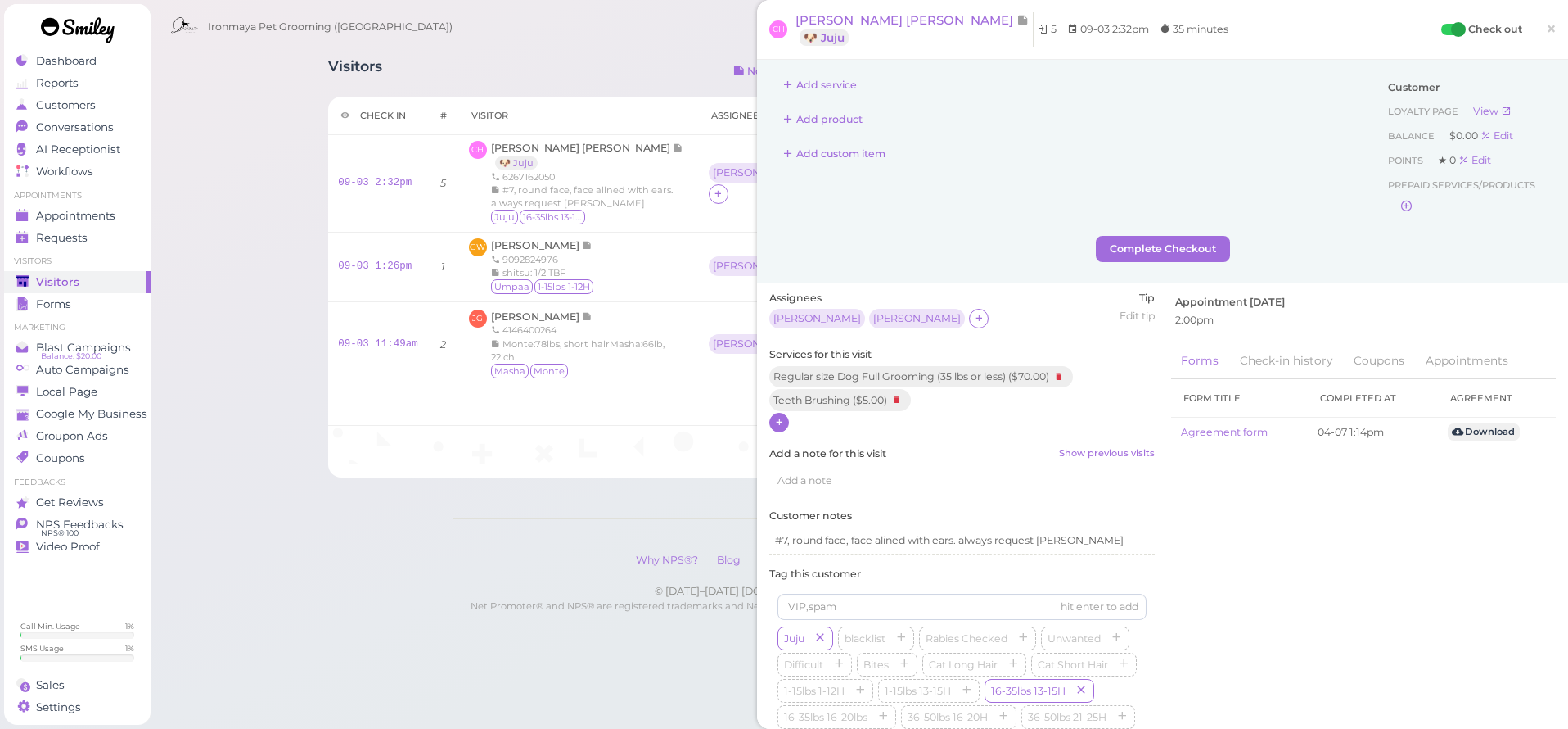
click at [1546, 35] on span "×" at bounding box center [1551, 28] width 10 height 23
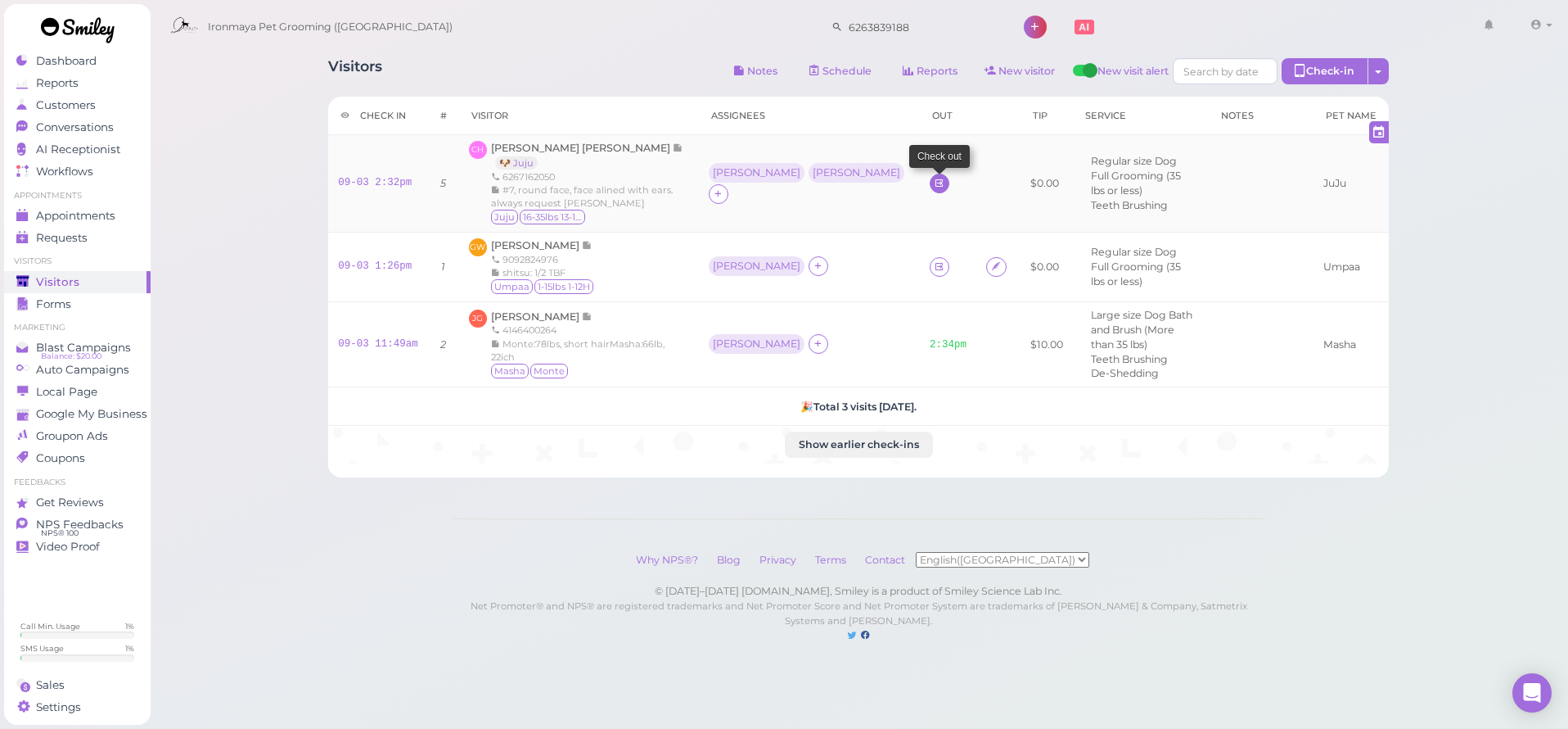
click at [934, 184] on icon at bounding box center [939, 183] width 10 height 12
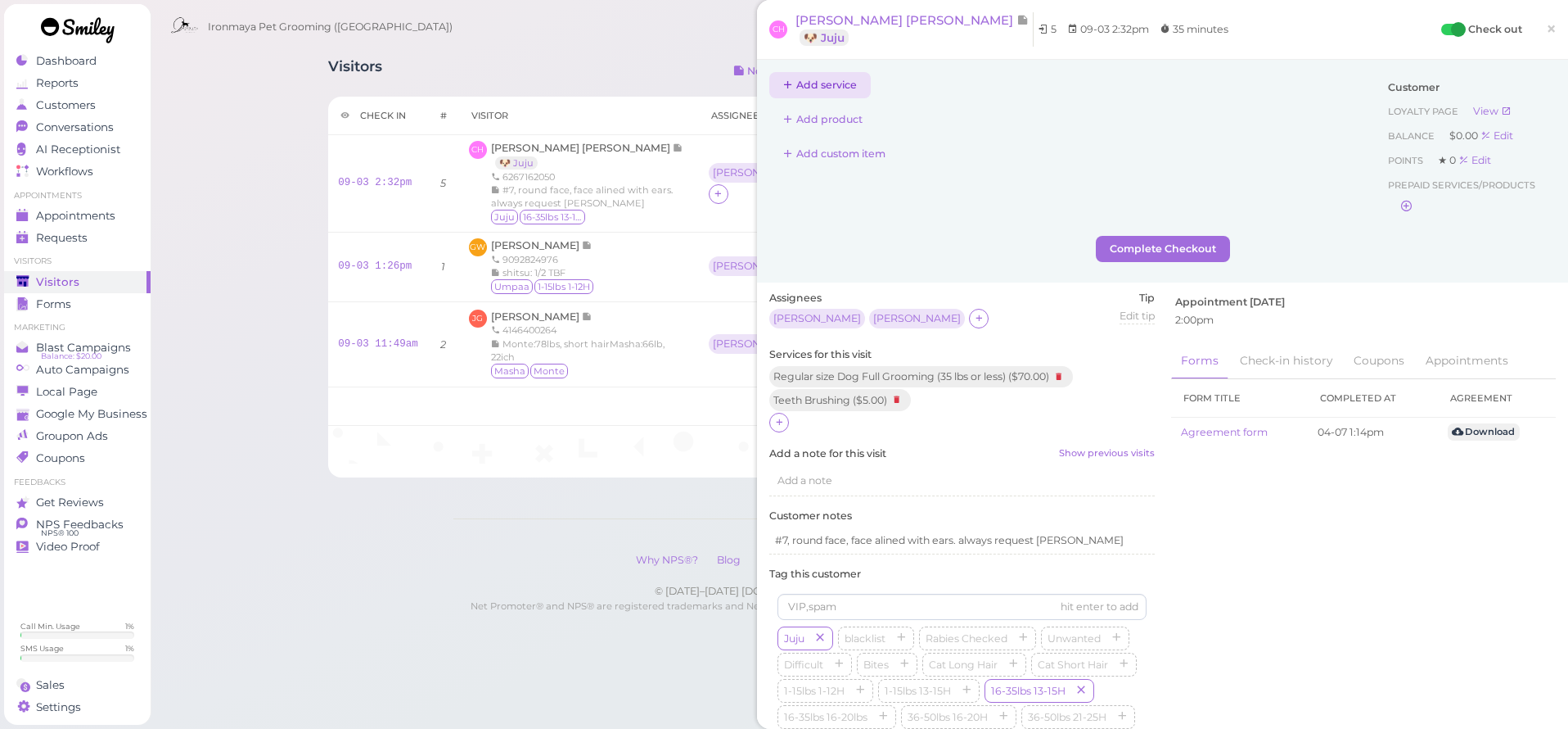
click at [800, 84] on button "Add service" at bounding box center [819, 85] width 102 height 26
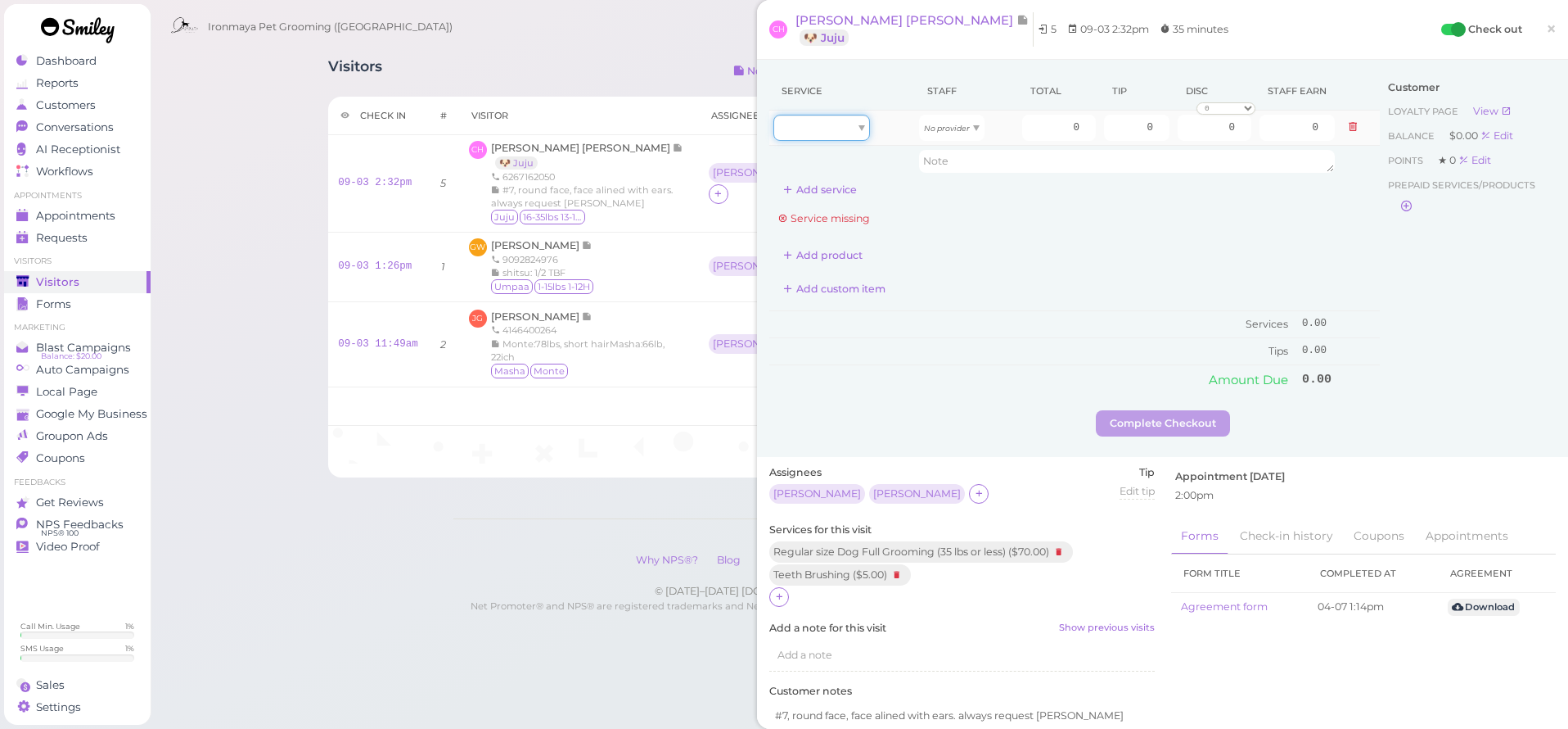
click at [827, 123] on div at bounding box center [821, 127] width 97 height 26
type input "70.00"
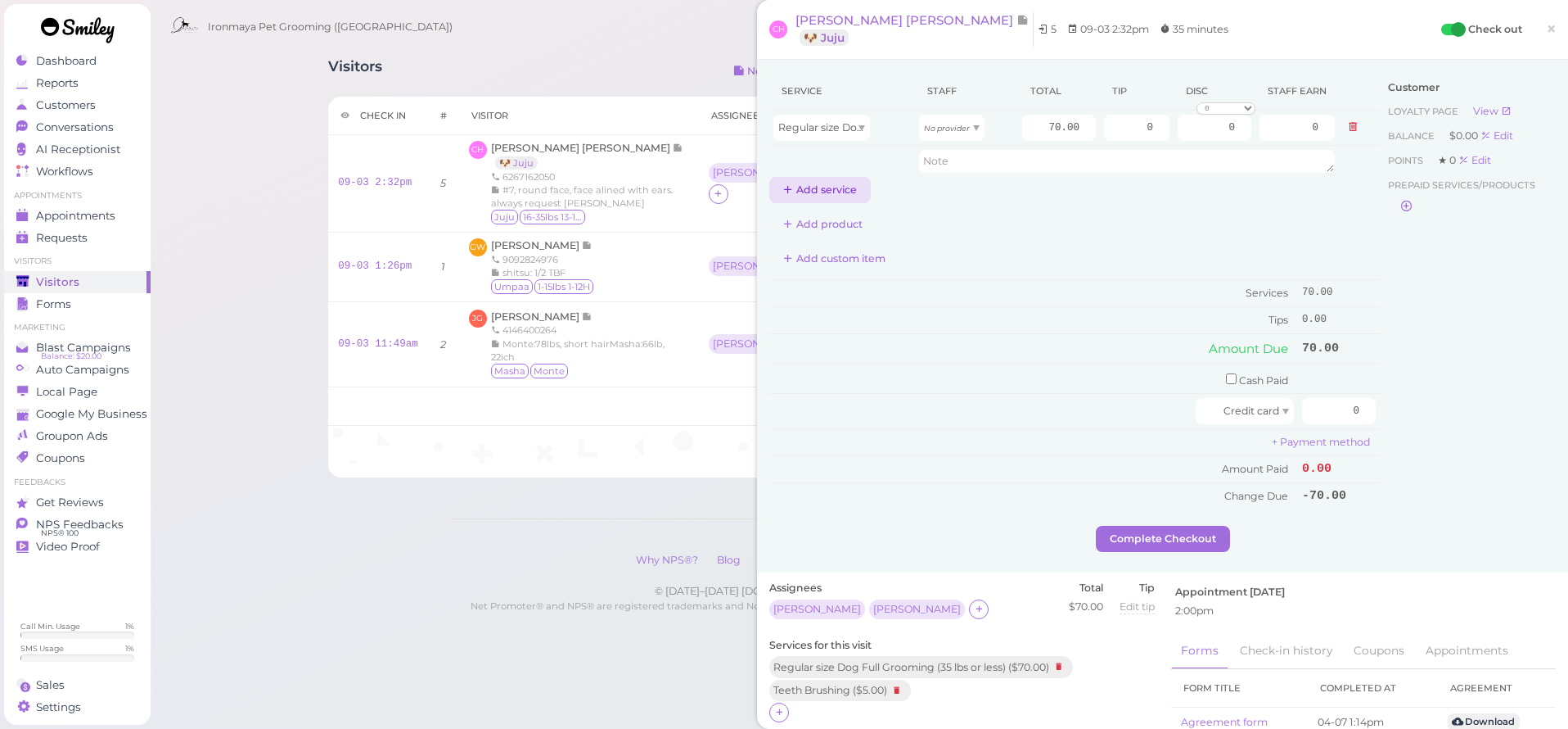
click at [811, 198] on button "Add service" at bounding box center [819, 190] width 102 height 26
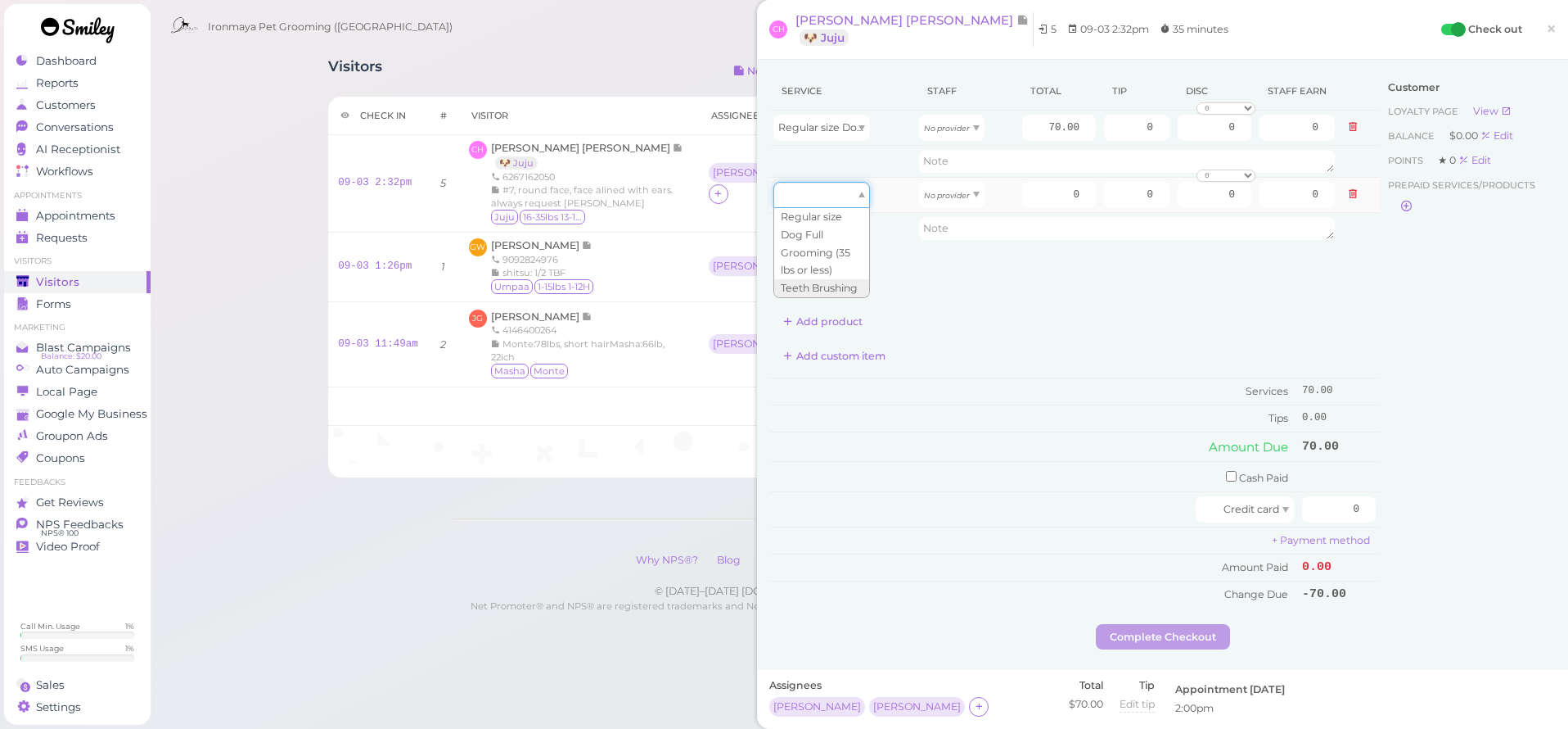
drag, startPoint x: 810, startPoint y: 183, endPoint x: 802, endPoint y: 199, distance: 17.9
click at [810, 183] on div at bounding box center [821, 195] width 97 height 26
drag, startPoint x: 792, startPoint y: 284, endPoint x: 813, endPoint y: 259, distance: 32.6
type input "5.00"
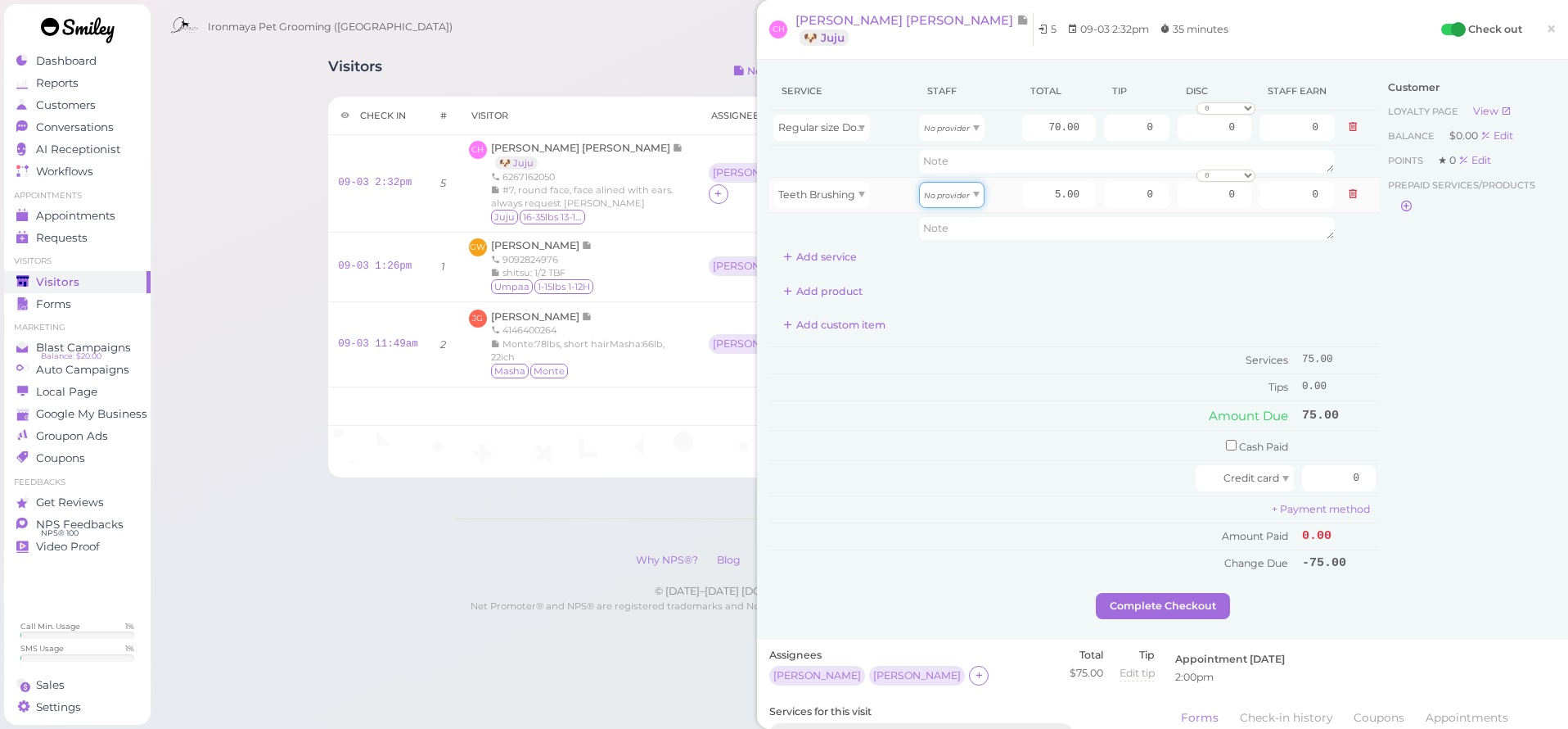
click at [951, 191] on icon "No provider" at bounding box center [947, 195] width 46 height 9
drag, startPoint x: 942, startPoint y: 229, endPoint x: 949, endPoint y: 201, distance: 28.9
type input "2.15"
click at [958, 138] on div "No provider" at bounding box center [952, 127] width 66 height 26
type input "30.10"
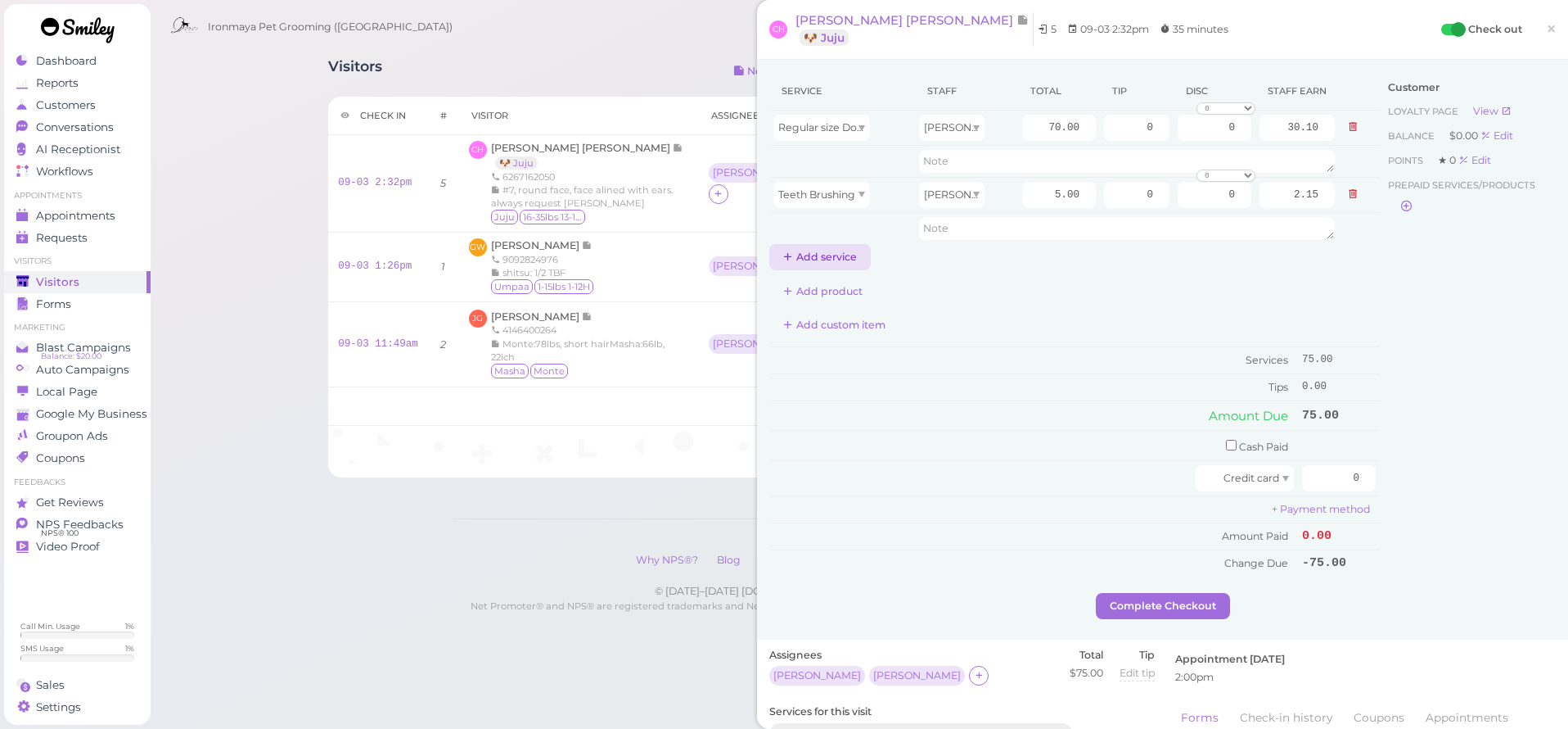
click at [787, 244] on button "Add service" at bounding box center [819, 256] width 102 height 26
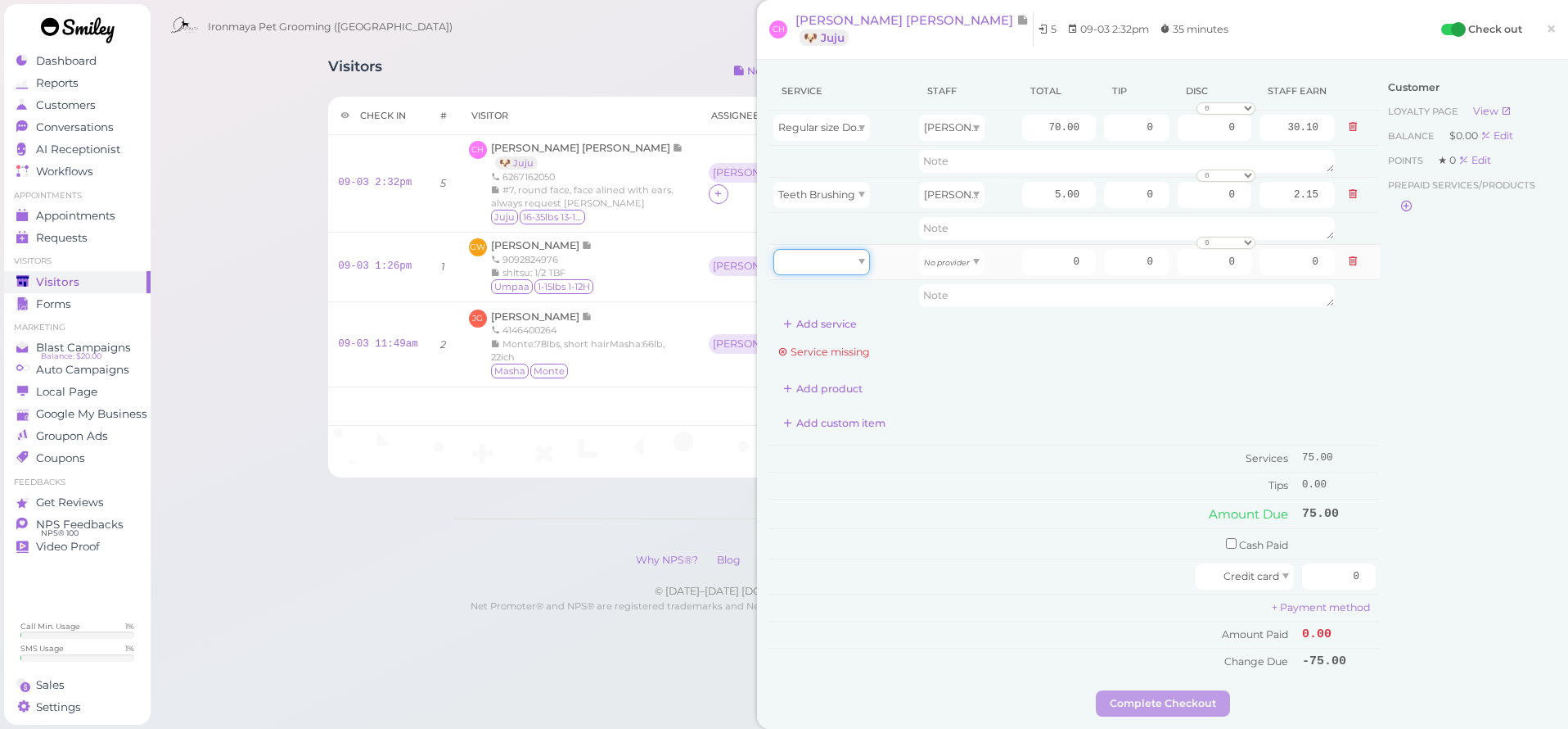
click at [796, 263] on div at bounding box center [821, 262] width 97 height 26
type input "70.00"
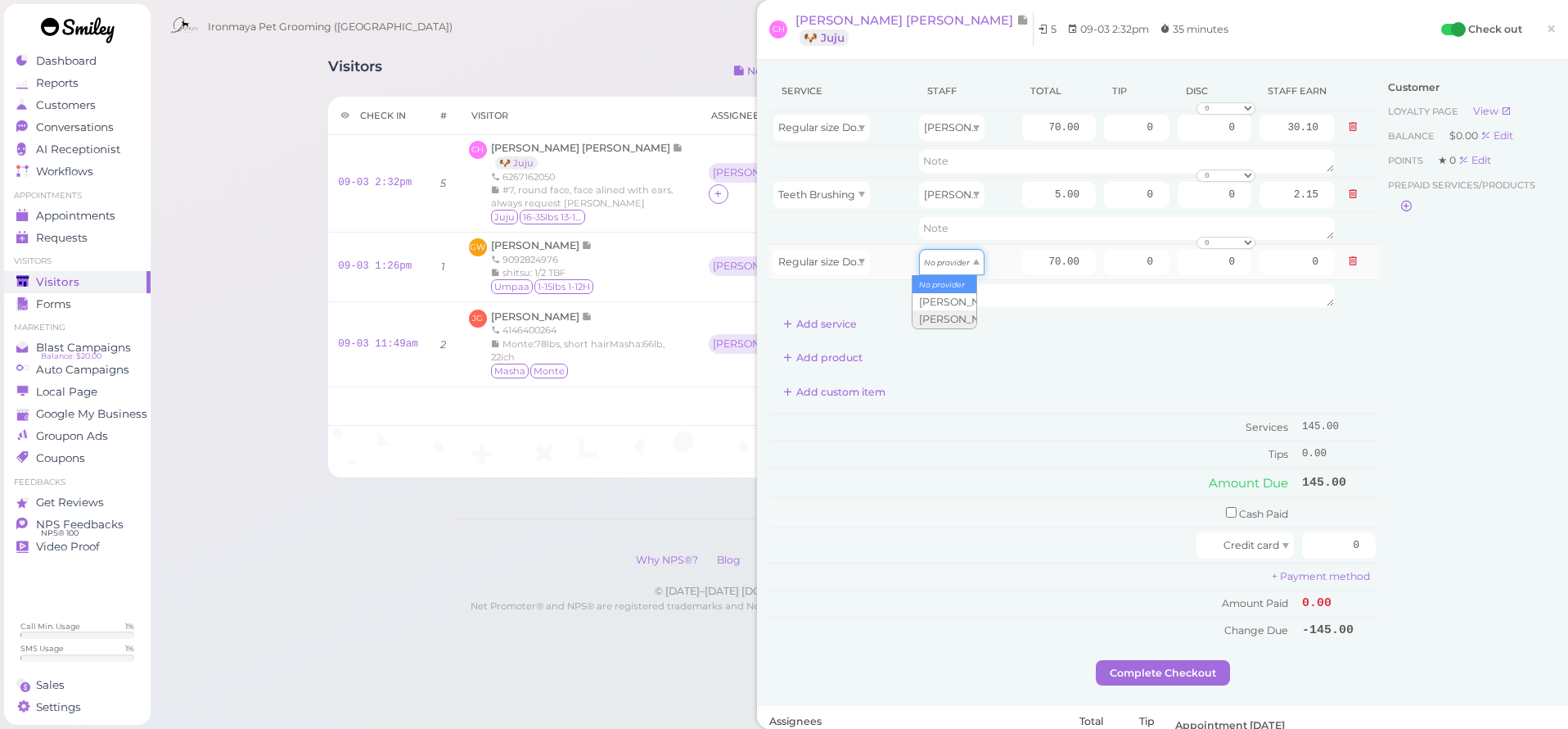
click at [931, 266] on icon "No provider" at bounding box center [947, 262] width 46 height 9
type input "31.50"
click at [943, 302] on textarea at bounding box center [1127, 295] width 416 height 23
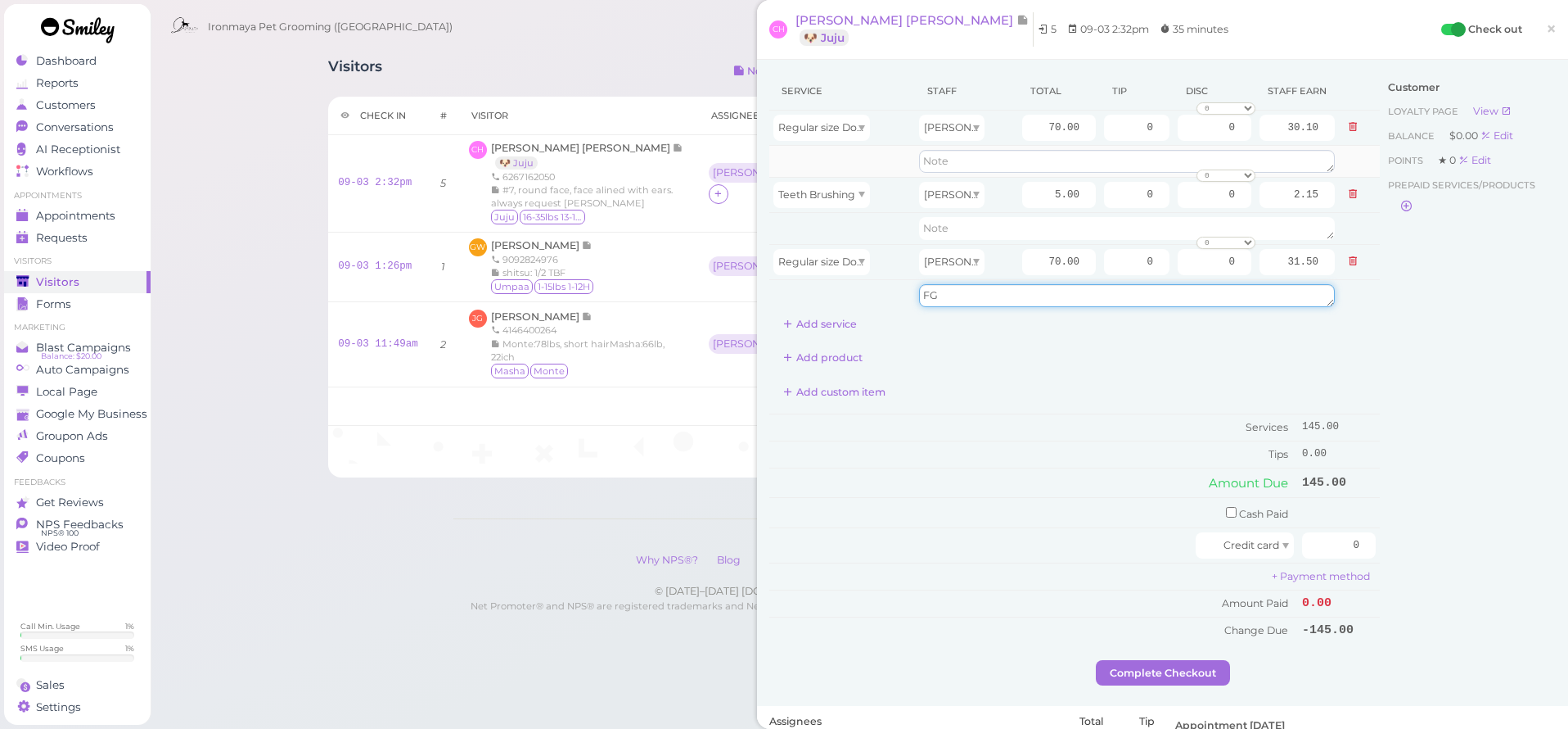
type textarea "FG"
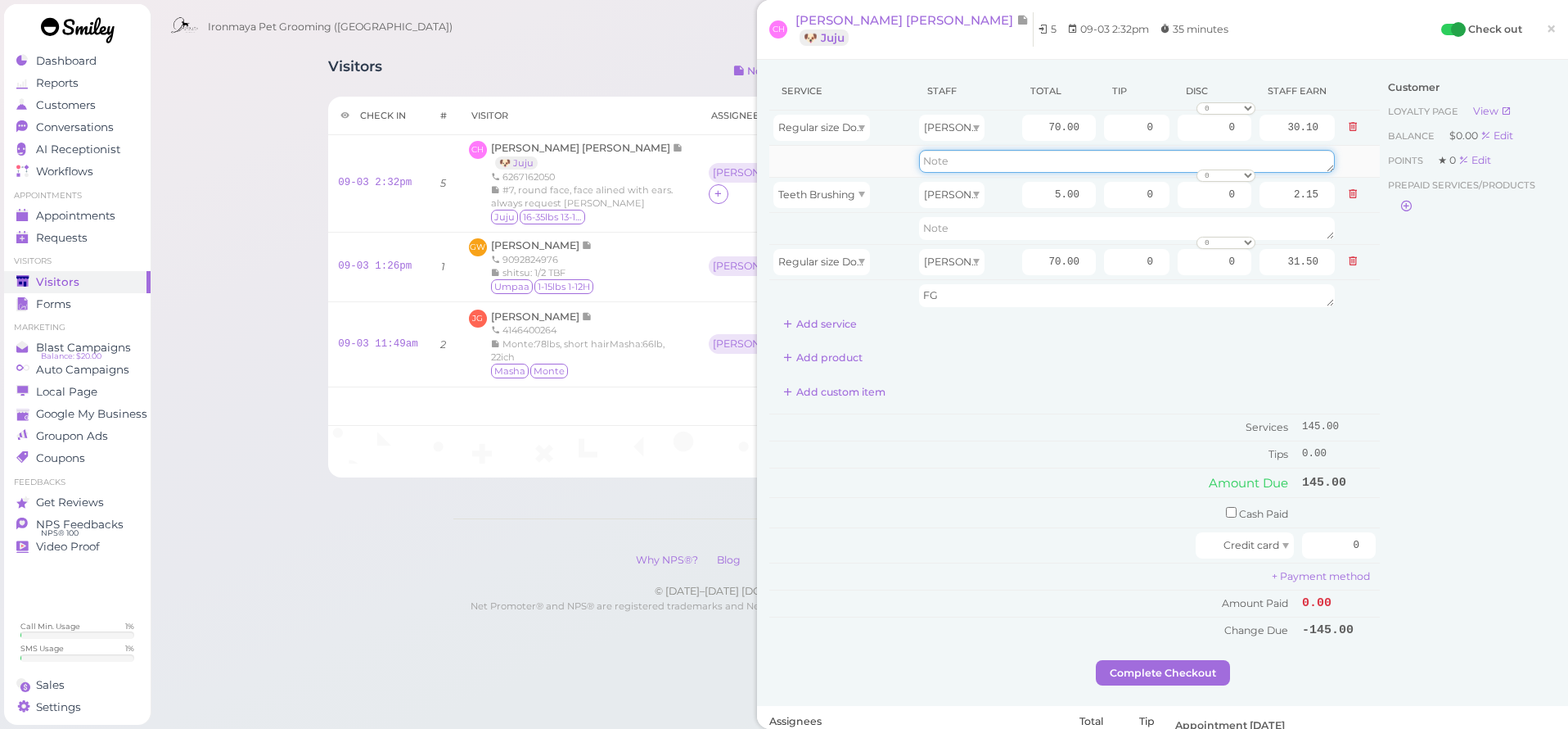
click at [930, 165] on textarea at bounding box center [1127, 161] width 416 height 23
type textarea "BB"
click at [1045, 126] on input "70.00" at bounding box center [1059, 127] width 73 height 26
drag, startPoint x: 1027, startPoint y: 138, endPoint x: 1143, endPoint y: 137, distance: 116.0
click at [1143, 137] on tr "Regular size Dog Full Grooming (35 lbs or less) [PERSON_NAME] 70.00 0 0 0 10% o…" at bounding box center [1074, 127] width 611 height 35
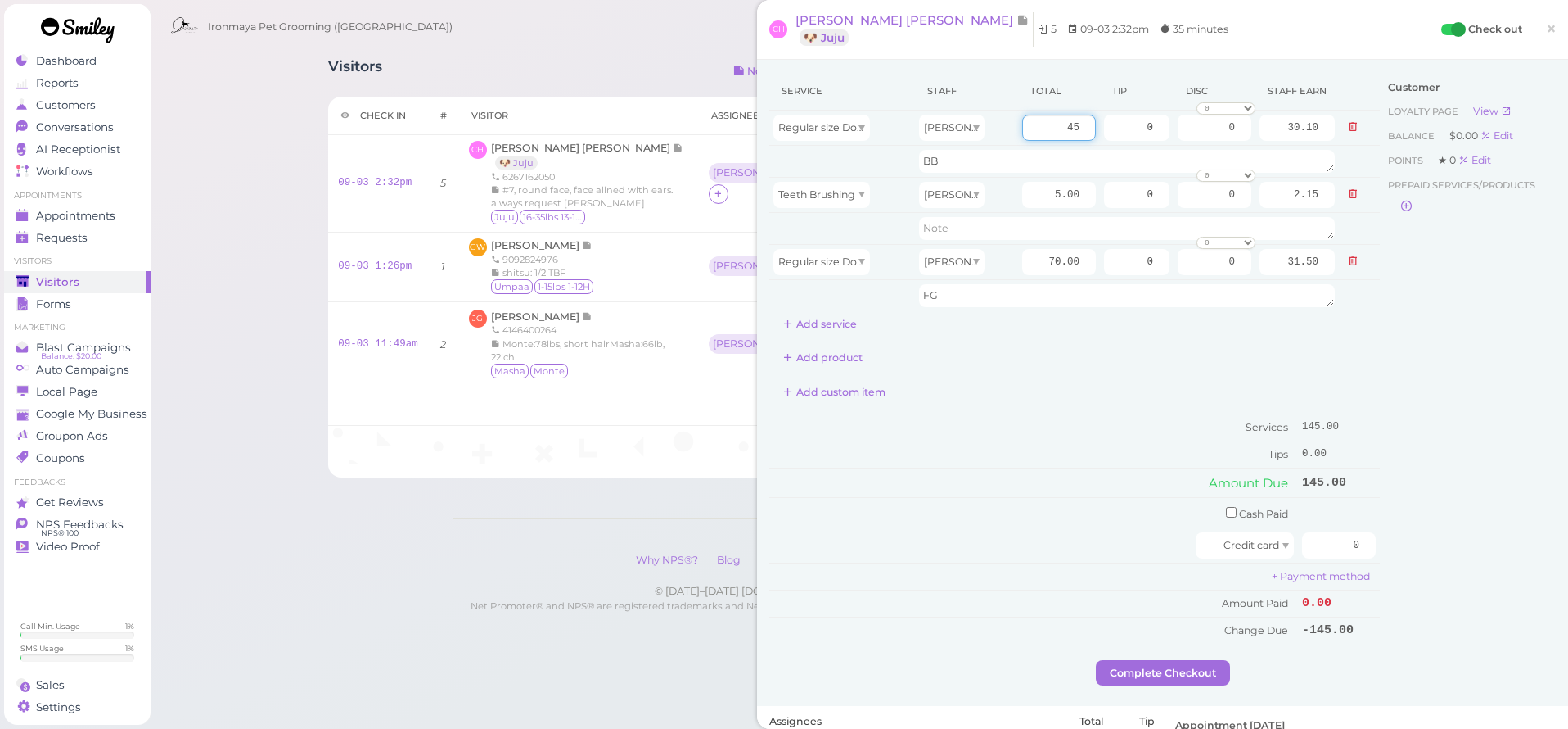
type input "45"
type input "19.35"
click at [1084, 375] on div "Service Staff Total Tip Disc Staff earn Regular size Dog Full Grooming (35 lbs …" at bounding box center [1074, 357] width 611 height 572
drag, startPoint x: 1046, startPoint y: 122, endPoint x: 1099, endPoint y: 144, distance: 57.4
click at [1099, 144] on tr "Regular size Dog Full Grooming (35 lbs or less) [PERSON_NAME] 45 0 0 0 10% off …" at bounding box center [1074, 127] width 611 height 35
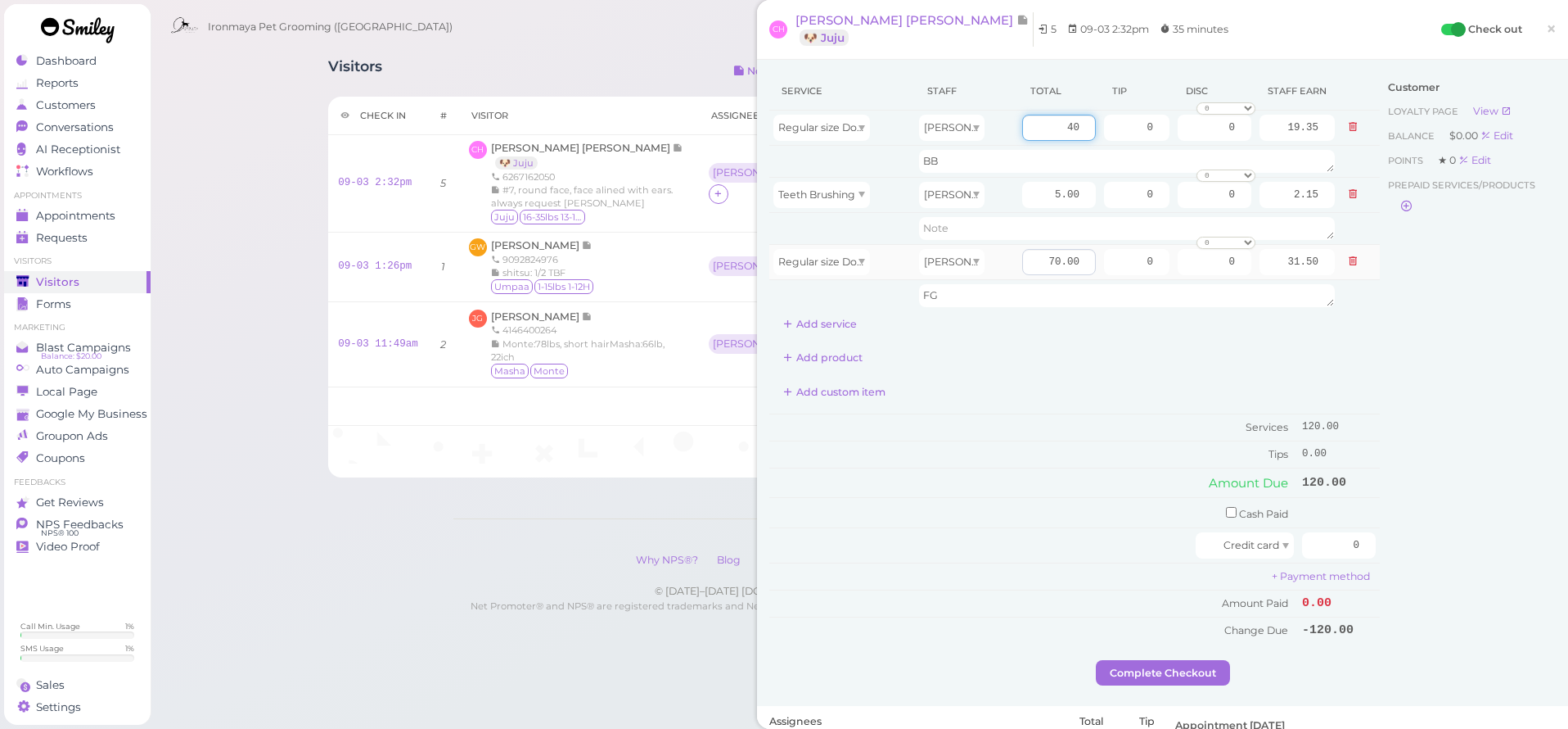
type input "40"
type input "17.20"
drag, startPoint x: 1033, startPoint y: 265, endPoint x: 1124, endPoint y: 276, distance: 91.7
click at [1124, 276] on tr "Regular size Dog Full Grooming (35 lbs or less) [PERSON_NAME] 70.00 0 0 0 10% o…" at bounding box center [1074, 261] width 611 height 35
type input "40"
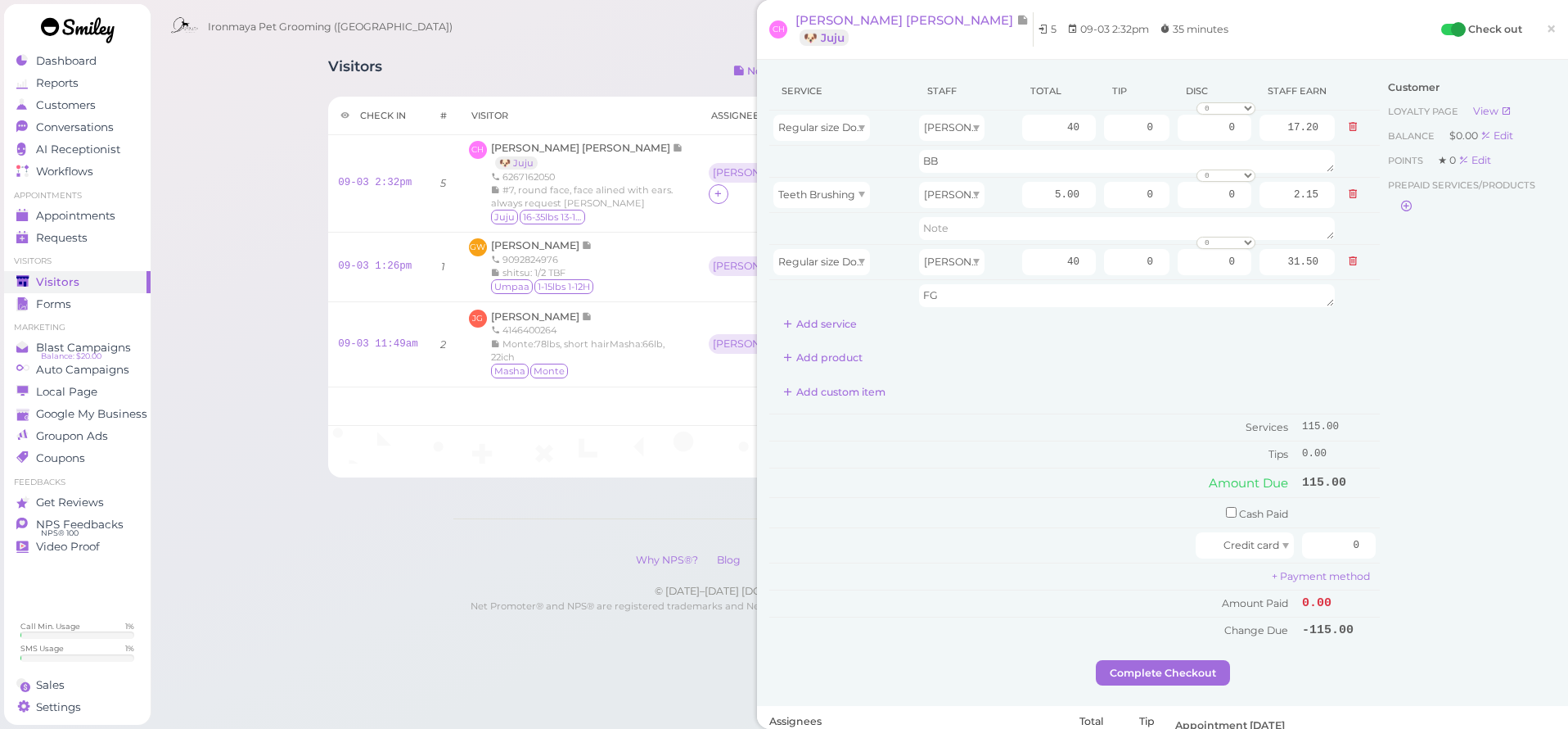
type input "18.00"
click at [1208, 358] on div "Add product" at bounding box center [1074, 357] width 611 height 26
click at [1164, 660] on button "Complete Checkout" at bounding box center [1163, 673] width 134 height 26
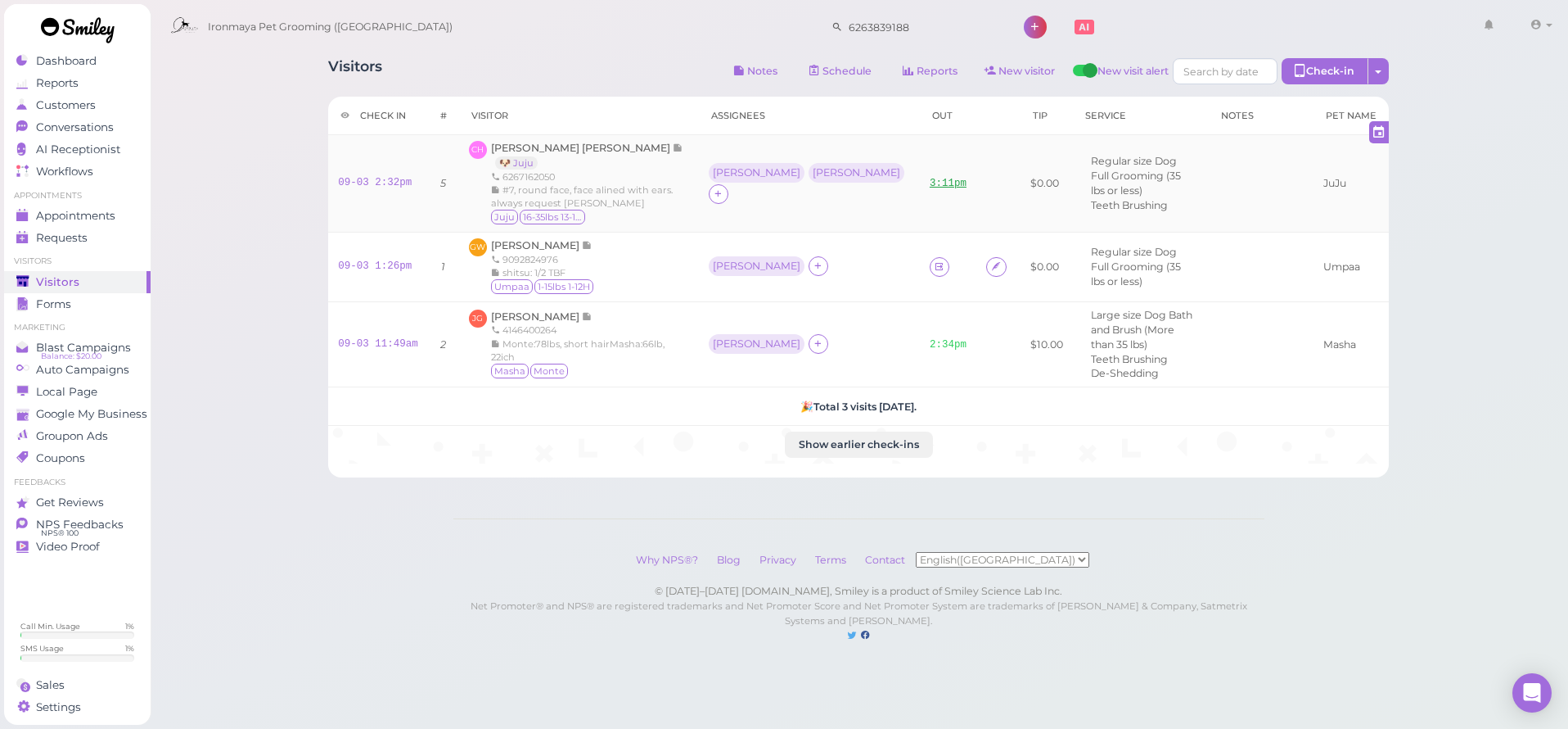
click at [920, 175] on td "3:11pm" at bounding box center [948, 184] width 56 height 97
click at [930, 178] on link "3:11pm" at bounding box center [948, 183] width 37 height 11
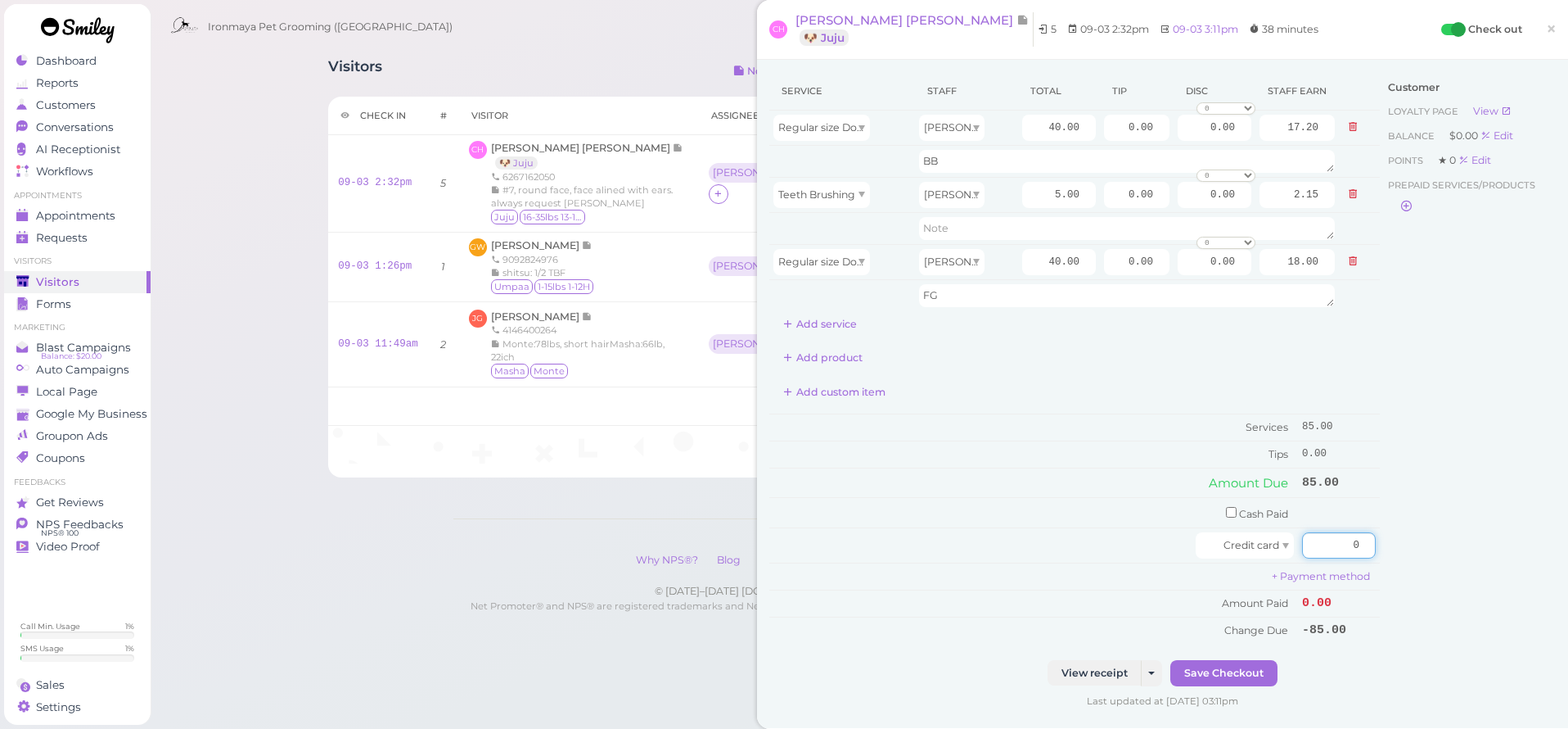
drag, startPoint x: 1324, startPoint y: 535, endPoint x: 1532, endPoint y: 569, distance: 210.8
click at [1532, 569] on div "Service Staff Total Tip Disc Staff earn Regular size Dog Full Grooming (35 lbs …" at bounding box center [1162, 366] width 787 height 588
type input "85"
drag, startPoint x: 1470, startPoint y: 506, endPoint x: 1421, endPoint y: 587, distance: 94.7
click at [1470, 506] on div "Customer Loyalty page View Balance $0.00 Edit Points ★ 0 Edit Prepaid services/…" at bounding box center [1468, 366] width 176 height 588
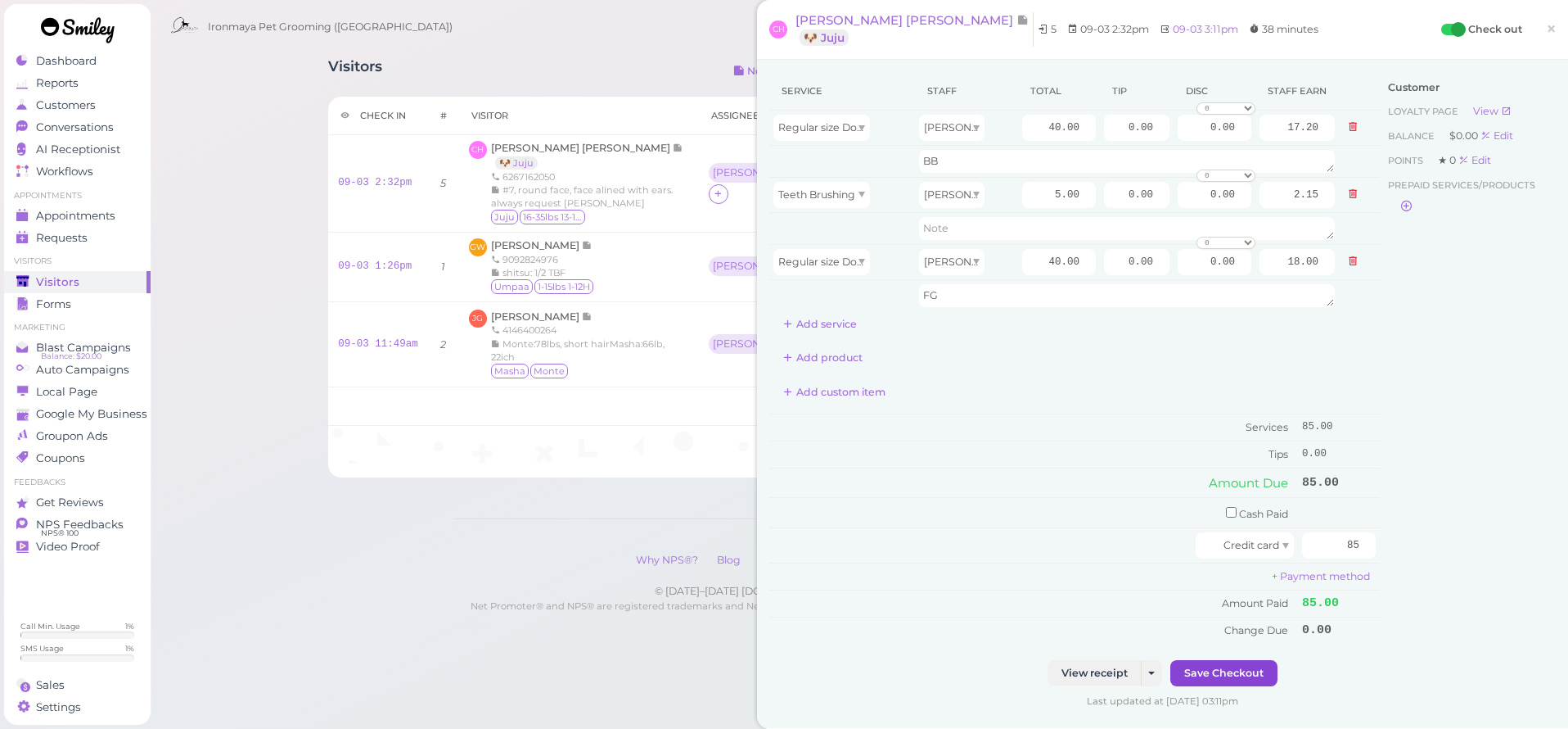
click at [1230, 666] on button "Save Checkout" at bounding box center [1224, 673] width 107 height 26
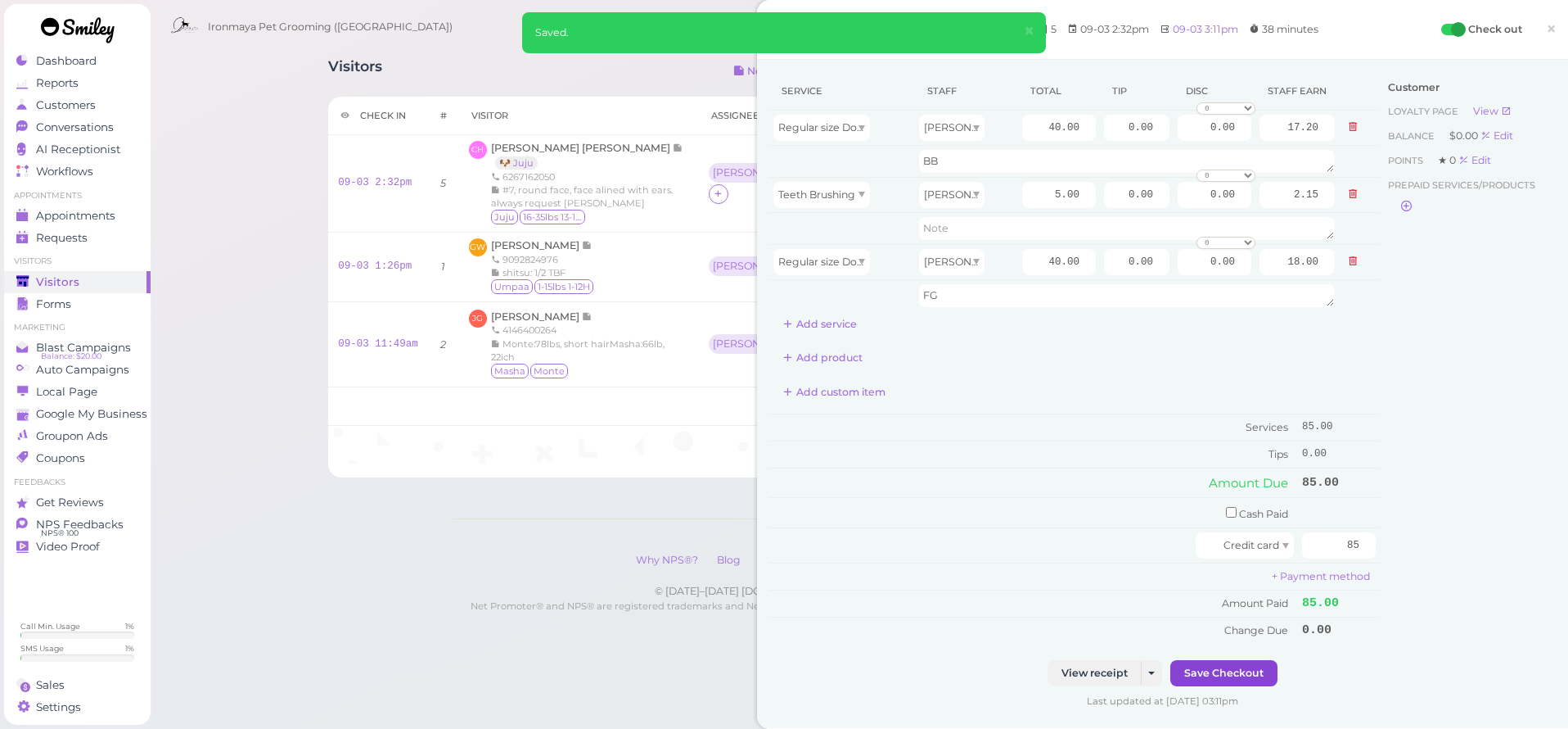
drag, startPoint x: 1165, startPoint y: 653, endPoint x: 1262, endPoint y: 675, distance: 99.5
click at [1186, 667] on div "View receipt Send receipt to [PERSON_NAME] [PERSON_NAME] Save Checkout" at bounding box center [1162, 673] width 787 height 26
click at [1255, 671] on button "Save Checkout" at bounding box center [1224, 673] width 107 height 26
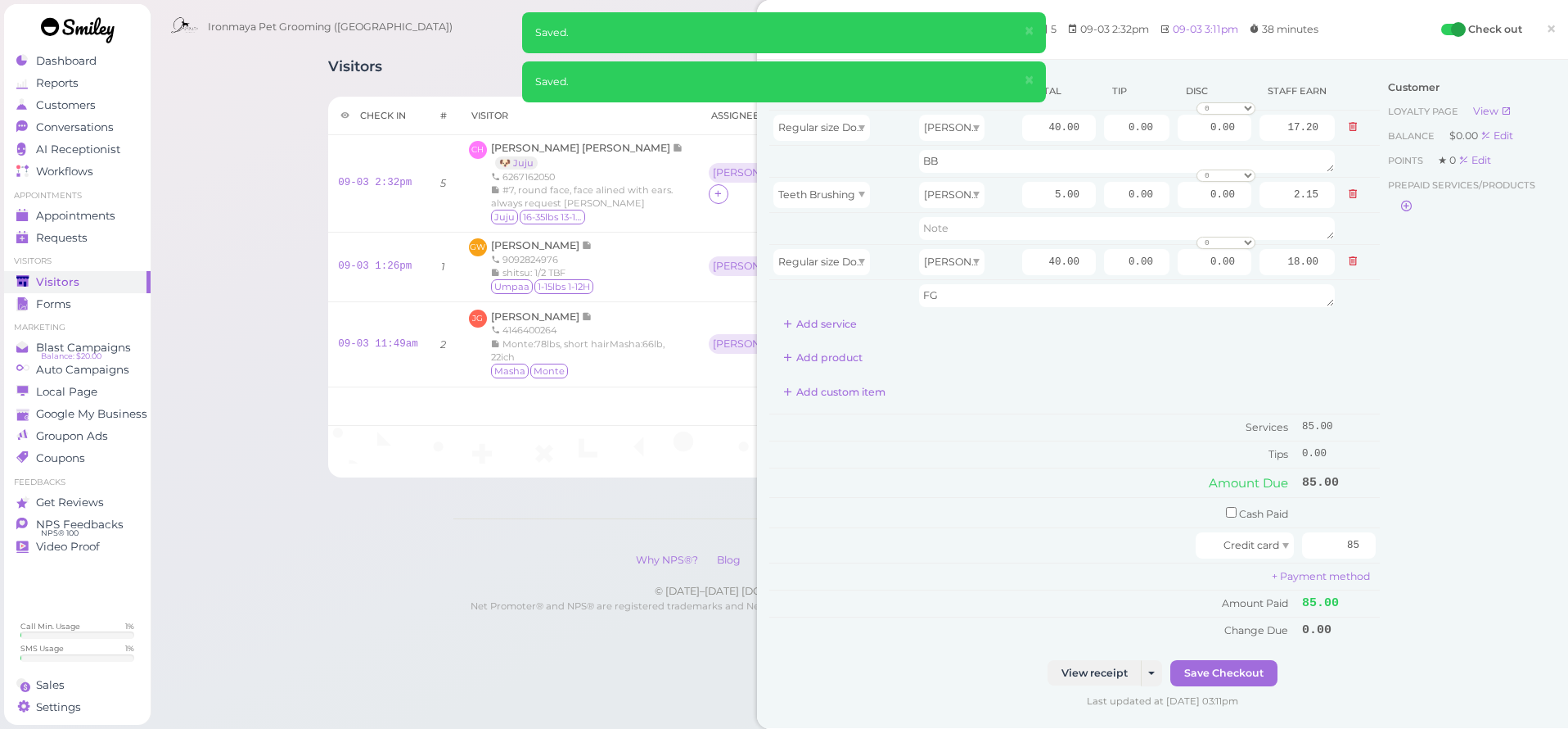
click at [1546, 24] on span "×" at bounding box center [1551, 28] width 10 height 23
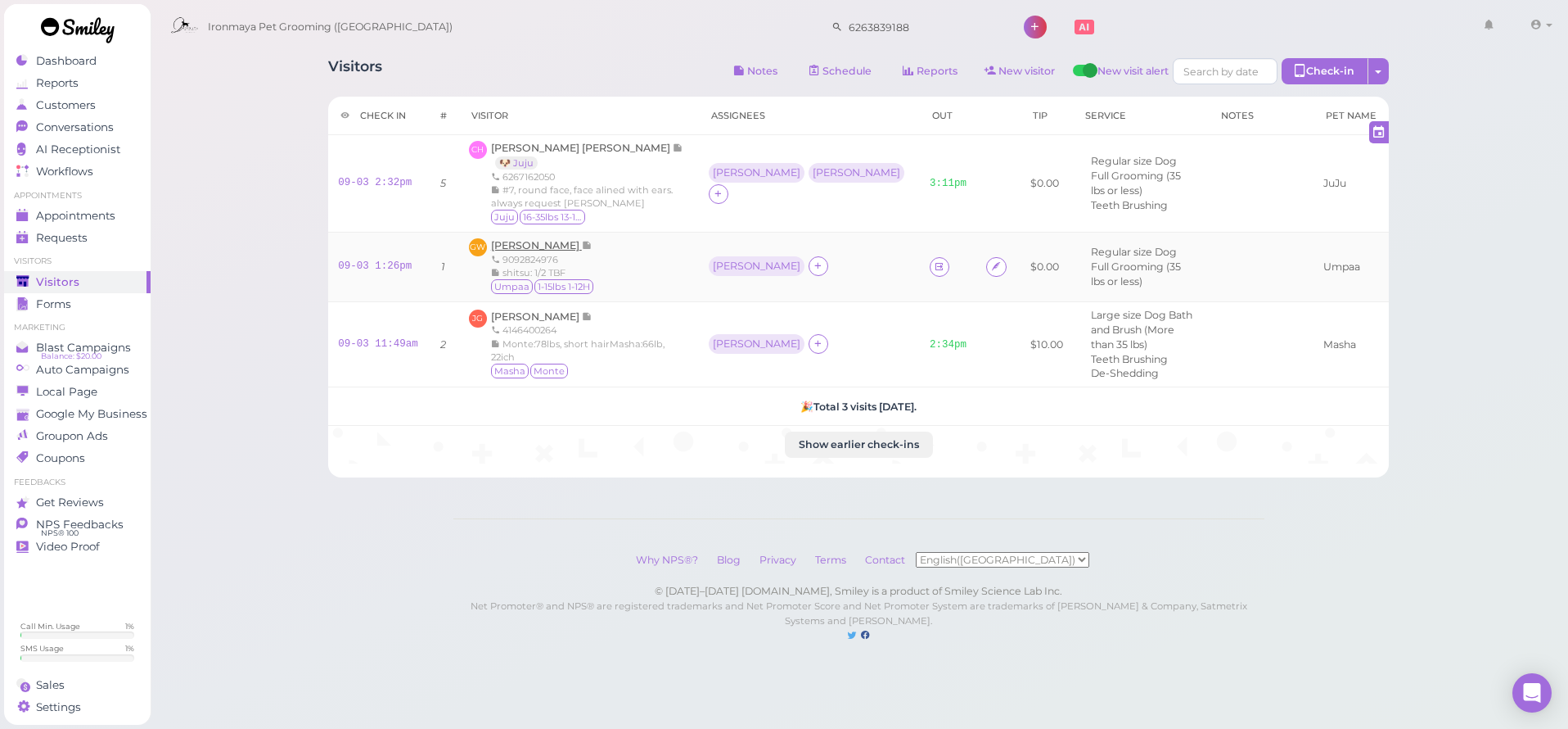
drag, startPoint x: 554, startPoint y: 236, endPoint x: 553, endPoint y: 248, distance: 12.0
click at [554, 238] on td "GW [PERSON_NAME] 9092824976 shitsu: 1/2 TBF Umpaa 1-15lbs 1-12H" at bounding box center [578, 267] width 240 height 69
click at [553, 249] on span "[PERSON_NAME]" at bounding box center [537, 245] width 91 height 12
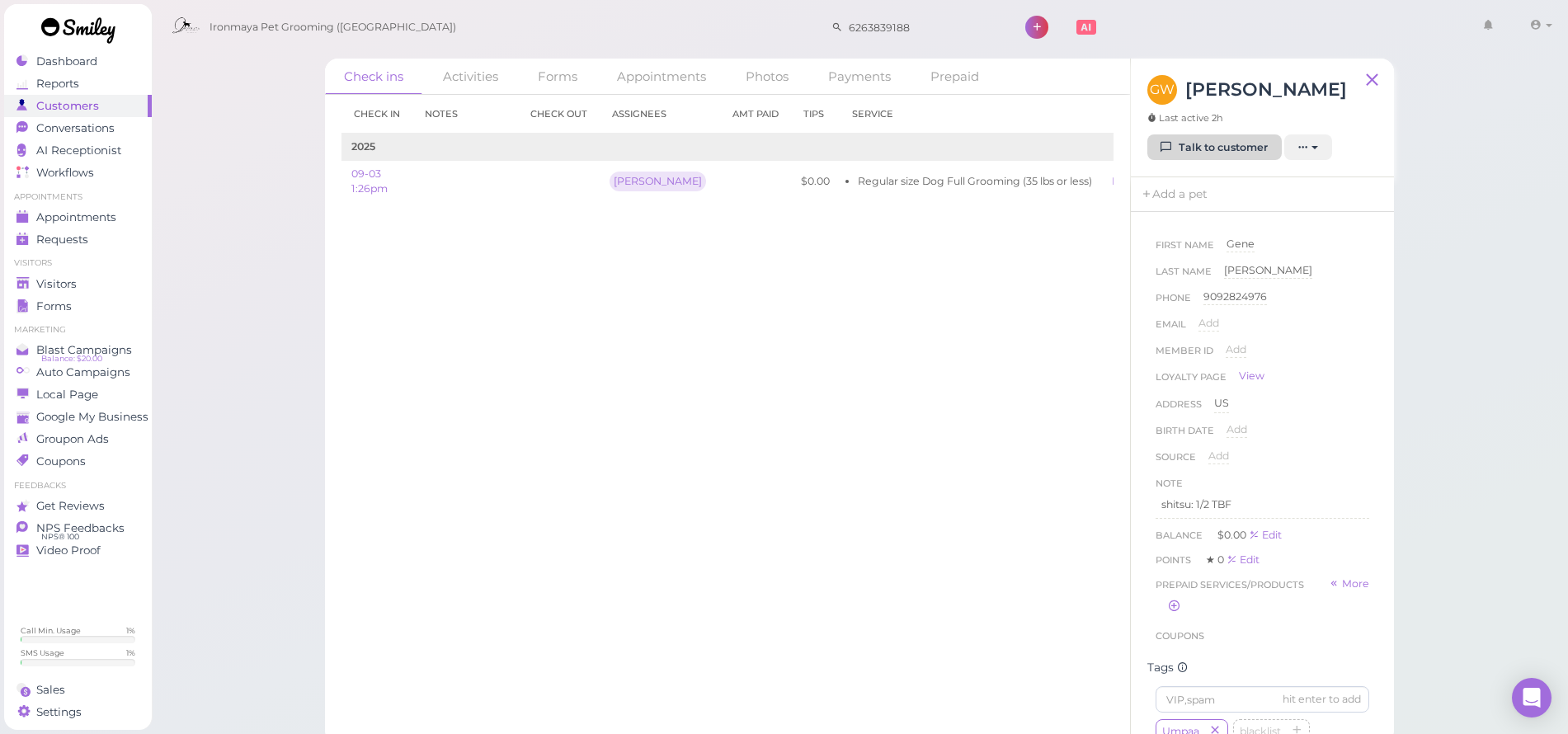
click at [1230, 154] on link "Talk to customer" at bounding box center [1214, 147] width 134 height 27
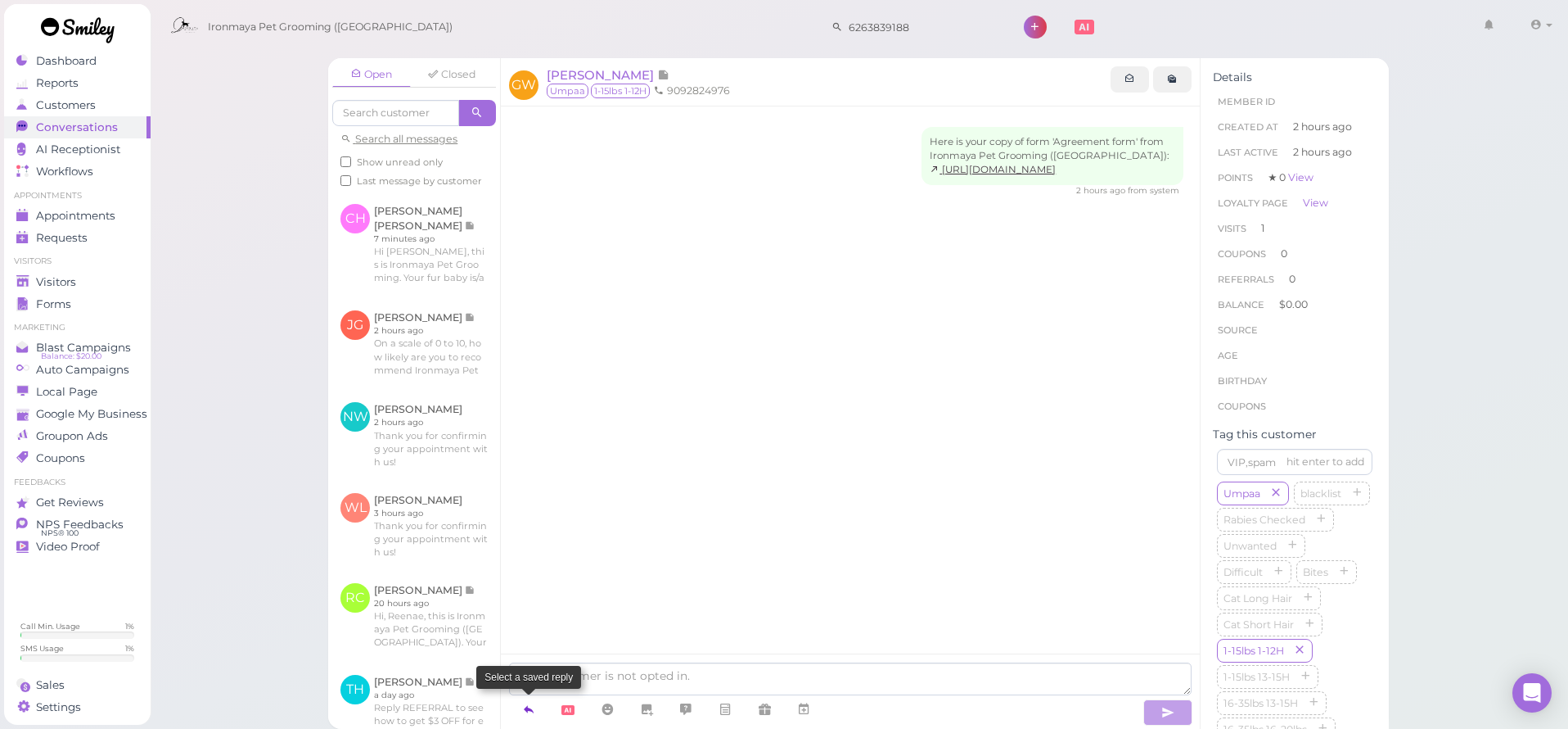
click at [526, 708] on icon at bounding box center [528, 708] width 13 height 16
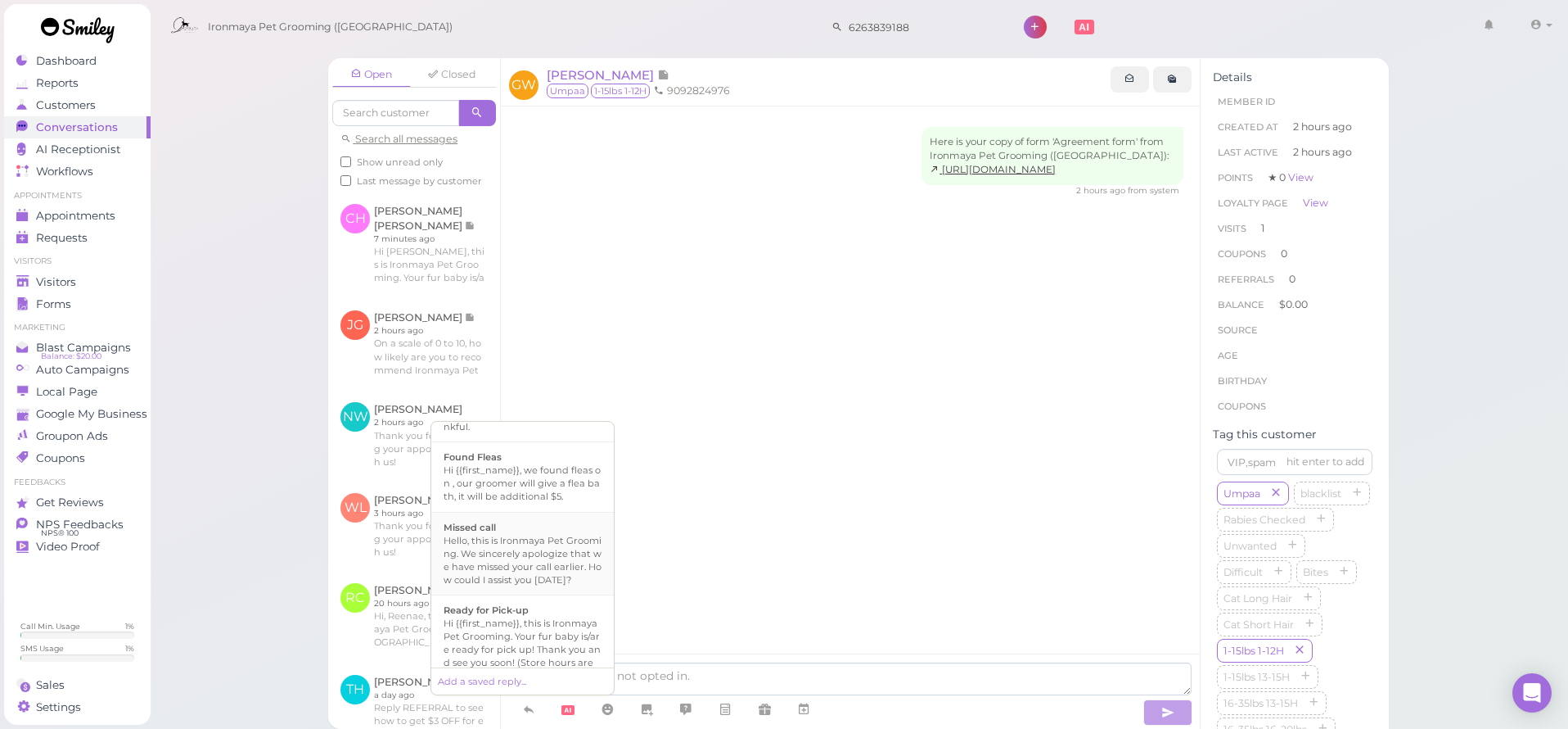
scroll to position [402, 0]
click at [508, 617] on div "Hi {{first_name}}, this is Ironmaya Pet Grooming. Your fur baby is/are ready fo…" at bounding box center [522, 578] width 158 height 79
type textarea "Hi {{first_name}}, this is Ironmaya Pet Grooming. Your fur baby is/are ready fo…"
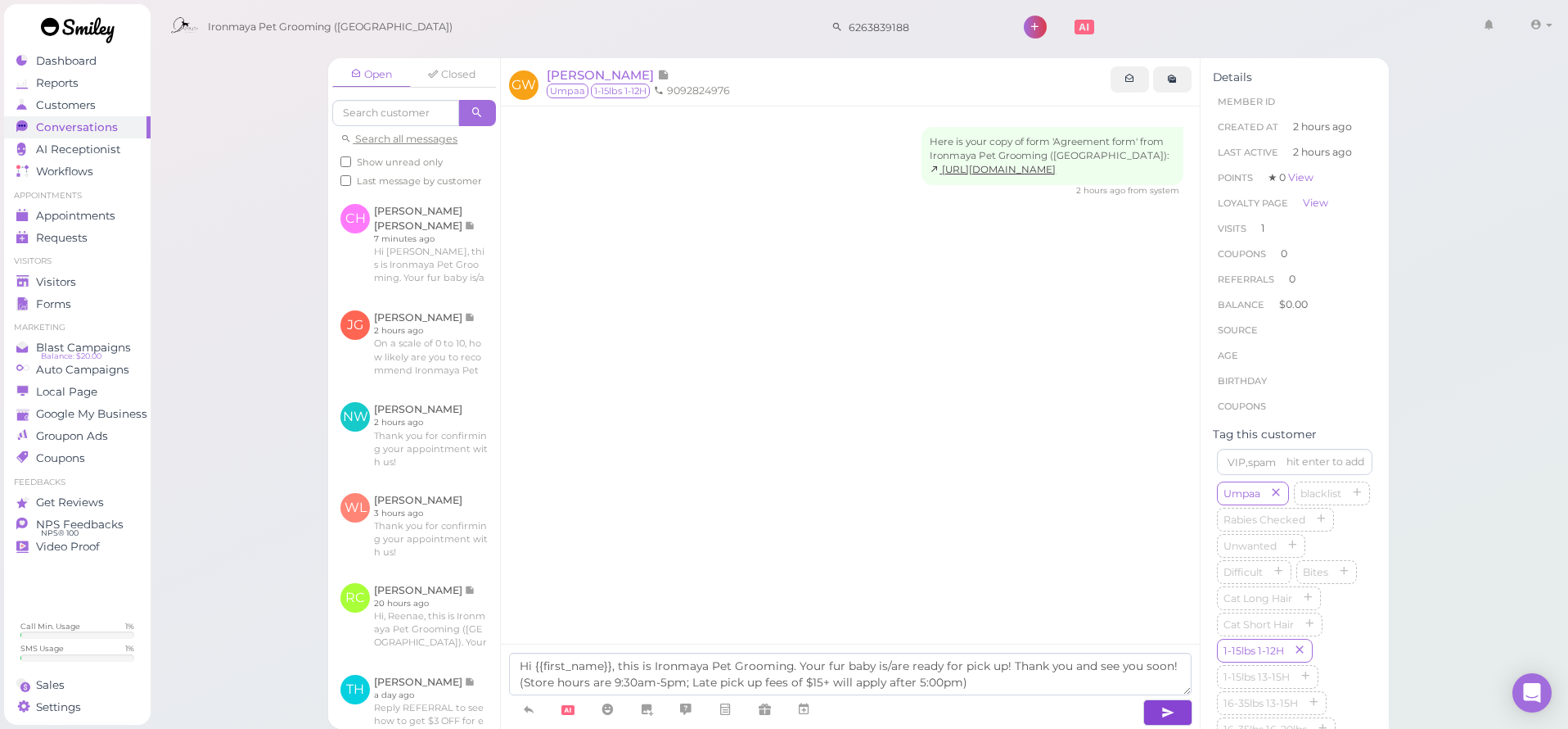
click at [1161, 715] on icon "button" at bounding box center [1167, 712] width 13 height 16
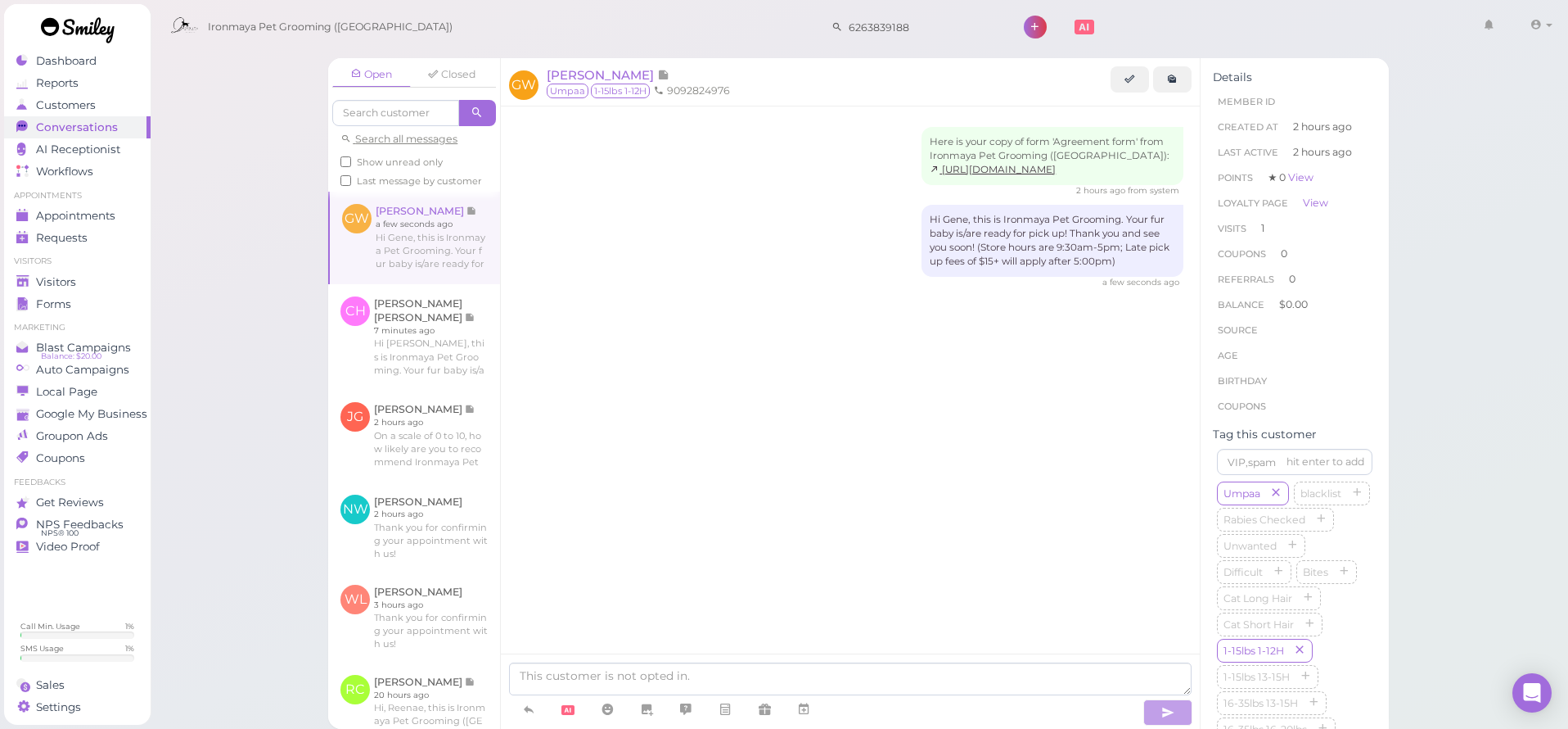
click at [655, 311] on div "Here is your copy of form 'Agreement form' from Ironmaya Pet Grooming ([GEOGRAP…" at bounding box center [850, 240] width 699 height 267
click at [672, 426] on div "Here is your copy of form 'Agreement form' from Ironmaya Pet Grooming ([GEOGRAP…" at bounding box center [850, 403] width 699 height 593
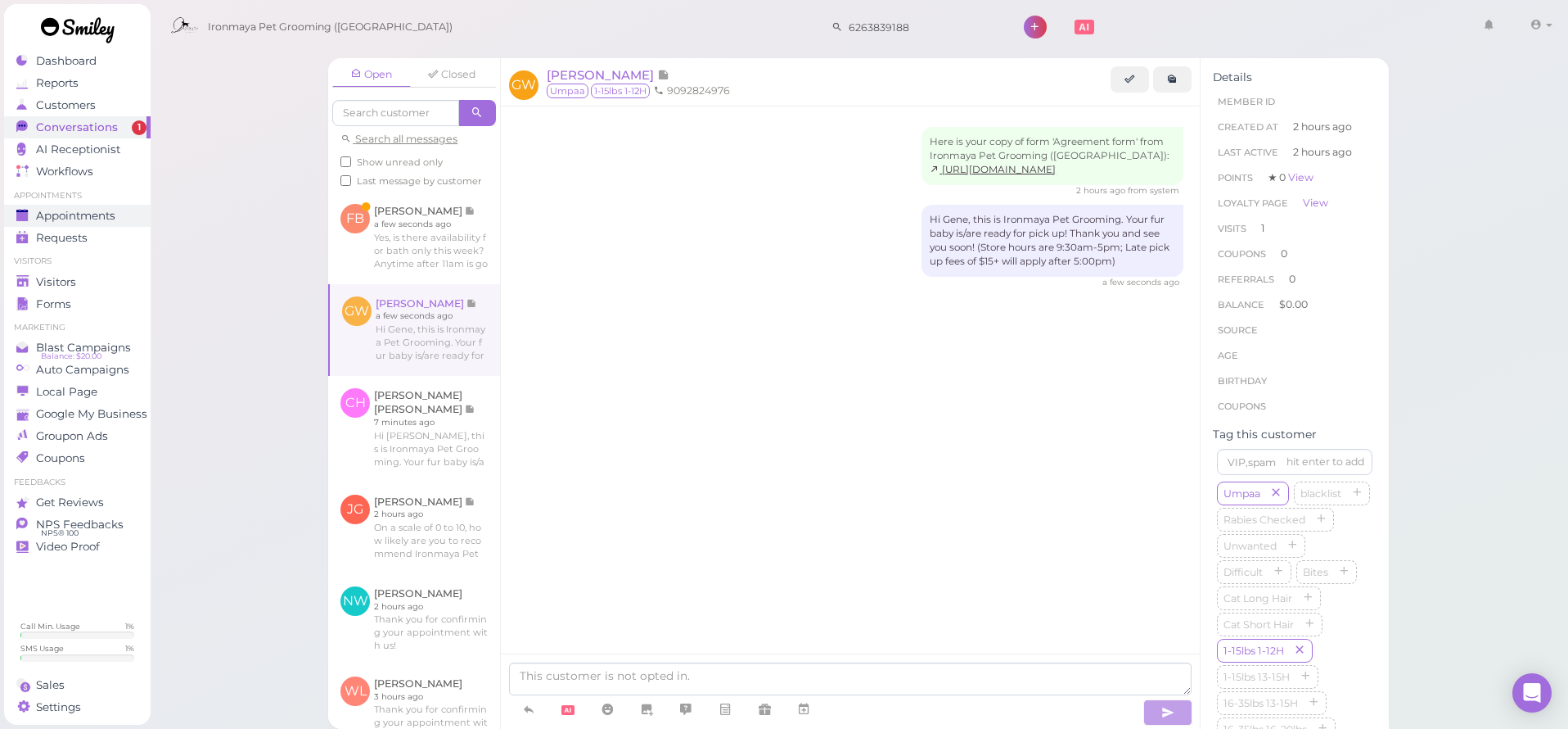
click at [105, 213] on span "Appointments" at bounding box center [75, 215] width 79 height 14
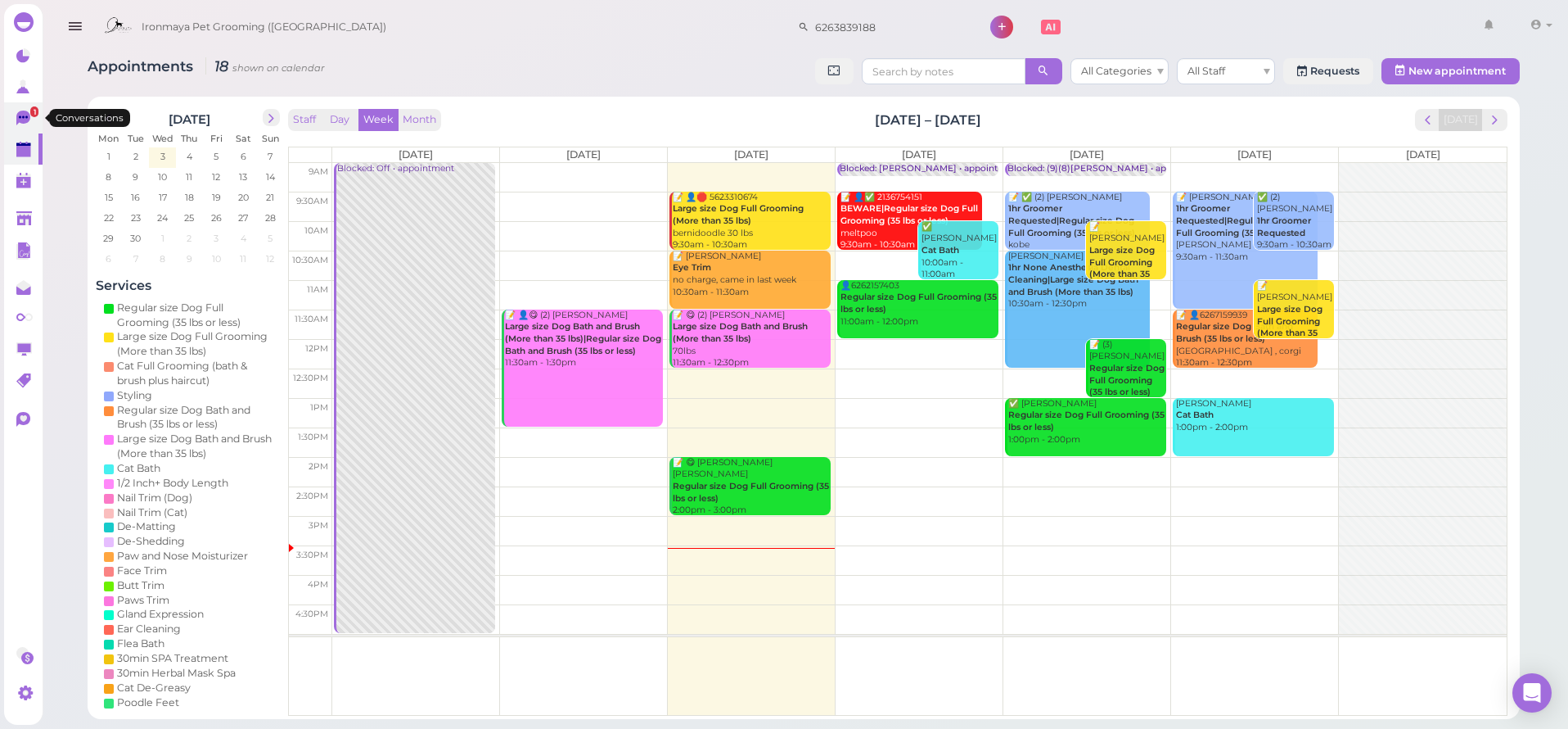
click at [20, 115] on icon at bounding box center [23, 117] width 14 height 15
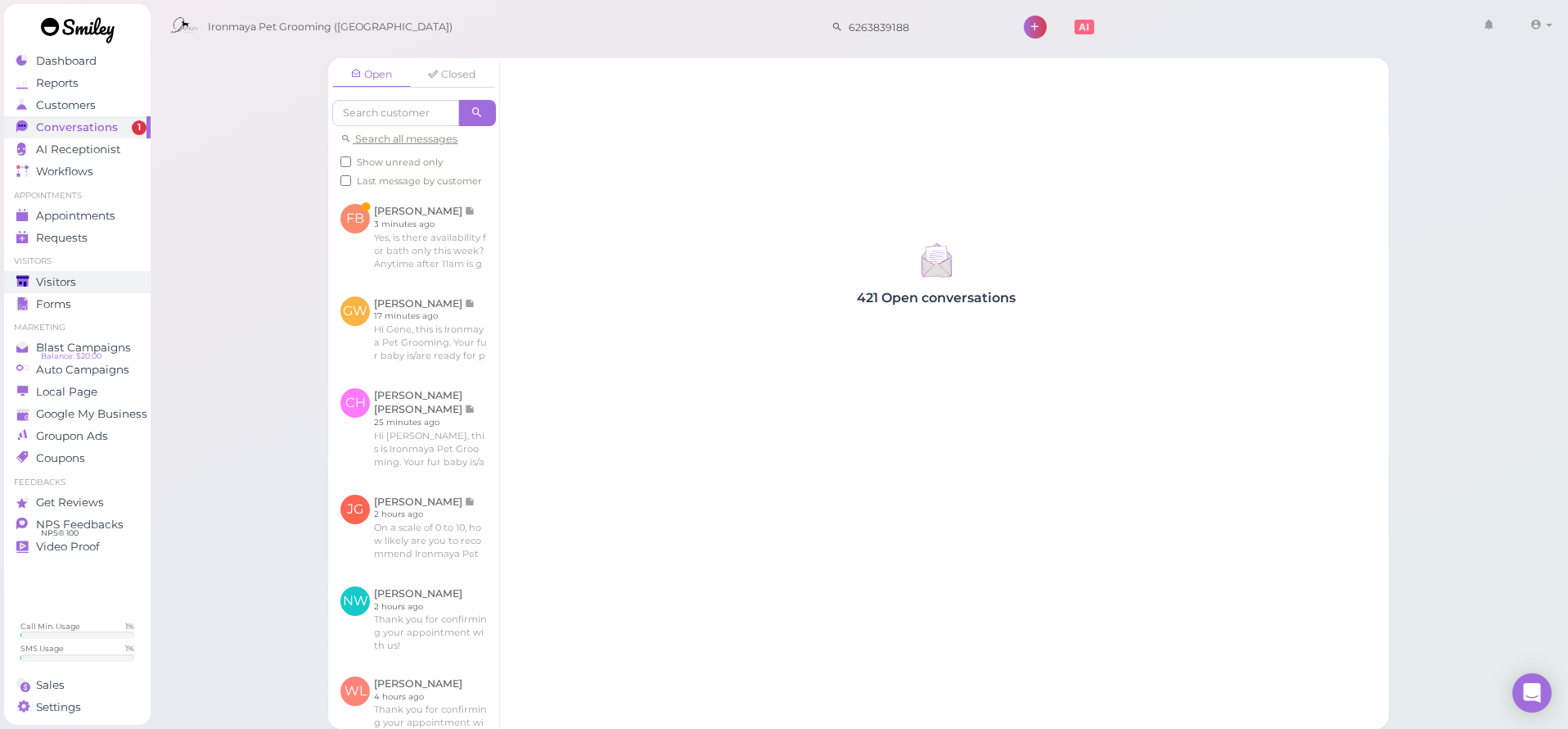
click at [61, 275] on span "Visitors" at bounding box center [56, 282] width 40 height 14
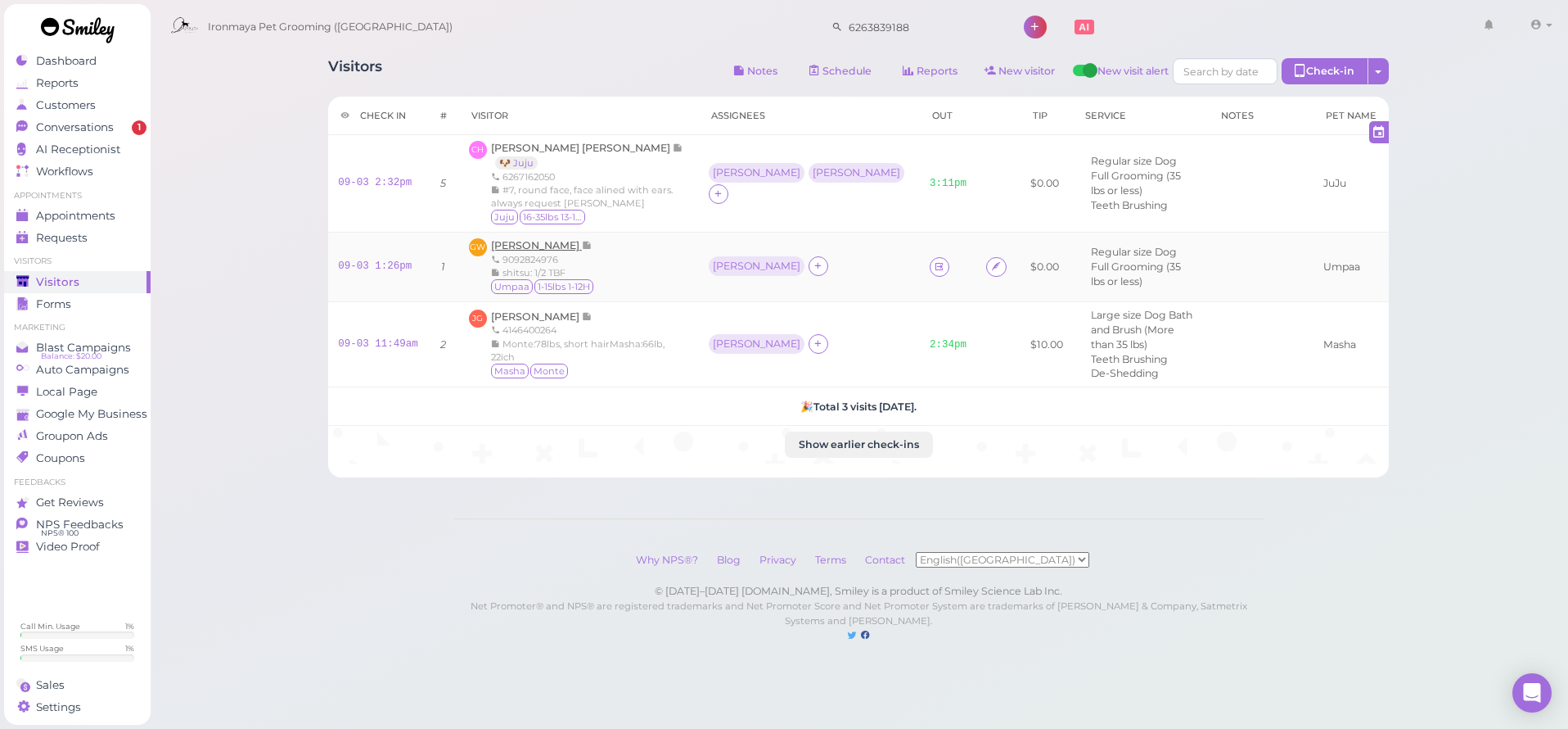
click at [506, 244] on span "[PERSON_NAME]" at bounding box center [537, 245] width 91 height 12
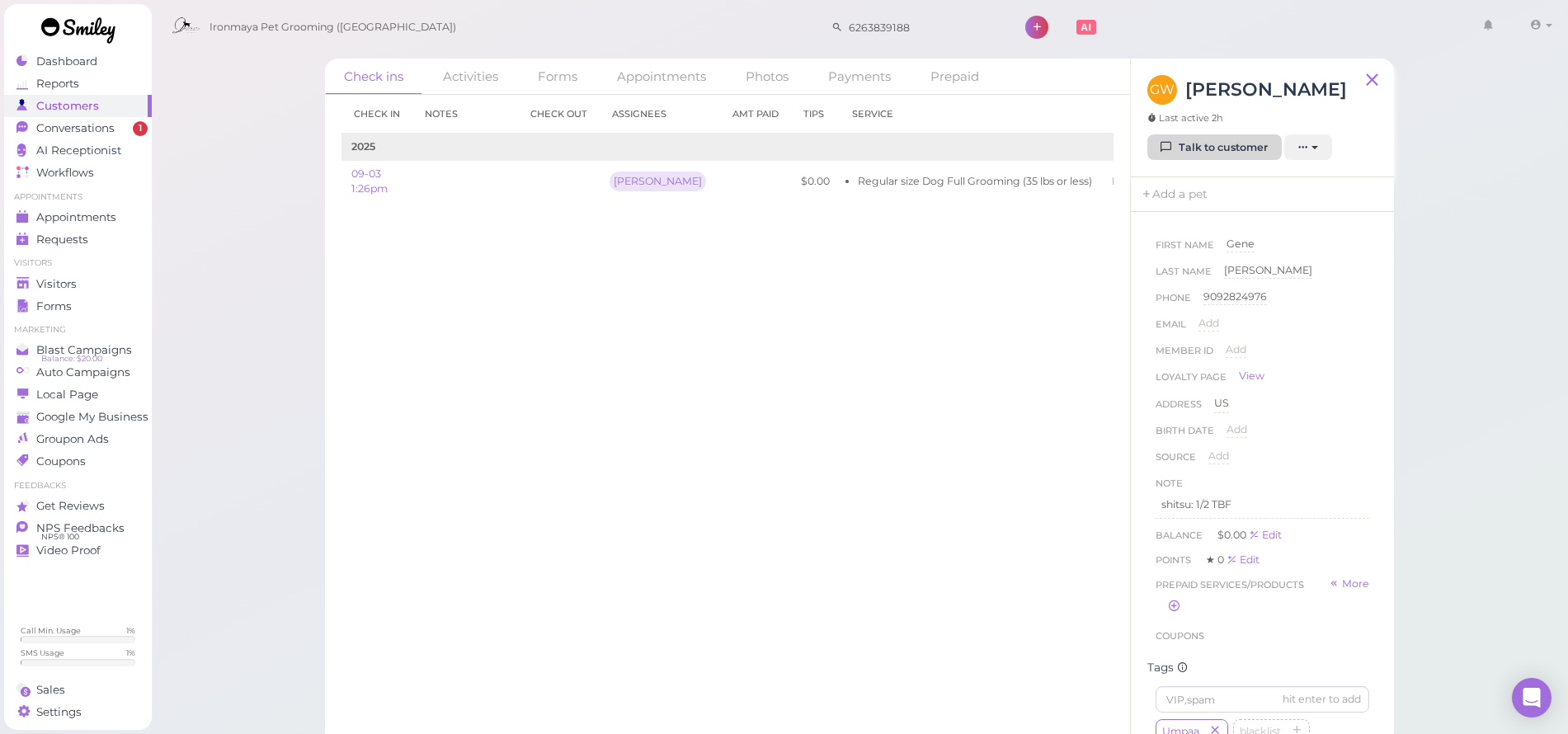
click at [1201, 147] on link "Talk to customer" at bounding box center [1214, 147] width 134 height 27
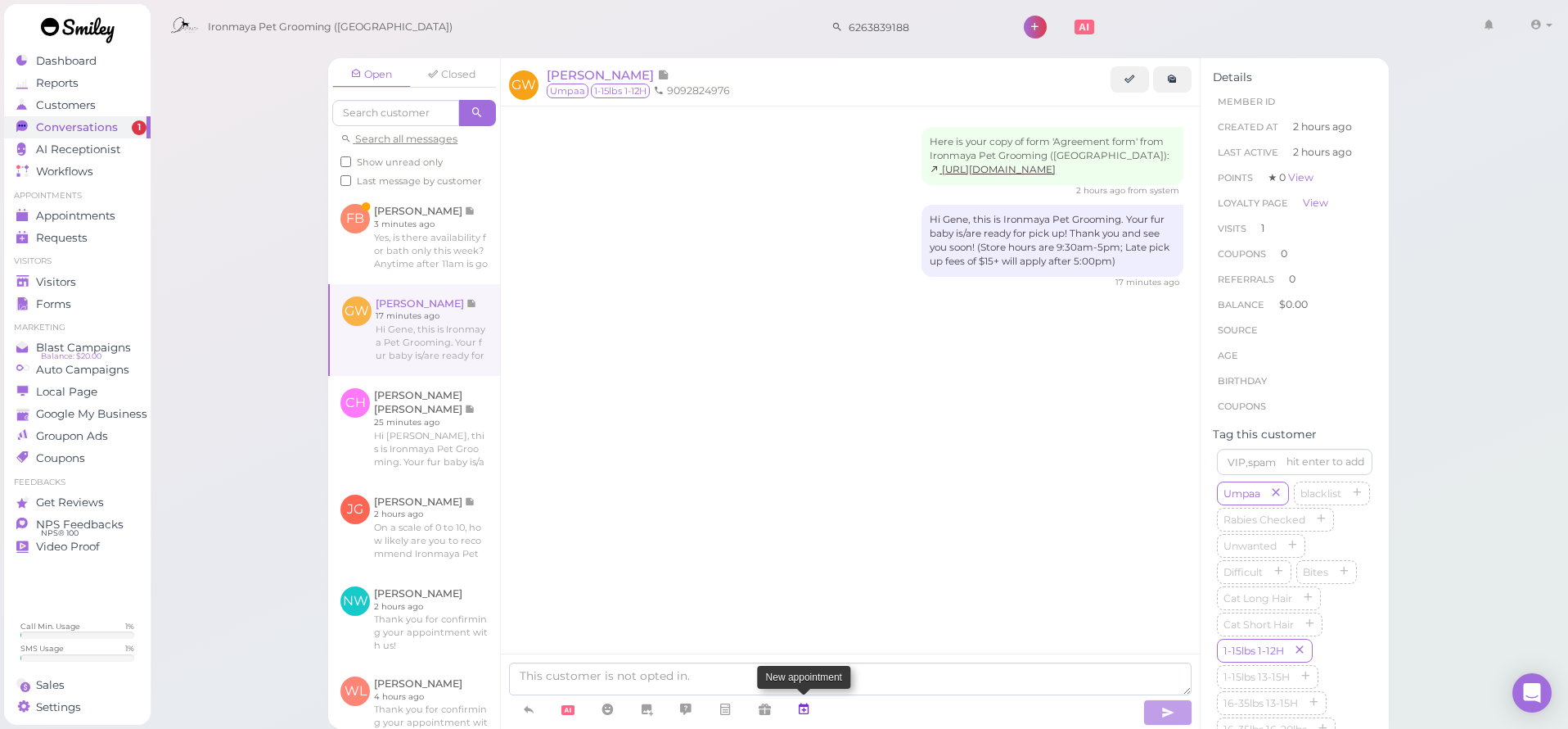
click at [806, 713] on icon at bounding box center [803, 708] width 13 height 16
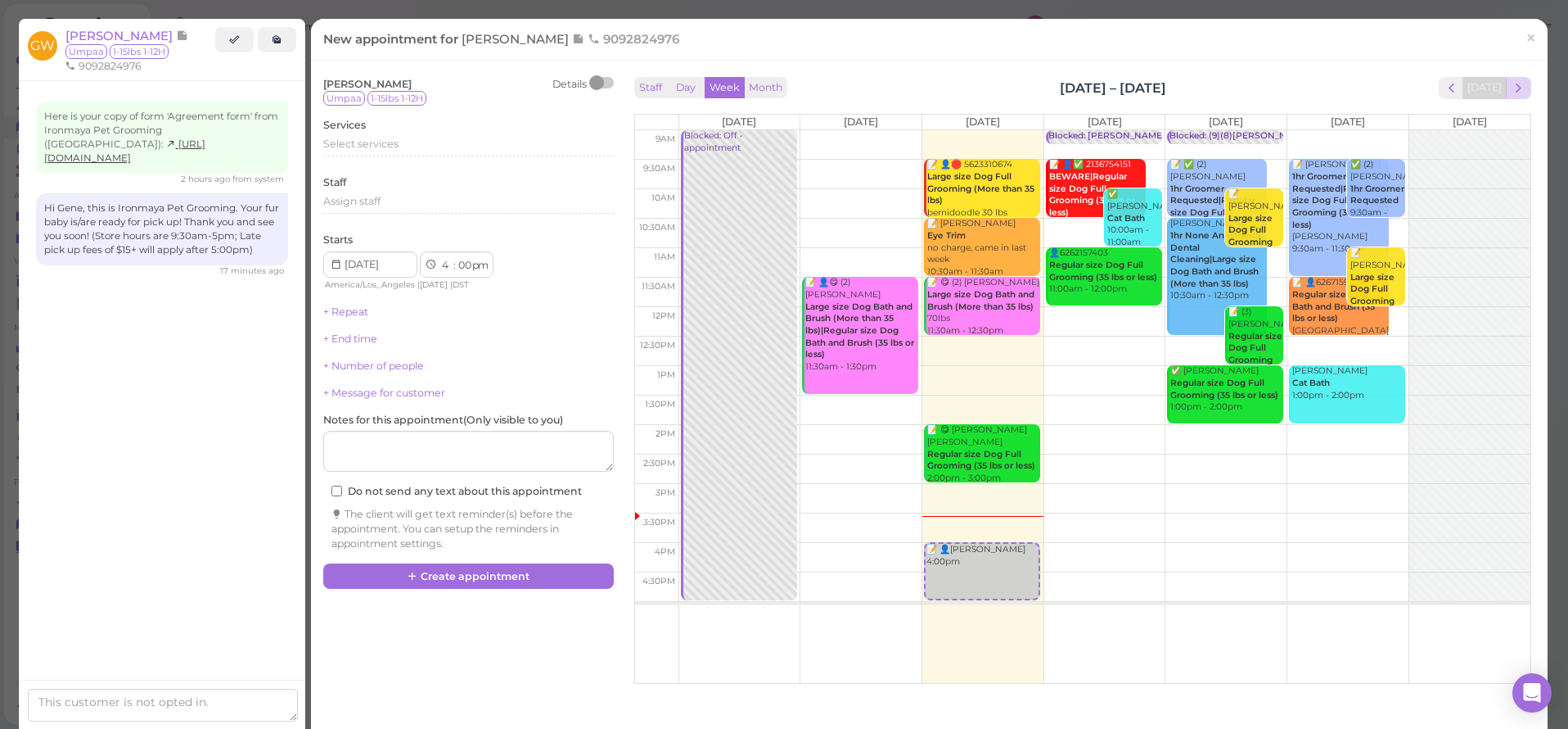
click at [1511, 86] on span "next" at bounding box center [1518, 88] width 15 height 15
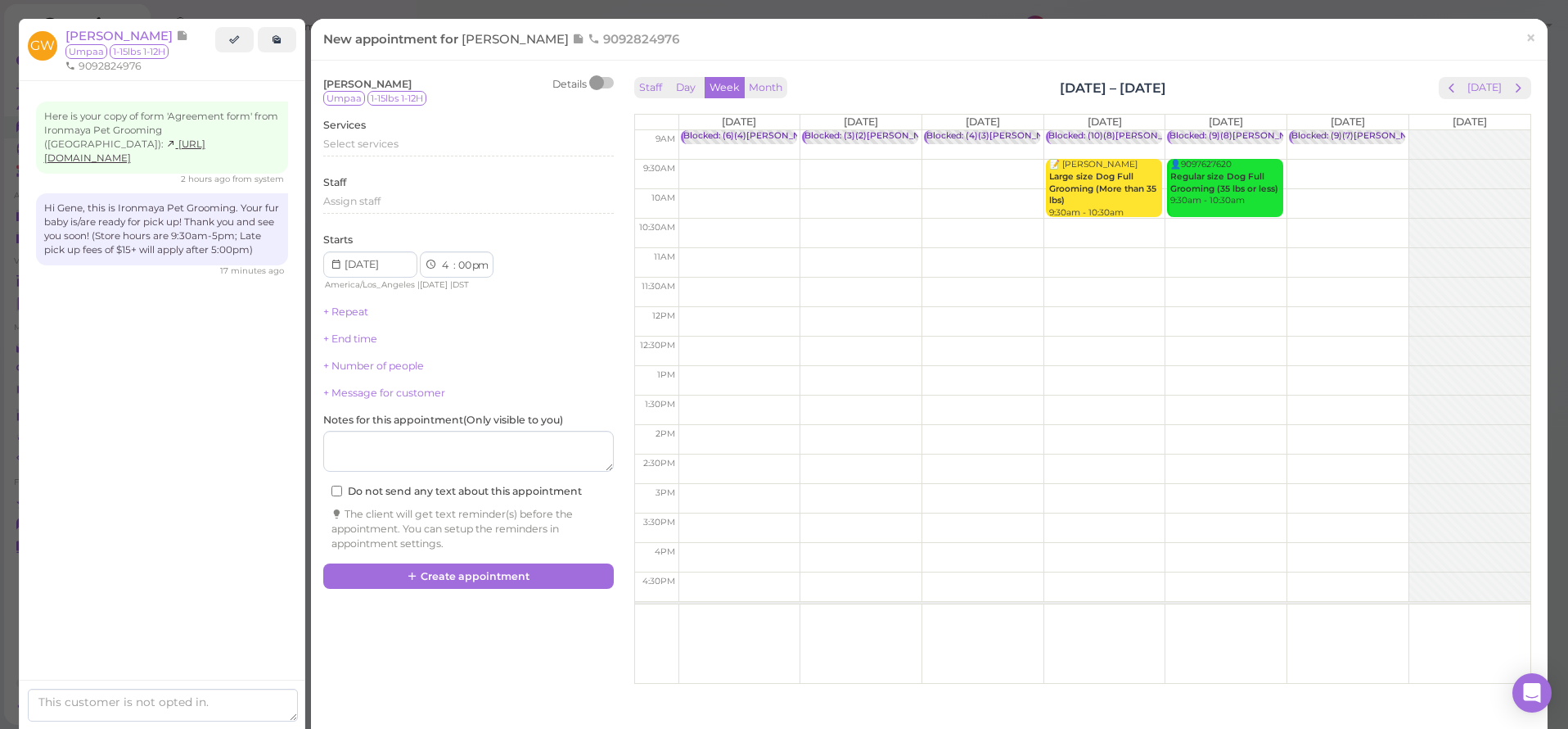
click at [1511, 86] on span "next" at bounding box center [1518, 88] width 15 height 15
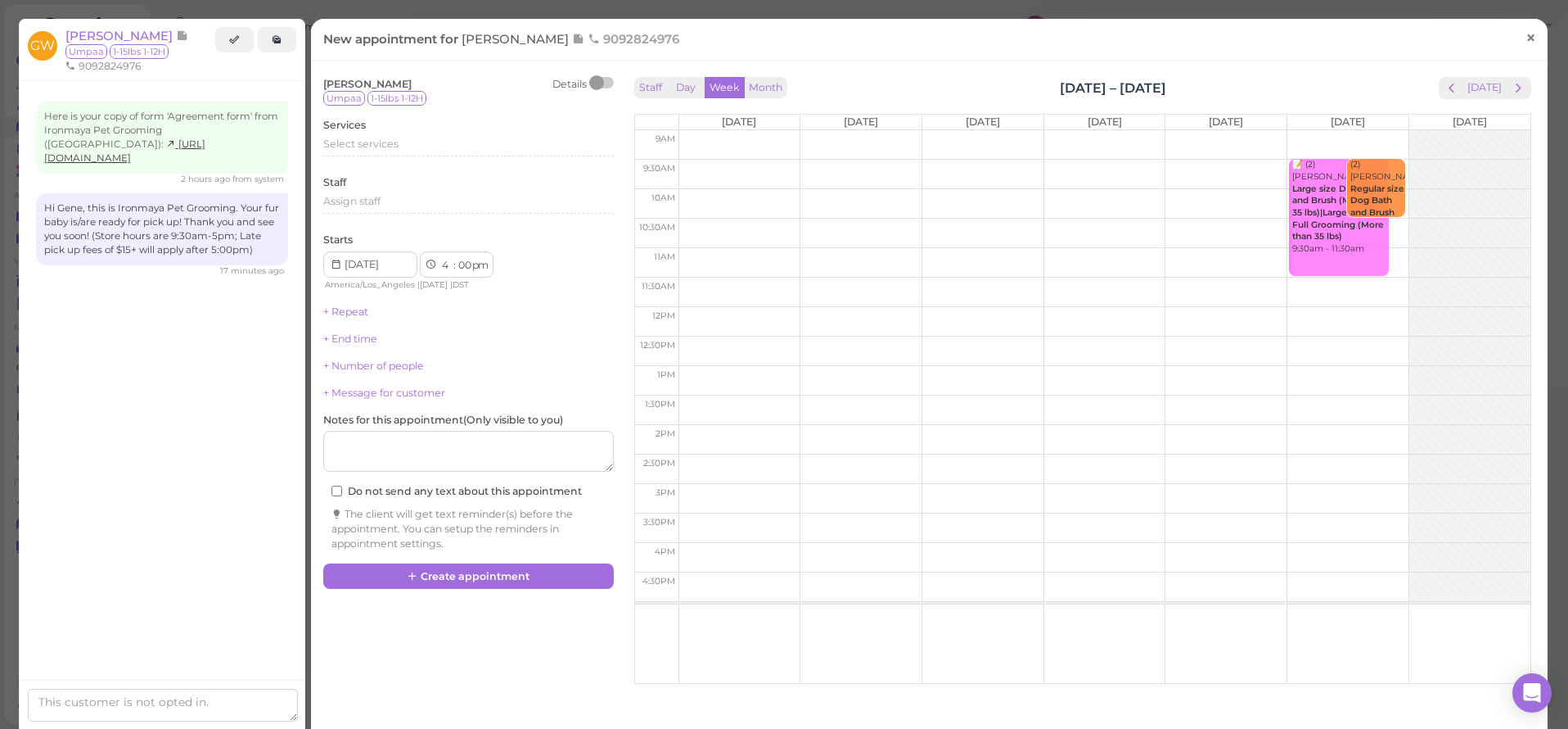
click at [1526, 40] on span "×" at bounding box center [1531, 38] width 10 height 23
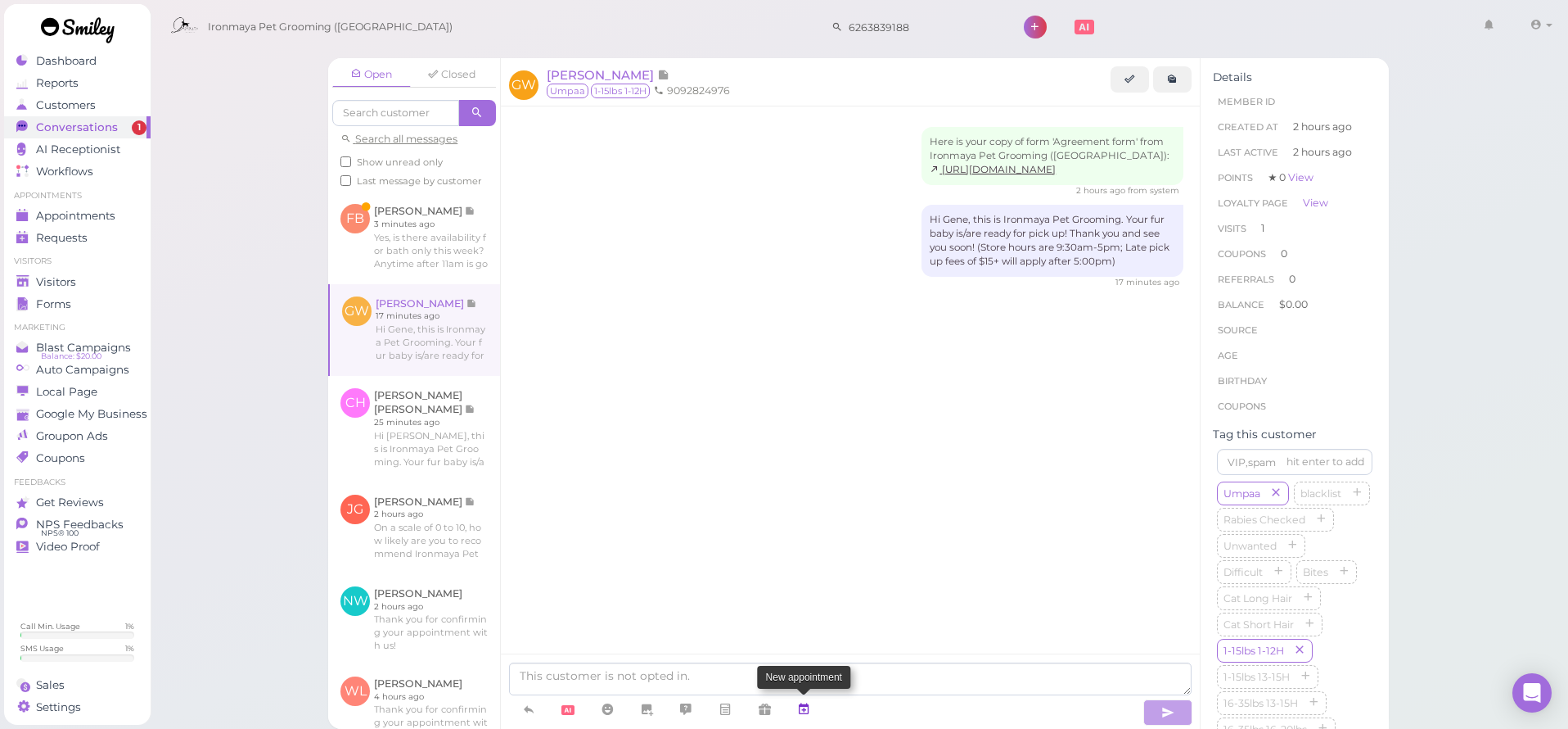
click at [807, 709] on icon at bounding box center [803, 708] width 13 height 16
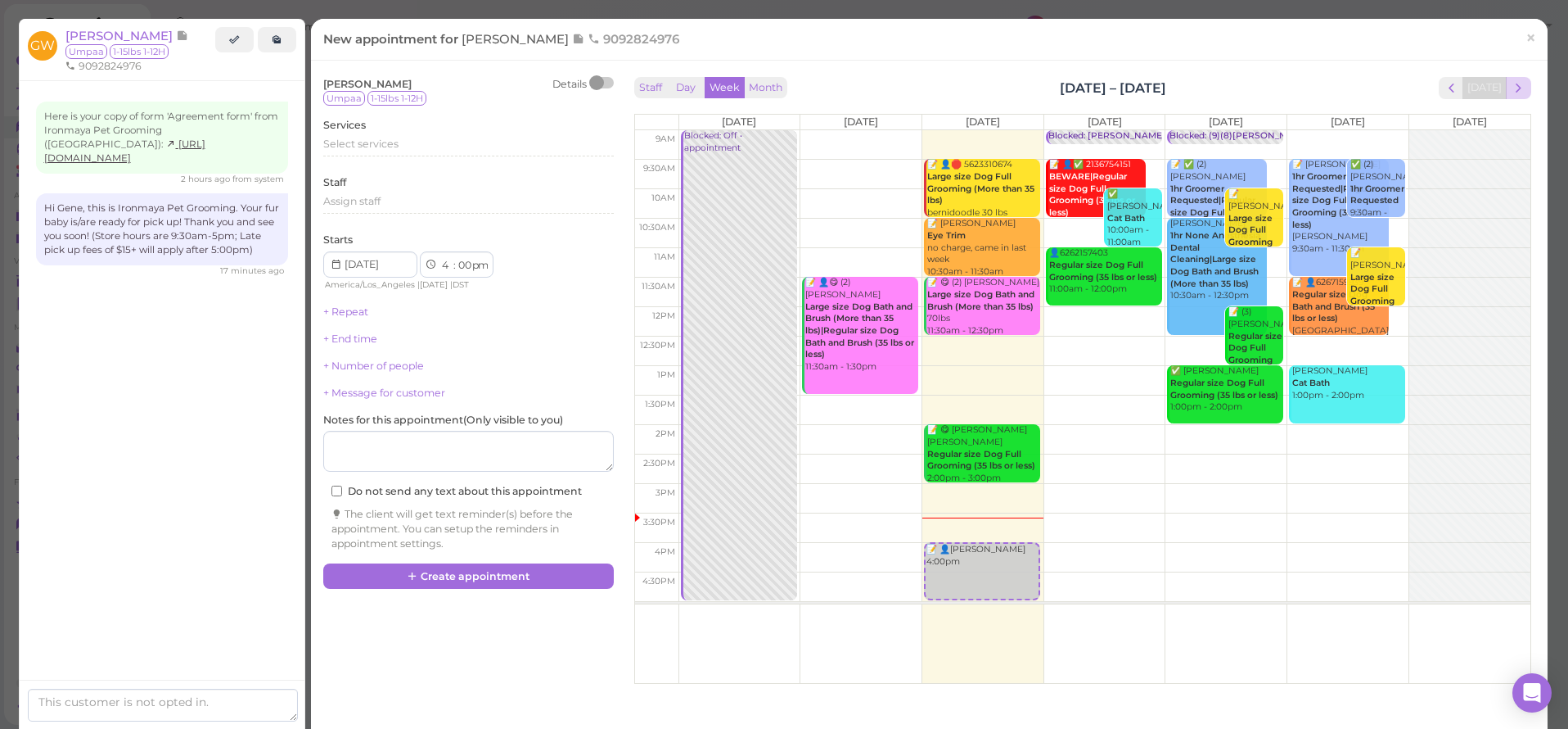
click at [1515, 86] on button "next" at bounding box center [1519, 88] width 26 height 22
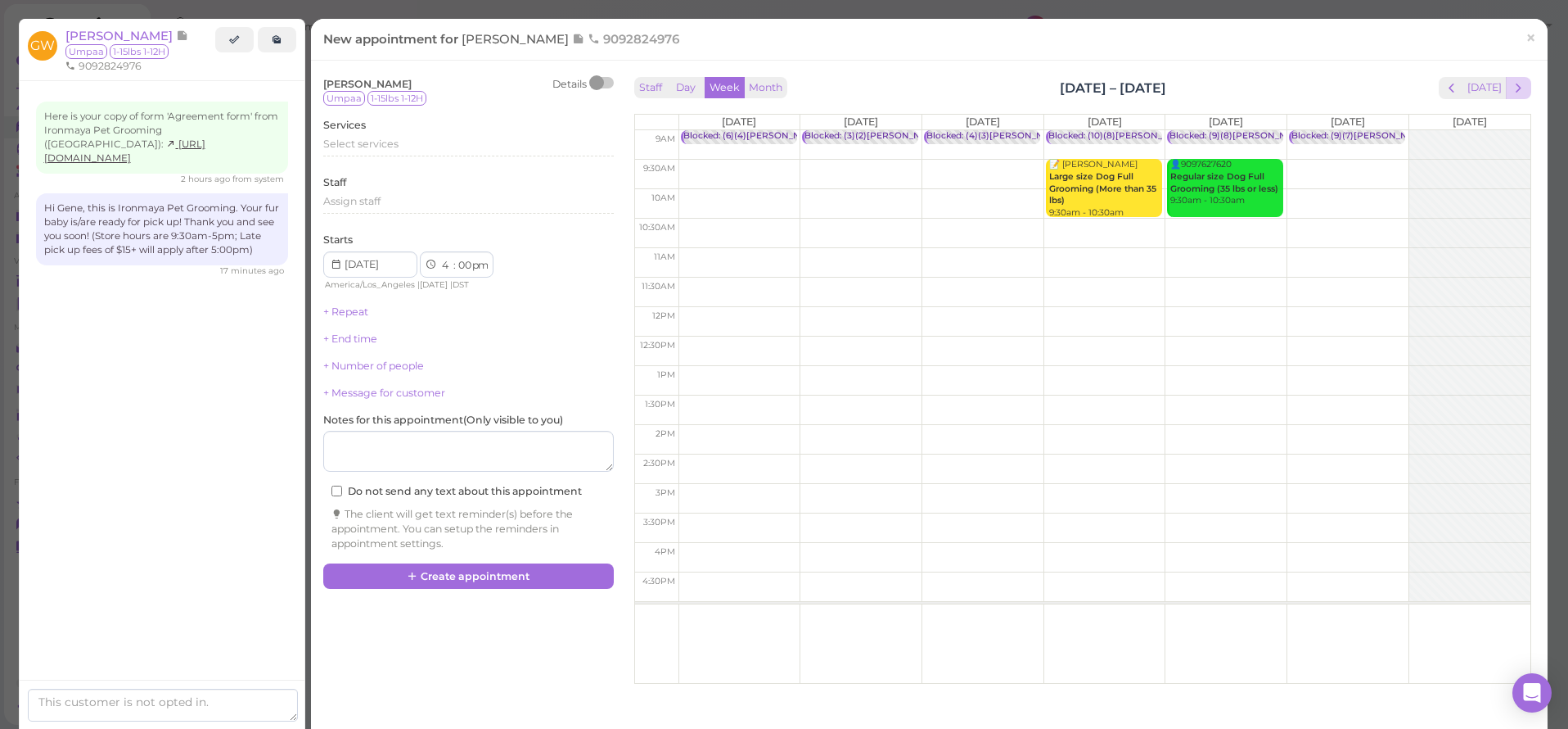
click at [1514, 87] on button "next" at bounding box center [1519, 88] width 26 height 22
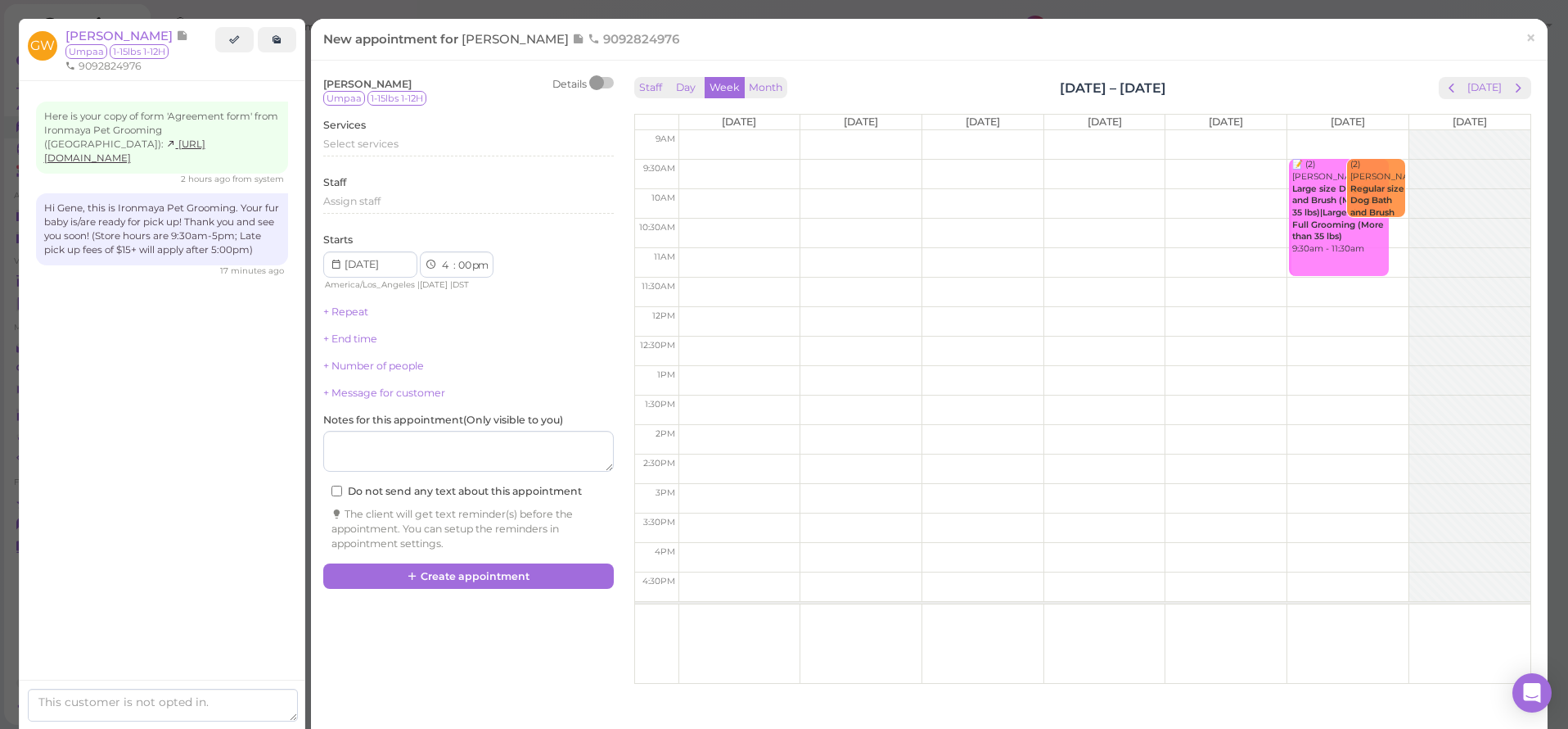
click at [966, 397] on td at bounding box center [1104, 410] width 852 height 29
type input "[DATE]"
select select "1"
select select "30"
click at [368, 150] on div "Select services" at bounding box center [468, 146] width 291 height 20
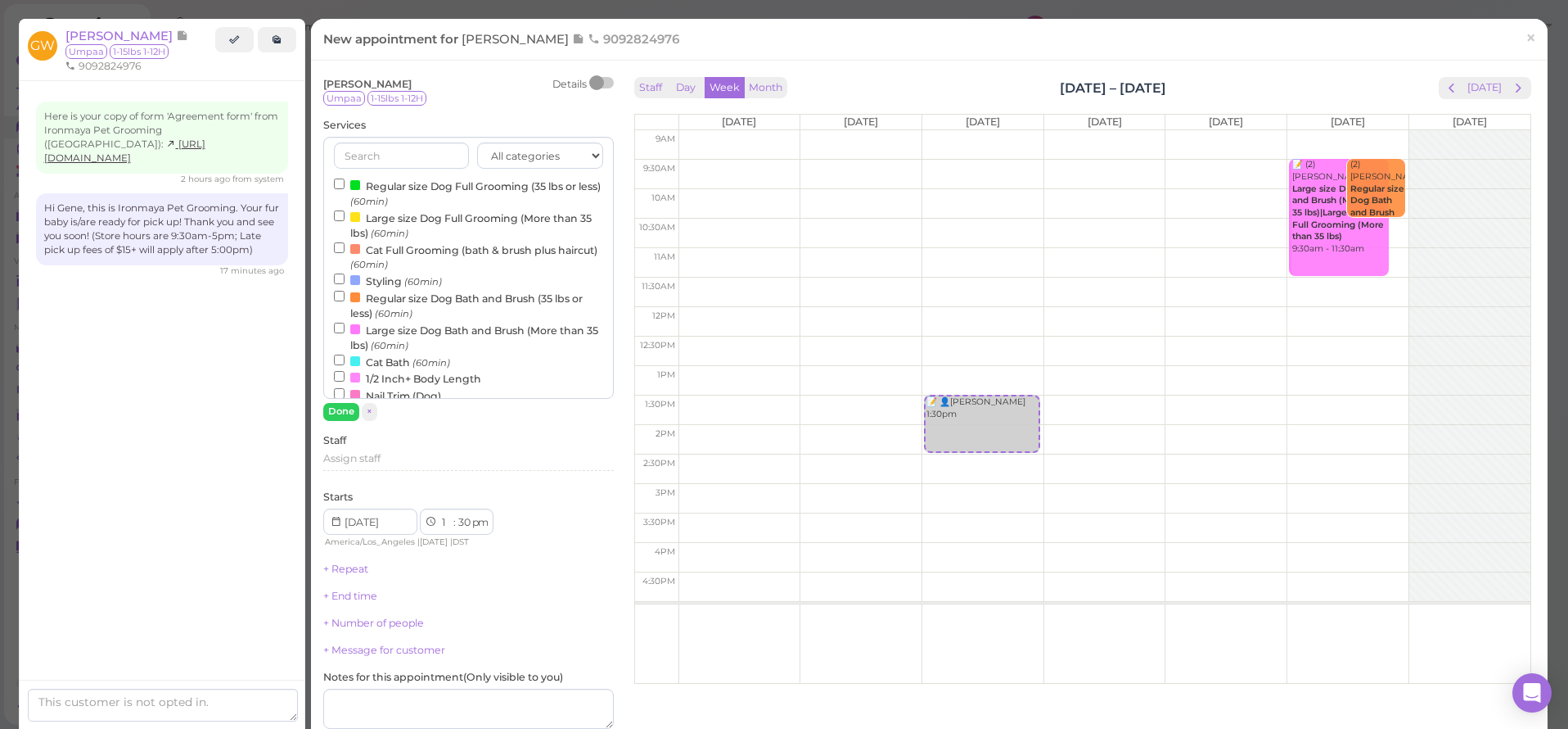
click at [396, 291] on label "Regular size Dog Bath and Brush (35 lbs or less) (60min)" at bounding box center [468, 304] width 269 height 32
click at [344, 291] on input "Regular size Dog Bath and Brush (35 lbs or less) (60min)" at bounding box center [339, 296] width 10 height 10
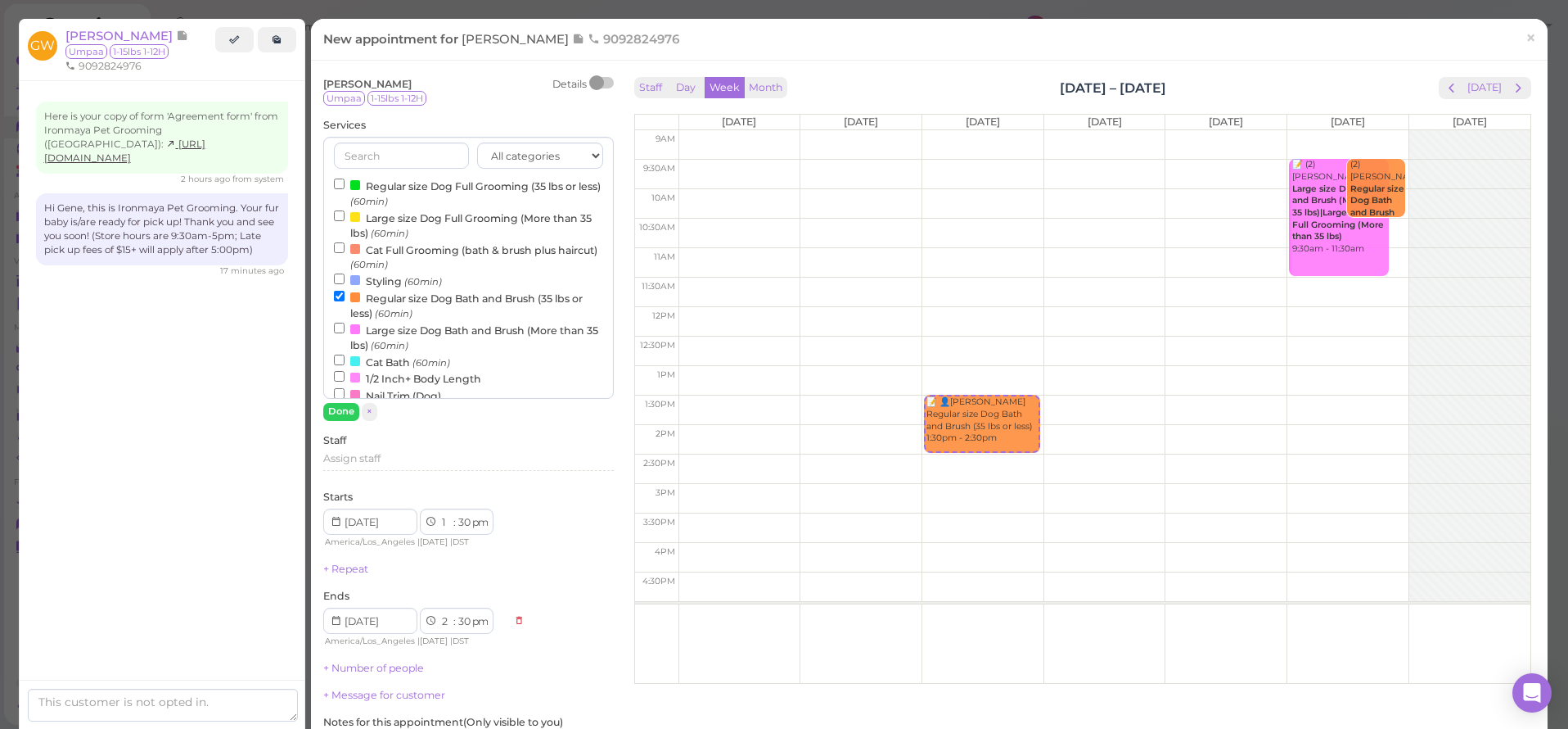
click at [349, 420] on div "[PERSON_NAME] Details Umpaa 1-15lbs 1-12H Services All categories Full Grooming…" at bounding box center [468, 465] width 291 height 777
click at [341, 409] on button "Done" at bounding box center [341, 411] width 36 height 17
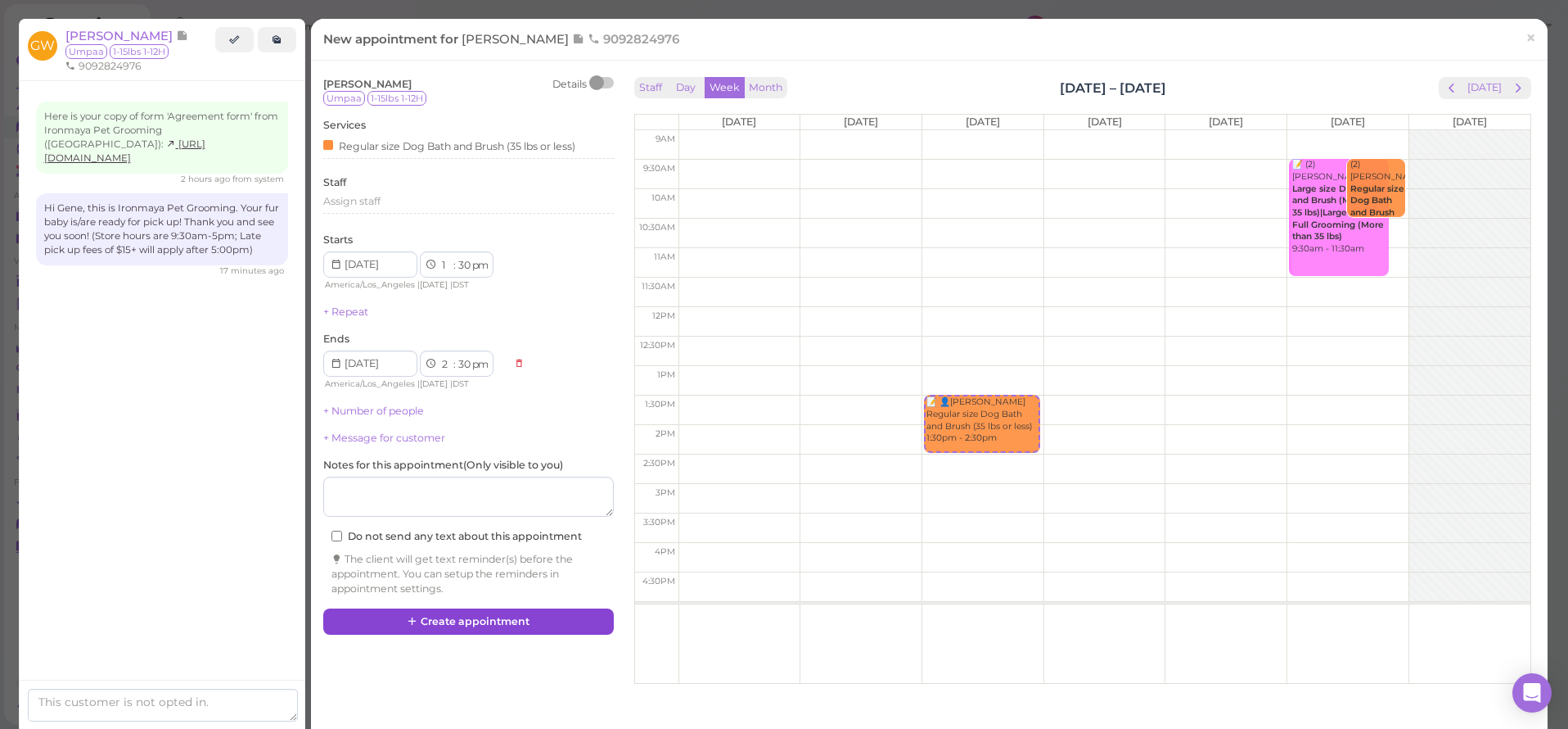
click at [443, 613] on button "Create appointment" at bounding box center [468, 621] width 291 height 26
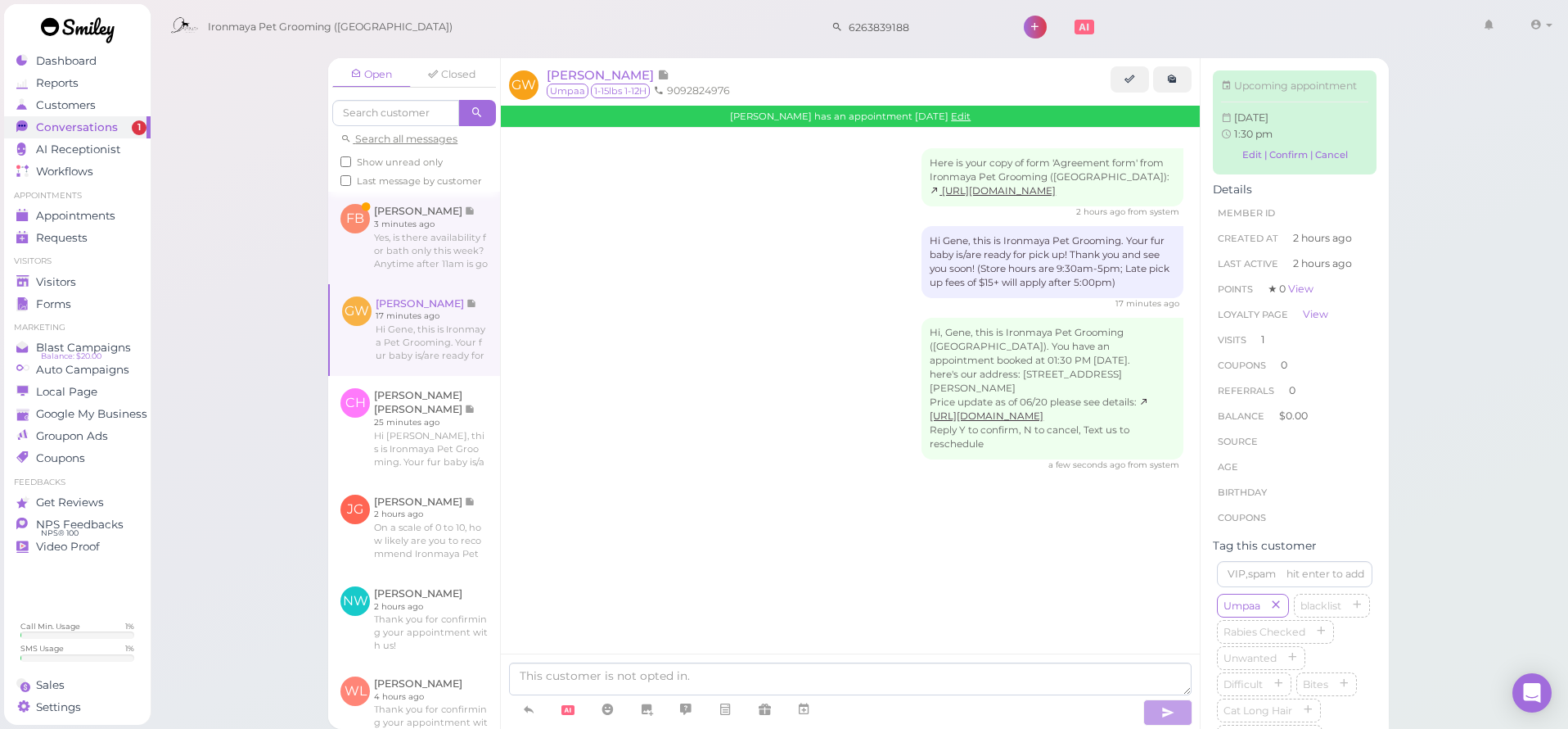
click at [466, 281] on link at bounding box center [414, 237] width 172 height 91
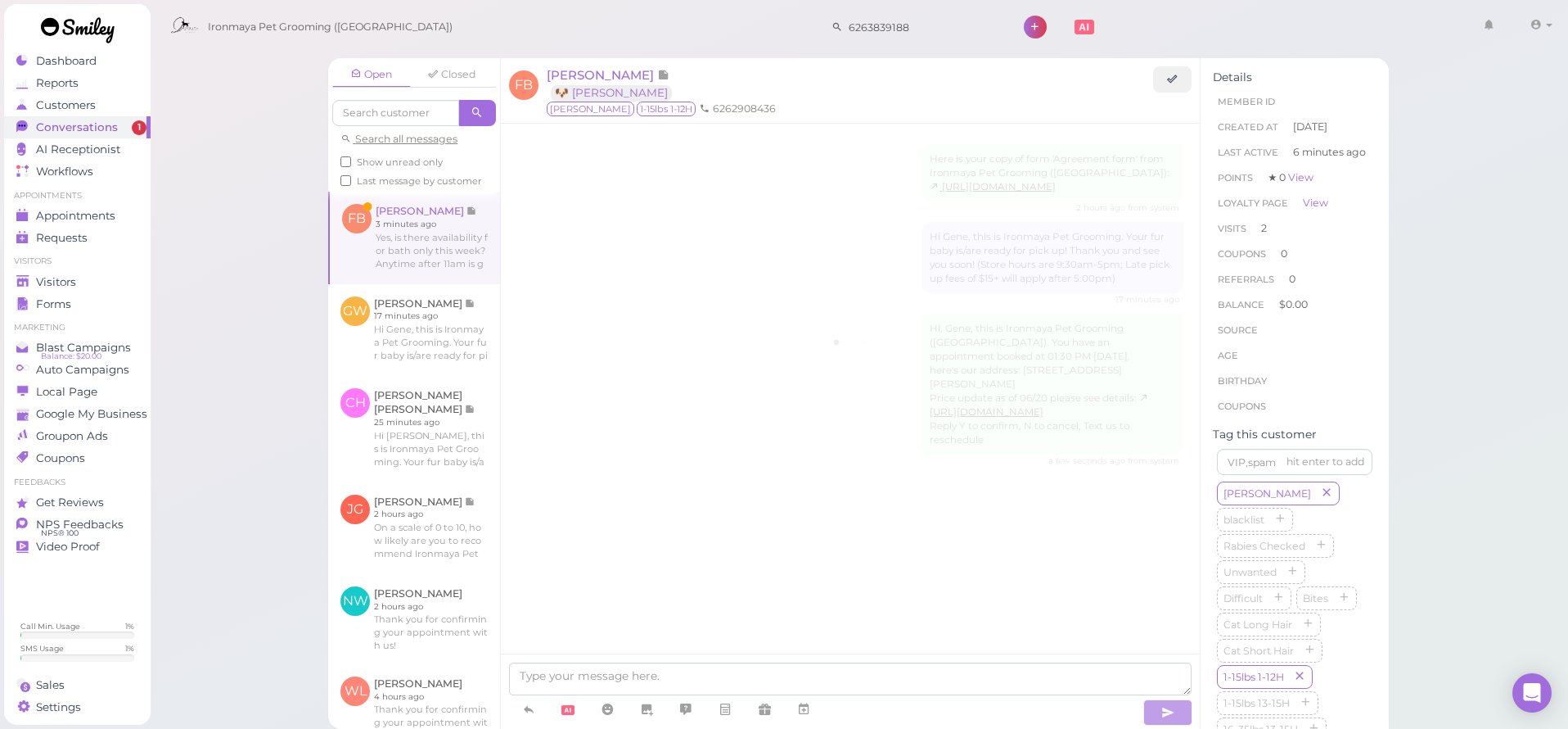
scroll to position [1461, 0]
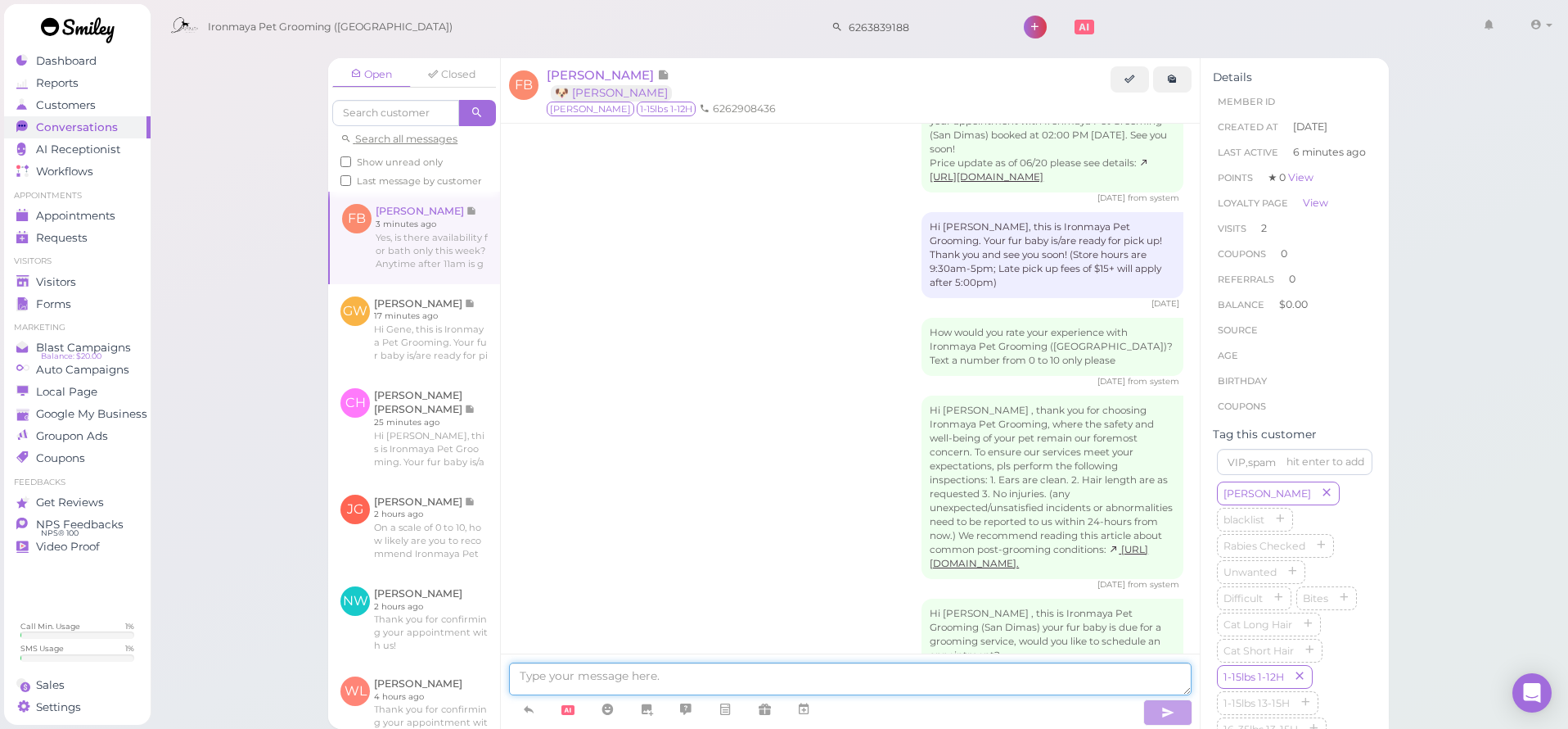
click at [669, 683] on textarea at bounding box center [850, 679] width 683 height 32
type textarea "We have opening [DATE] @12;30, does it work for you?"
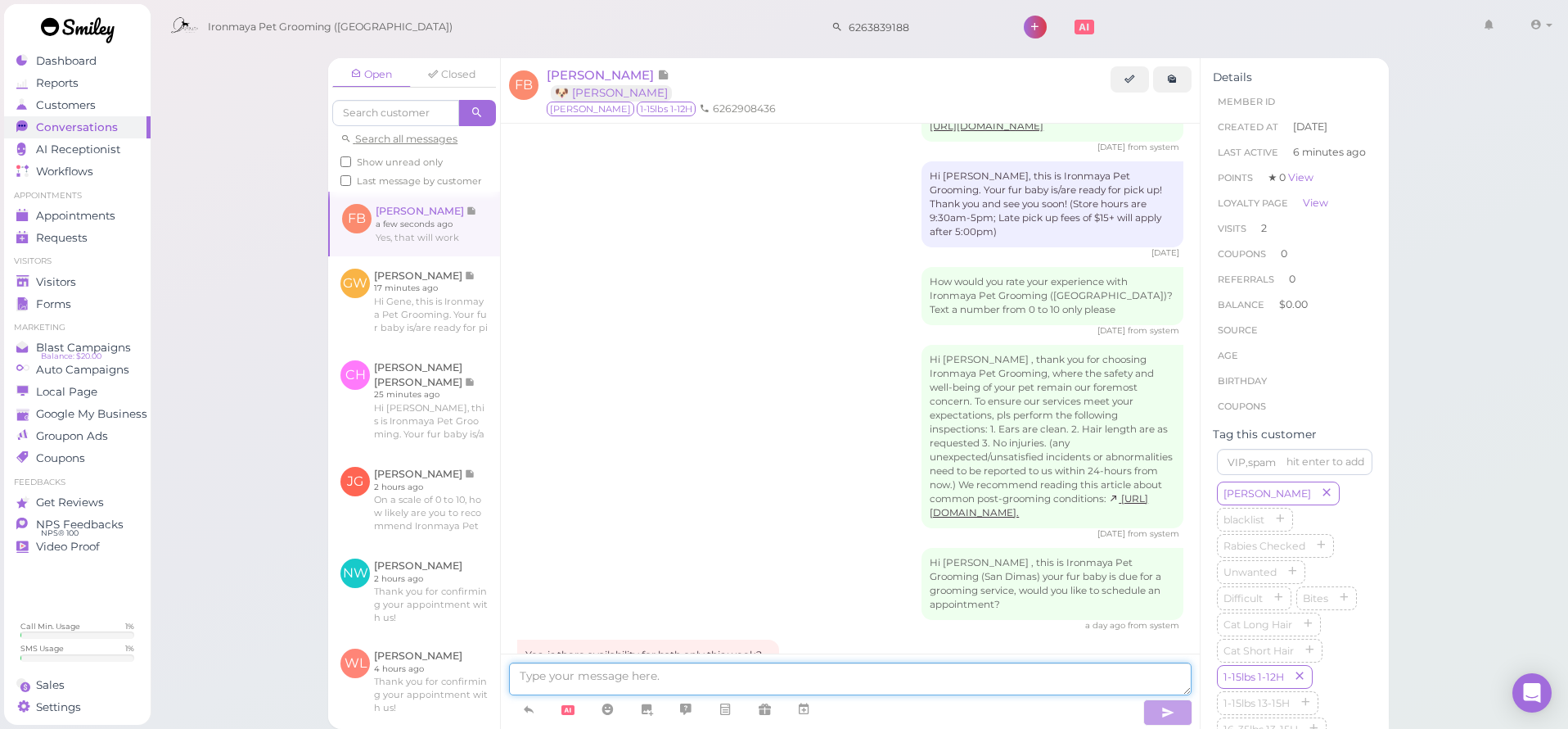
scroll to position [1579, 0]
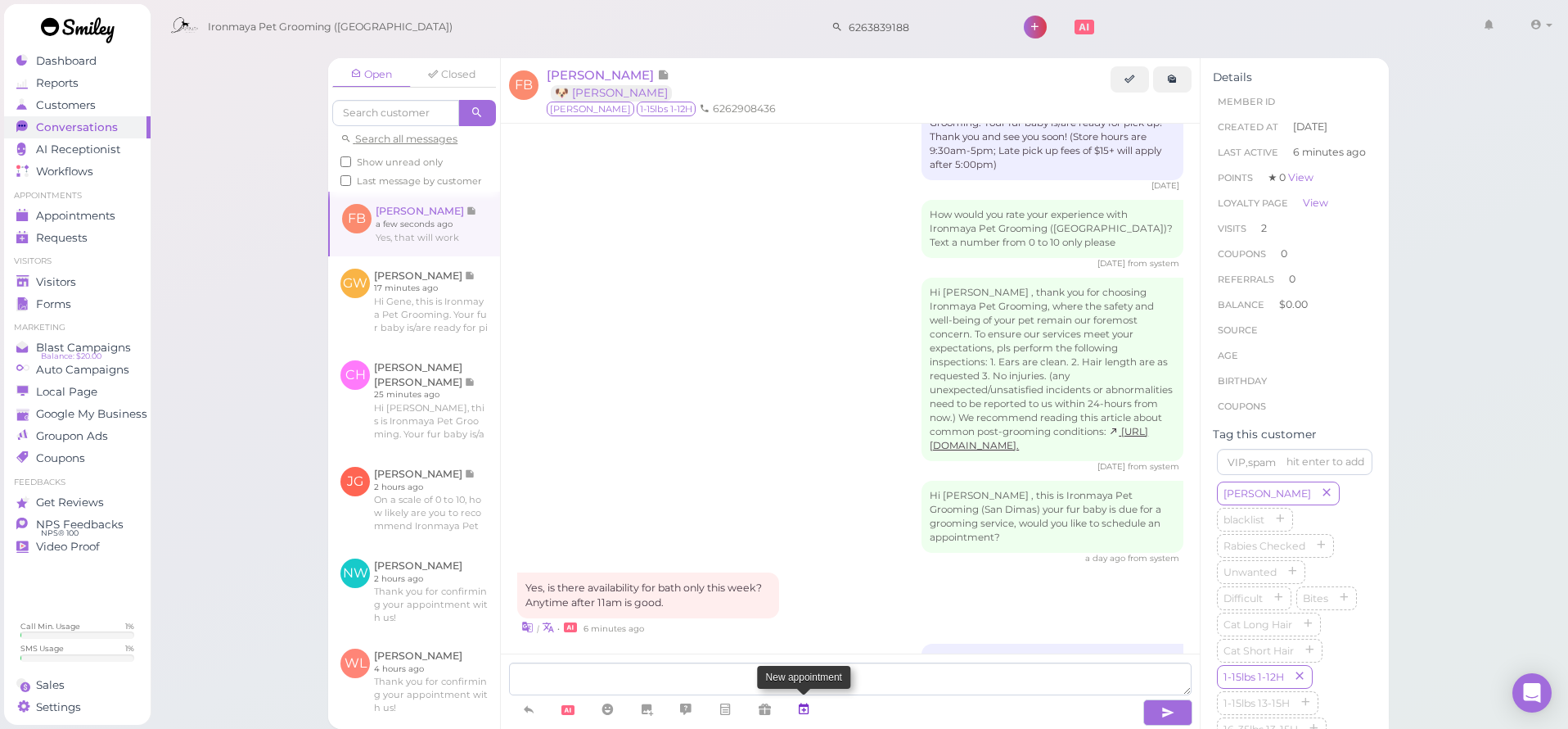
click at [803, 708] on icon at bounding box center [803, 708] width 13 height 16
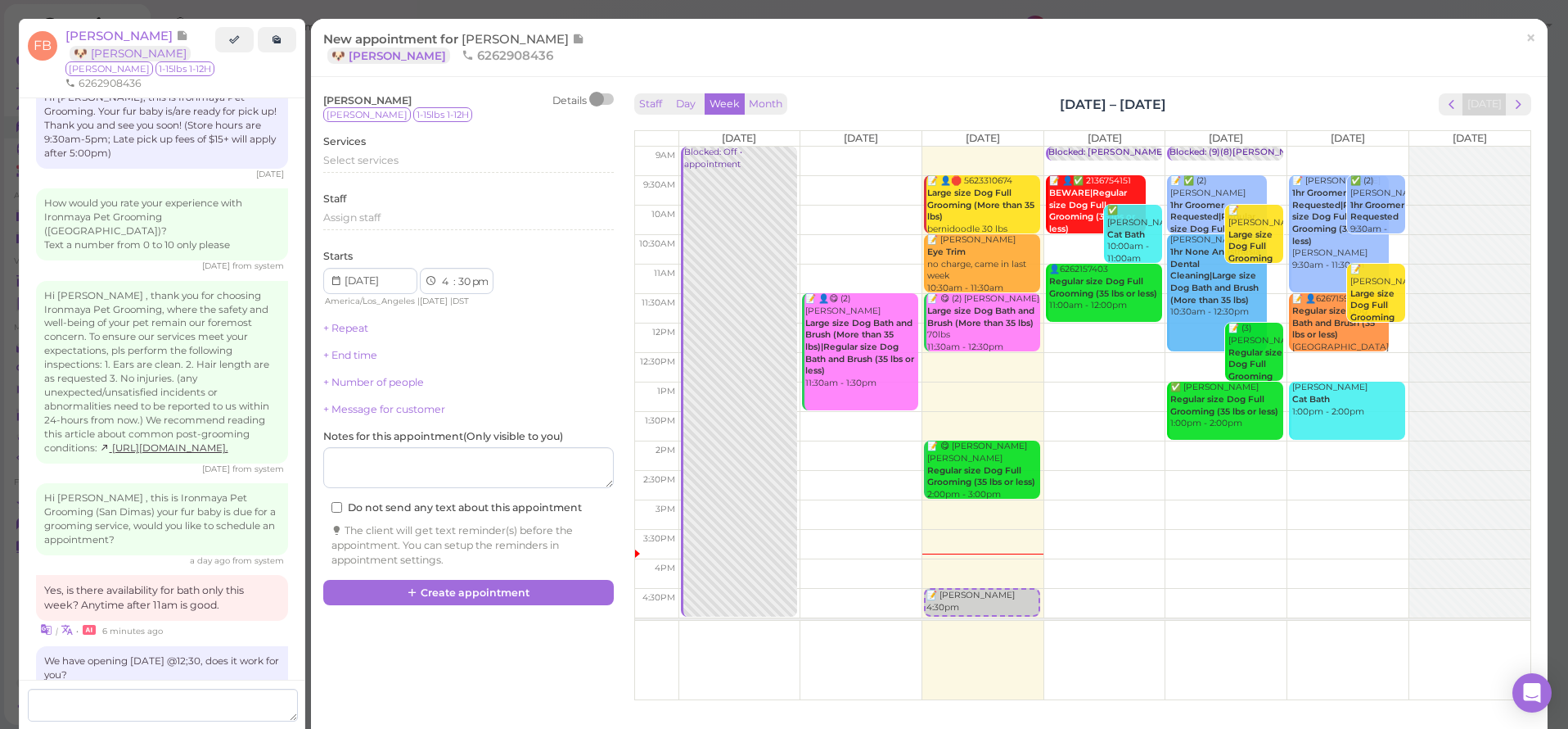
click at [1068, 387] on td at bounding box center [1104, 397] width 852 height 29
type input "[DATE]"
select select "1"
select select "00"
drag, startPoint x: 1065, startPoint y: 397, endPoint x: 1066, endPoint y: 377, distance: 20.0
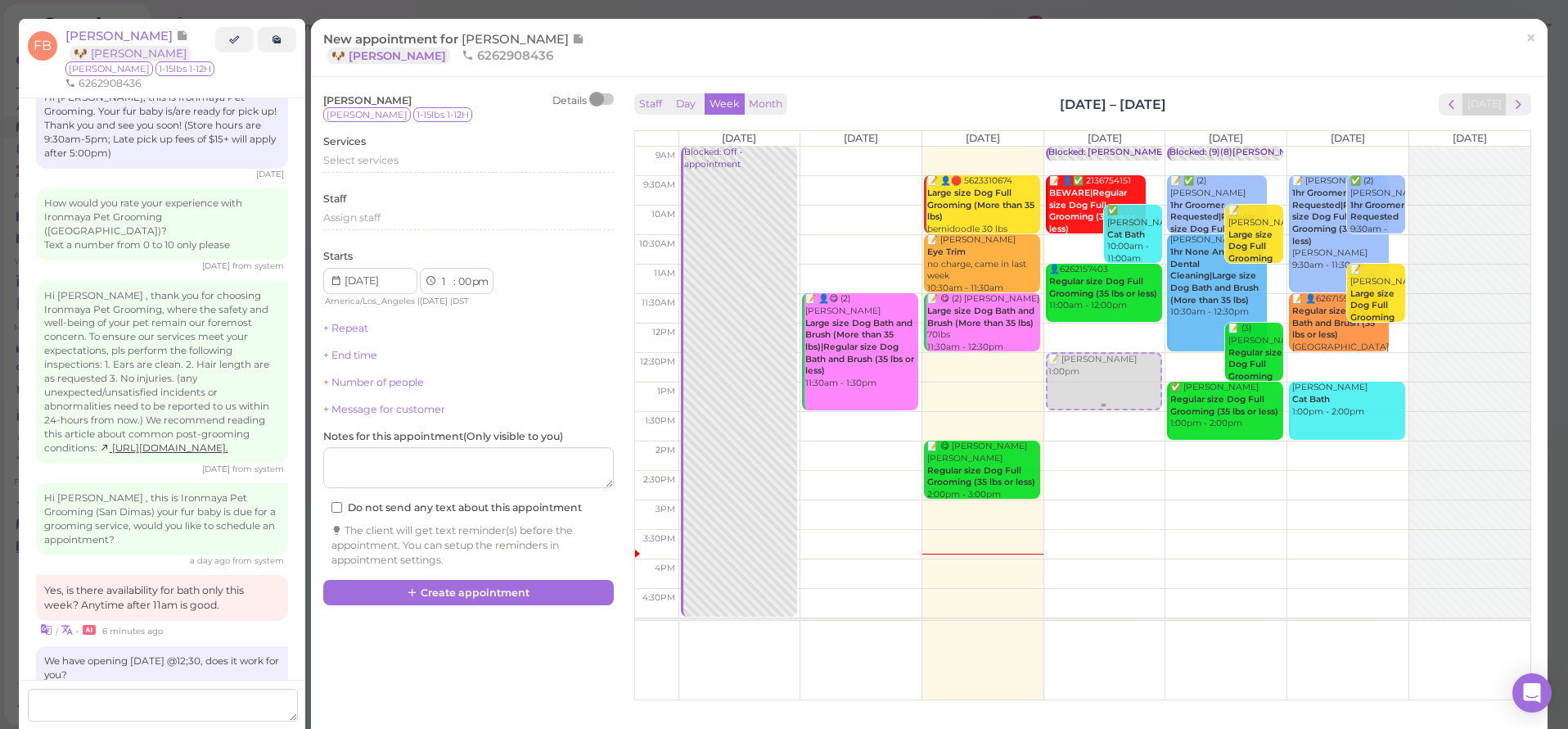
click at [1066, 146] on div "📝 [PERSON_NAME] 1:00pm Blocked: [PERSON_NAME] • appointment 📝 👤✅ 2136754151 BEW…" at bounding box center [1105, 146] width 121 height 0
select select "12"
select select "30"
click at [340, 159] on span "Select services" at bounding box center [361, 160] width 75 height 12
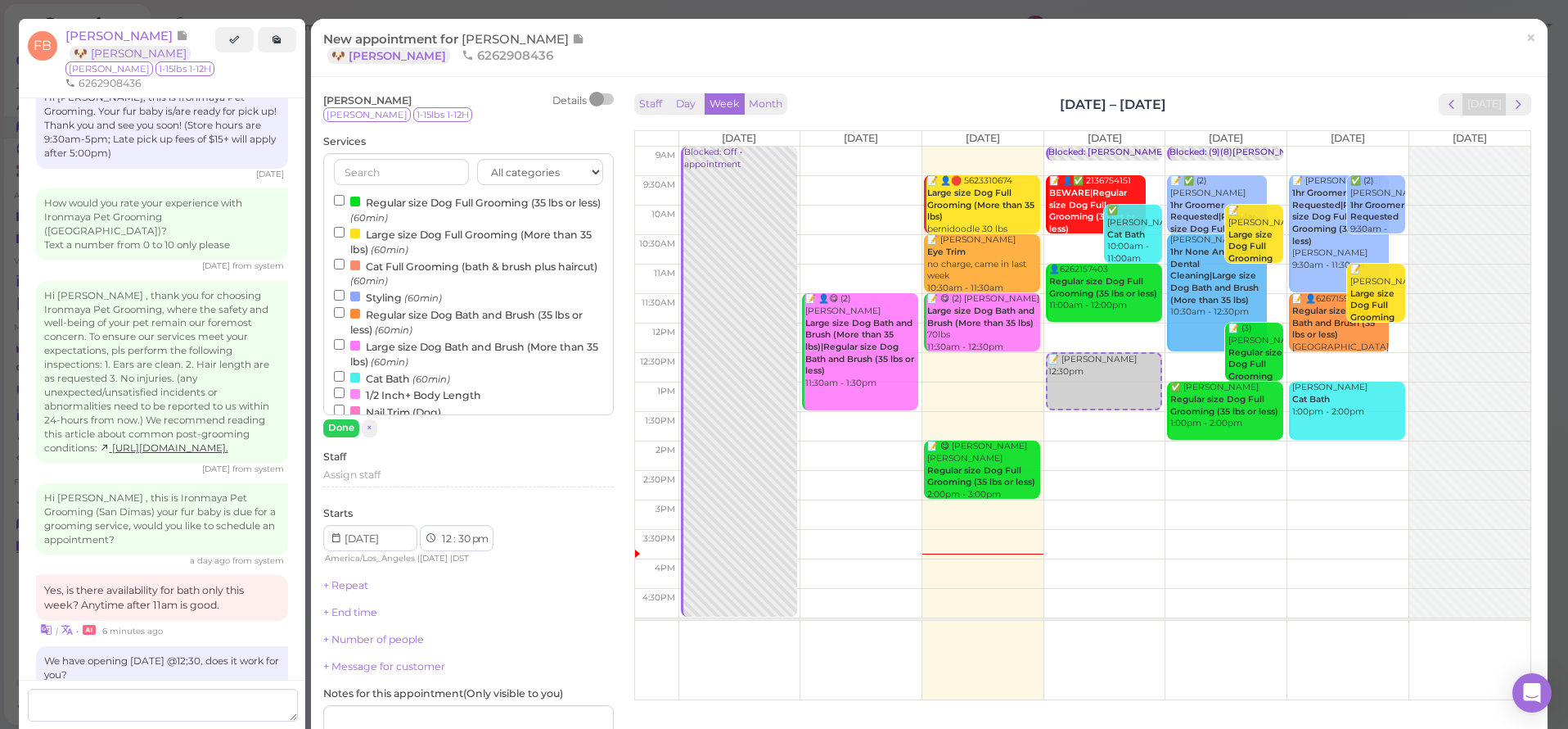
click at [367, 310] on label "Regular size Dog Bath and Brush (35 lbs or less) (60min)" at bounding box center [468, 320] width 269 height 32
click at [344, 310] on input "Regular size Dog Bath and Brush (35 lbs or less) (60min)" at bounding box center [339, 312] width 10 height 10
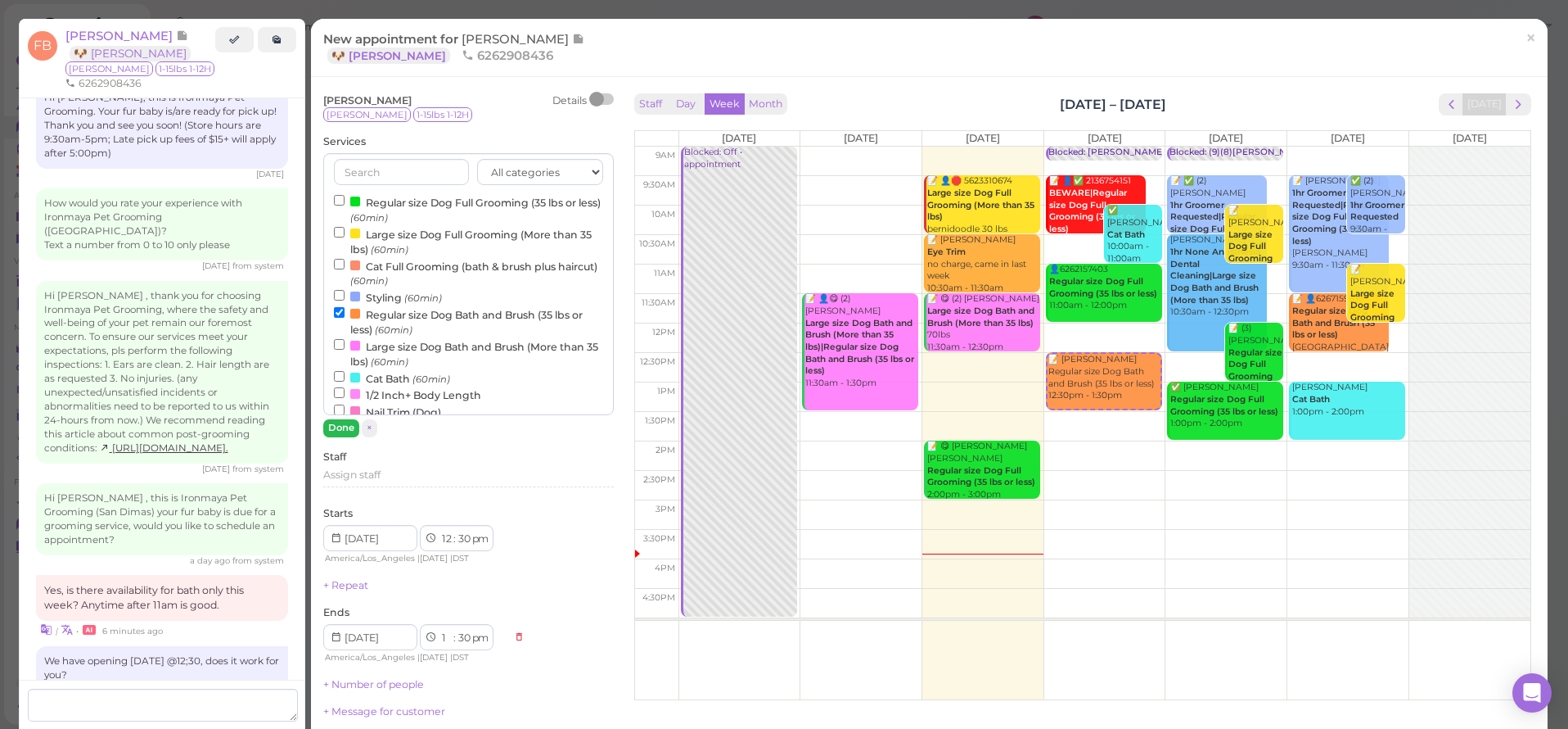
click at [341, 425] on button "Done" at bounding box center [341, 427] width 36 height 17
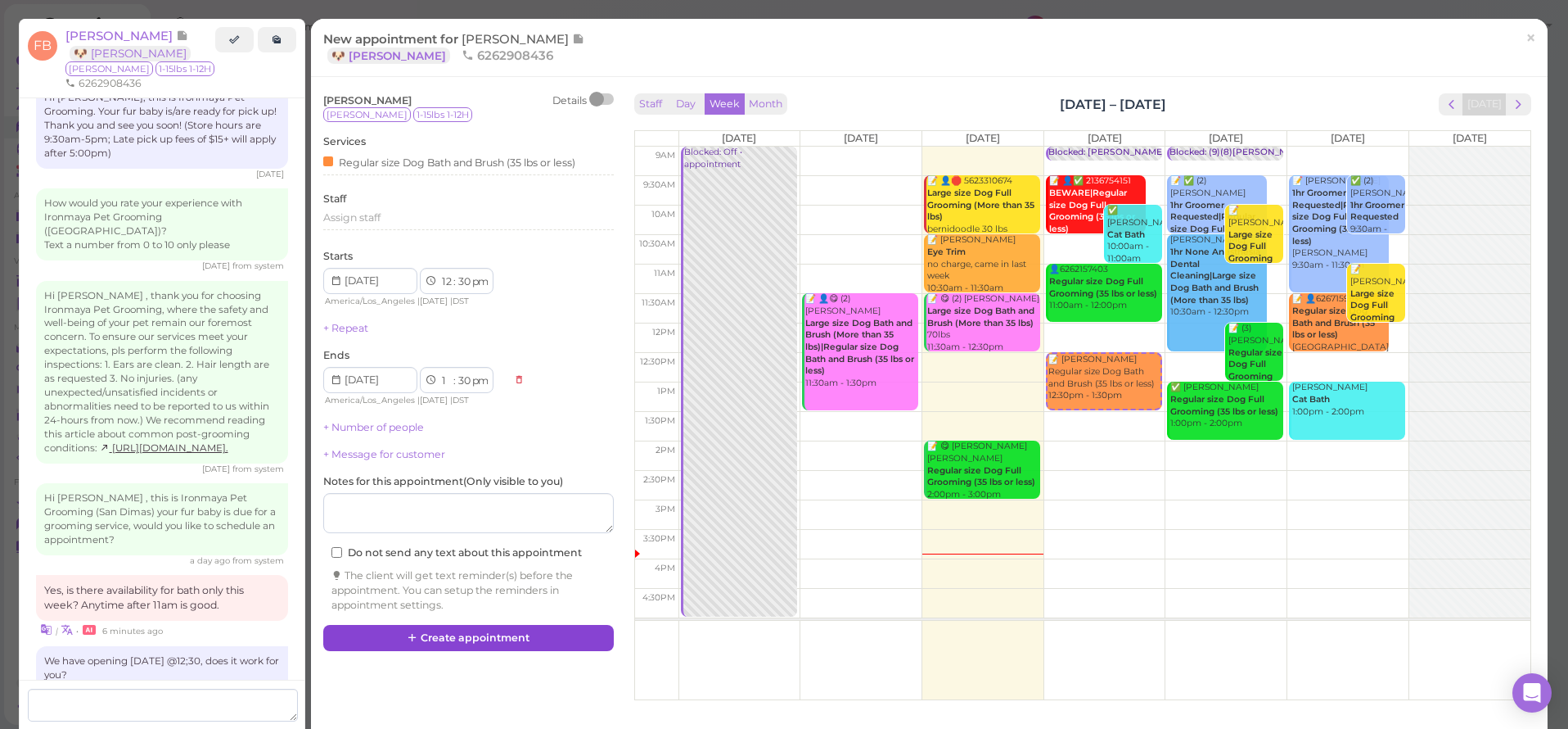
click at [425, 625] on button "Create appointment" at bounding box center [468, 638] width 291 height 26
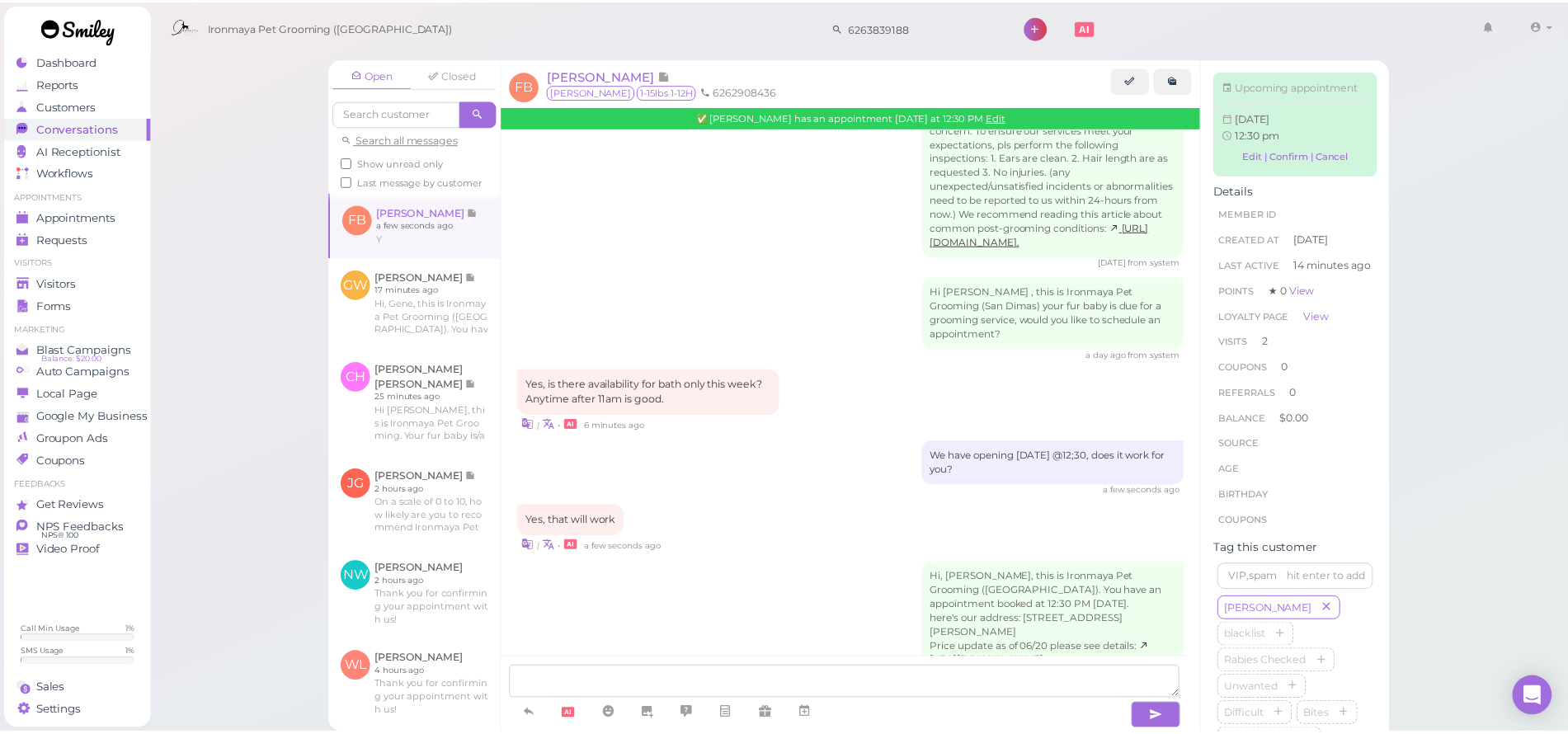
scroll to position [1863, 0]
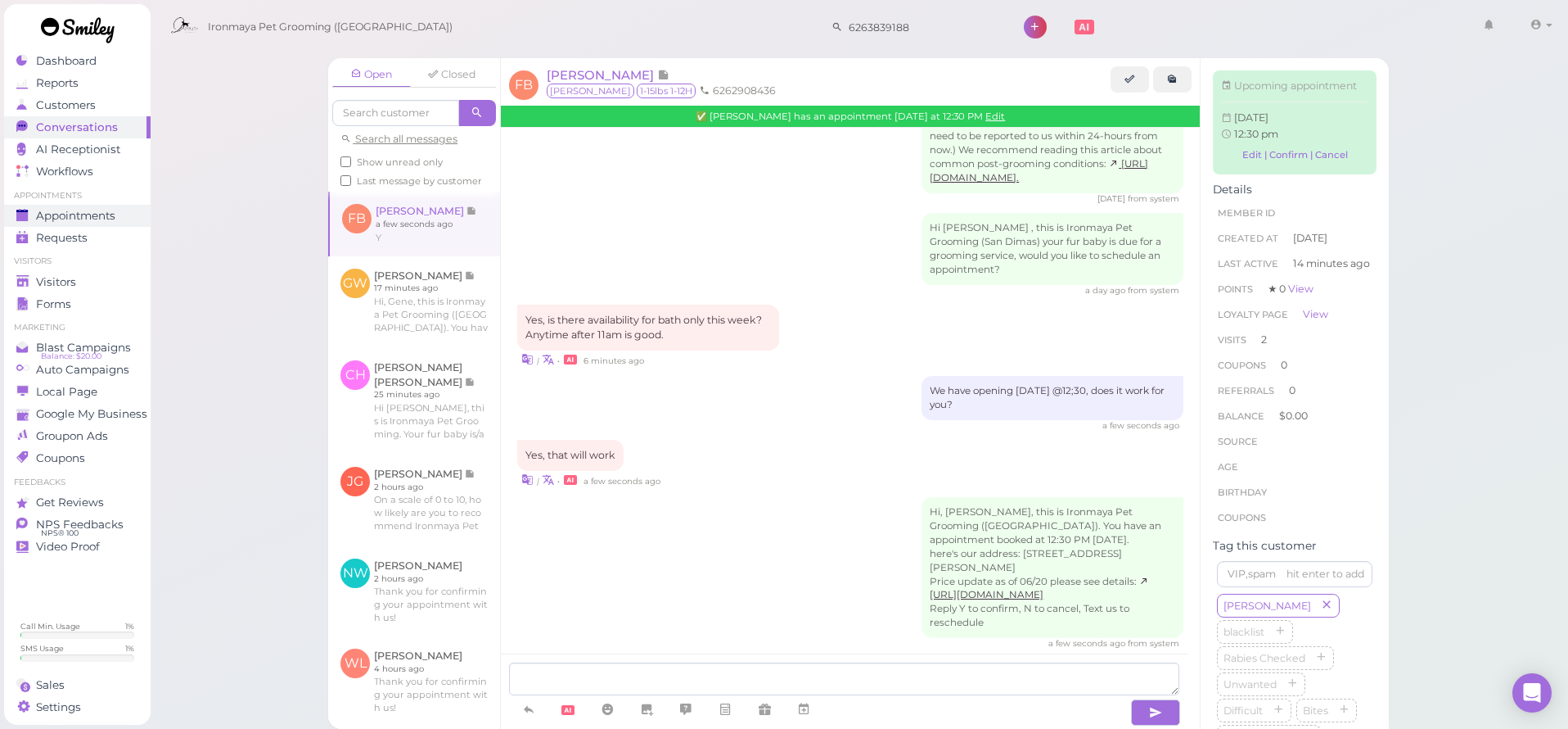
click at [93, 219] on span "Appointments" at bounding box center [75, 215] width 79 height 14
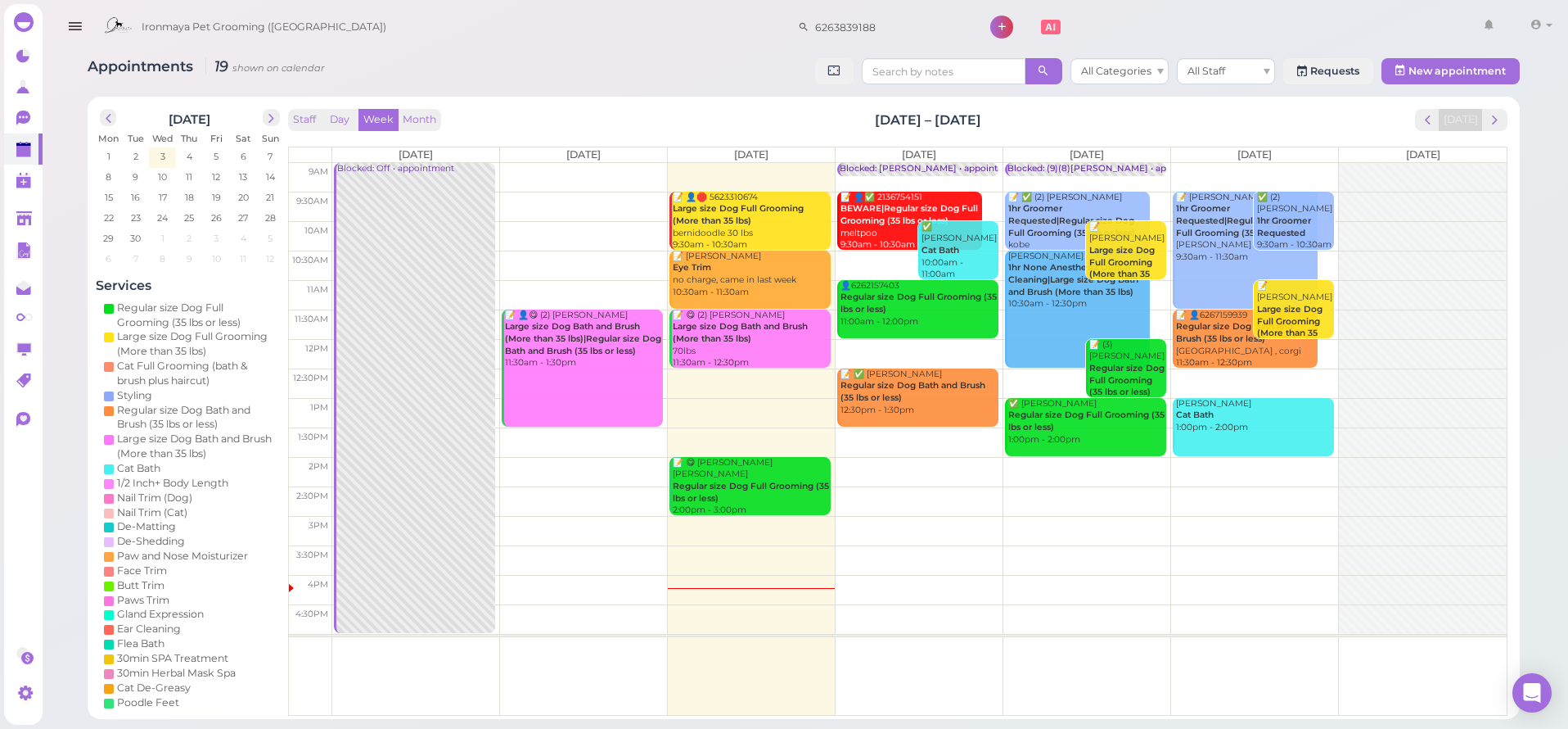
click at [73, 31] on icon "button" at bounding box center [75, 26] width 17 height 21
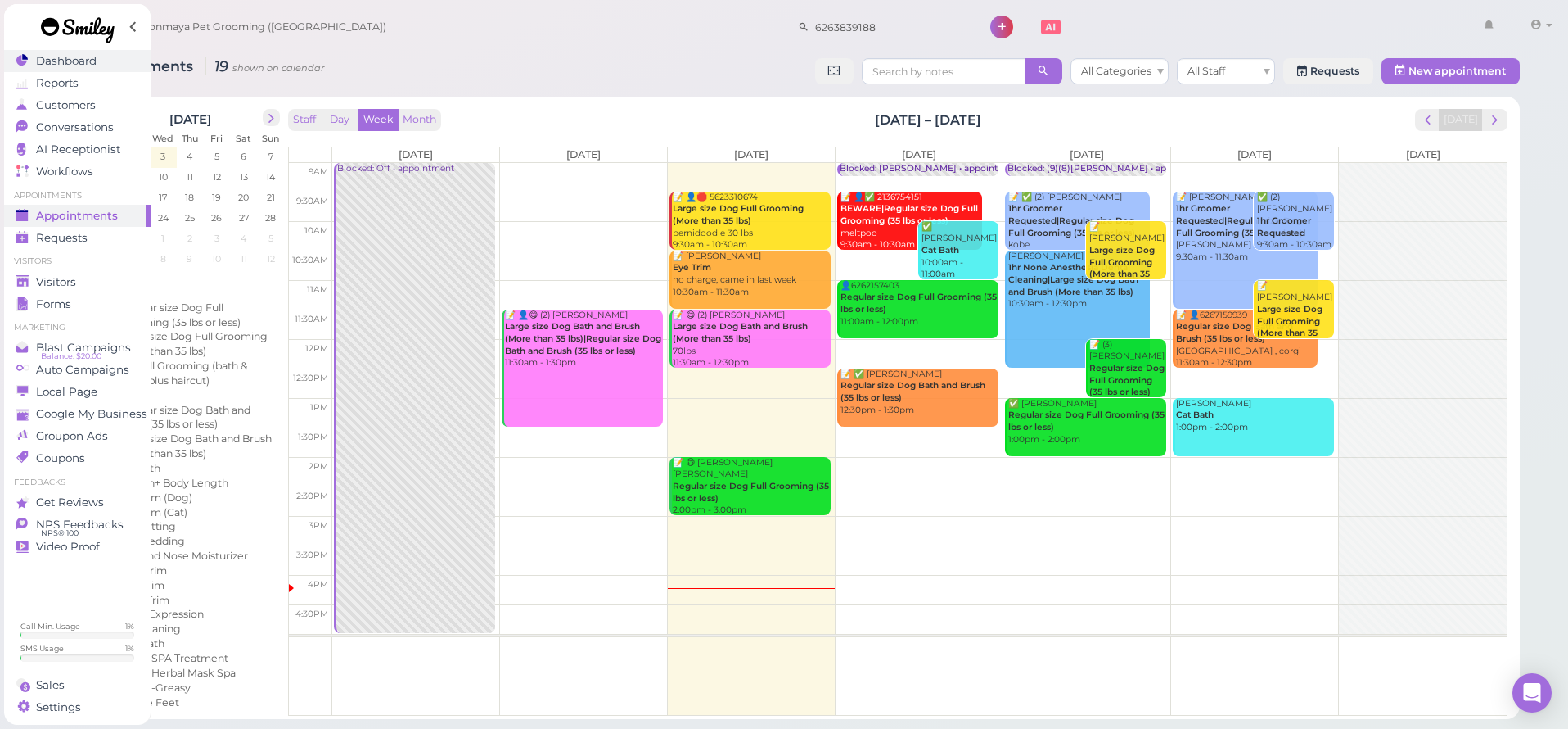
click at [62, 70] on link "Dashboard" at bounding box center [77, 61] width 146 height 22
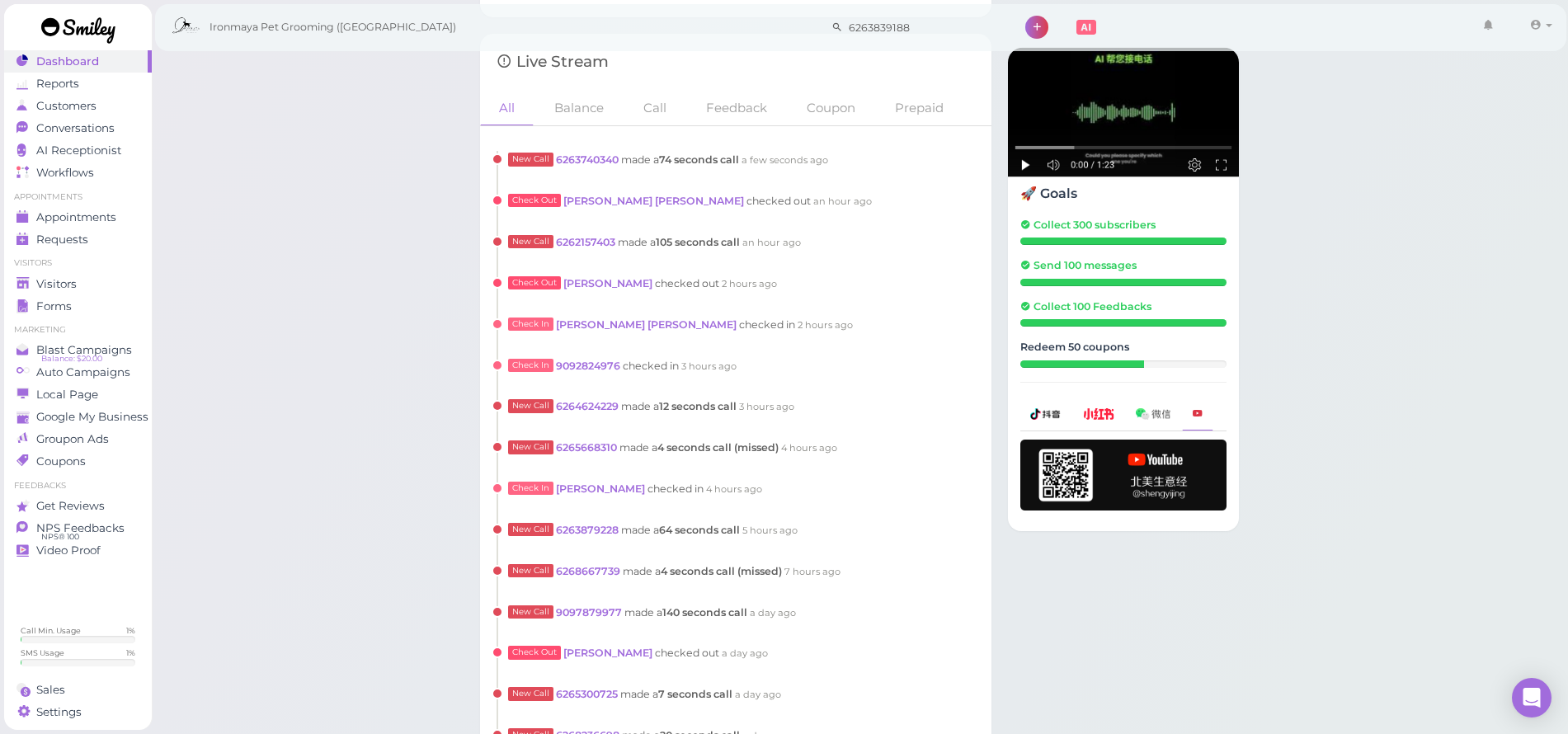
scroll to position [1370, 0]
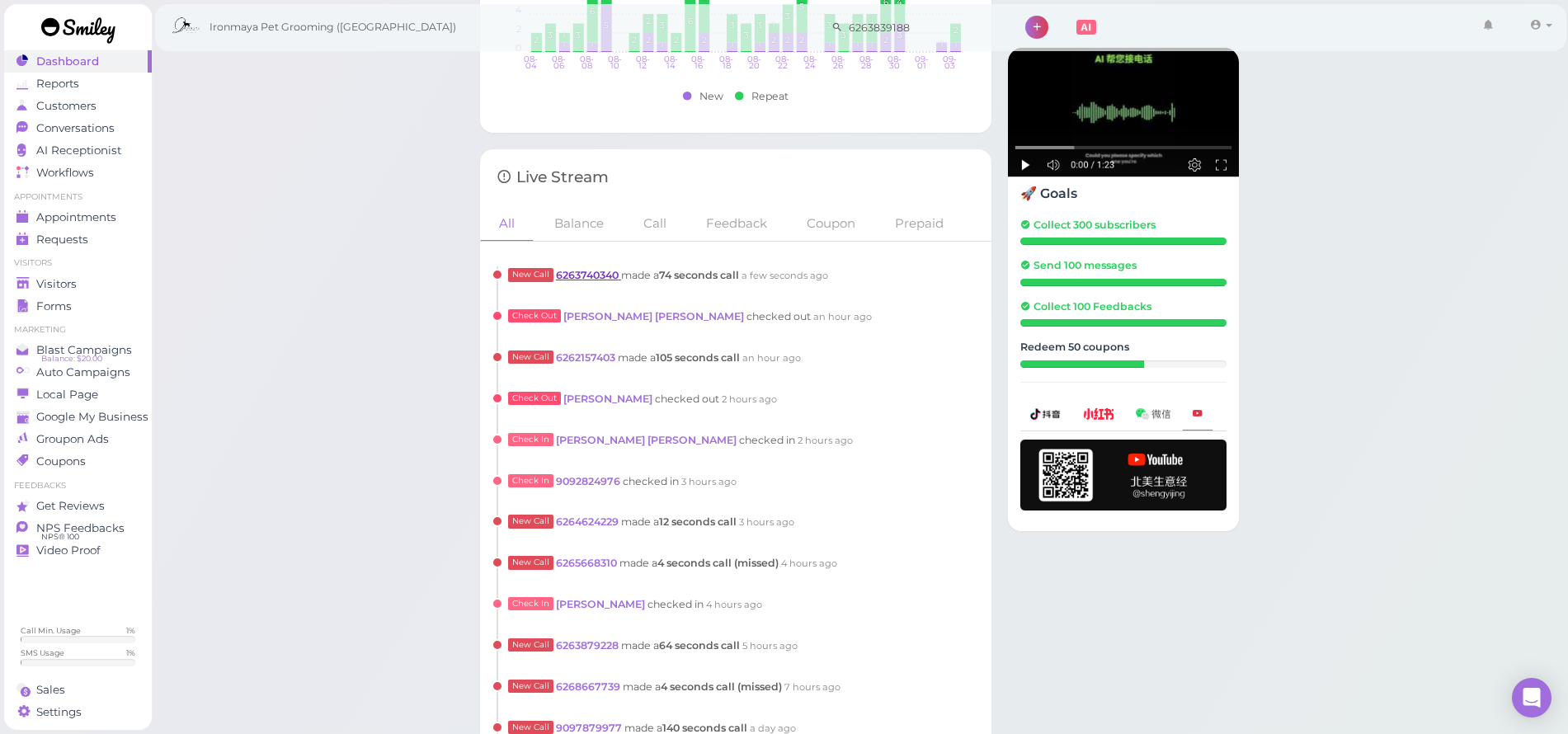
click at [615, 270] on link "6263740340" at bounding box center [589, 274] width 65 height 12
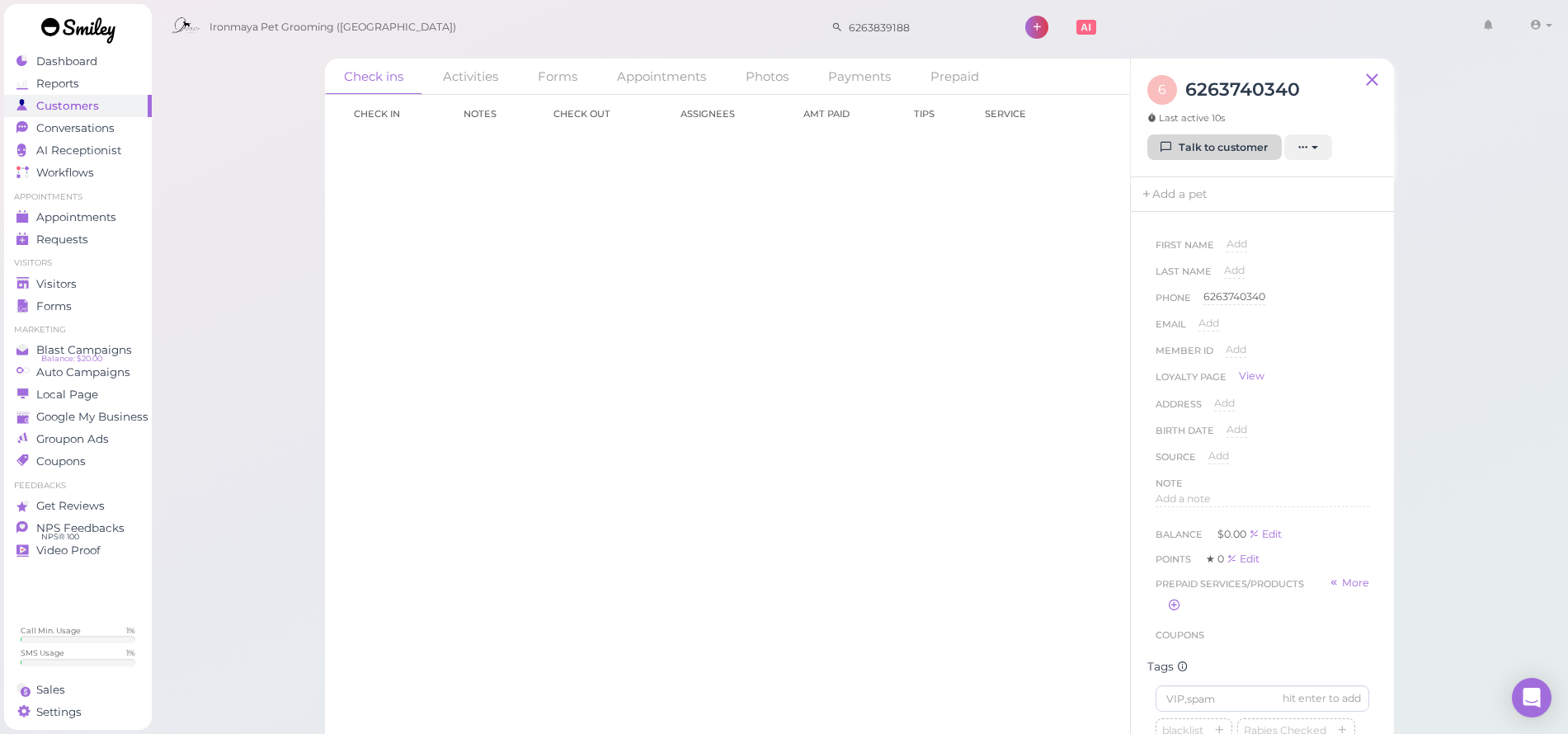
click at [1163, 151] on icon at bounding box center [1167, 147] width 10 height 12
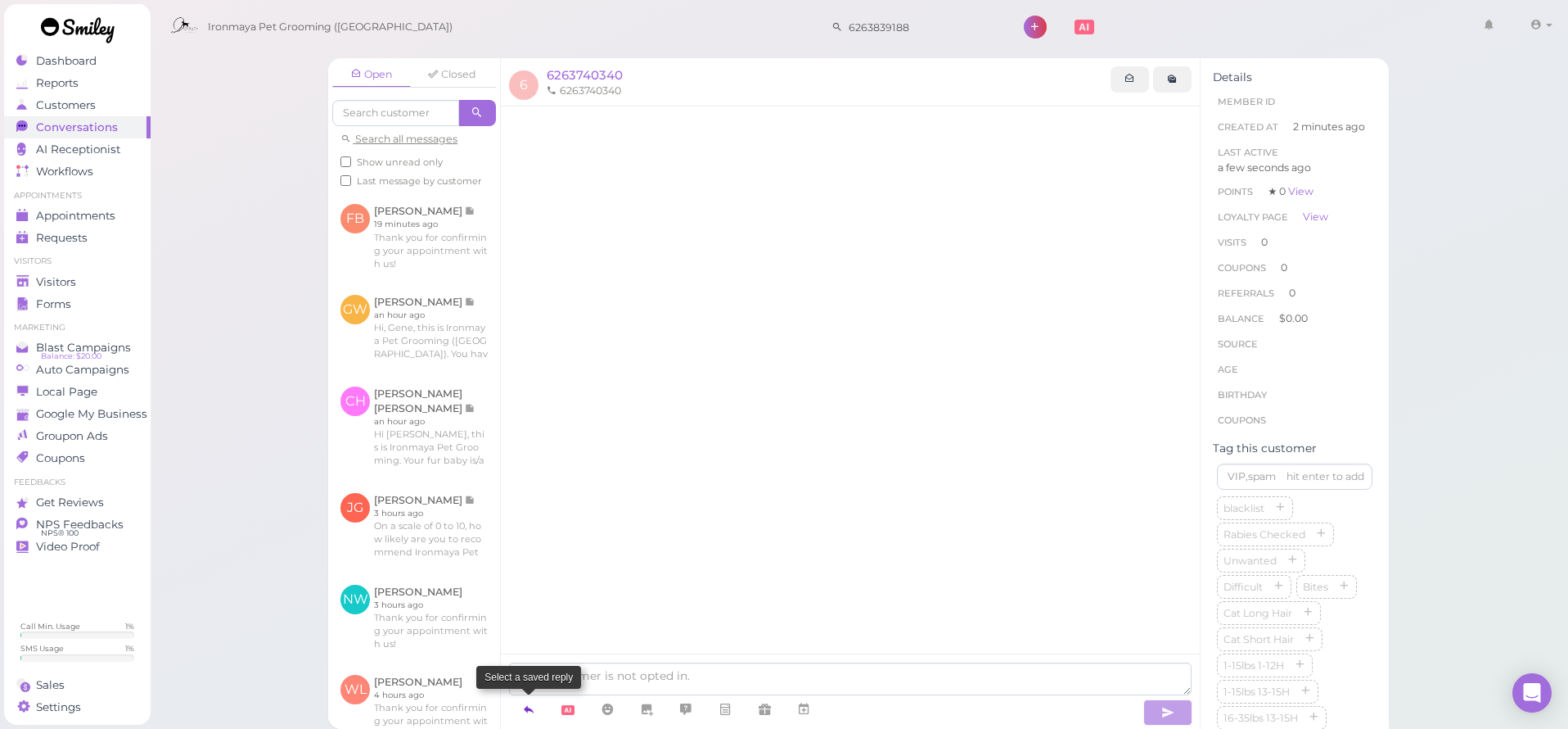
click at [532, 705] on icon at bounding box center [528, 708] width 13 height 16
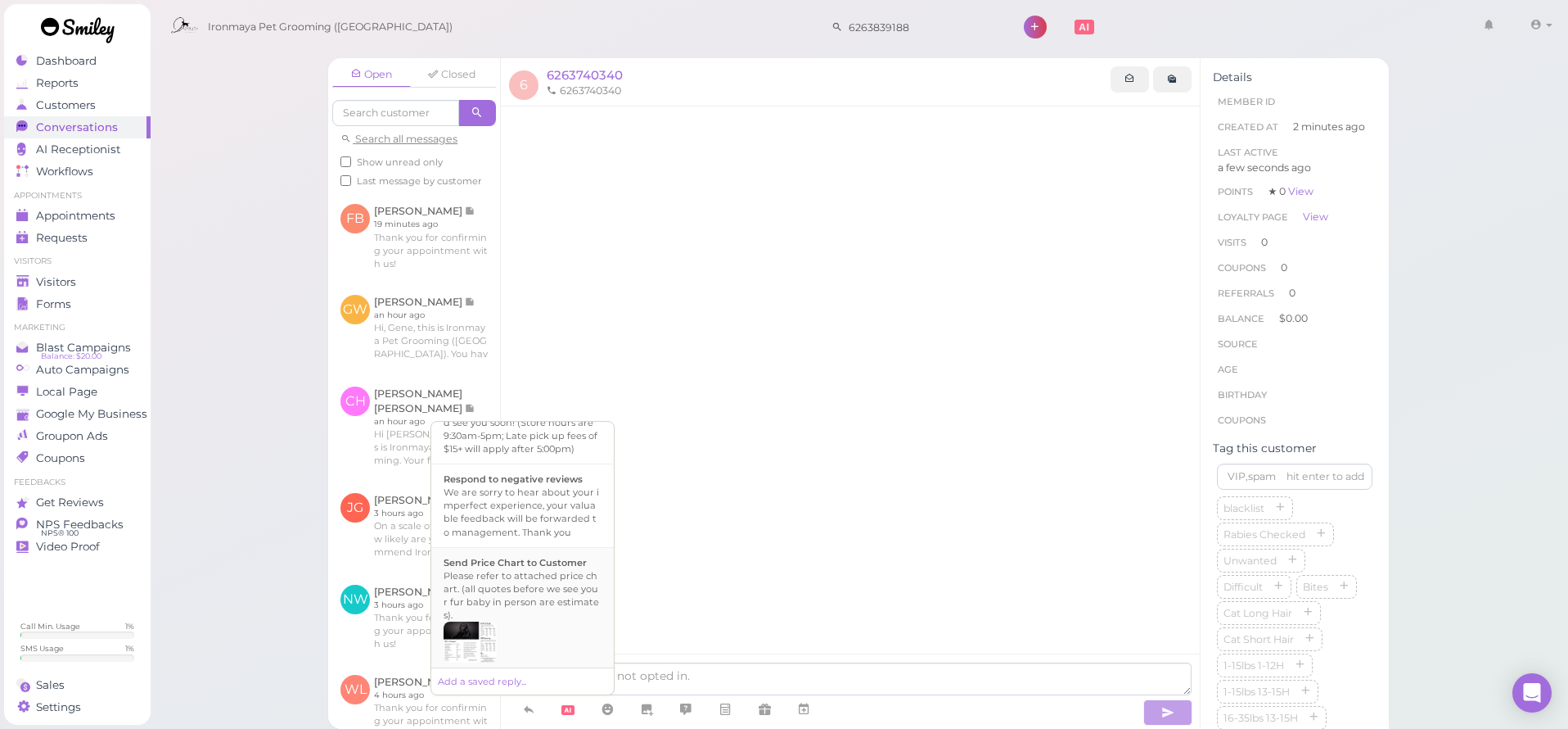
scroll to position [617, 0]
click at [558, 614] on div "Please refer to attached price chart. (all quotes before we see your fur baby i…" at bounding box center [522, 591] width 158 height 52
type textarea "Please refer to attached price chart. (all quotes before we see your fur baby i…"
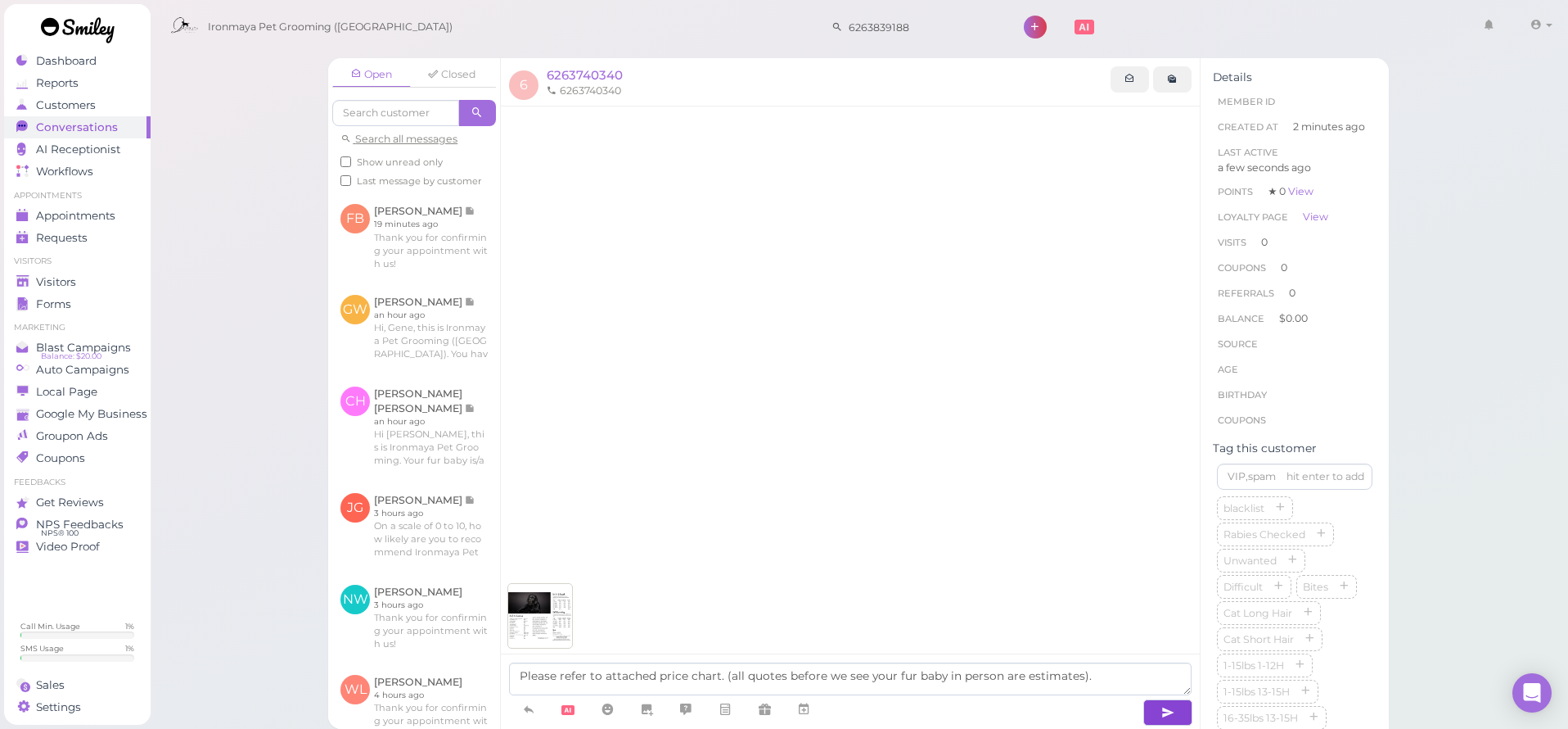
click at [1166, 708] on icon "button" at bounding box center [1167, 712] width 13 height 16
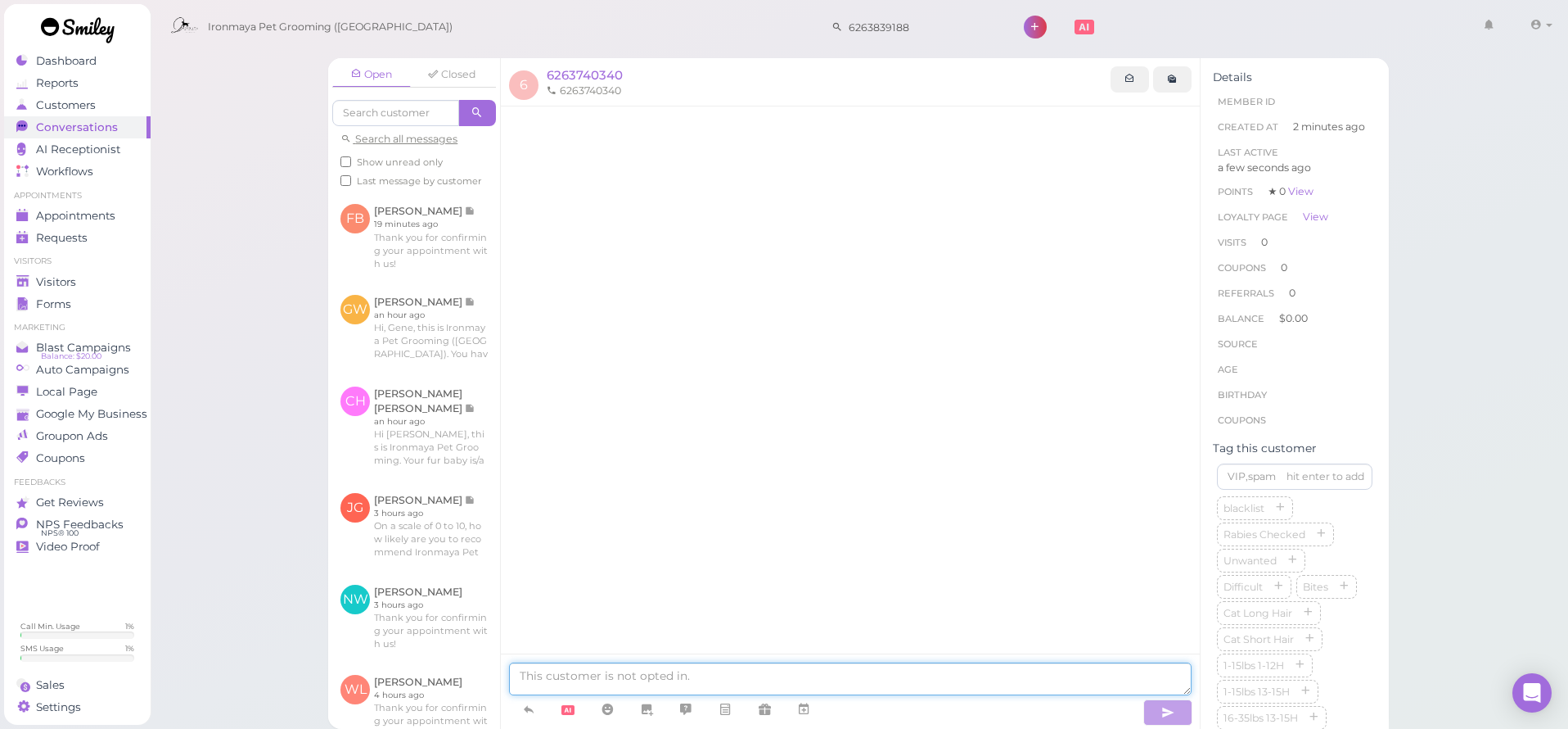
click at [1072, 686] on textarea at bounding box center [850, 679] width 683 height 32
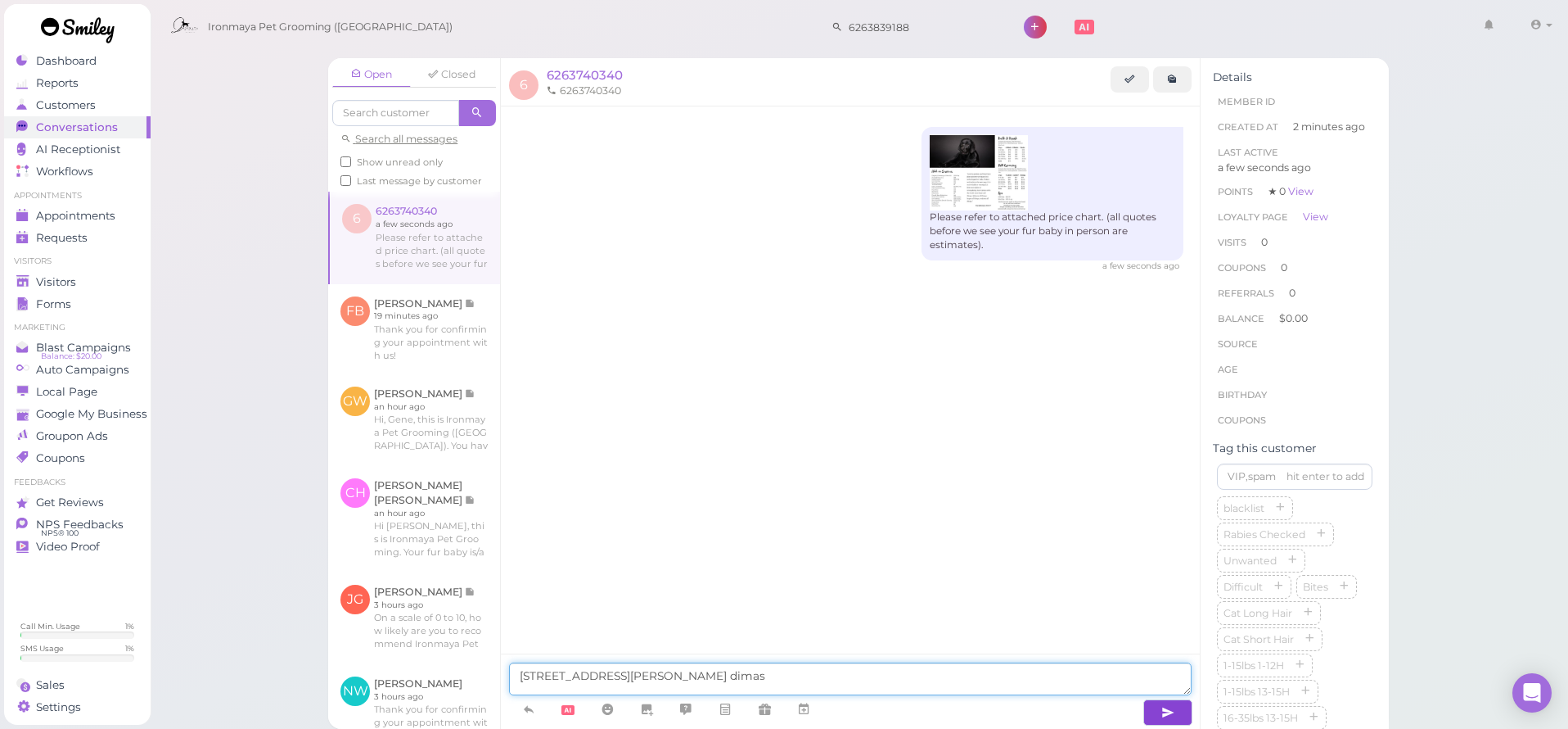
type textarea "[STREET_ADDRESS][PERSON_NAME]"
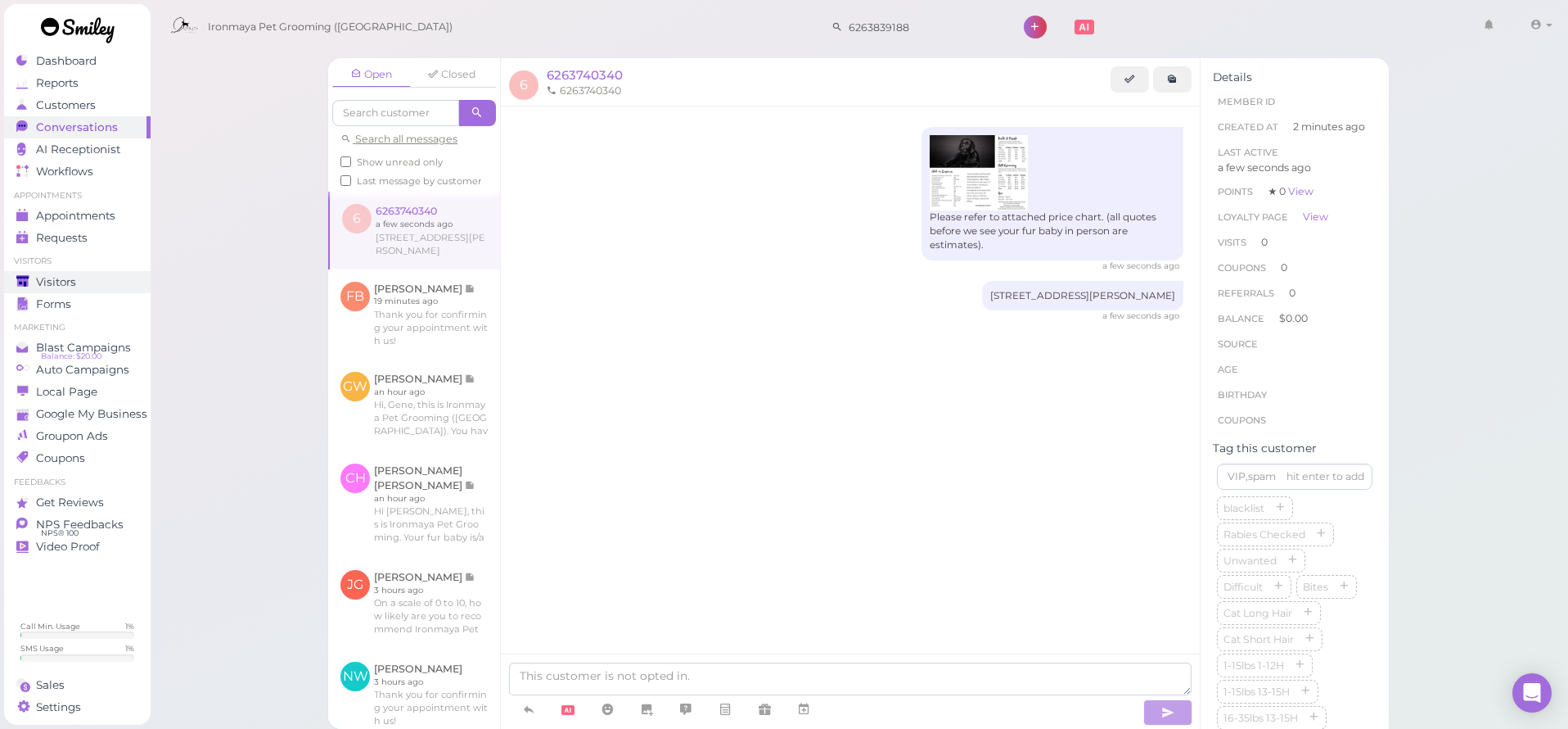
click at [40, 279] on span "Visitors" at bounding box center [56, 282] width 40 height 14
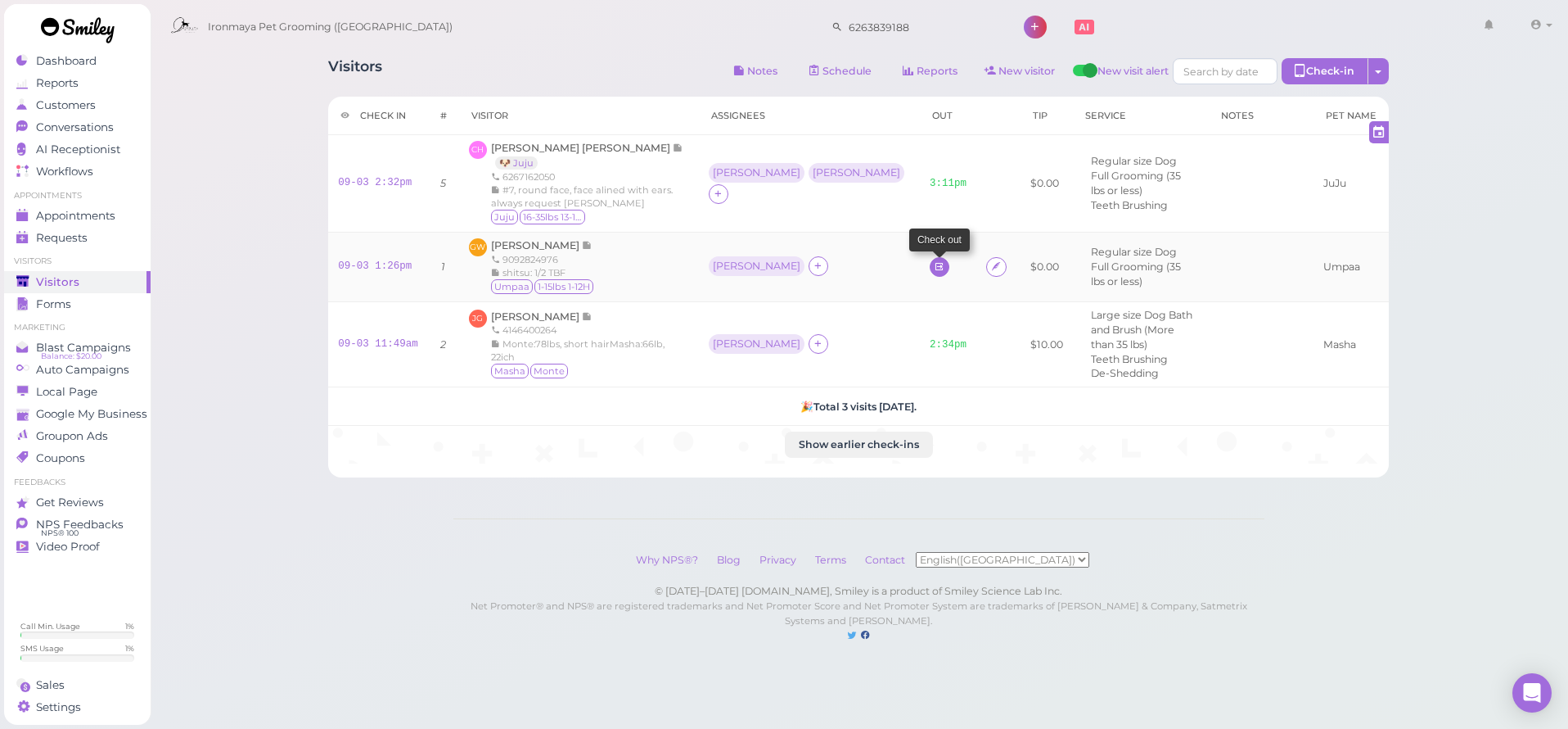
click at [934, 266] on icon at bounding box center [939, 267] width 10 height 12
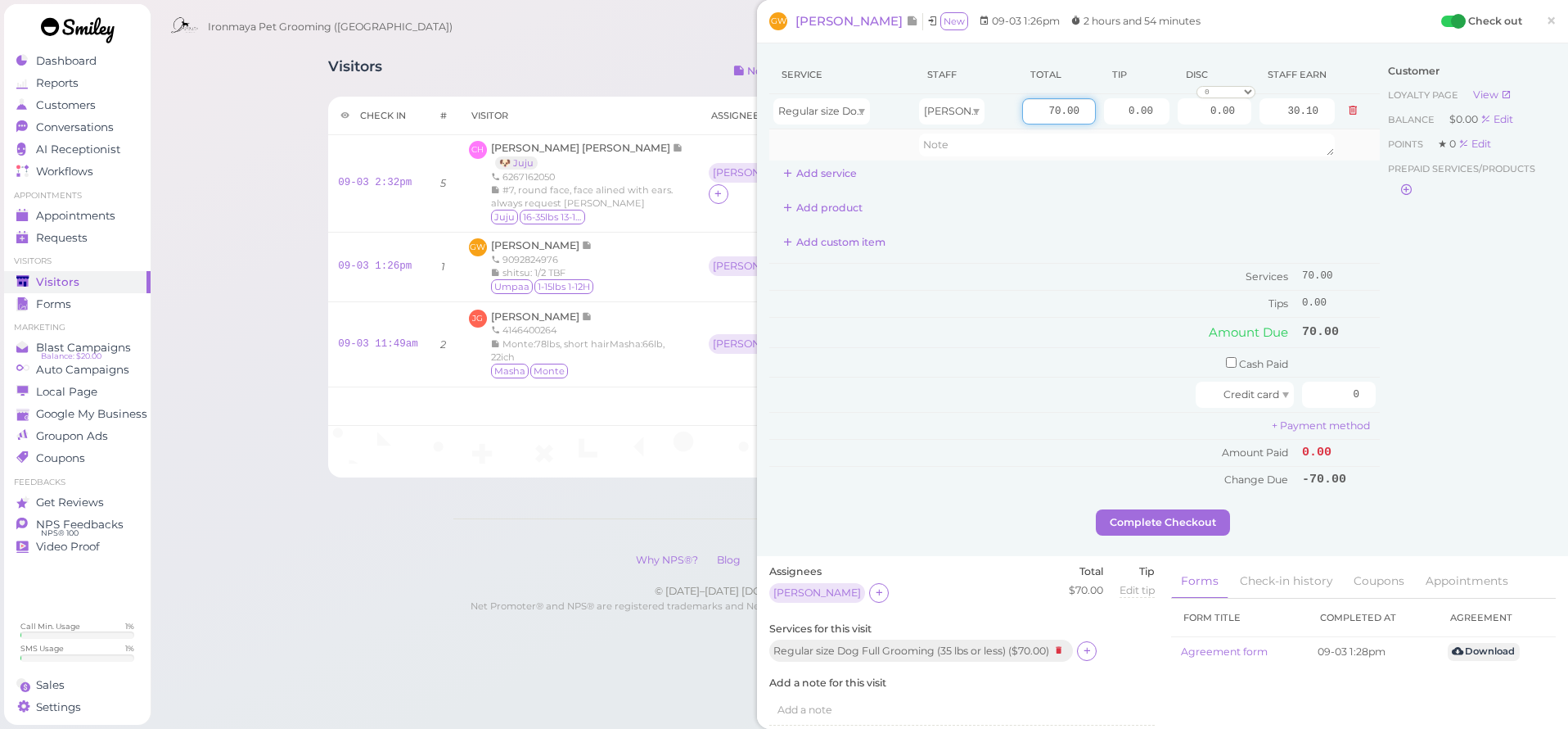
drag, startPoint x: 1044, startPoint y: 112, endPoint x: 1127, endPoint y: 129, distance: 84.7
click at [1124, 126] on tr "Regular size Dog Full Grooming (35 lbs or less) [PERSON_NAME] 70.00 0.00 0.00 0…" at bounding box center [1074, 111] width 611 height 35
type input "75"
type input "32.25"
drag, startPoint x: 1130, startPoint y: 221, endPoint x: 1142, endPoint y: 211, distance: 15.6
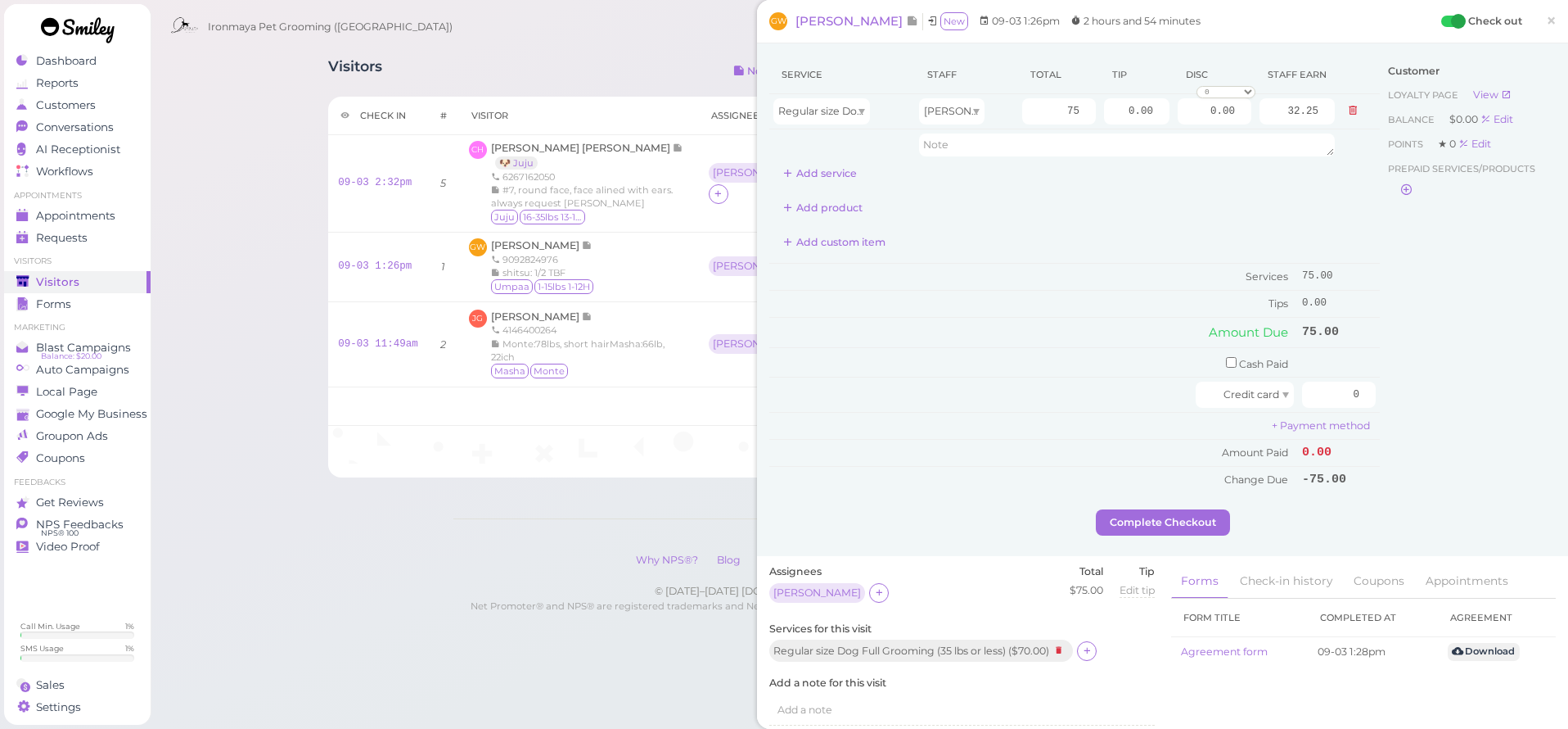
click at [1130, 222] on div "Service Staff Total Tip Disc Staff earn Regular size Dog Full Grooming (35 lbs …" at bounding box center [1074, 274] width 611 height 438
click at [1221, 355] on td "Cash Paid" at bounding box center [1033, 362] width 529 height 30
click at [1226, 360] on input "checkbox" at bounding box center [1231, 362] width 10 height 10
checkbox input "true"
drag, startPoint x: 1336, startPoint y: 358, endPoint x: 1426, endPoint y: 373, distance: 91.2
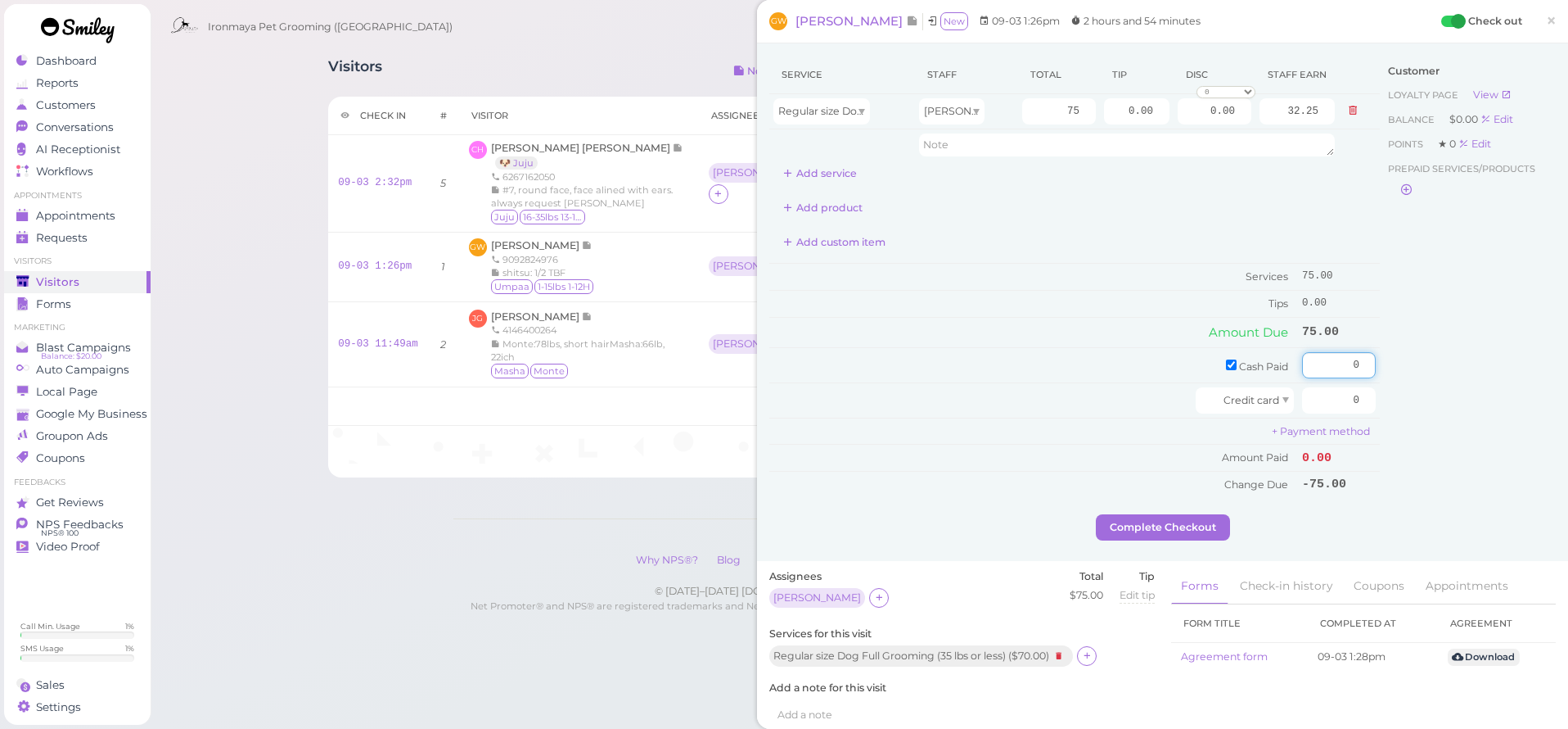
click at [1426, 373] on div "Service Staff Total Tip Disc Staff earn Regular size Dog Full Grooming (35 lbs …" at bounding box center [1162, 285] width 787 height 458
type input "75"
click at [1512, 370] on div "Customer Loyalty page View Balance $0.00 Edit Points ★ 0 Edit Prepaid services/…" at bounding box center [1468, 285] width 176 height 458
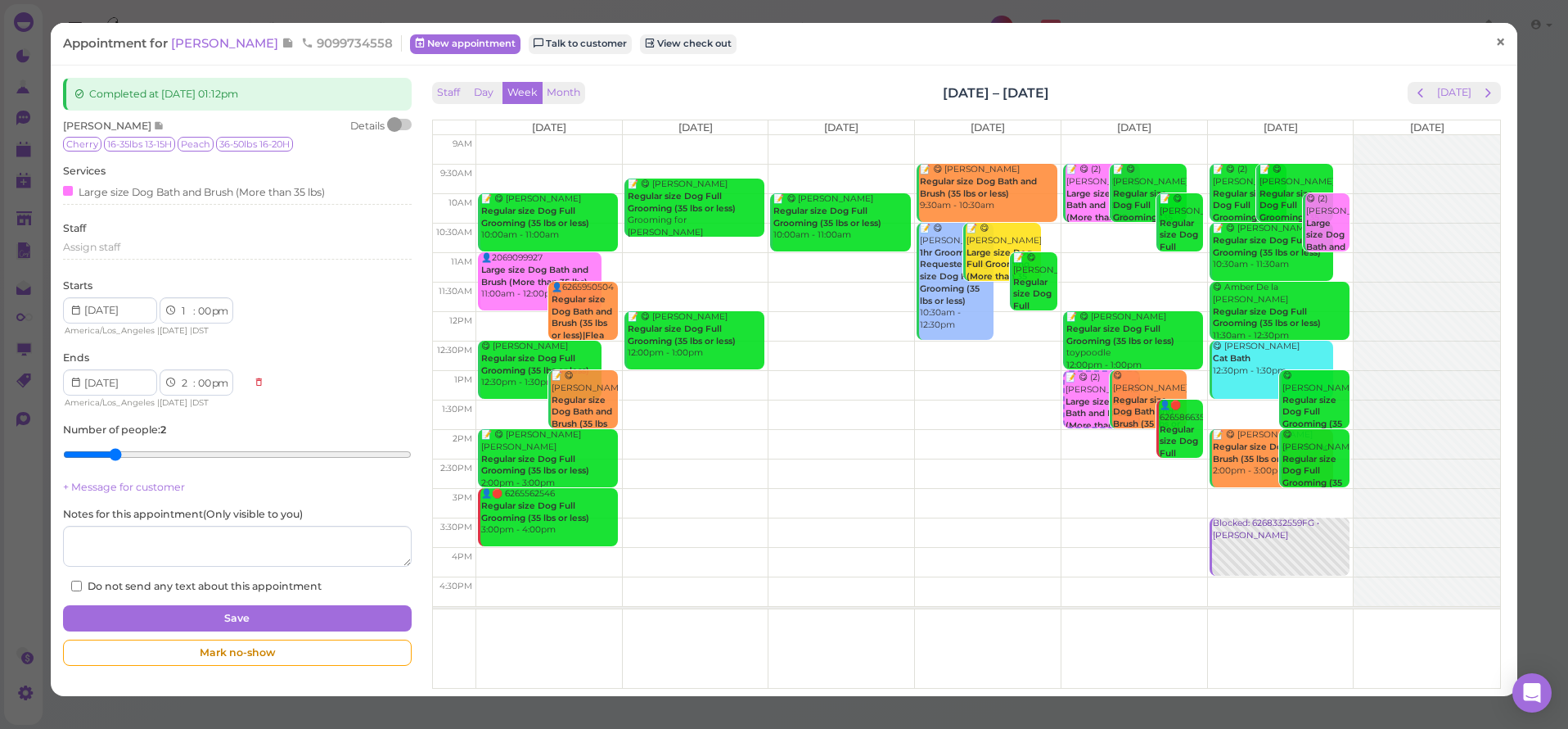
click at [1495, 40] on span "×" at bounding box center [1500, 42] width 10 height 23
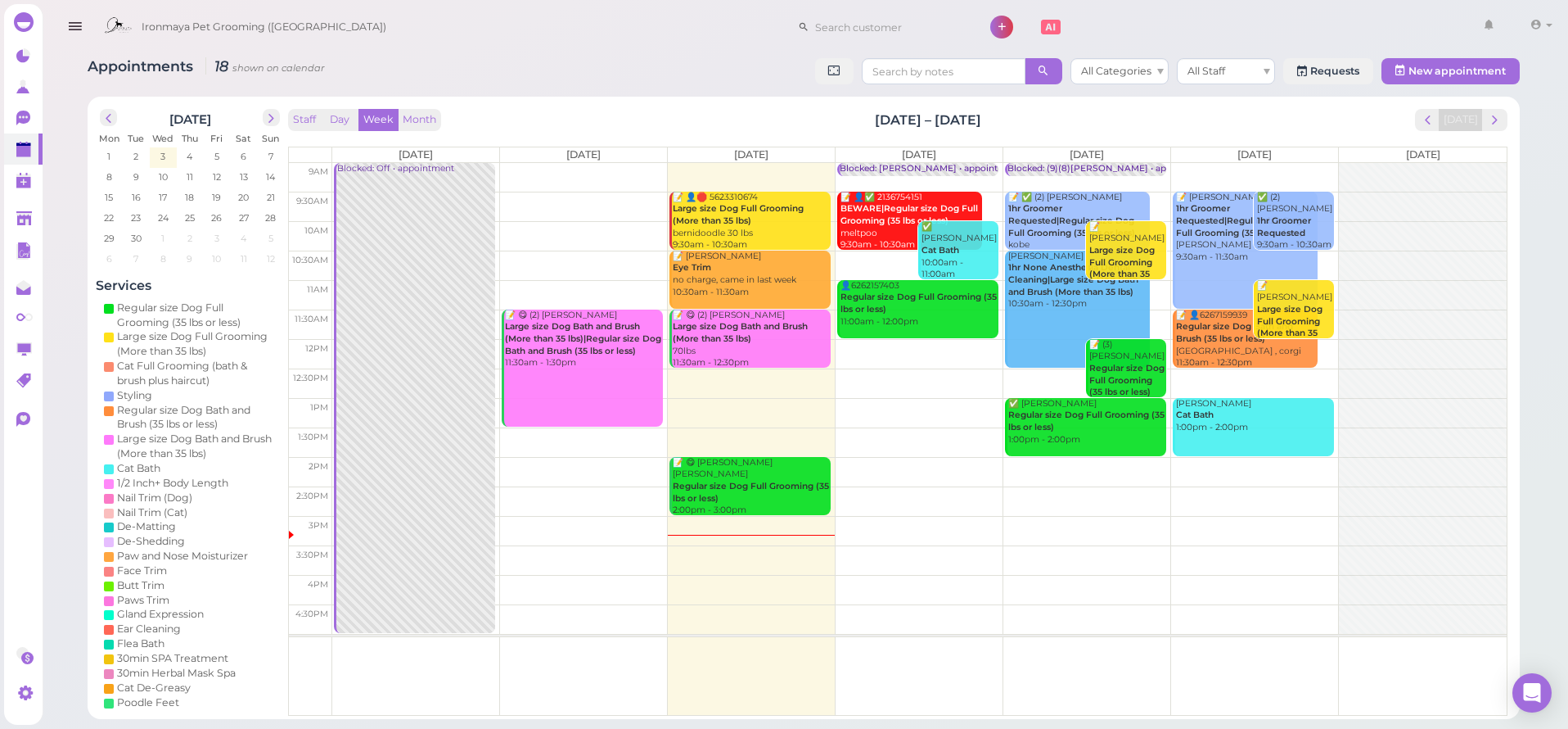
click at [79, 20] on icon "button" at bounding box center [75, 26] width 17 height 21
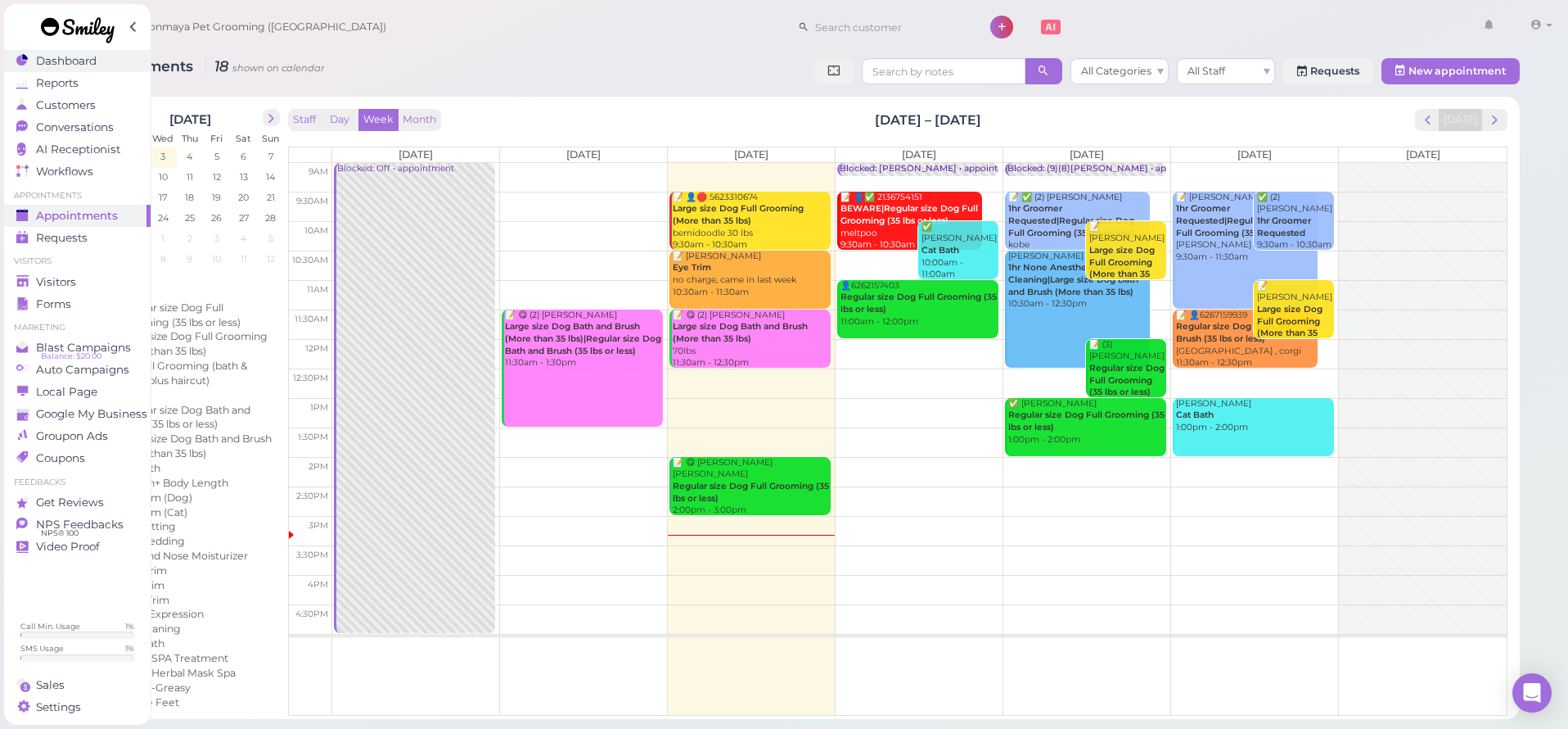
click at [73, 62] on span "Dashboard" at bounding box center [66, 61] width 61 height 14
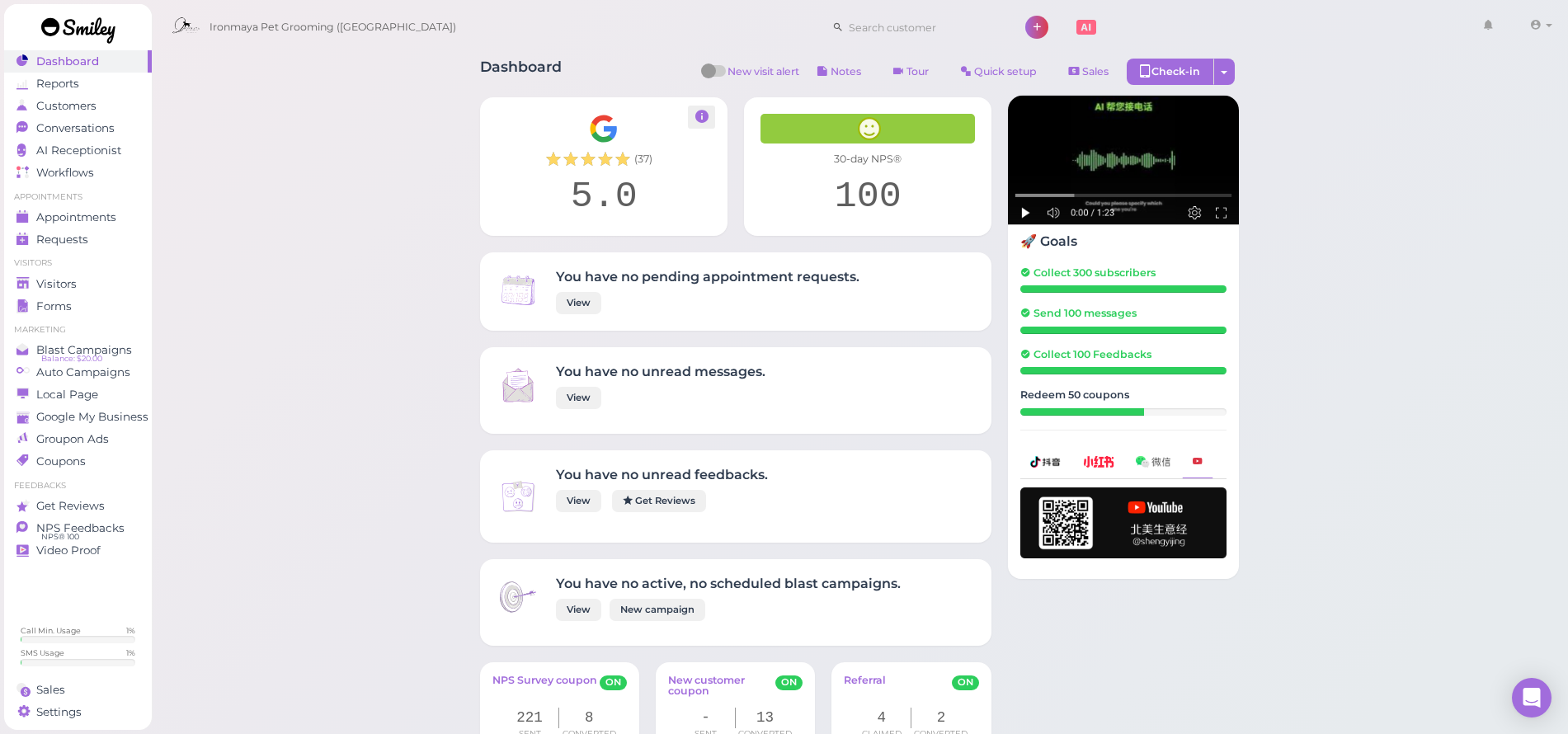
click at [499, 178] on div "5.0" at bounding box center [604, 197] width 214 height 45
click at [91, 205] on ul "Appointments Appointments Requests 0" at bounding box center [77, 220] width 147 height 59
click at [89, 212] on span "Appointments" at bounding box center [76, 217] width 80 height 14
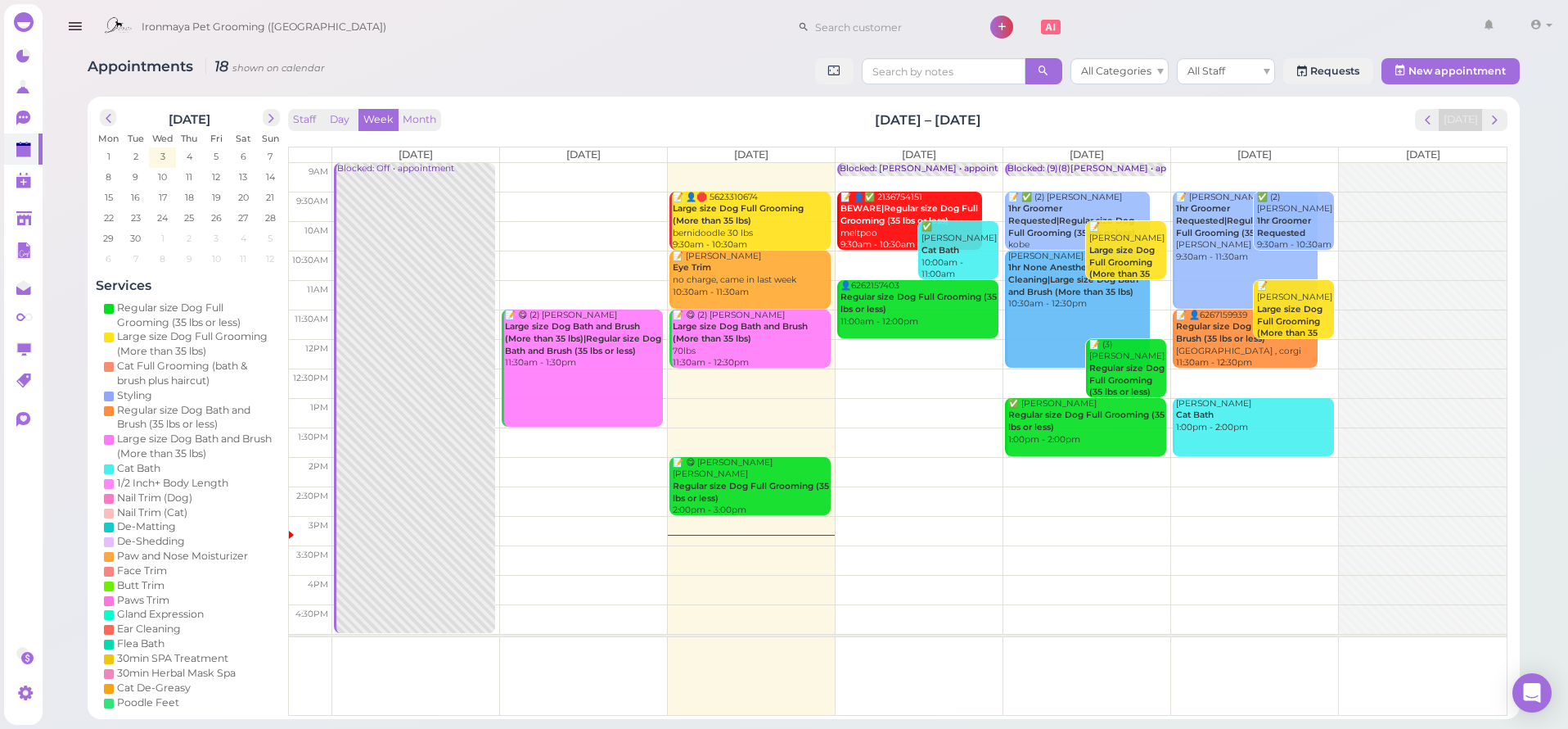
click at [592, 141] on div "Staff Day Week Month Sep 1 – 7, 2025 Today Mon 9/1 Tue 9/2 Wed 9/3 Thu 9/4 Fri …" at bounding box center [897, 412] width 1219 height 608
drag, startPoint x: 891, startPoint y: 124, endPoint x: 980, endPoint y: 125, distance: 89.0
click at [980, 125] on div "Staff Day Week Month Sep 1 – 7, 2025 Today" at bounding box center [897, 120] width 1219 height 22
click at [978, 127] on div "Staff Day Week Month Sep 1 – 7, 2025 Today" at bounding box center [897, 120] width 1219 height 22
drag, startPoint x: 881, startPoint y: 114, endPoint x: 985, endPoint y: 131, distance: 105.4
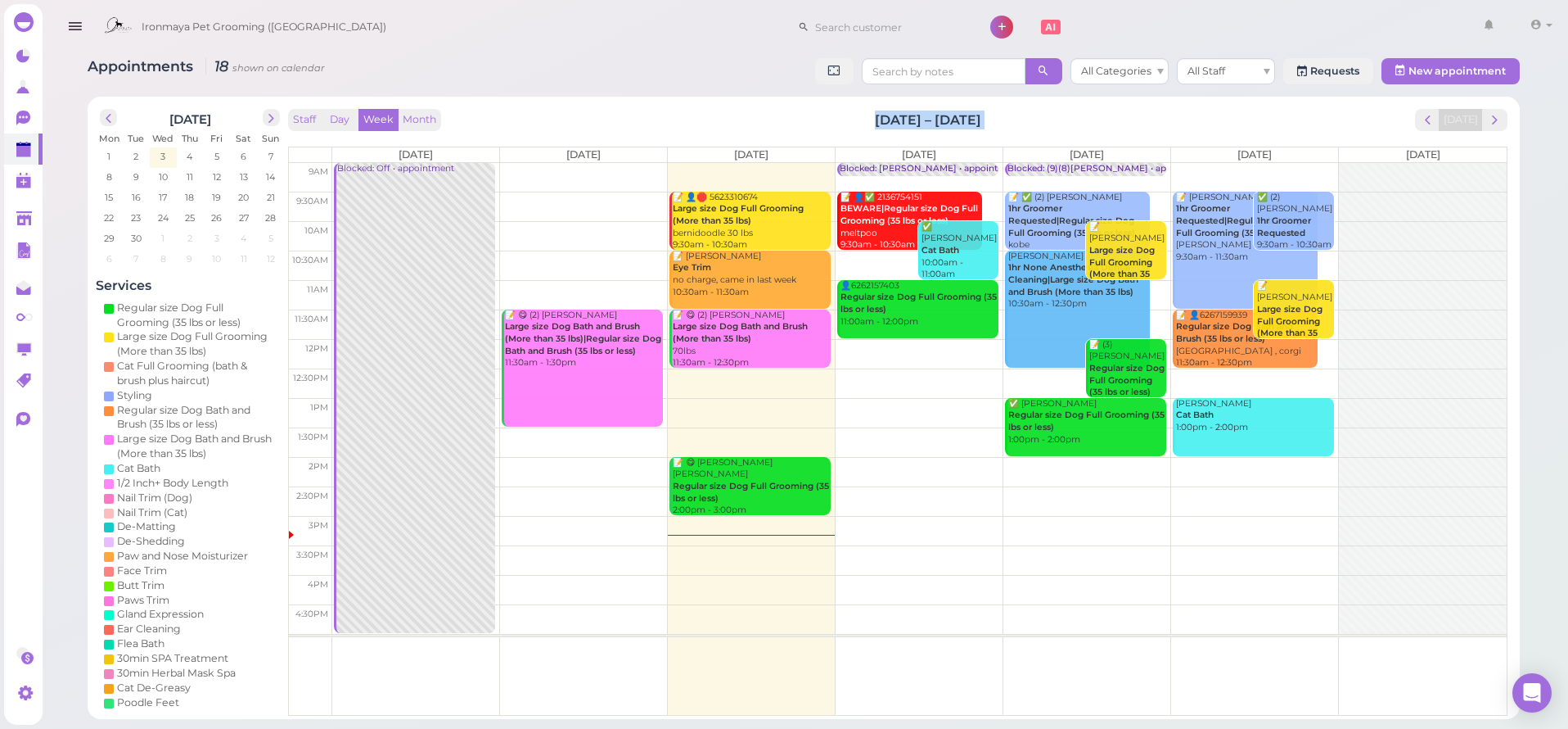
click at [985, 131] on div "Staff Day Week Month Sep 1 – 7, 2025 Today Mon 9/1 Tue 9/2 Wed 9/3 Thu 9/4 Fri …" at bounding box center [897, 412] width 1219 height 608
click at [983, 132] on div "Staff Day Week Month Sep 1 – 7, 2025 Today Mon 9/1 Tue 9/2 Wed 9/3 Thu 9/4 Fri …" at bounding box center [897, 412] width 1219 height 608
drag, startPoint x: 881, startPoint y: 115, endPoint x: 990, endPoint y: 135, distance: 110.8
click at [990, 137] on div "Staff Day Week Month Sep 1 – 7, 2025 Today Mon 9/1 Tue 9/2 Wed 9/3 Thu 9/4 Fri …" at bounding box center [897, 412] width 1219 height 608
click at [987, 126] on div "Staff Day Week Month Sep 1 – 7, 2025 Today" at bounding box center [897, 120] width 1219 height 22
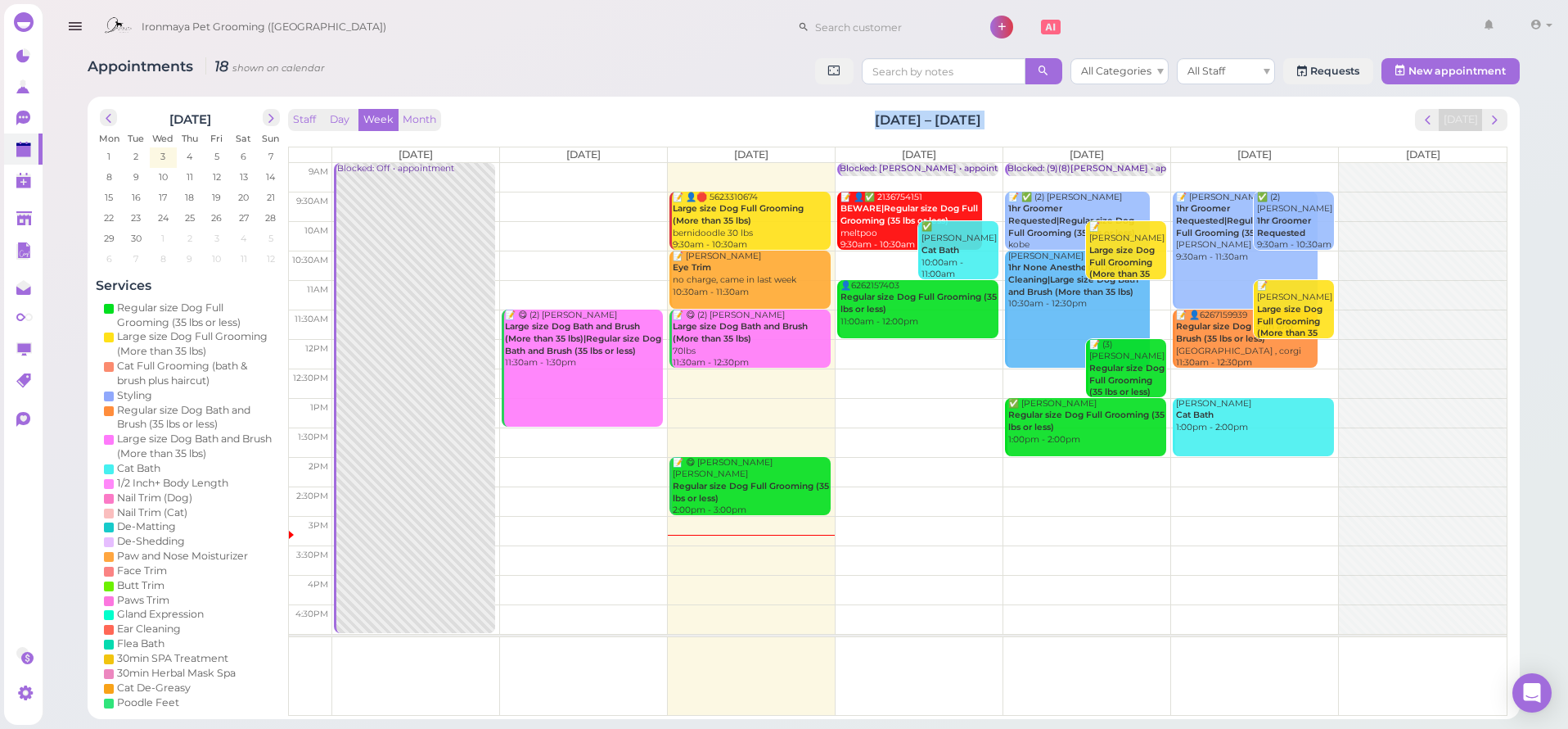
drag, startPoint x: 908, startPoint y: 121, endPoint x: 990, endPoint y: 132, distance: 82.7
click at [990, 132] on div "Staff Day Week Month Sep 1 – 7, 2025 Today Mon 9/1 Tue 9/2 Wed 9/3 Thu 9/4 Fri …" at bounding box center [897, 412] width 1219 height 608
click at [981, 130] on div "Staff Day Week Month Sep 1 – 7, 2025 Today Mon 9/1 Tue 9/2 Wed 9/3 Thu 9/4 Fri …" at bounding box center [897, 412] width 1219 height 608
click at [1001, 121] on div "Staff Day Week Month Sep 1 – 7, 2025 Today" at bounding box center [897, 120] width 1219 height 22
